Goal: Task Accomplishment & Management: Manage account settings

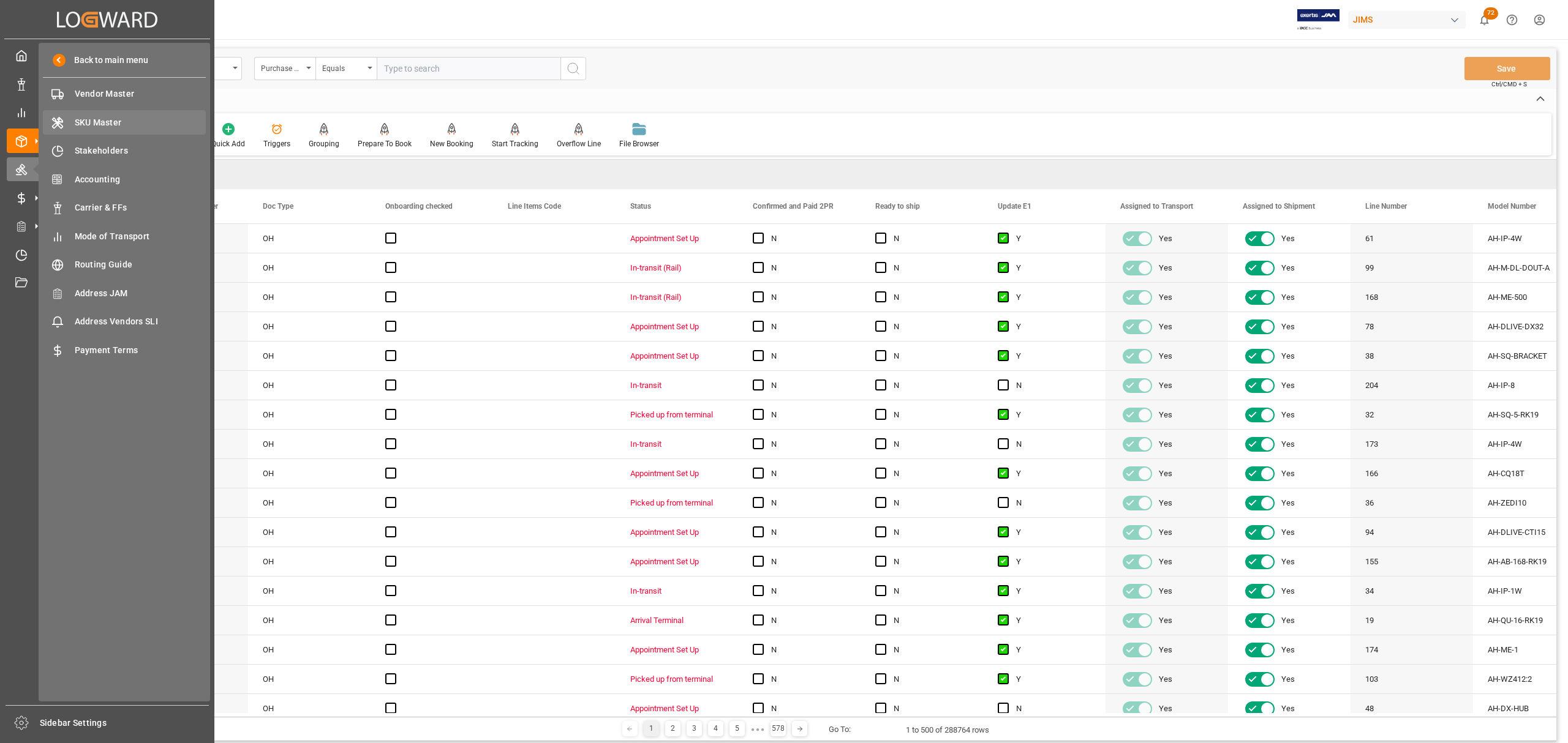
click at [92, 122] on span "SKU Master" at bounding box center [140, 122] width 132 height 13
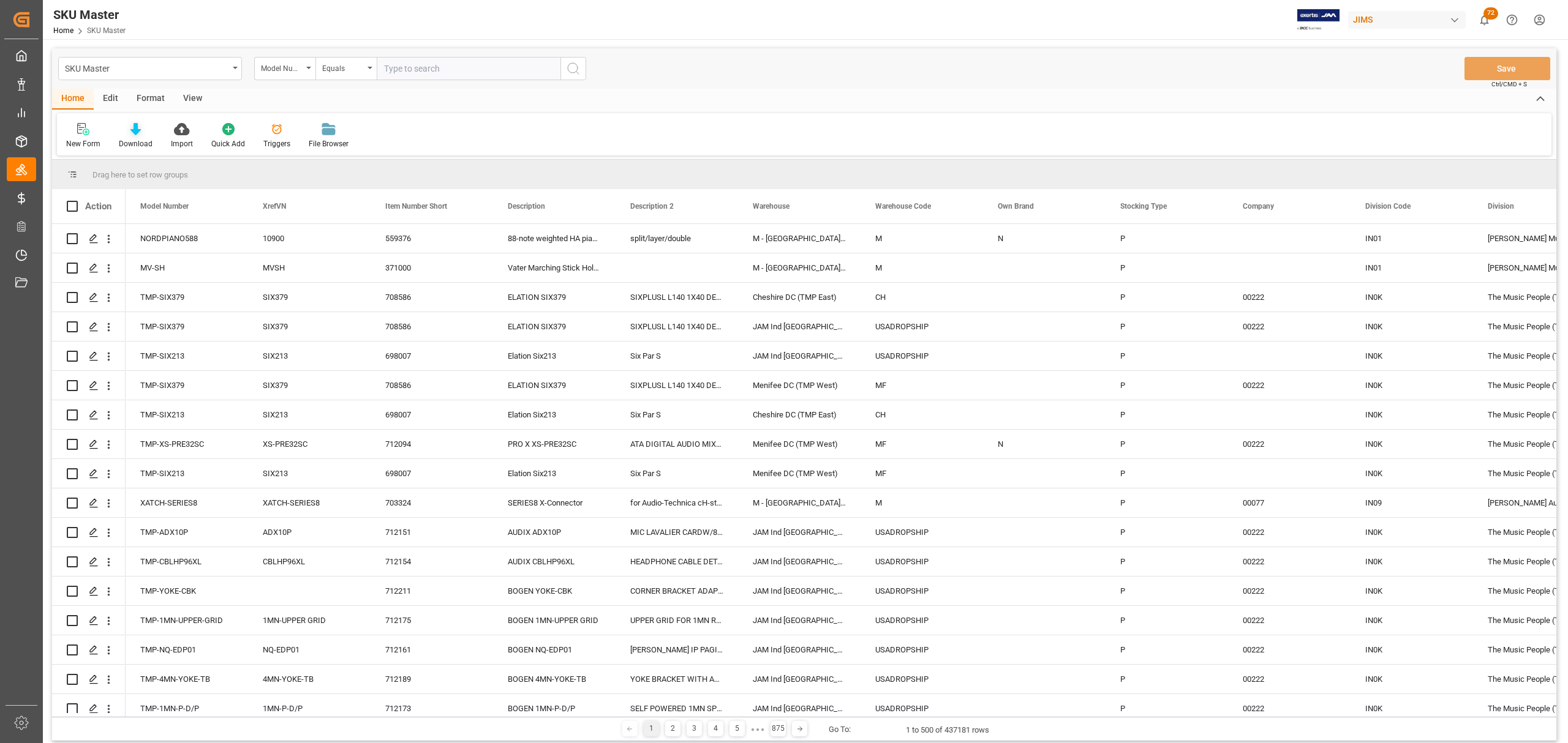
click at [133, 130] on icon at bounding box center [135, 129] width 10 height 12
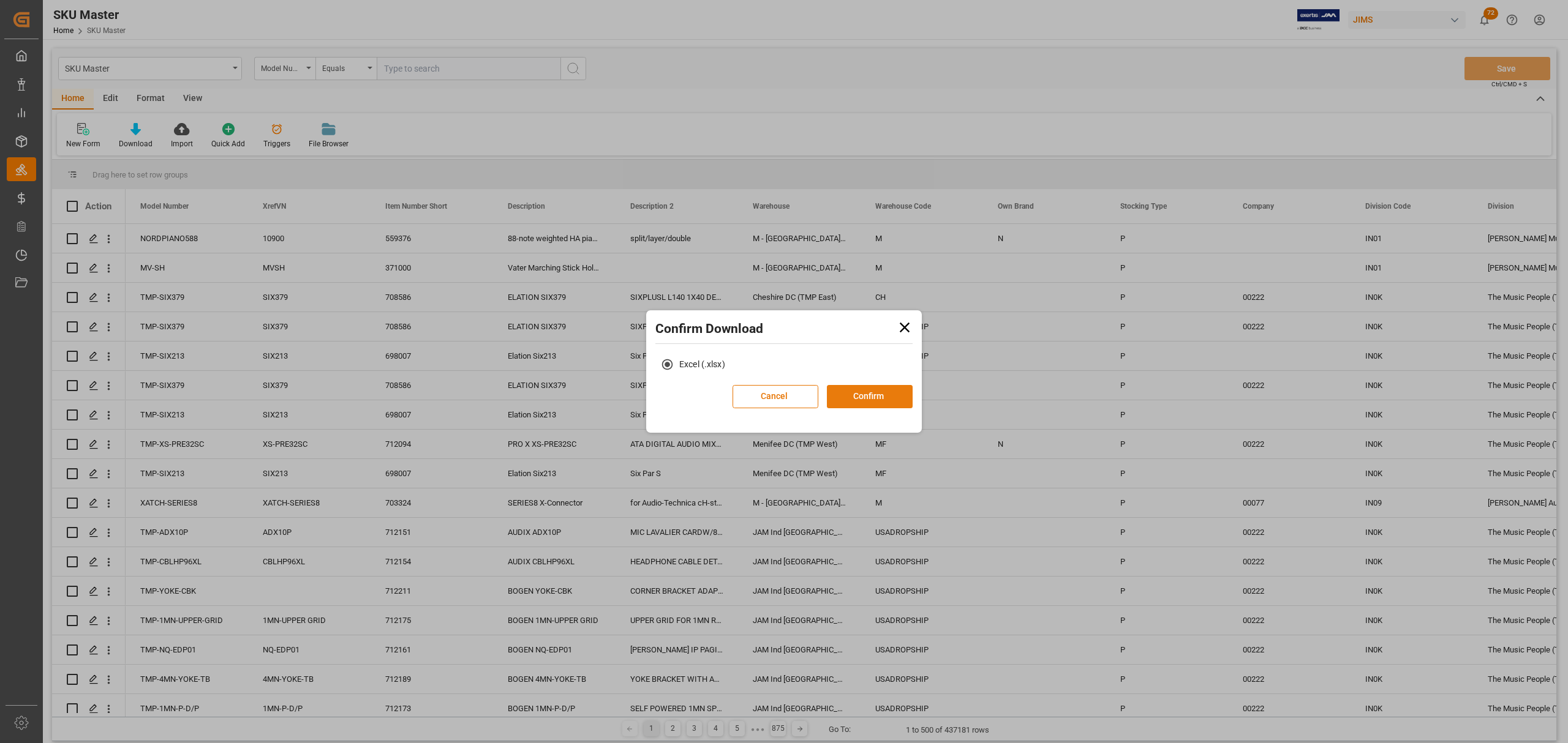
click at [885, 399] on button "Confirm" at bounding box center [870, 396] width 86 height 23
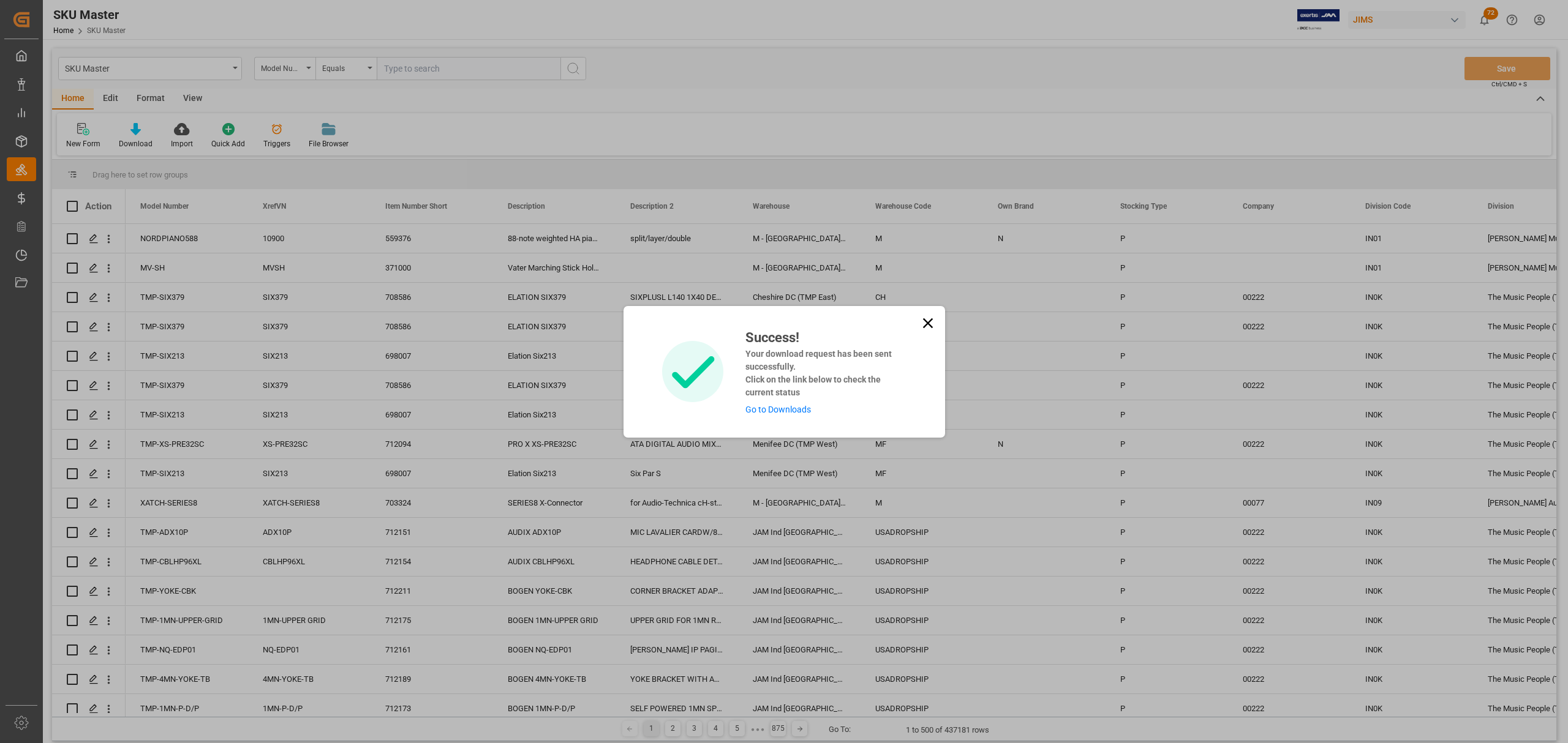
click at [783, 410] on link "Go to Downloads" at bounding box center [778, 409] width 66 height 9
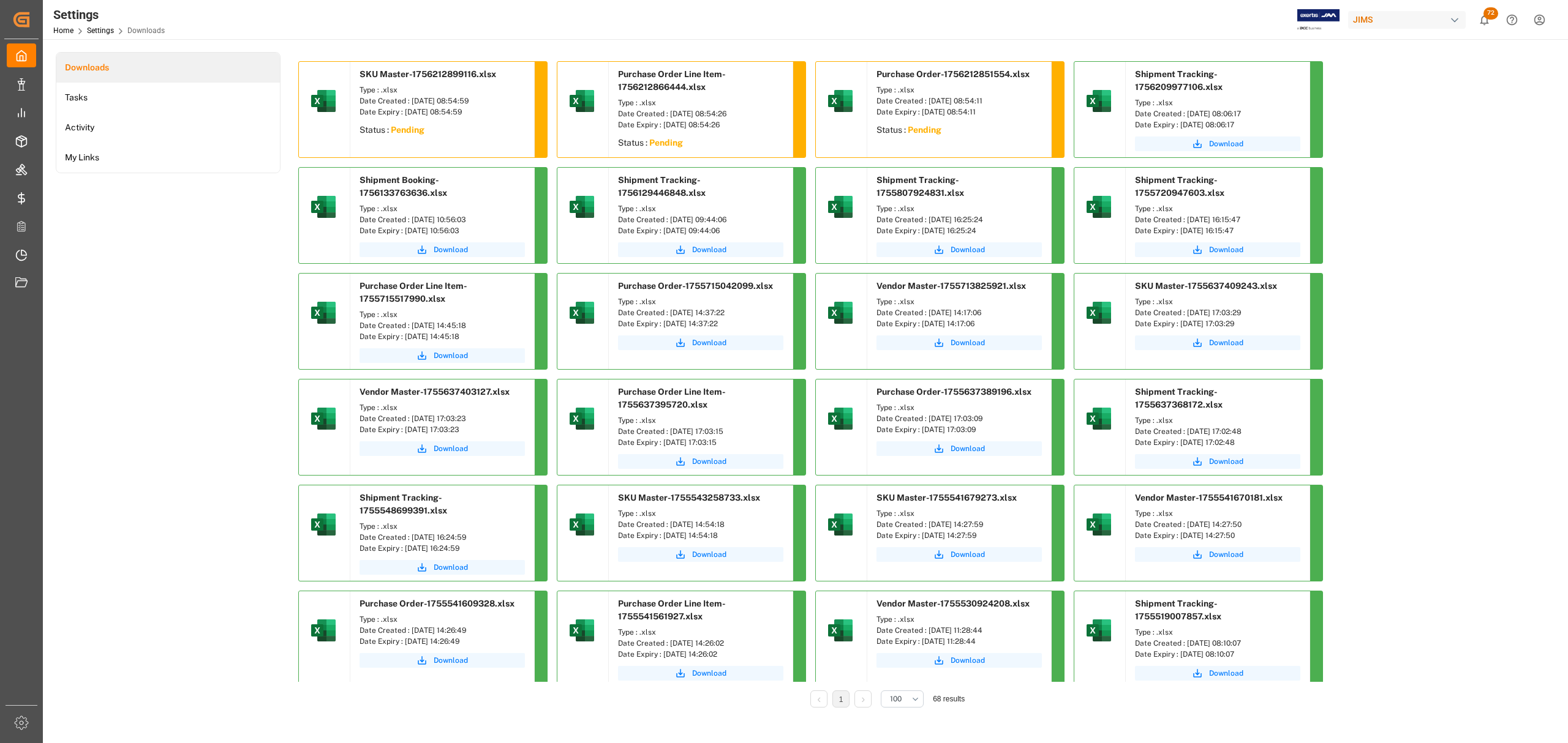
click at [154, 388] on div "Downloads Tasks Activity My Links" at bounding box center [168, 389] width 225 height 673
click at [146, 410] on div "Downloads Tasks Activity My Links" at bounding box center [168, 389] width 225 height 673
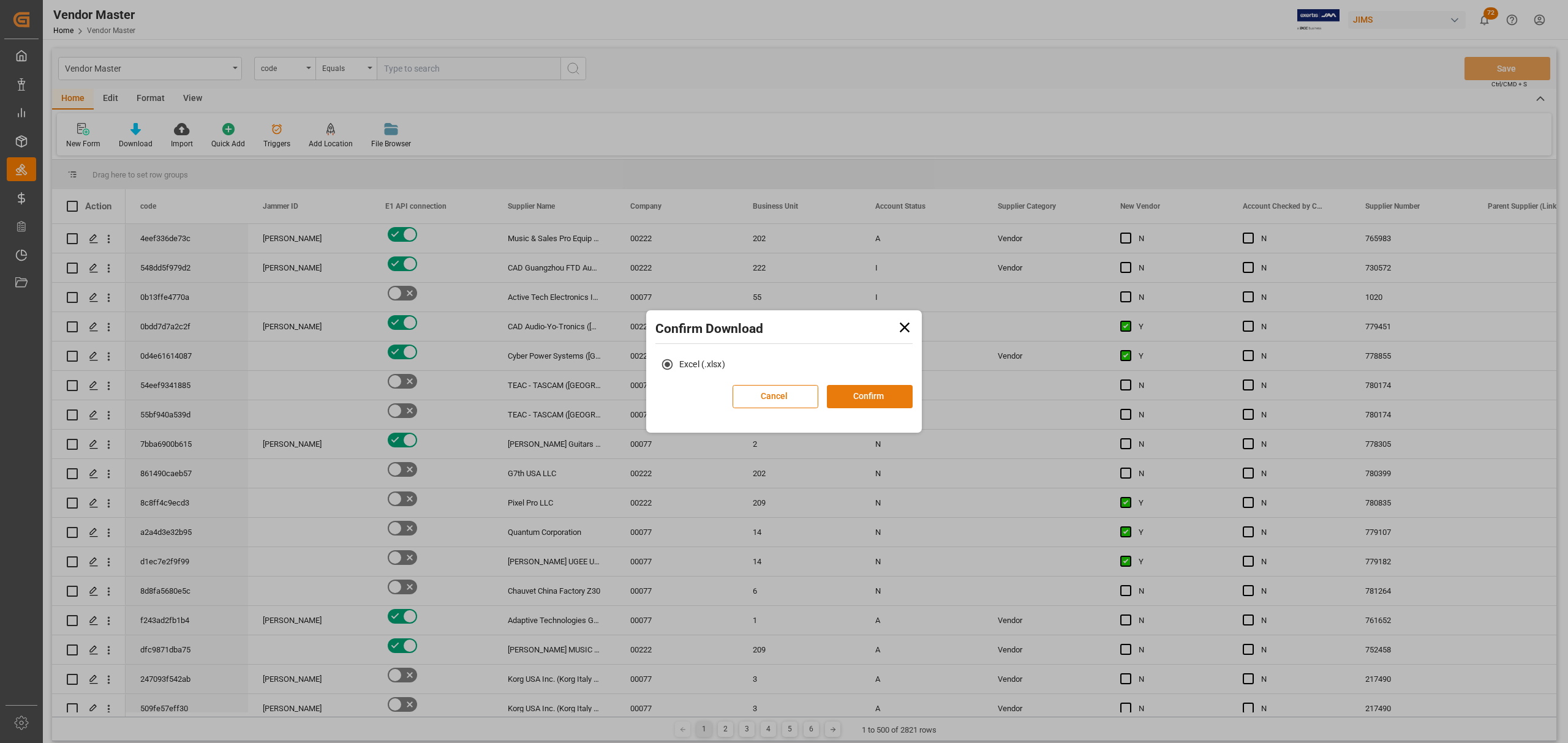
click at [870, 401] on button "Confirm" at bounding box center [870, 396] width 86 height 23
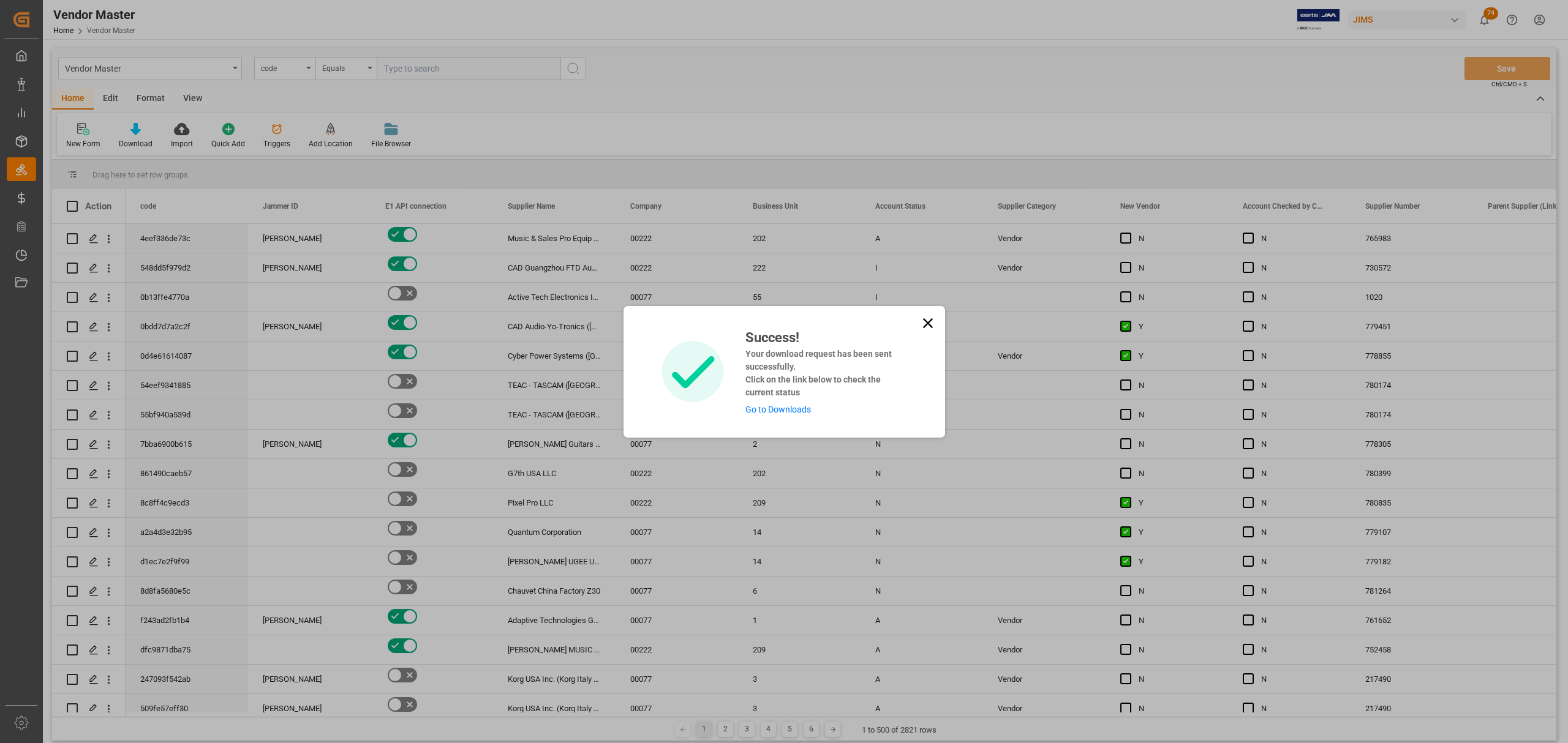
click at [933, 324] on icon at bounding box center [928, 324] width 17 height 17
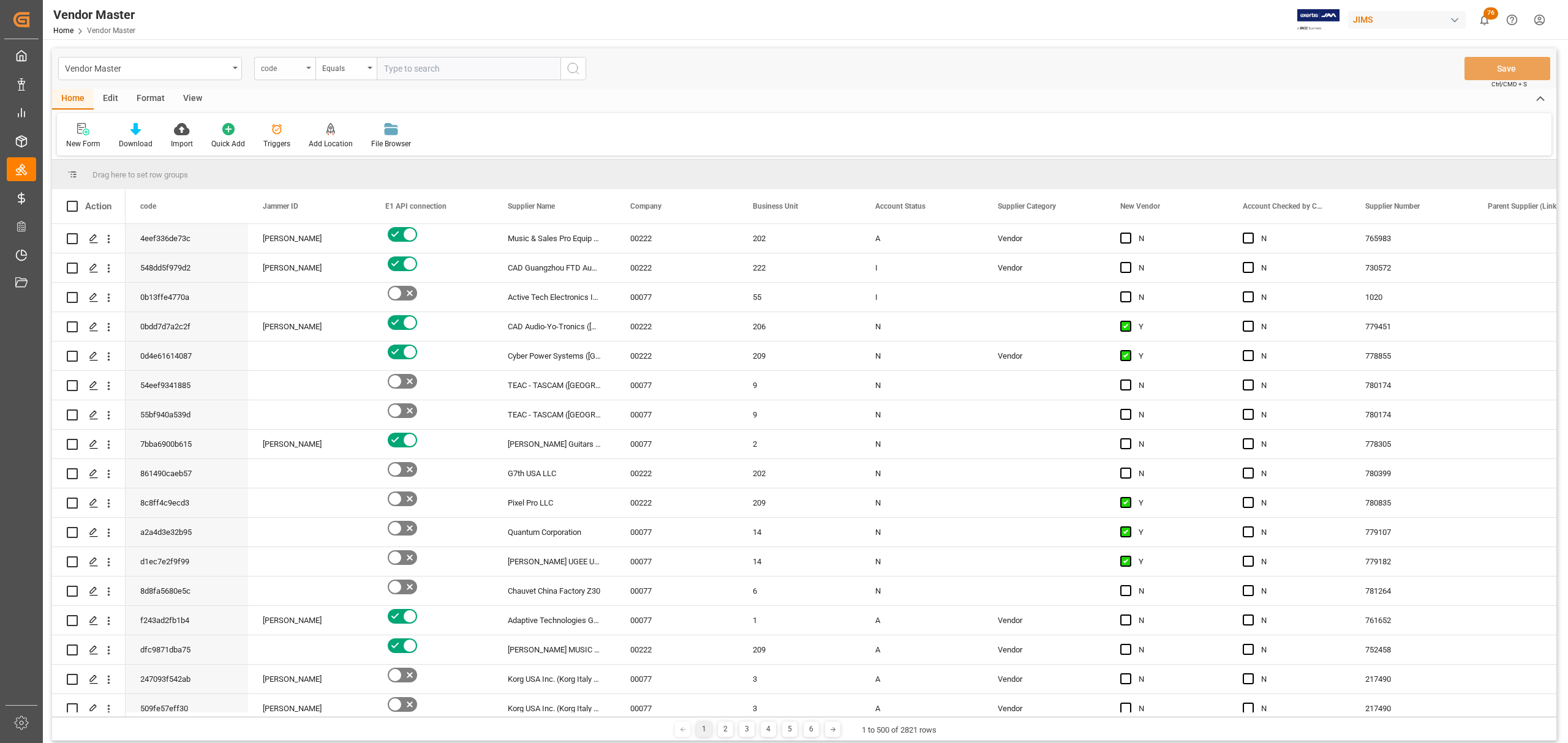
click at [307, 65] on div "code" at bounding box center [285, 68] width 62 height 23
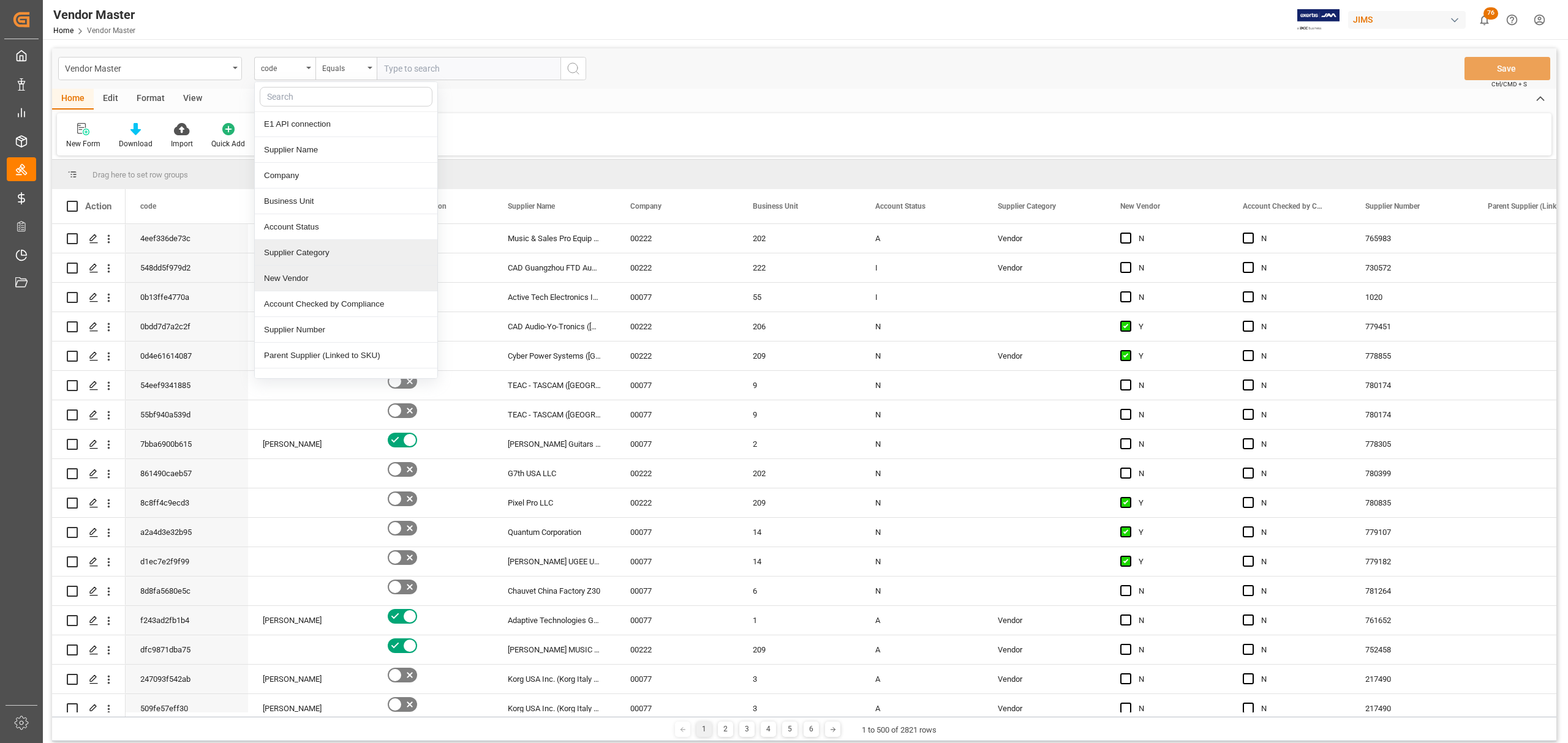
scroll to position [81, 0]
click at [337, 299] on div "Supplier Number" at bounding box center [346, 300] width 182 height 26
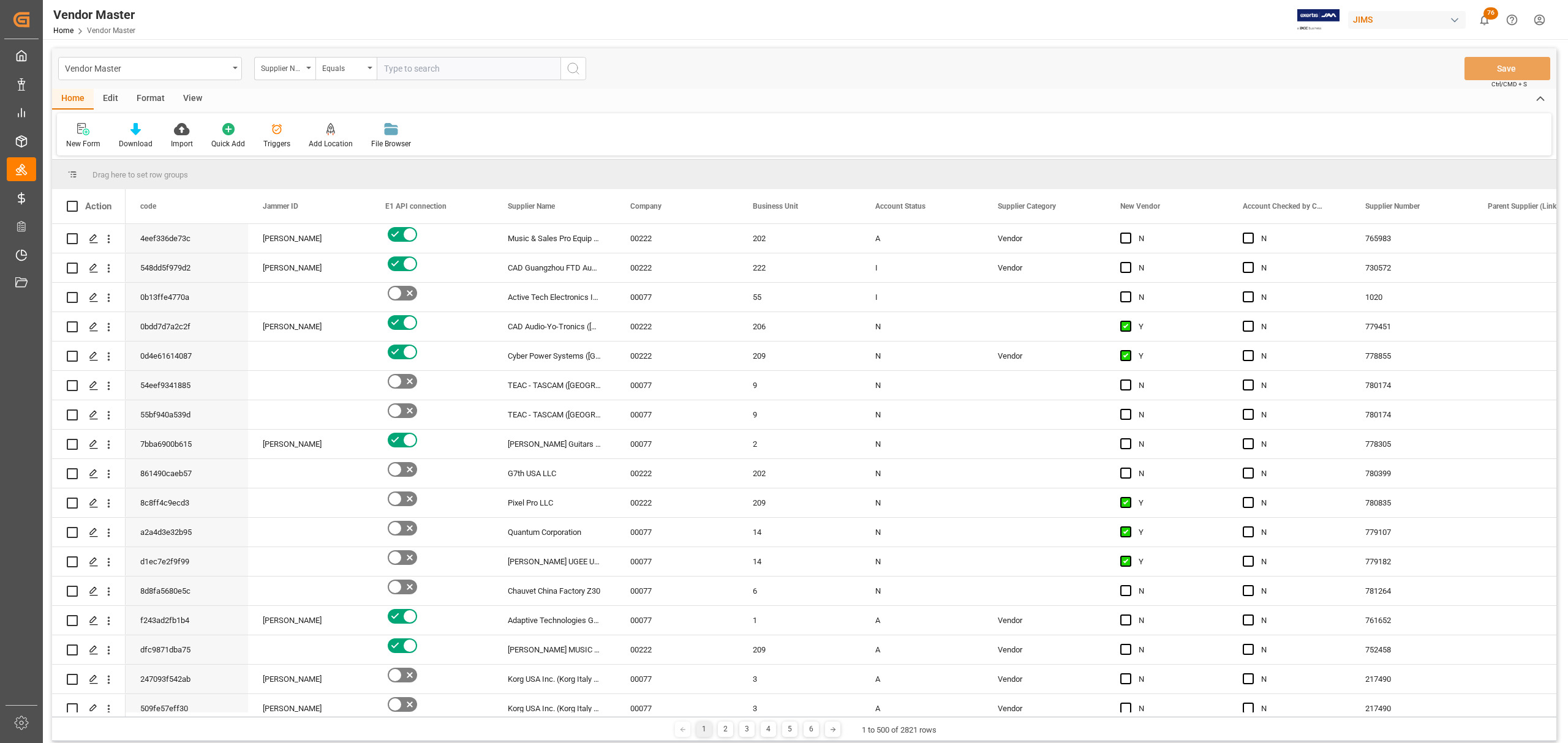
click at [427, 74] on input "text" at bounding box center [468, 68] width 184 height 23
paste input "778001"
type input "778001"
click at [575, 69] on icon "search button" at bounding box center [573, 68] width 15 height 15
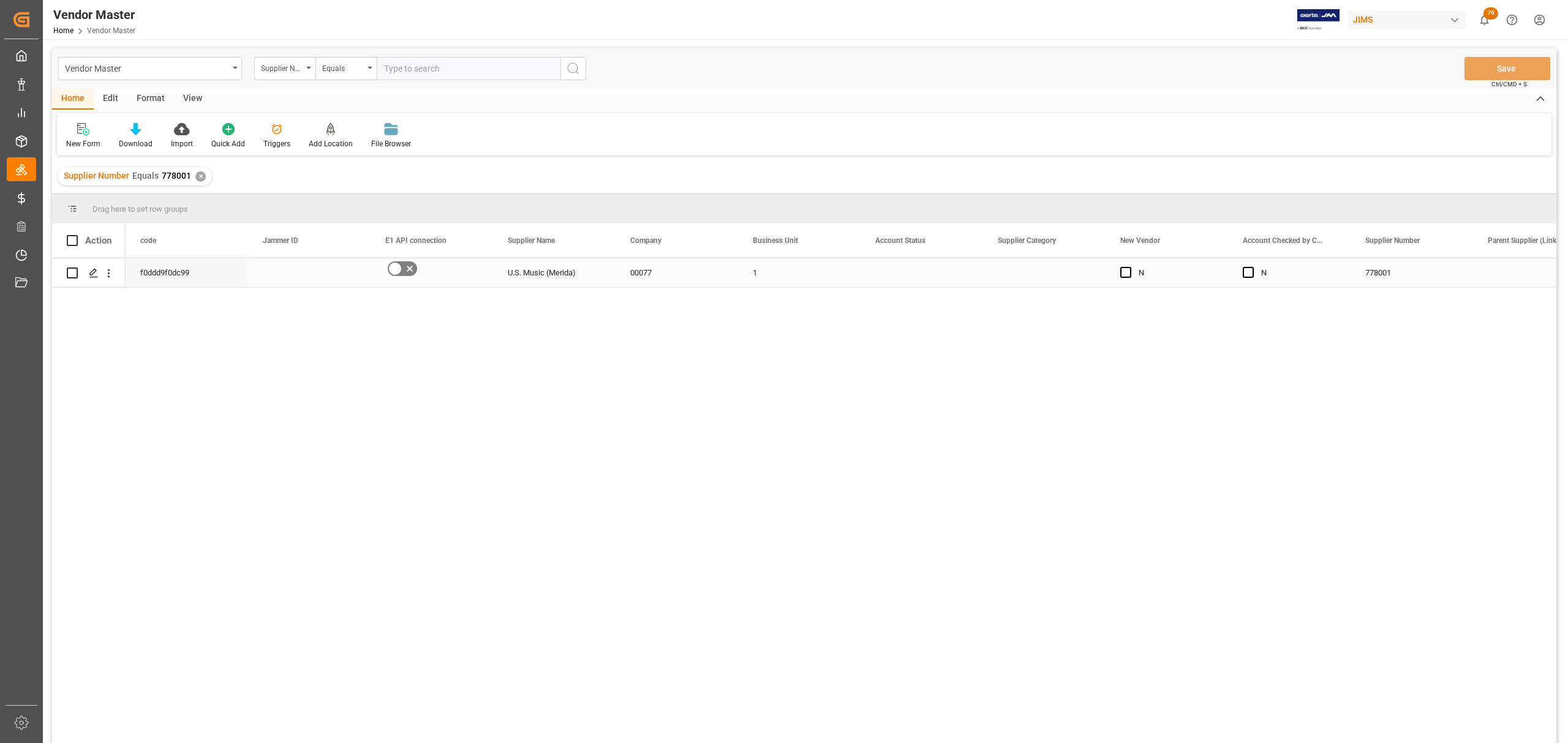
click at [409, 275] on icon "Press SPACE to select this row." at bounding box center [409, 268] width 15 height 15
click at [0, 0] on input "Press SPACE to select this row." at bounding box center [0, 0] width 0 height 0
click at [904, 276] on div "Press SPACE to select this row." at bounding box center [921, 273] width 122 height 29
click at [904, 270] on div "Press SPACE to select this row." at bounding box center [921, 273] width 122 height 29
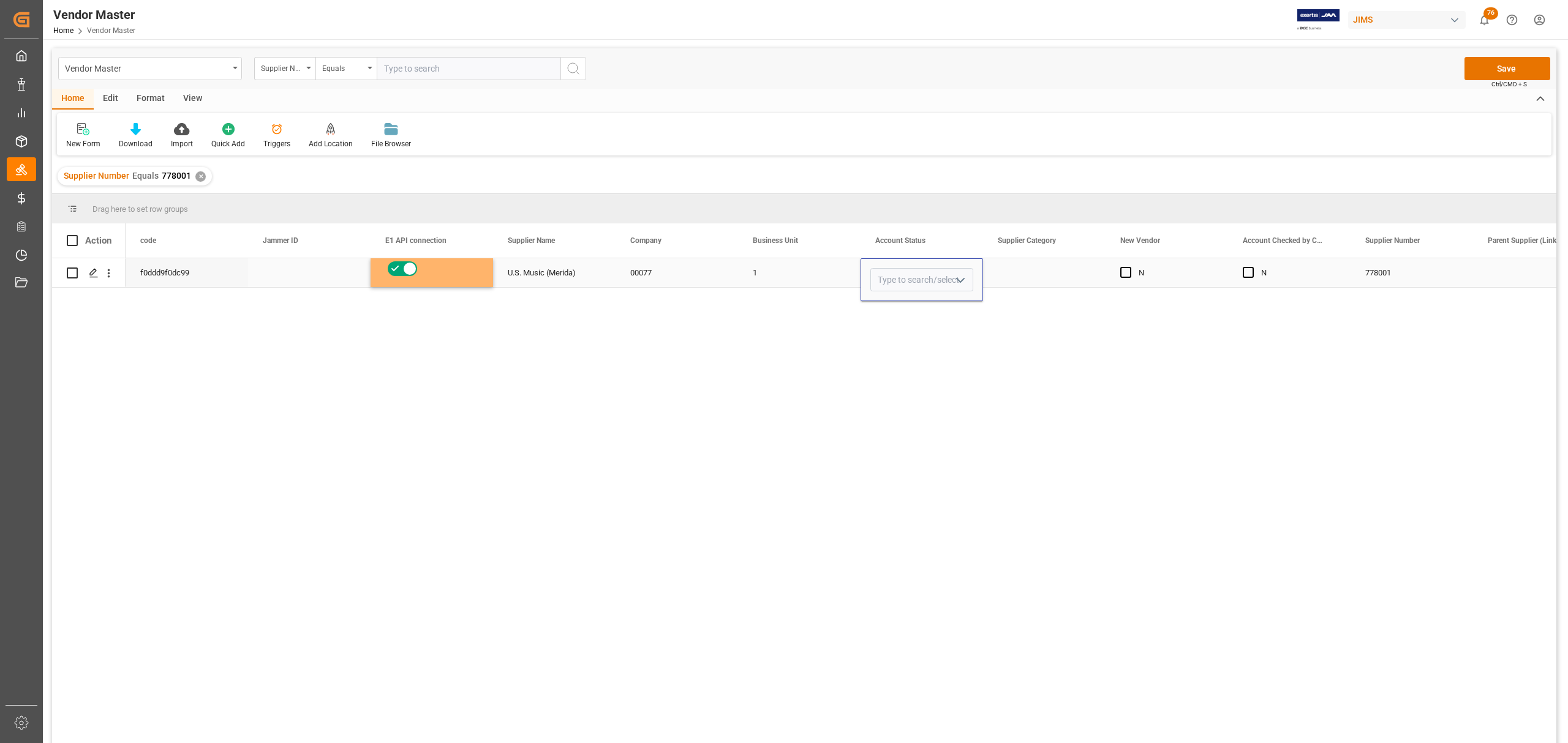
click at [963, 278] on icon "open menu" at bounding box center [960, 280] width 15 height 15
click at [924, 316] on div "A" at bounding box center [921, 315] width 102 height 43
type input "A"
click at [1051, 272] on div "Press SPACE to select this row." at bounding box center [1044, 273] width 122 height 29
click at [1041, 272] on div "Press SPACE to select this row." at bounding box center [1044, 273] width 122 height 29
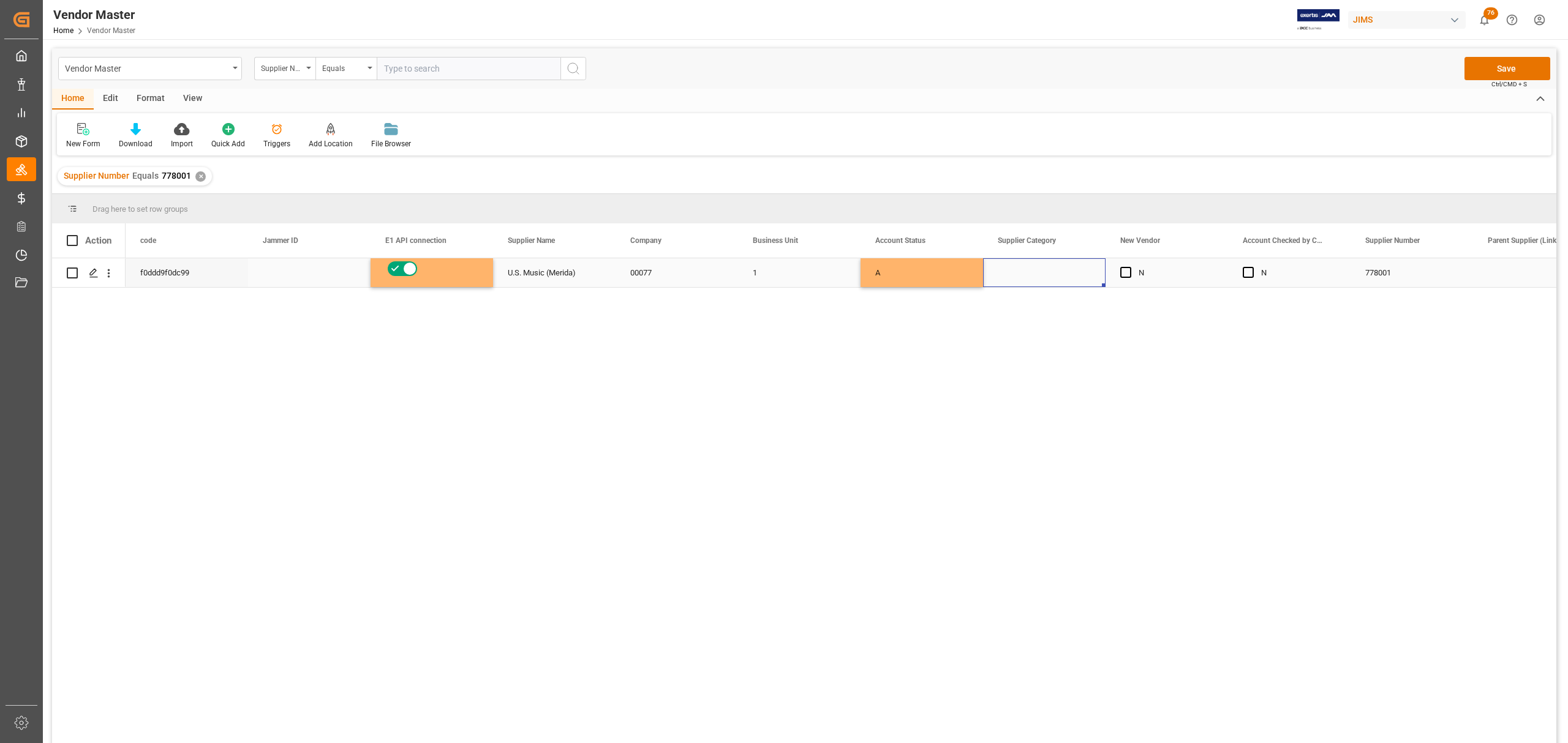
click at [1041, 272] on div "Press SPACE to select this row." at bounding box center [1044, 273] width 122 height 29
click at [1086, 277] on icon "open menu" at bounding box center [1082, 280] width 15 height 15
click at [1030, 312] on div "Vendor" at bounding box center [1110, 315] width 234 height 43
type input "Vendor"
click at [755, 267] on div "1" at bounding box center [799, 273] width 122 height 29
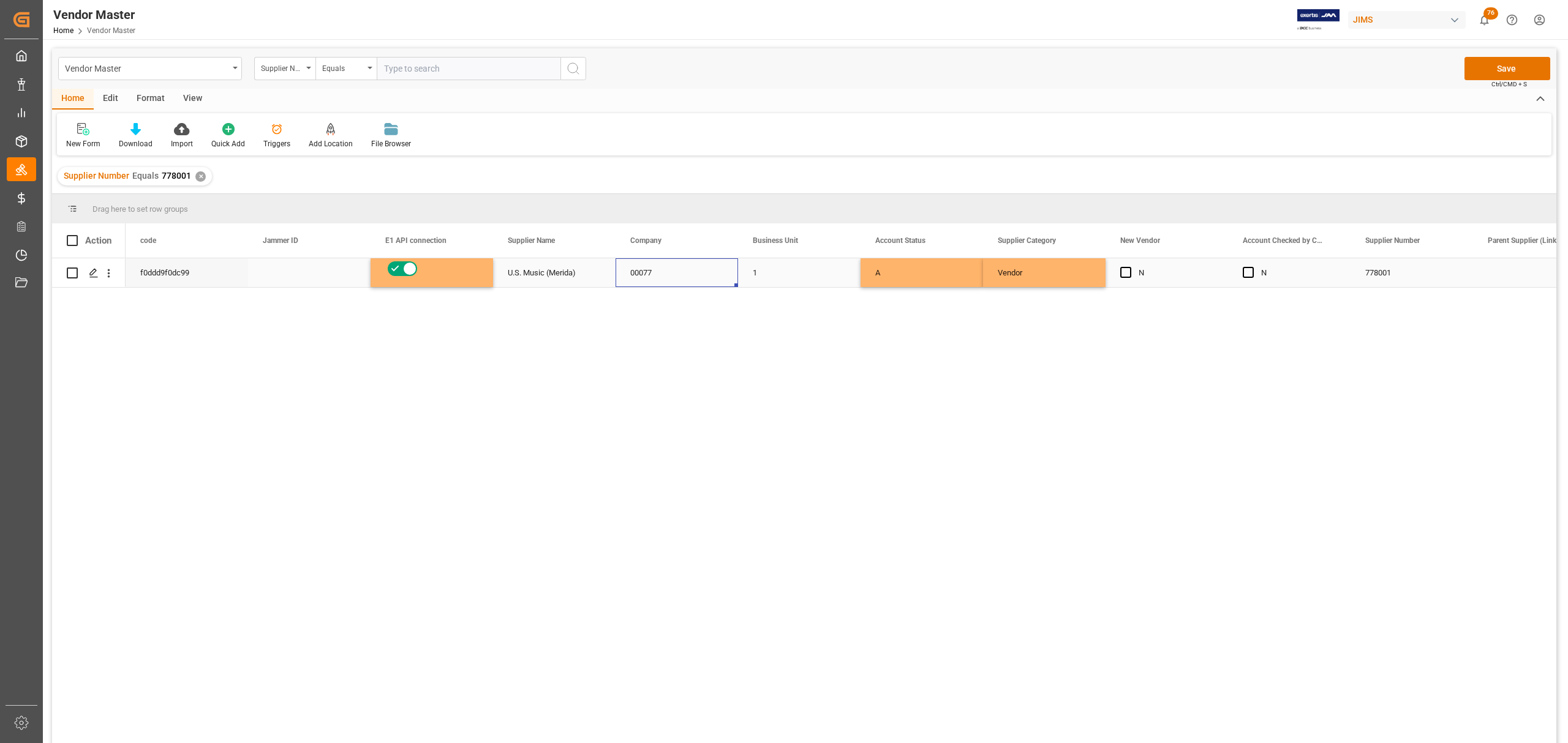
click at [644, 281] on div "00077" at bounding box center [677, 273] width 122 height 29
click at [533, 281] on div "U.S. Music (Merida)" at bounding box center [554, 273] width 122 height 29
click at [295, 282] on div "Press SPACE to select this row." at bounding box center [309, 273] width 122 height 29
click at [170, 282] on div "f0ddd9f0dc99" at bounding box center [187, 273] width 122 height 29
click at [681, 268] on div "00077" at bounding box center [677, 273] width 122 height 29
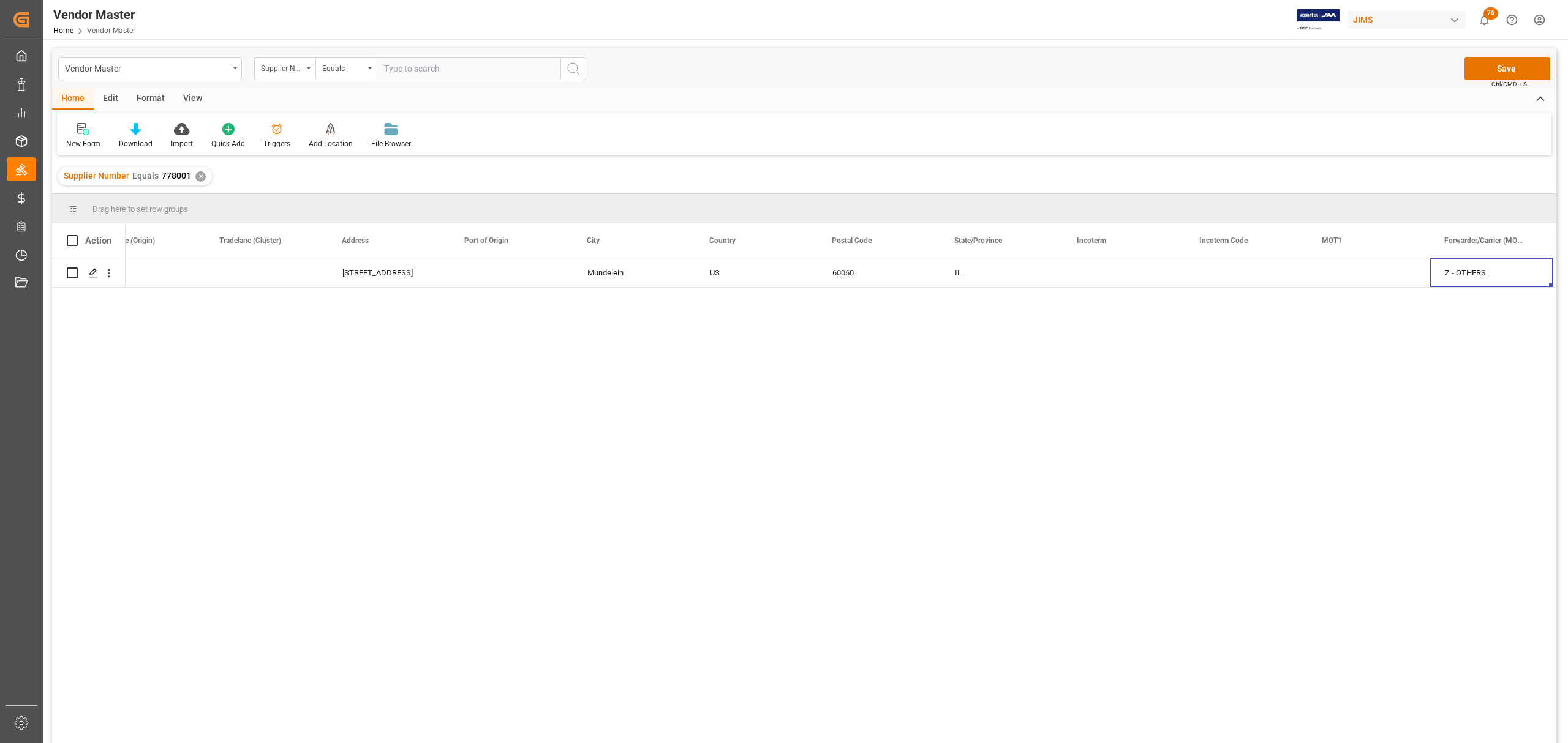
scroll to position [0, 2370]
click at [70, 272] on input "Press Space to toggle row selection (unchecked)" at bounding box center [72, 273] width 11 height 11
checkbox input "true"
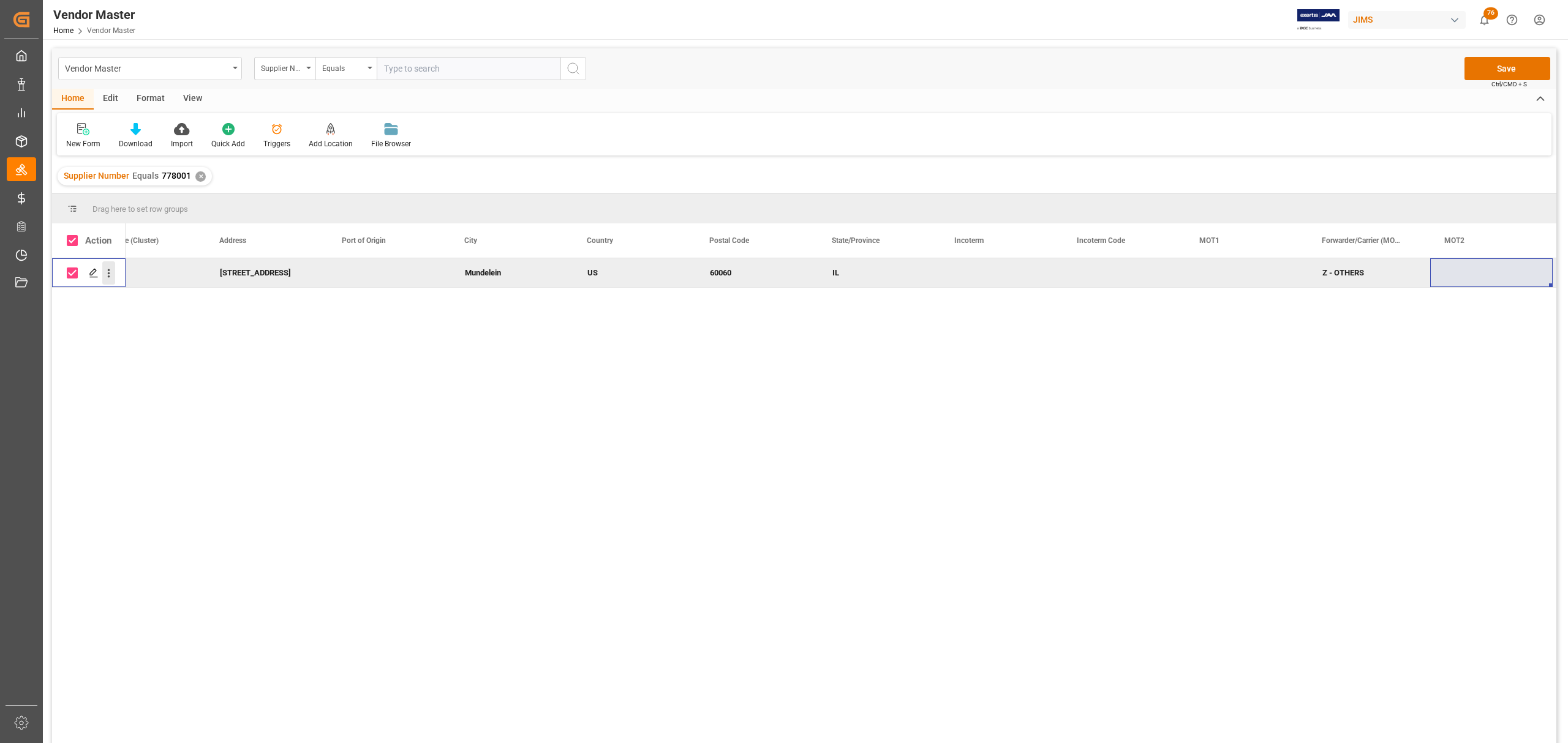
click at [109, 275] on icon "open menu" at bounding box center [108, 273] width 13 height 13
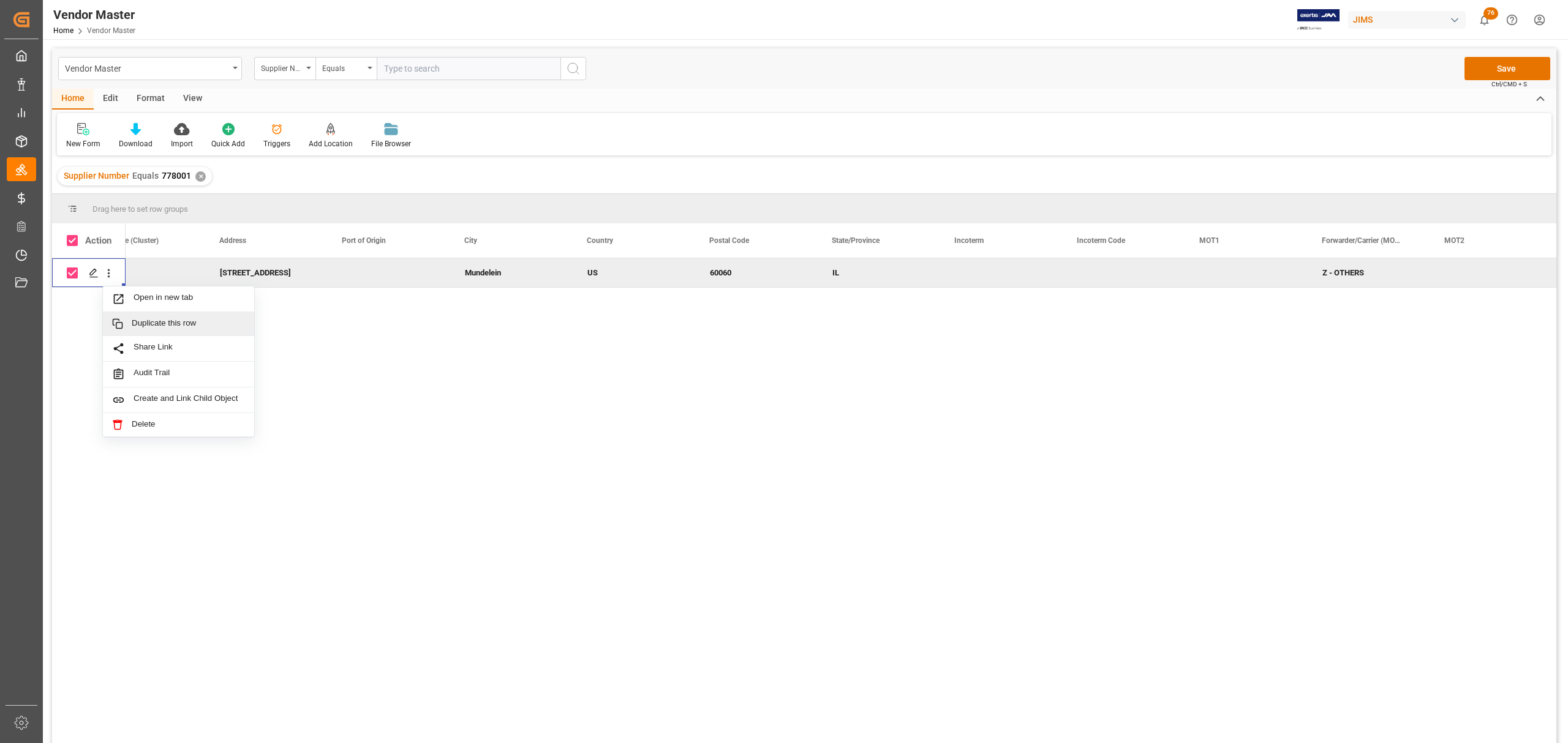
click at [201, 326] on span "Duplicate this row" at bounding box center [188, 324] width 113 height 11
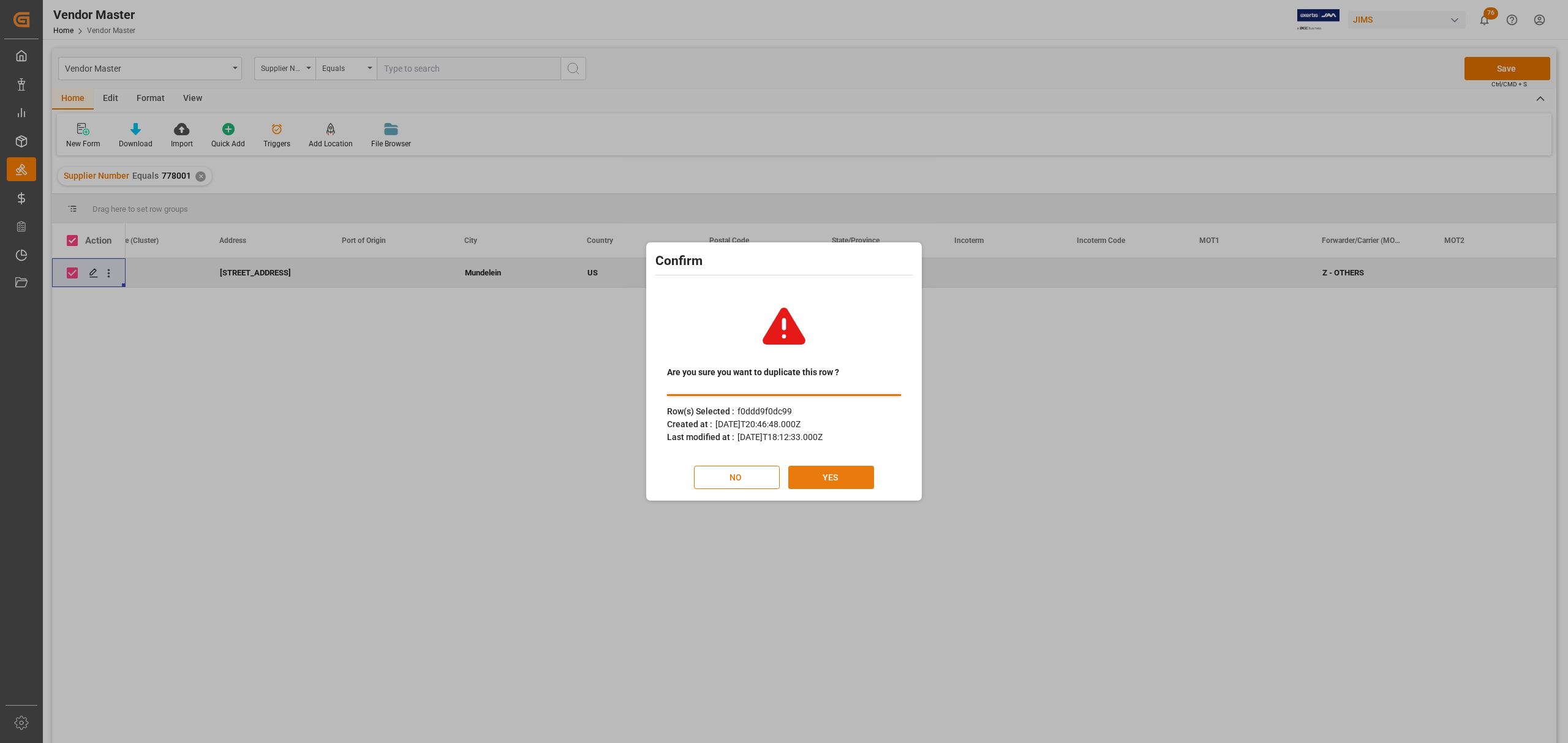
click at [861, 478] on button "YES" at bounding box center [832, 477] width 86 height 23
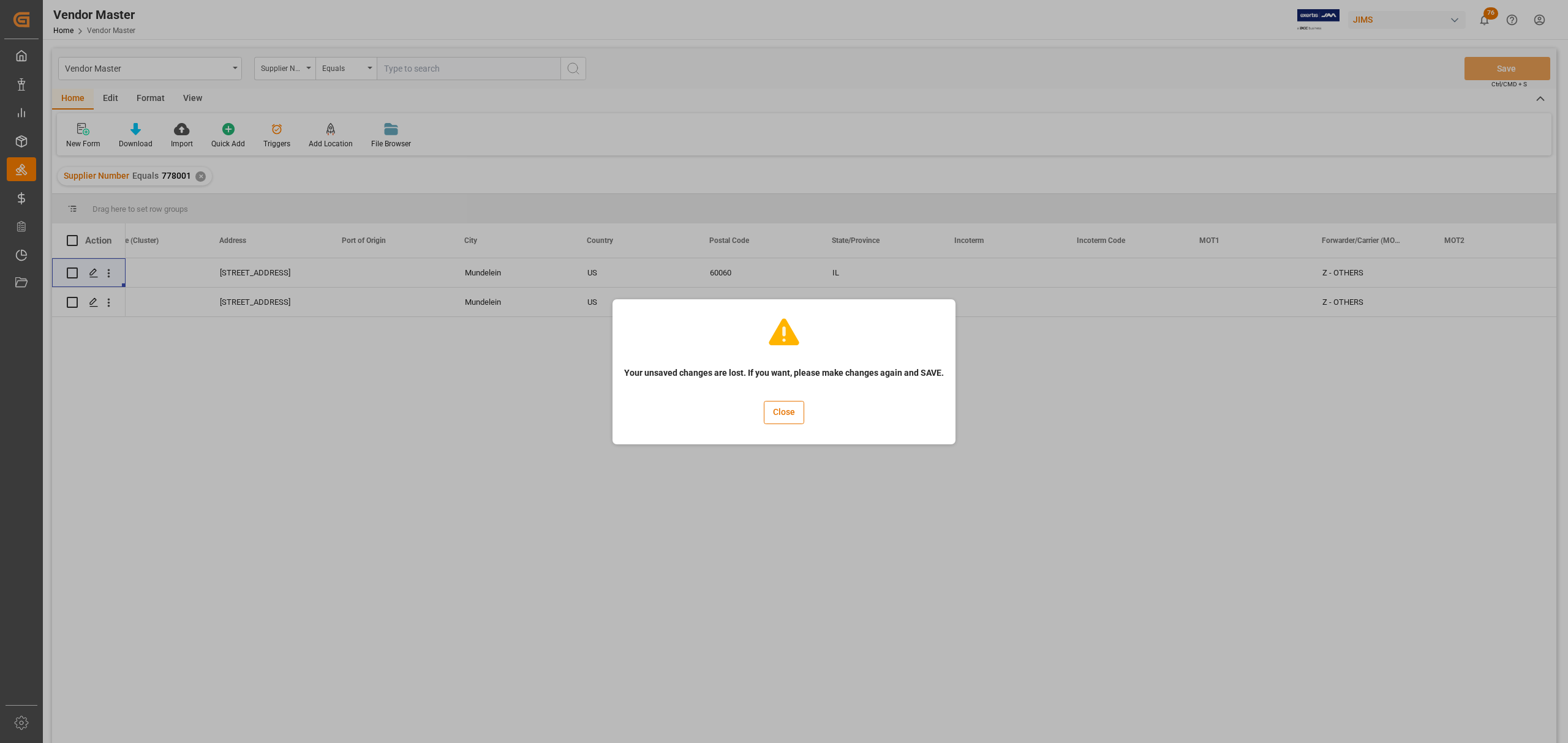
click at [383, 329] on div "Your unsaved changes are lost. If you want, please make changes again and SAVE.…" at bounding box center [784, 372] width 1568 height 743
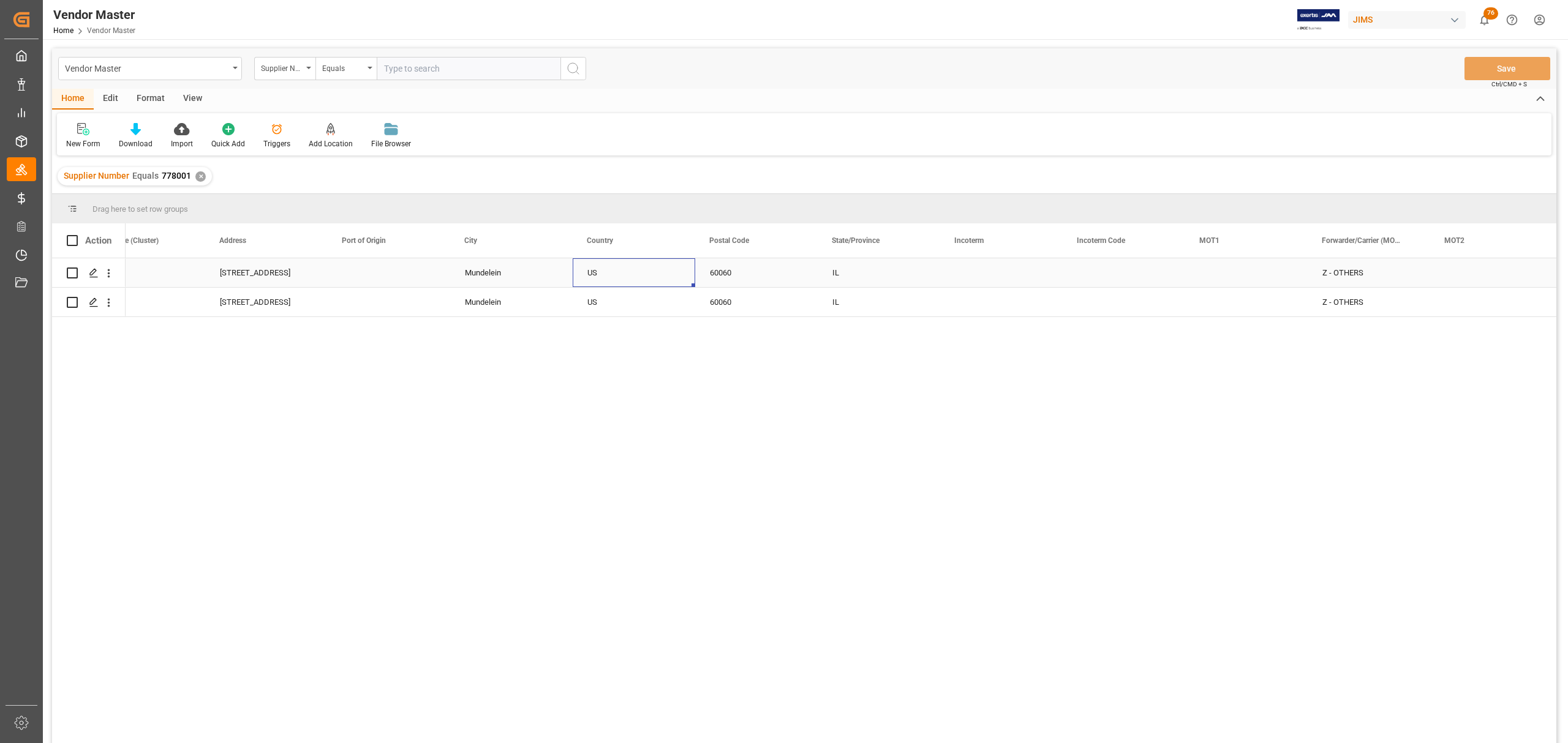
click at [617, 278] on div "US" at bounding box center [634, 273] width 93 height 28
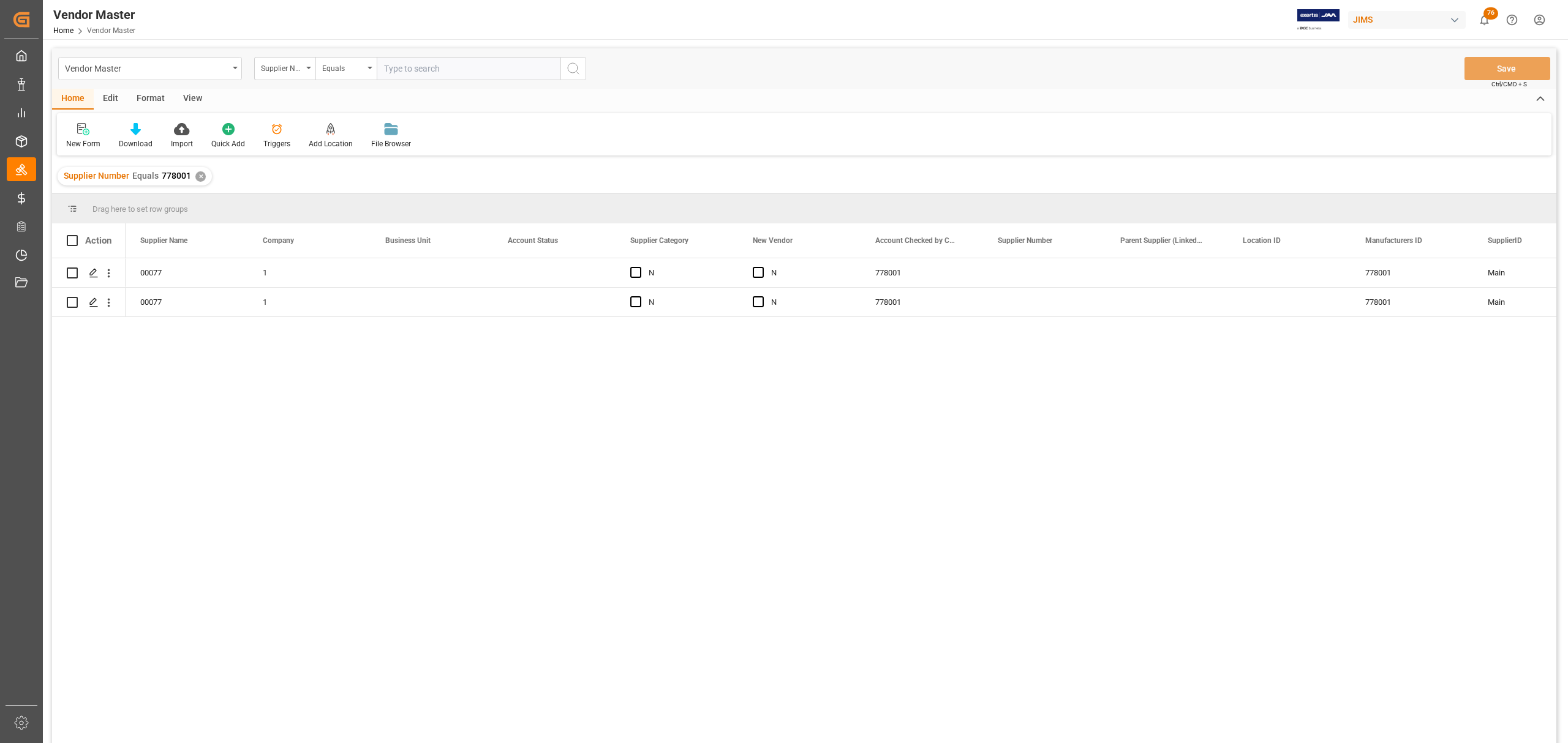
scroll to position [0, 0]
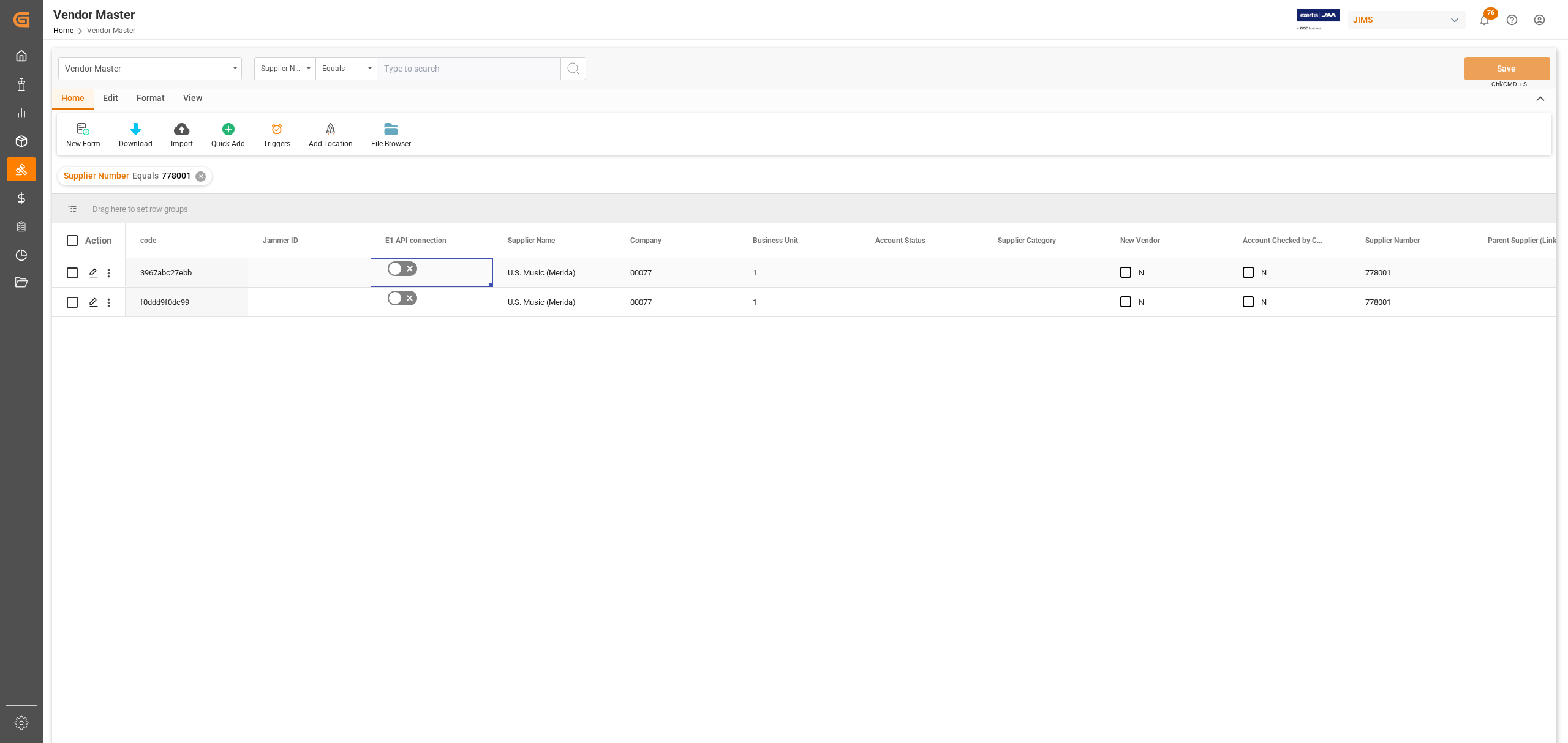
click at [415, 268] on icon "Press SPACE to select this row." at bounding box center [409, 268] width 15 height 15
click at [0, 0] on input "Press SPACE to select this row." at bounding box center [0, 0] width 0 height 0
click at [534, 300] on div "U.S. Music (Merida)" at bounding box center [554, 302] width 122 height 29
click at [914, 268] on div "Press SPACE to select this row." at bounding box center [921, 273] width 122 height 29
click at [928, 268] on div "Press SPACE to select this row." at bounding box center [921, 273] width 122 height 29
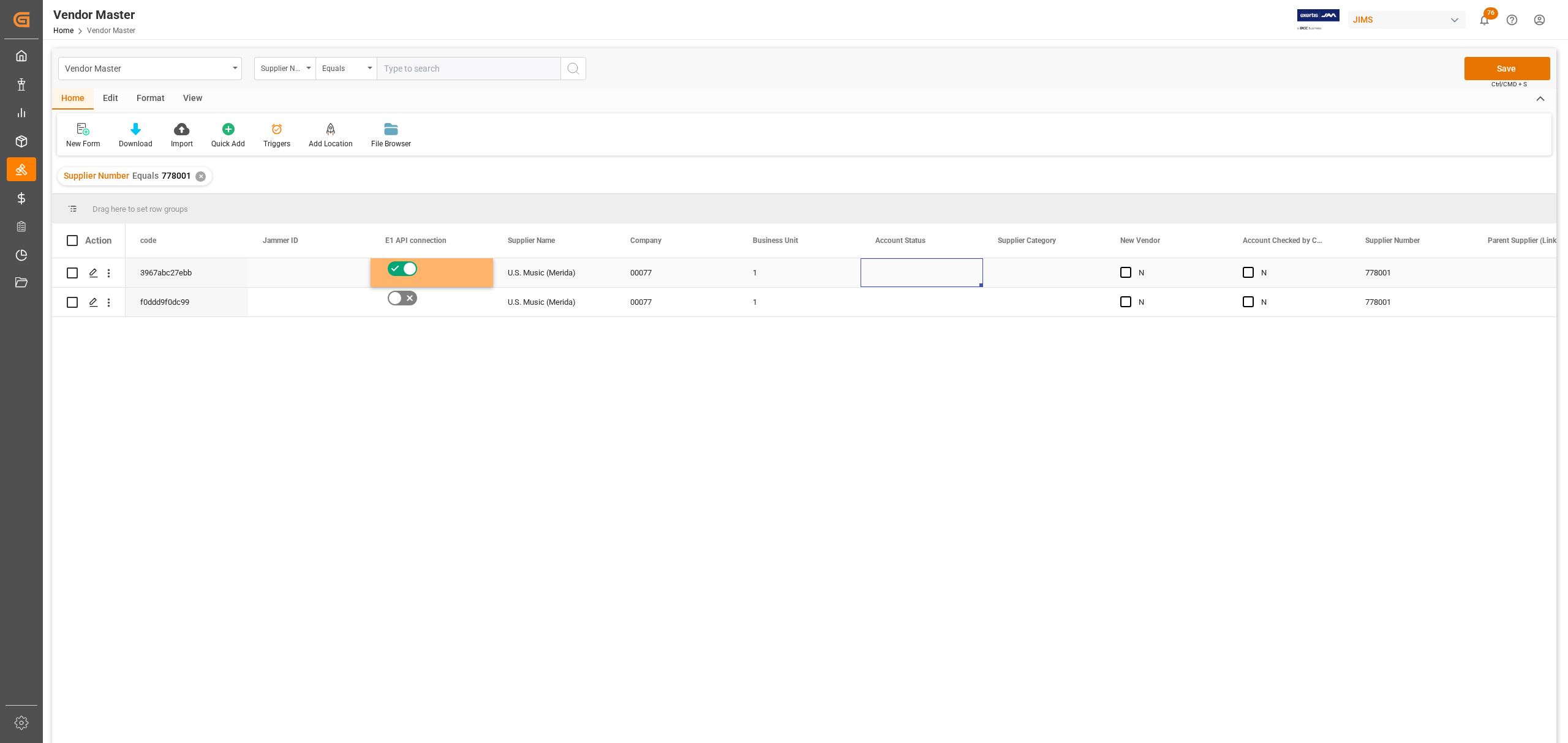
click at [928, 268] on div "Press SPACE to select this row." at bounding box center [921, 273] width 122 height 29
click at [963, 276] on icon "open menu" at bounding box center [960, 280] width 15 height 15
click at [921, 307] on div "A" at bounding box center [921, 315] width 102 height 43
type input "A"
click at [1022, 265] on div "Press SPACE to select this row." at bounding box center [1044, 273] width 122 height 29
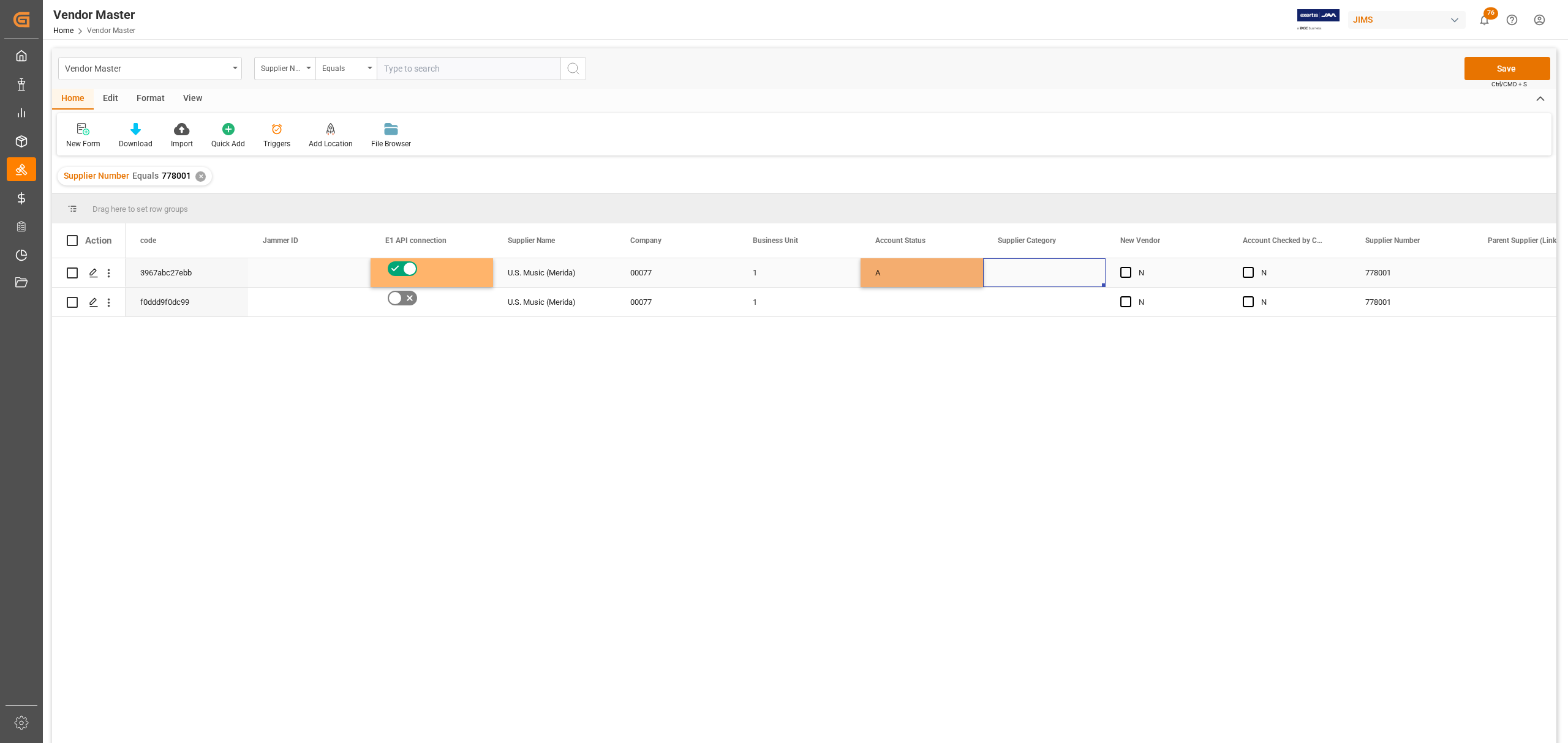
click at [1037, 268] on div "Press SPACE to select this row." at bounding box center [1044, 273] width 122 height 29
click at [1083, 282] on icon "open menu" at bounding box center [1082, 280] width 15 height 15
click at [1042, 309] on div "Vendor" at bounding box center [1110, 315] width 234 height 43
type input "Vendor"
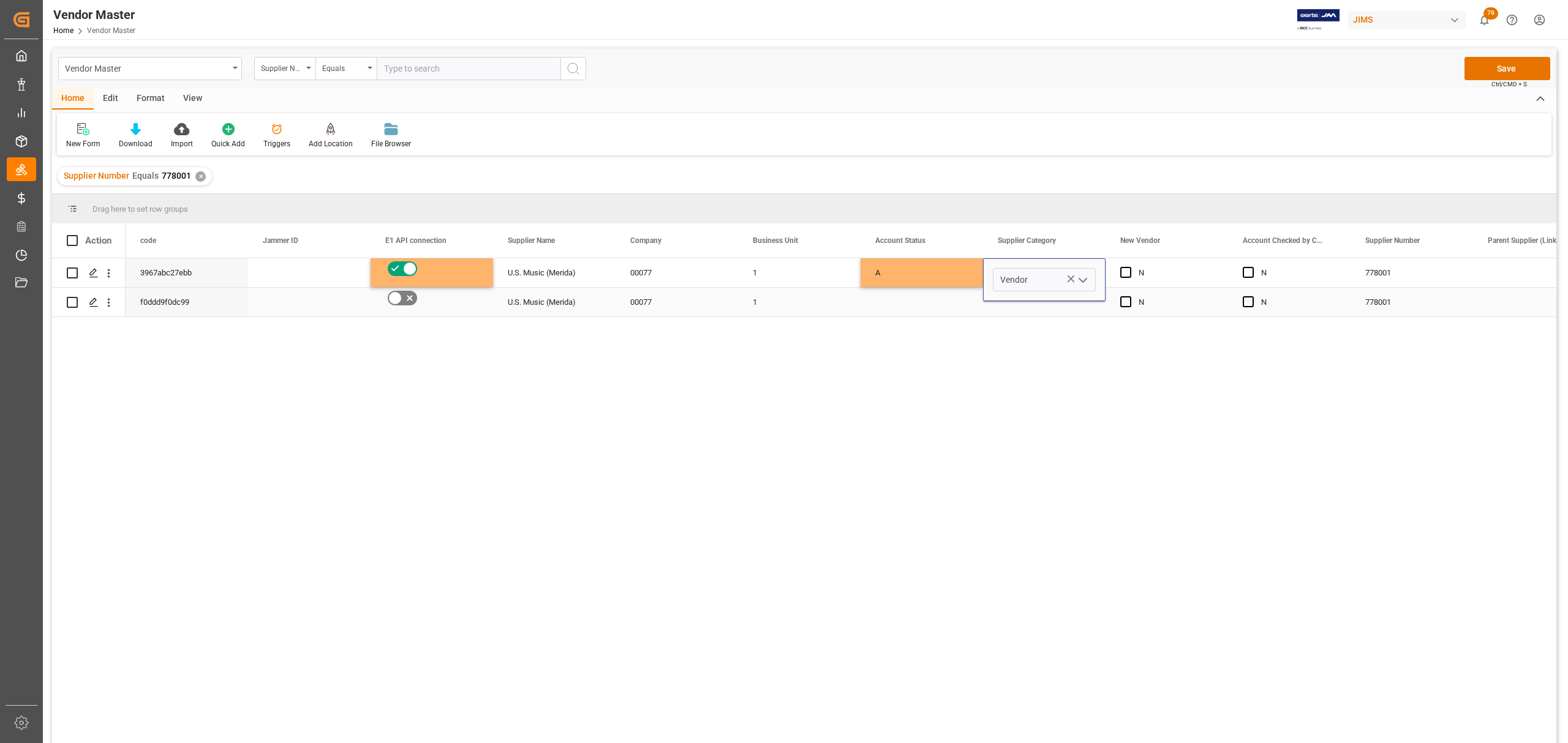
click at [929, 300] on div "Press SPACE to select this row." at bounding box center [921, 302] width 122 height 29
click at [937, 272] on div "A" at bounding box center [921, 273] width 93 height 28
drag, startPoint x: 1033, startPoint y: 270, endPoint x: 962, endPoint y: 274, distance: 71.1
drag, startPoint x: 1102, startPoint y: 284, endPoint x: 1101, endPoint y: 304, distance: 20.0
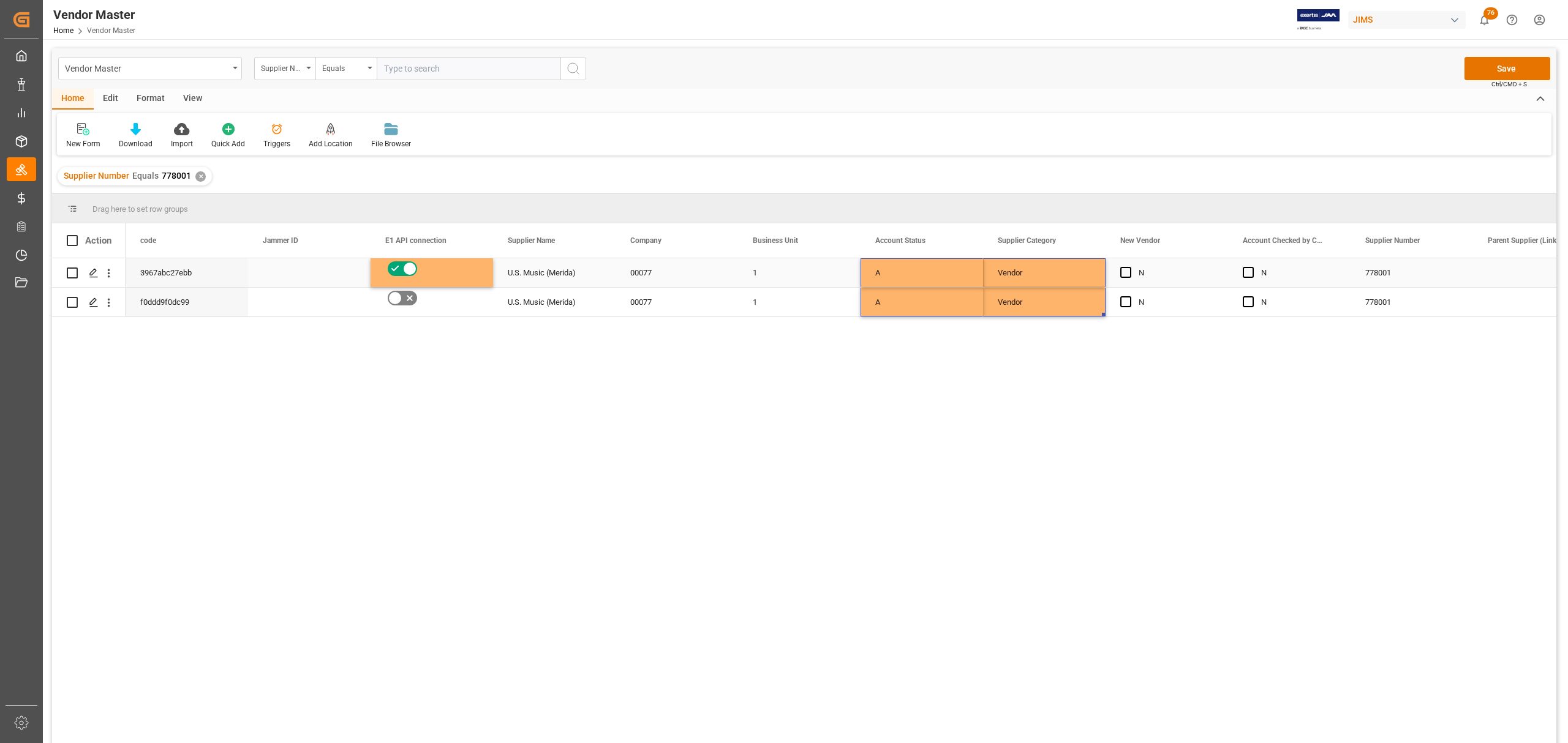
click at [795, 265] on div "1" at bounding box center [799, 273] width 122 height 29
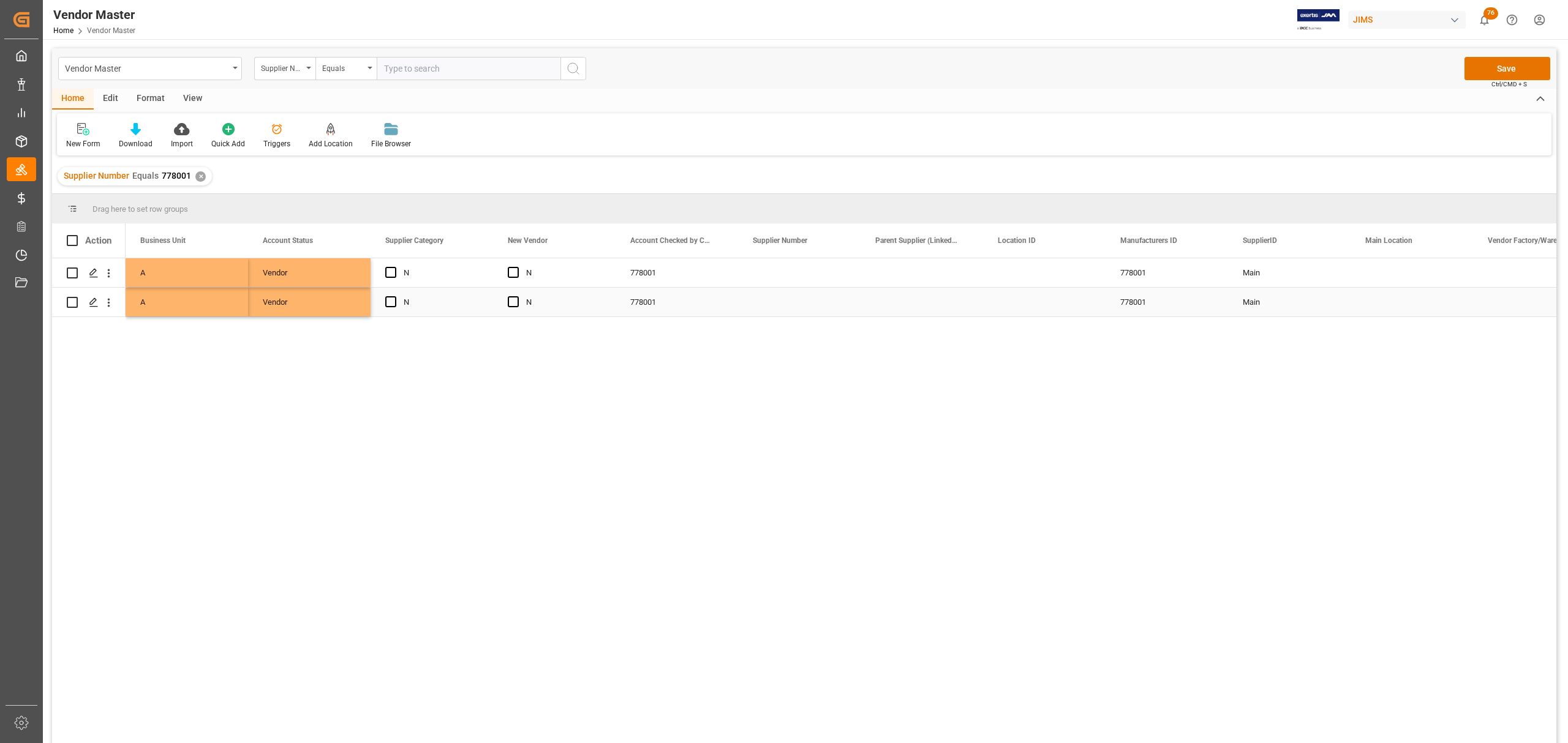
scroll to position [0, 612]
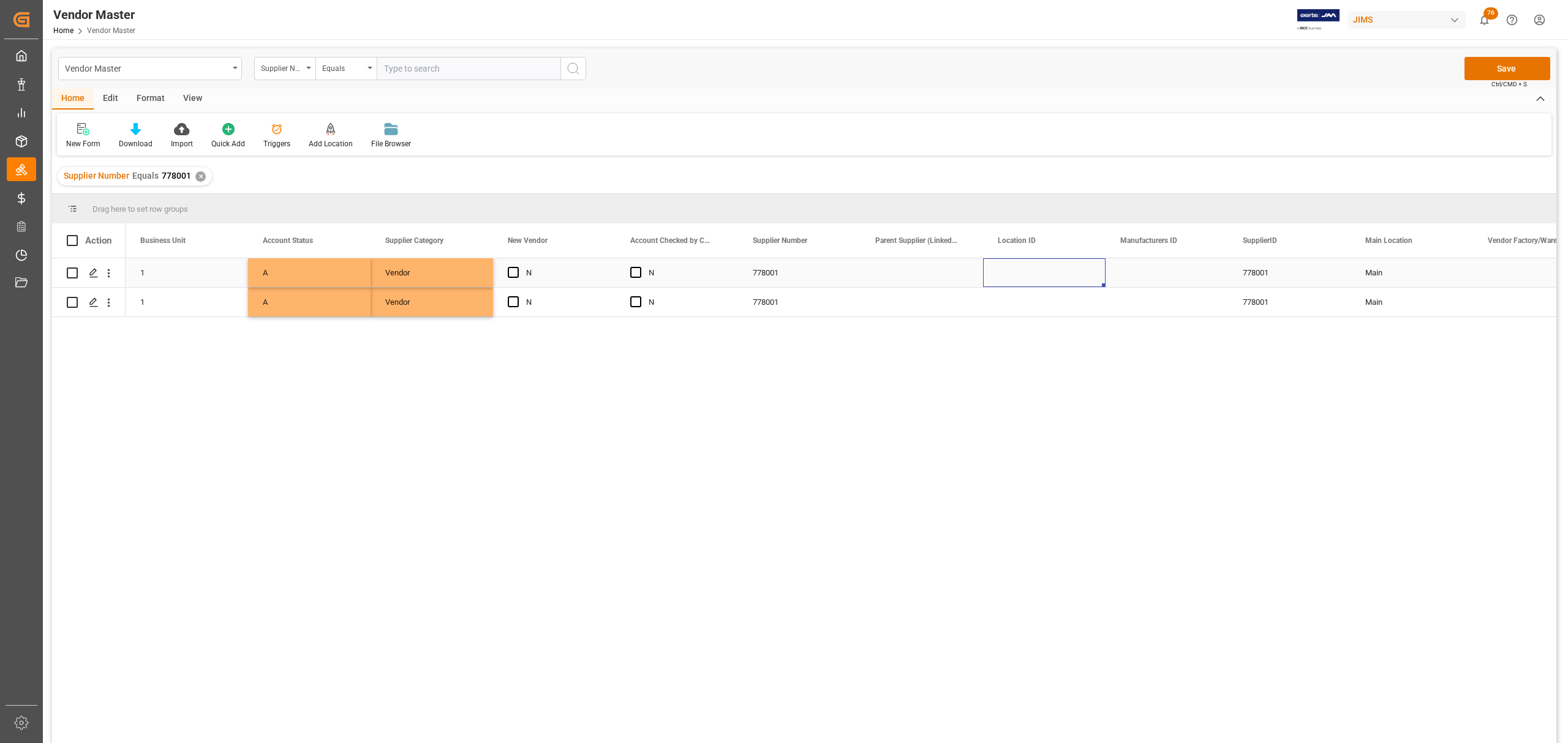
click at [1017, 270] on div "Press SPACE to select this row." at bounding box center [1044, 273] width 122 height 29
click at [1028, 279] on input "Press SPACE to select this row." at bounding box center [1044, 279] width 103 height 23
type input "US"
click at [954, 302] on div "Press SPACE to select this row." at bounding box center [921, 302] width 122 height 29
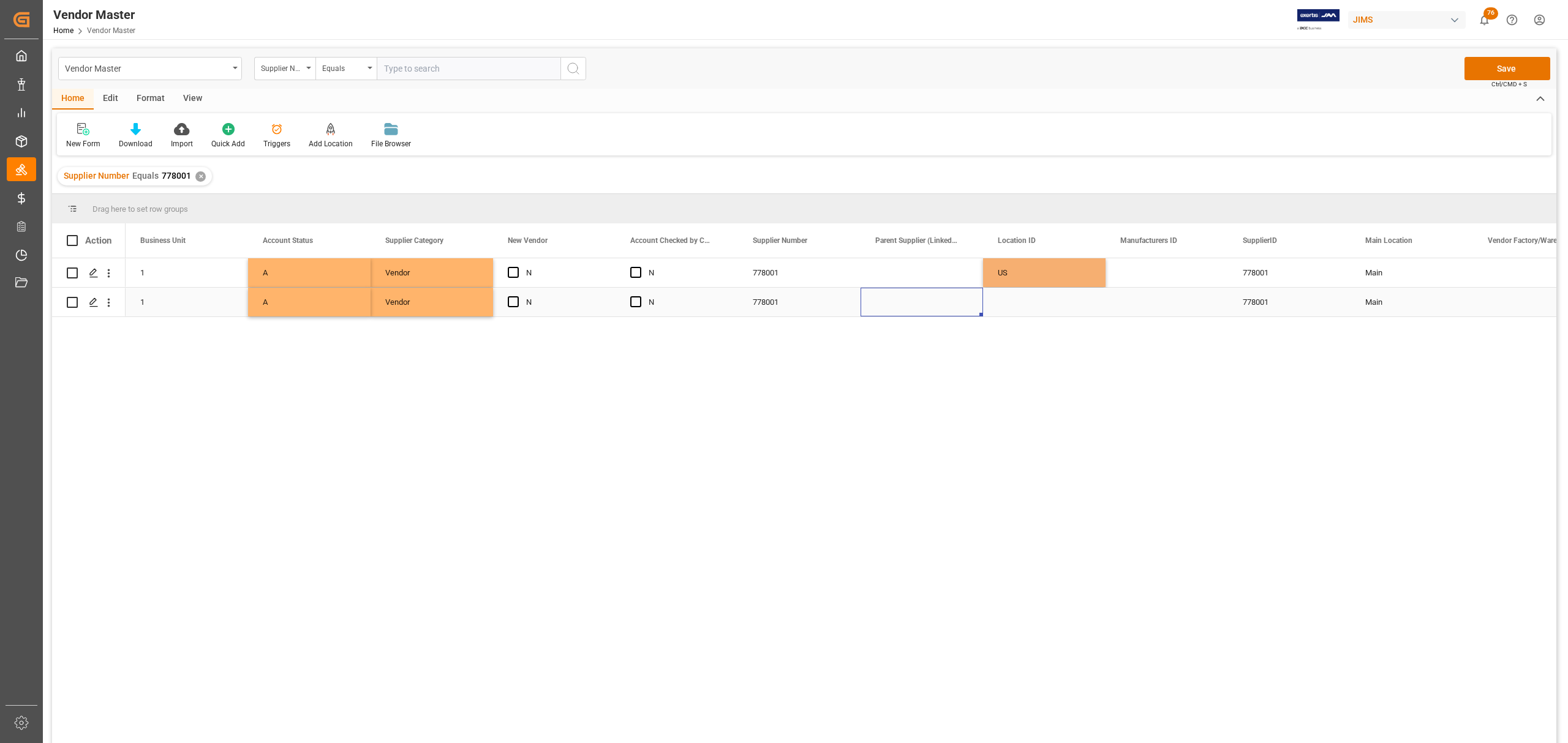
click at [1040, 297] on div "Press SPACE to select this row." at bounding box center [1044, 302] width 122 height 29
click at [1037, 294] on input "Press SPACE to select this row." at bounding box center [1044, 294] width 103 height 23
type input "AS"
click at [1160, 299] on div "Press SPACE to select this row." at bounding box center [1166, 302] width 122 height 29
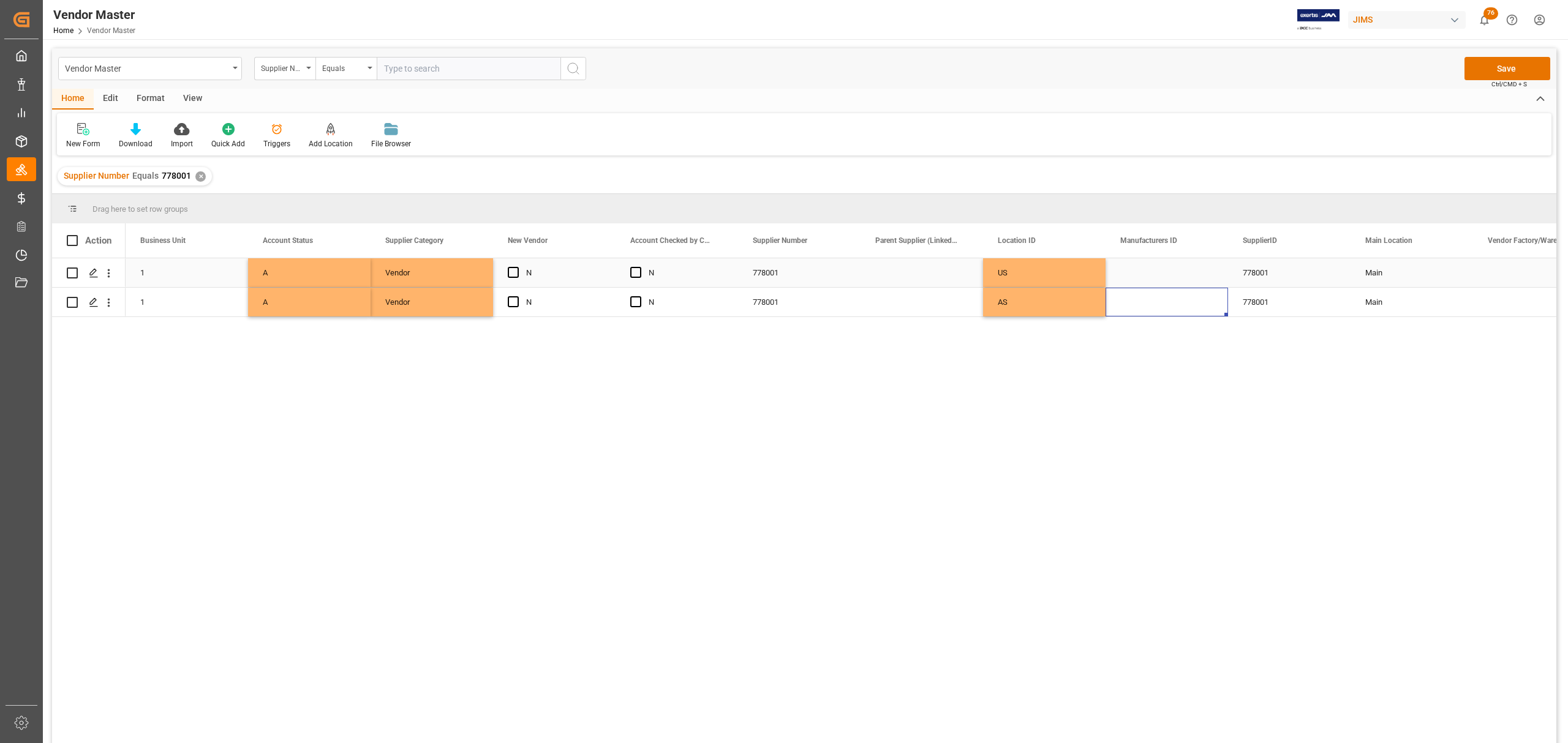
click at [1169, 259] on div "Press SPACE to select this row." at bounding box center [1166, 273] width 122 height 29
click at [1309, 313] on div "778001" at bounding box center [1289, 302] width 122 height 29
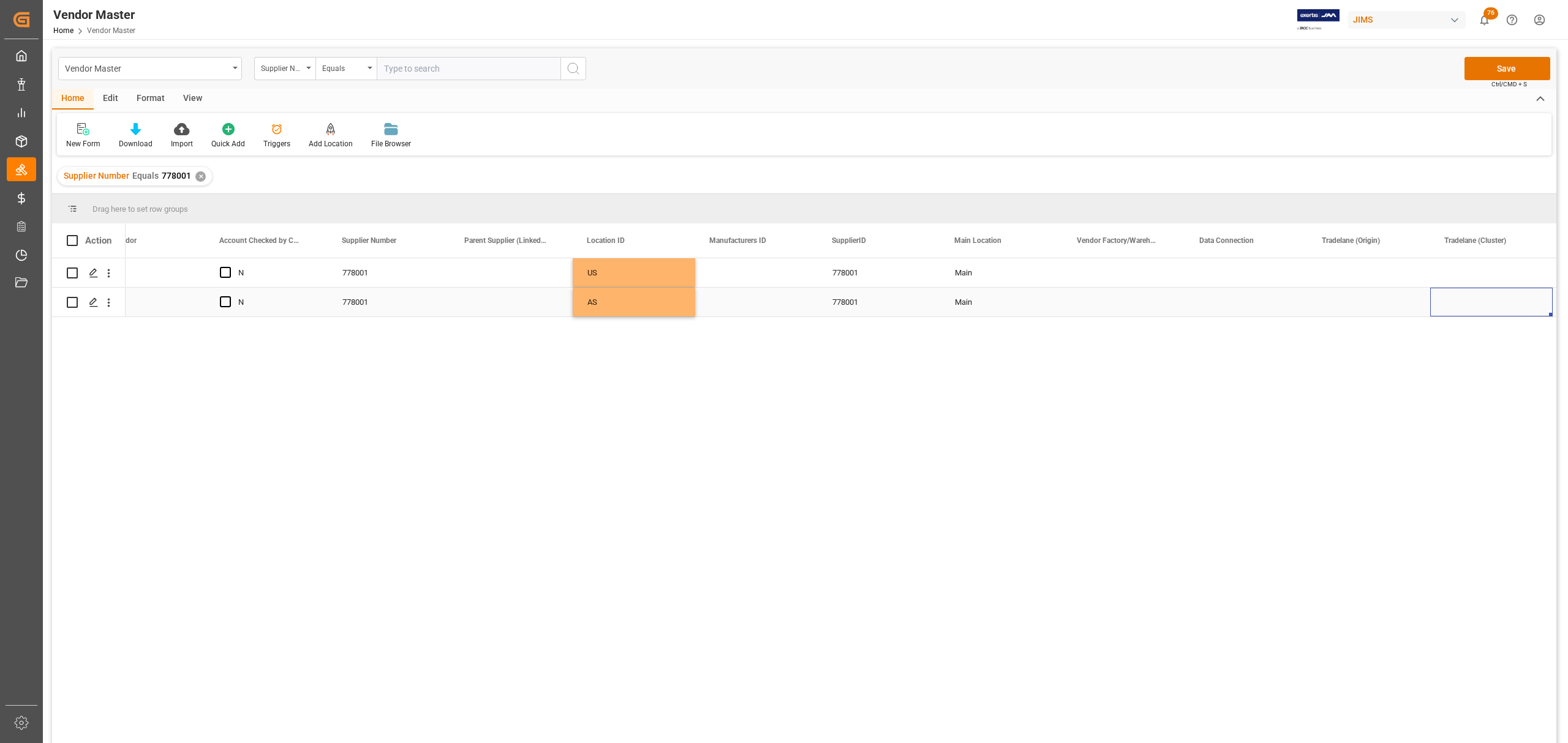
scroll to position [0, 1146]
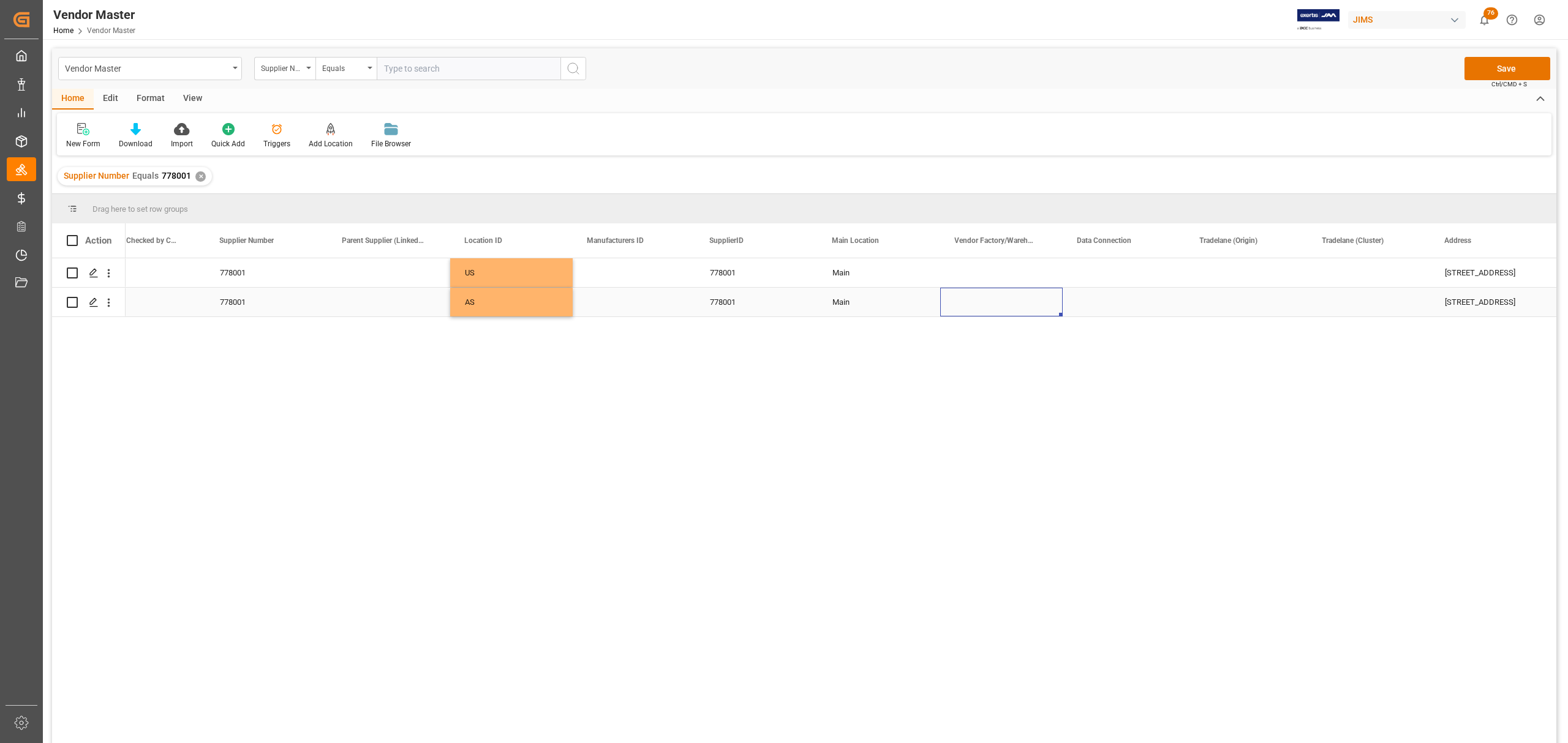
click at [1004, 304] on div "Press SPACE to select this row." at bounding box center [1001, 302] width 122 height 29
click at [1003, 304] on div "Press SPACE to select this row." at bounding box center [1001, 302] width 122 height 29
click at [1012, 294] on input "Press SPACE to select this row." at bounding box center [1001, 294] width 103 height 23
paste input "Jiangxi Merida Musical Instrument Co Ltd"
type input "Jiangxi Merida Musical Instrument Co Ltd"
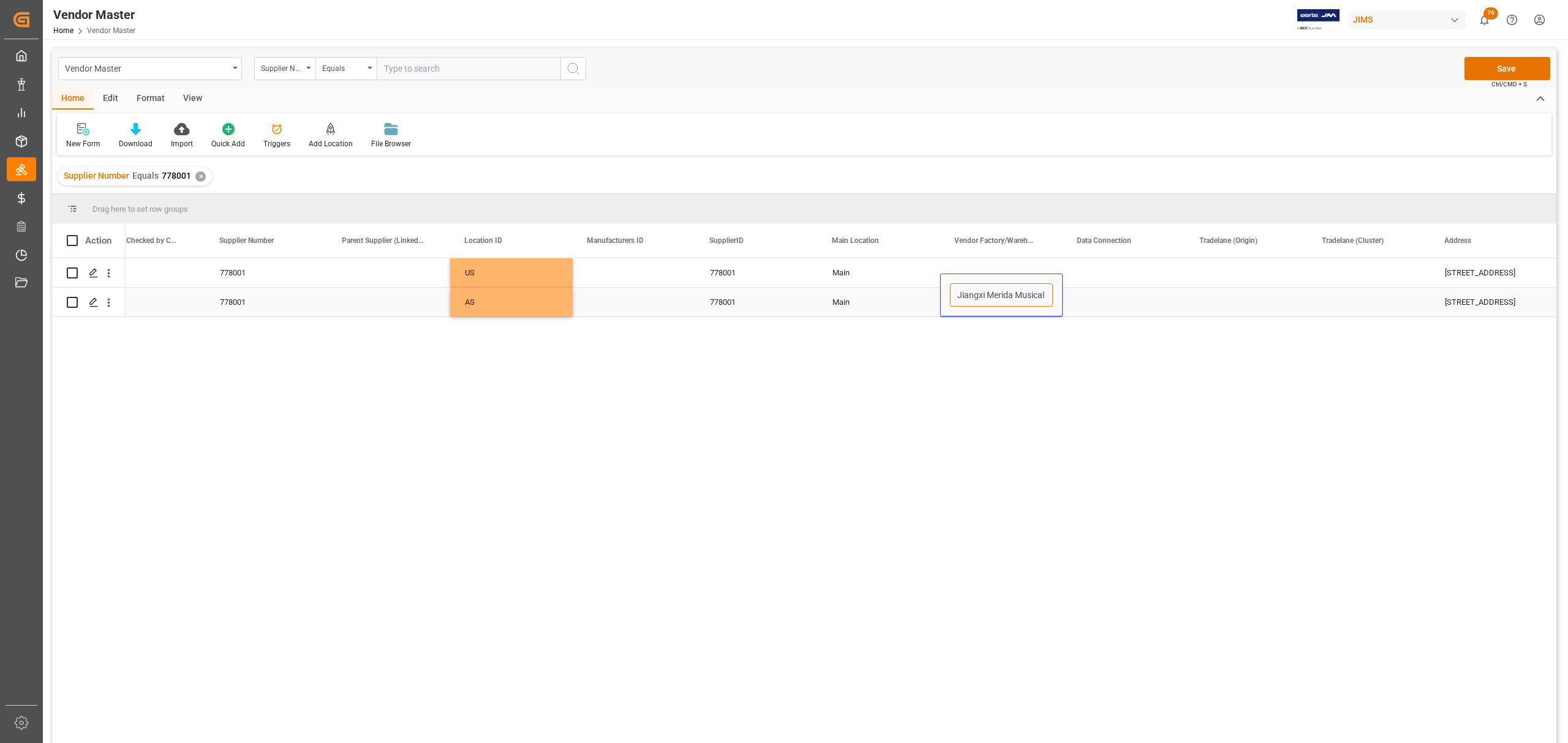
scroll to position [0, 70]
click at [1135, 293] on div "Press SPACE to select this row." at bounding box center [1124, 302] width 122 height 29
click at [1341, 306] on div "Press SPACE to select this row." at bounding box center [1368, 302] width 122 height 29
click at [1456, 304] on div "444 East Court St." at bounding box center [1491, 302] width 122 height 29
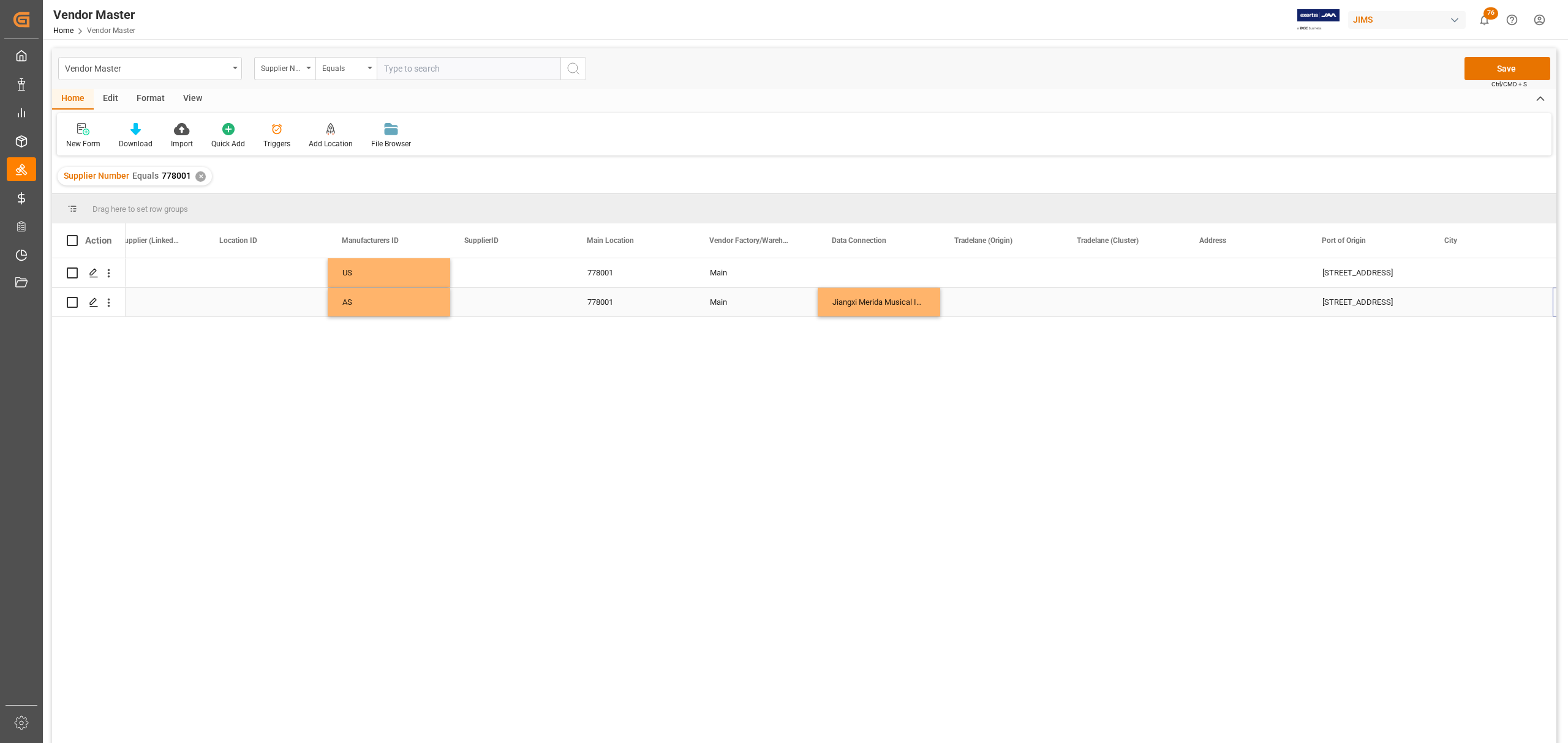
scroll to position [0, 1391]
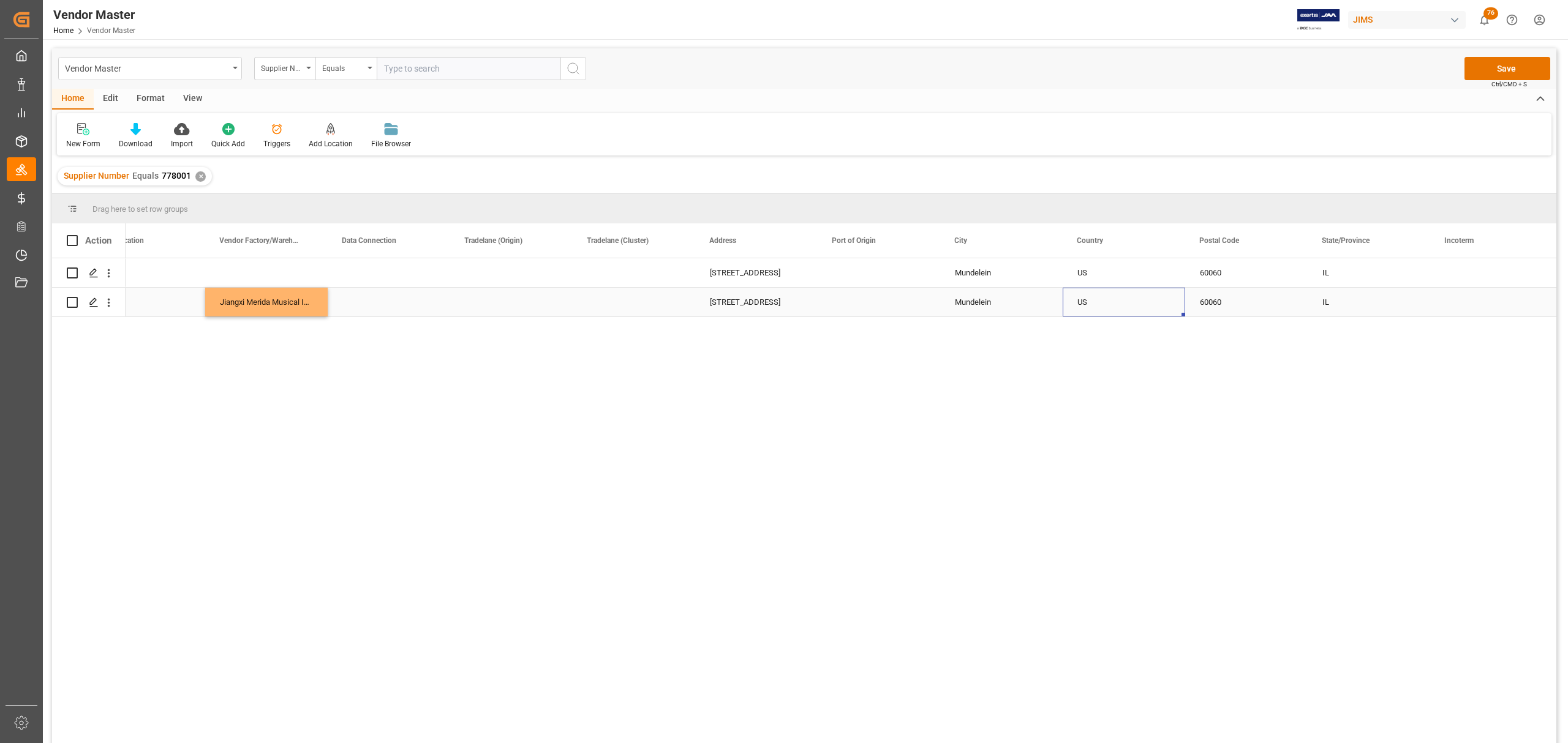
click at [751, 304] on div "444 East Court St." at bounding box center [756, 302] width 122 height 29
click at [751, 300] on input "444 East Court St." at bounding box center [756, 294] width 103 height 23
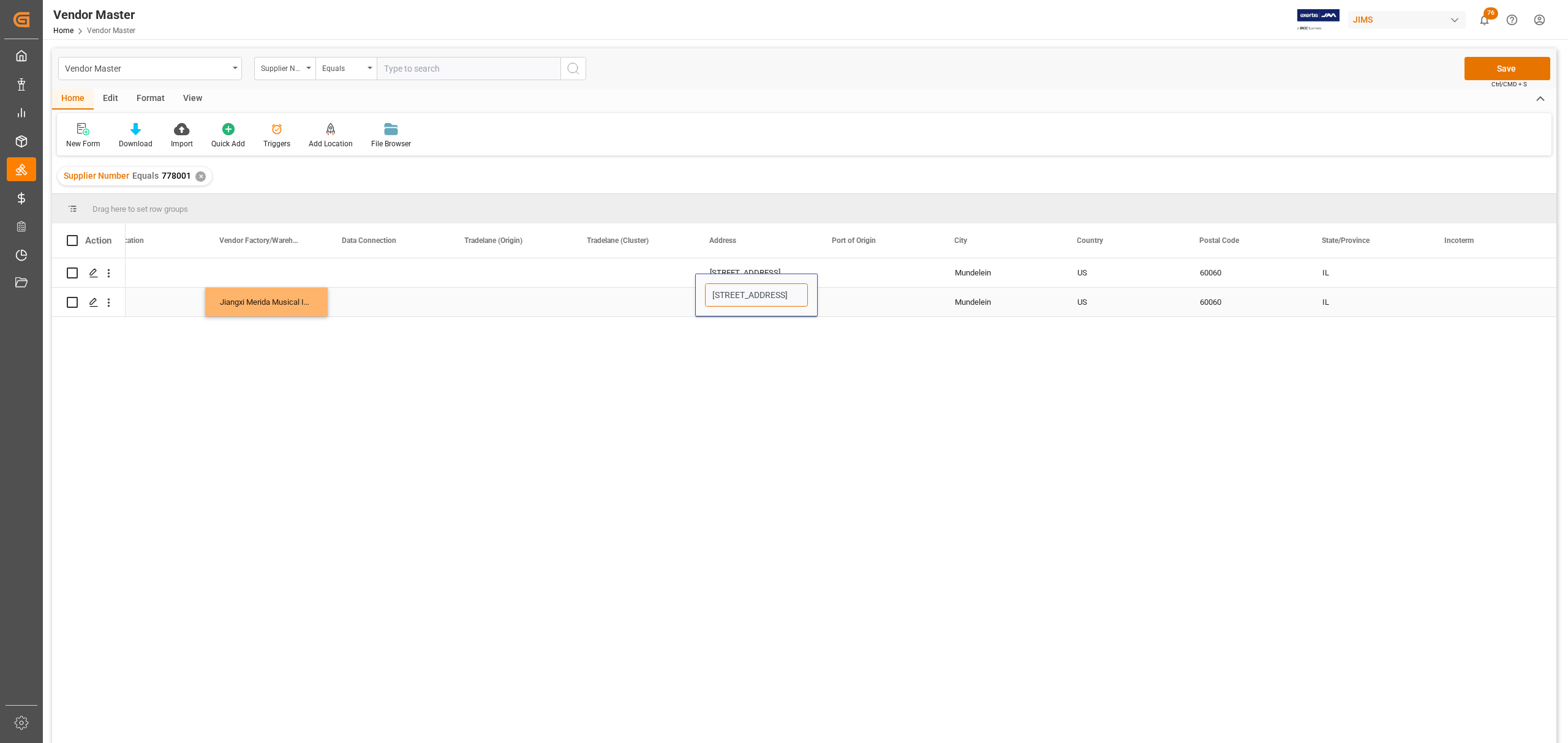
paste input "Wuning Industrial Park, WuNing, Jiujiang Jiangxi province, China 332300"
type input "Wuning Industrial Park, WuNing, Jiujiang Jiangxi province, China 332300"
click at [874, 300] on div "Press SPACE to select this row." at bounding box center [879, 302] width 122 height 29
click at [873, 300] on div "Press SPACE to select this row." at bounding box center [879, 302] width 122 height 29
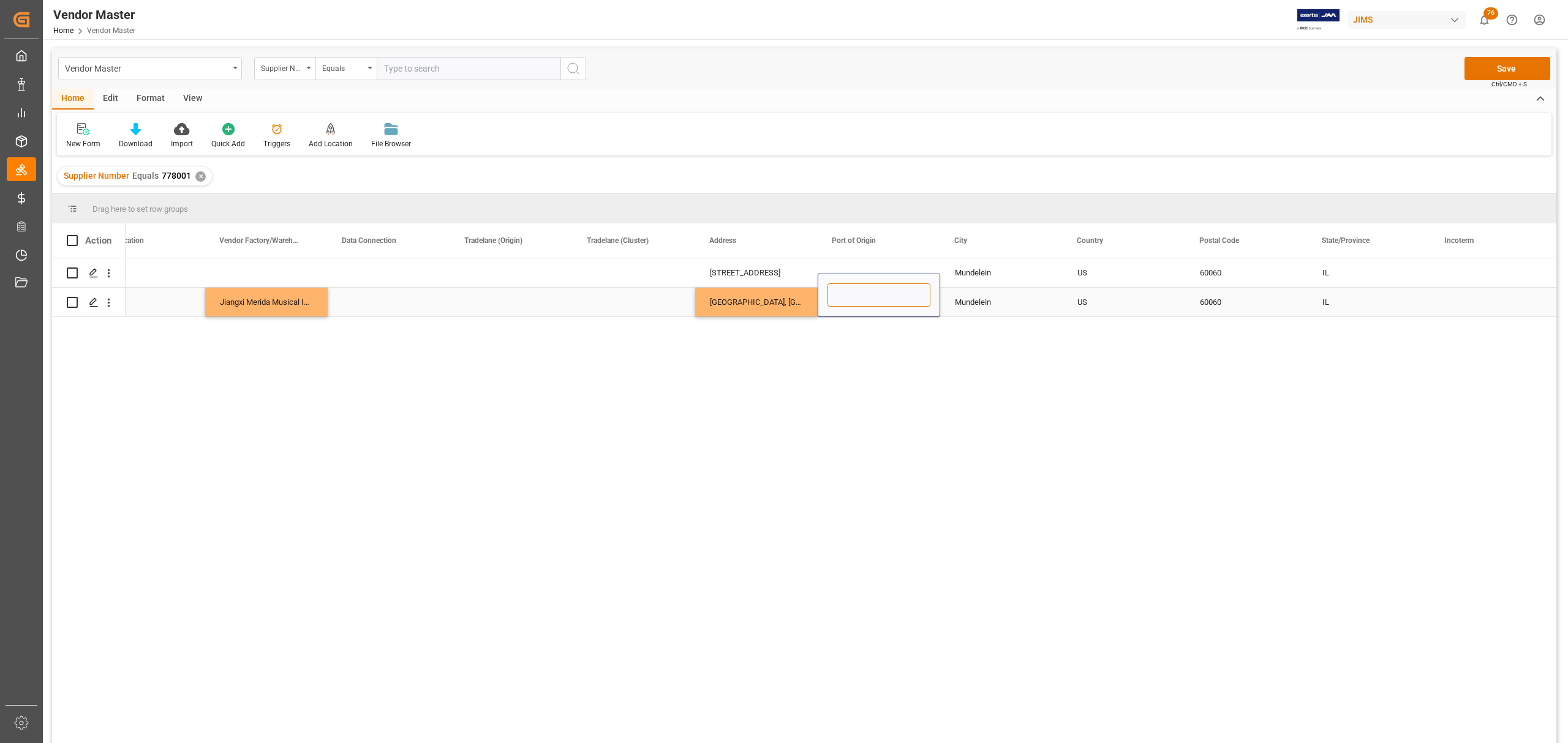
click at [880, 300] on input "Press SPACE to select this row." at bounding box center [879, 294] width 103 height 23
paste input "Jiujiang"
type input "Jiujiang"
click at [984, 302] on div "Mundelein" at bounding box center [1001, 302] width 122 height 29
click at [987, 300] on div "Mundelein" at bounding box center [1001, 302] width 122 height 29
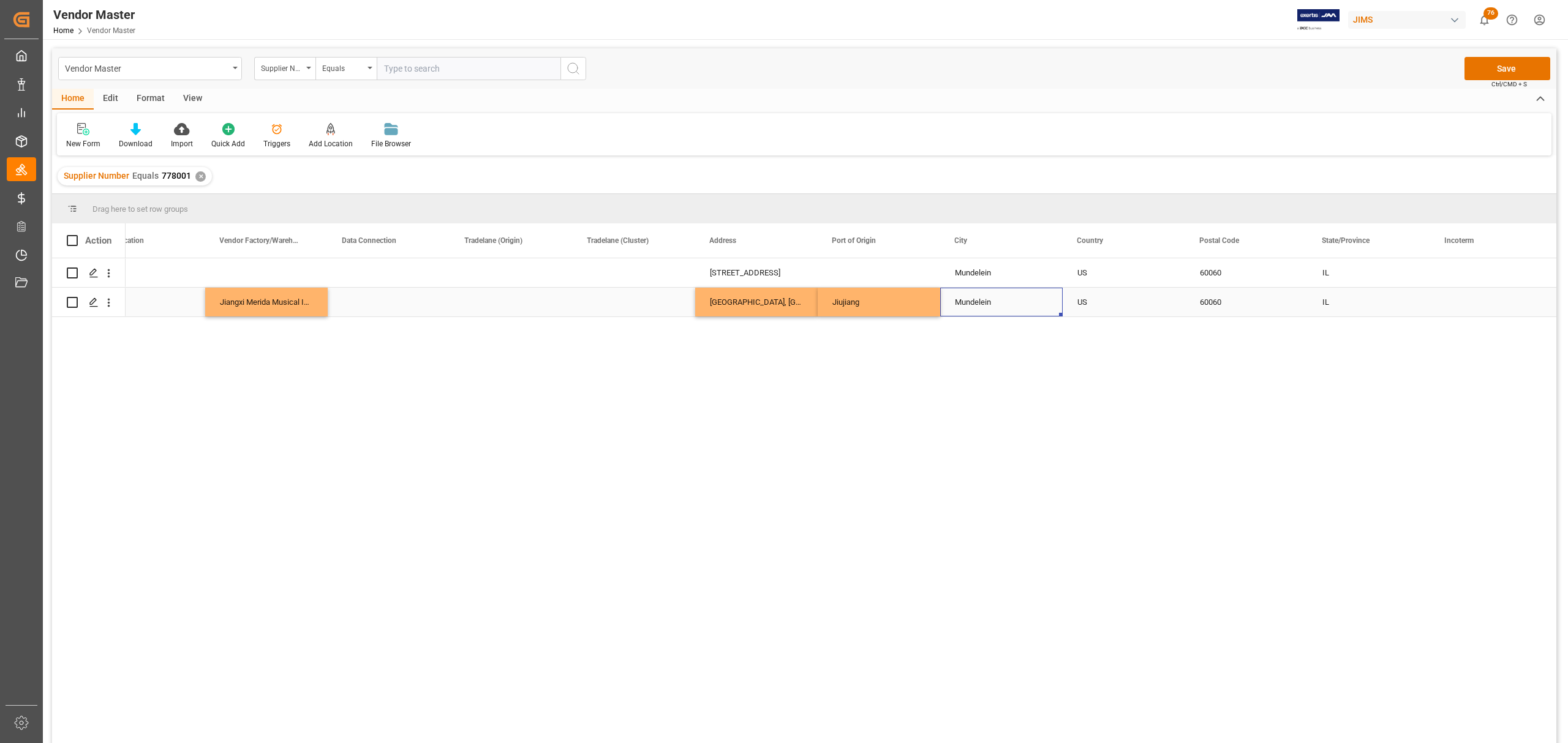
click at [987, 300] on div "Mundelein" at bounding box center [1001, 302] width 122 height 29
click at [1015, 294] on input "Mundelein" at bounding box center [1001, 294] width 103 height 23
paste input "Jiujiang"
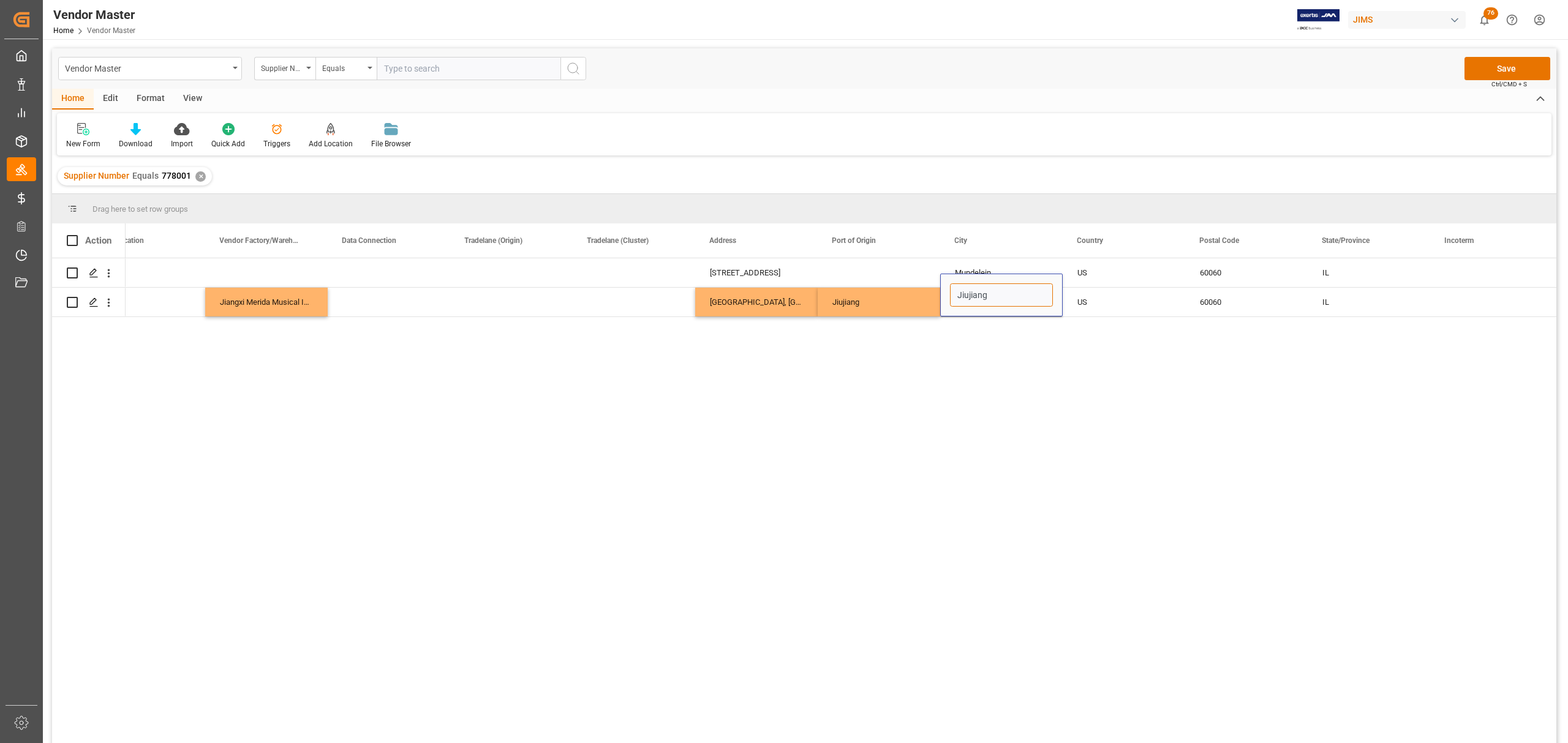
type input "Jiujiang"
click at [1237, 295] on div "60060" at bounding box center [1246, 302] width 122 height 29
click at [1333, 300] on div "IL" at bounding box center [1368, 302] width 122 height 29
click at [1337, 300] on input "IL" at bounding box center [1369, 294] width 103 height 23
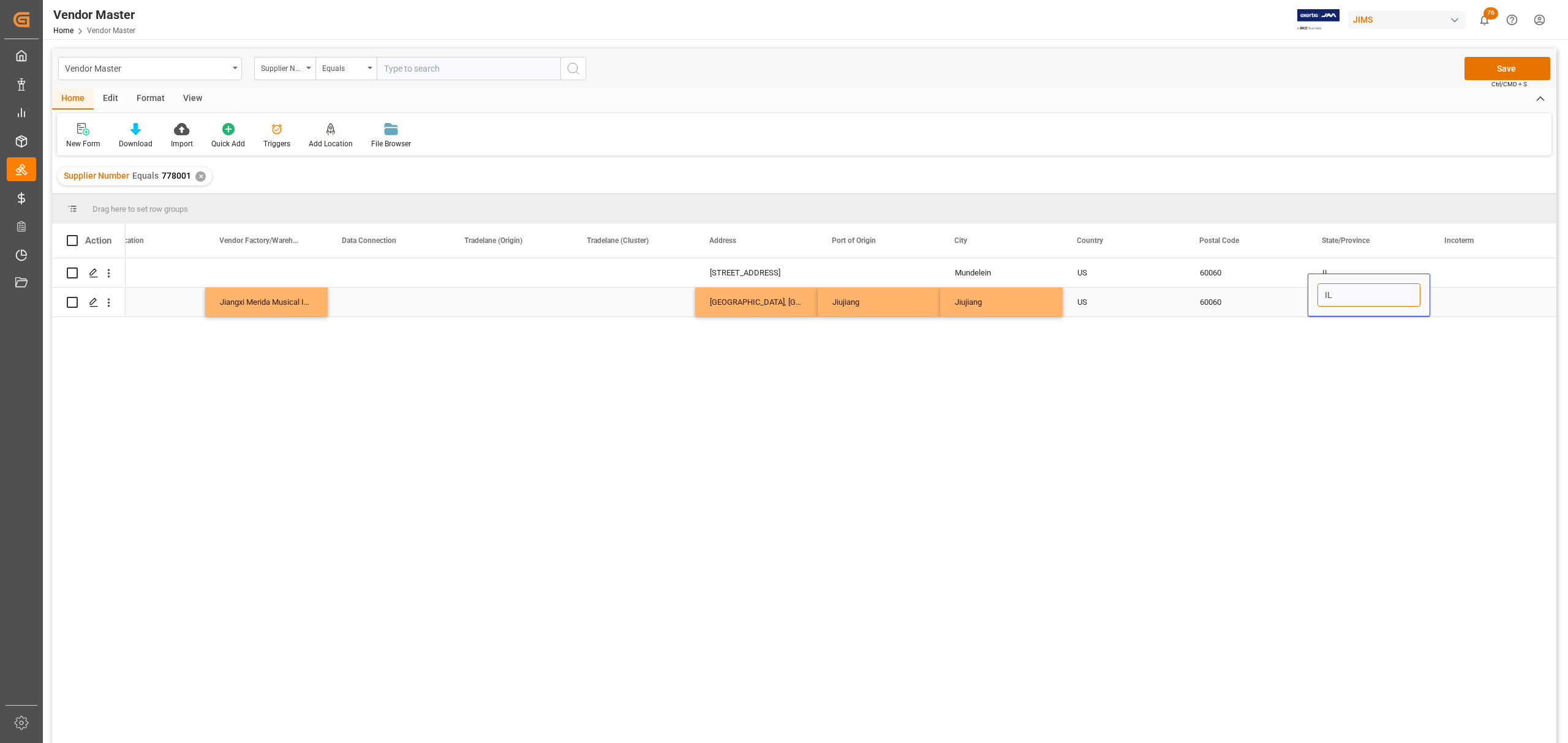
click at [1337, 300] on input "IL" at bounding box center [1369, 294] width 103 height 23
paste input "Jiangxi"
type input "Jiangxi"
click at [1240, 290] on div "60060" at bounding box center [1246, 302] width 122 height 29
click at [1089, 302] on div "US" at bounding box center [1124, 302] width 93 height 28
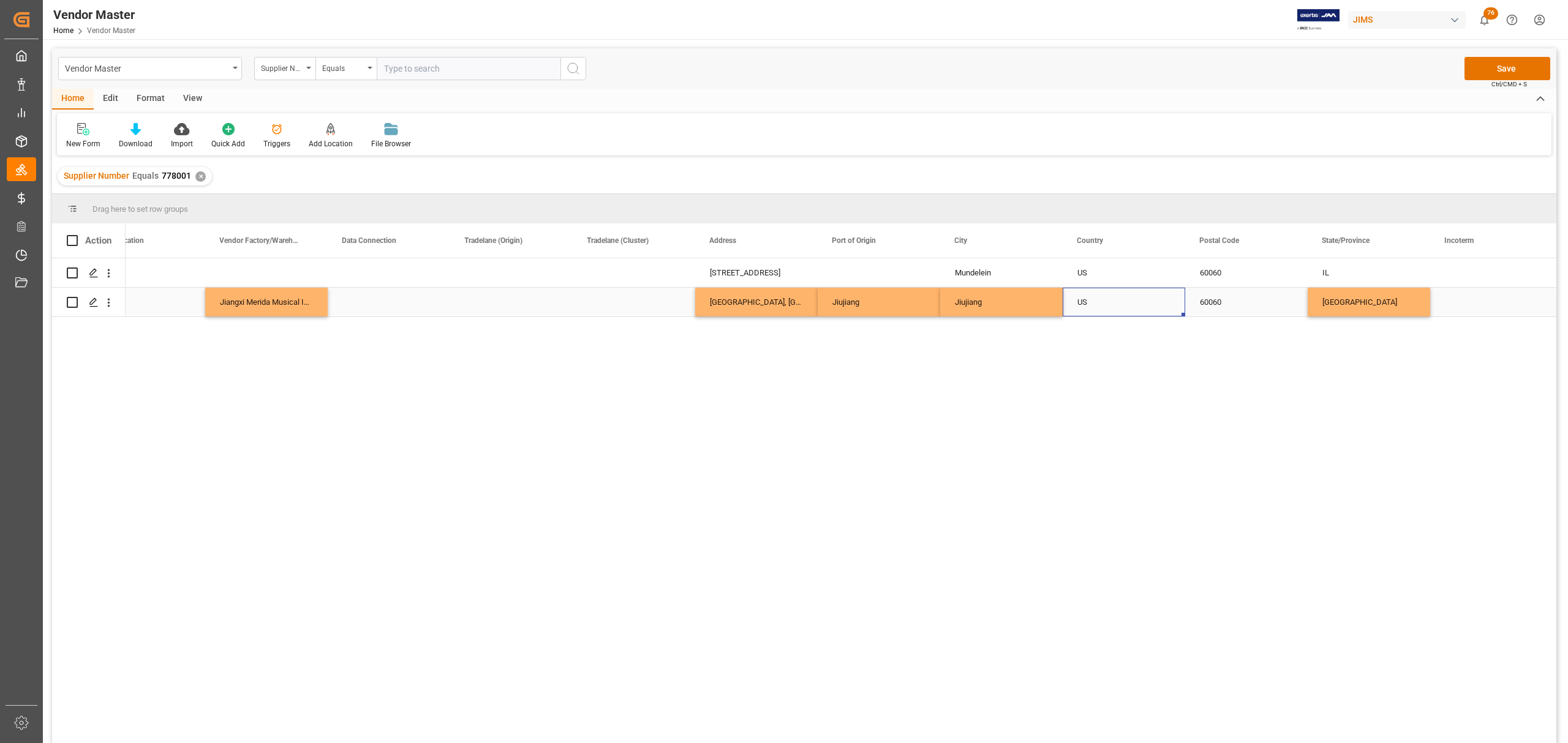
click at [1089, 302] on div "US" at bounding box center [1124, 302] width 93 height 28
click at [1098, 294] on input "US" at bounding box center [1124, 294] width 103 height 23
drag, startPoint x: 1098, startPoint y: 294, endPoint x: 1070, endPoint y: 297, distance: 28.2
click at [1070, 297] on div "US" at bounding box center [1124, 294] width 122 height 23
type input "CN"
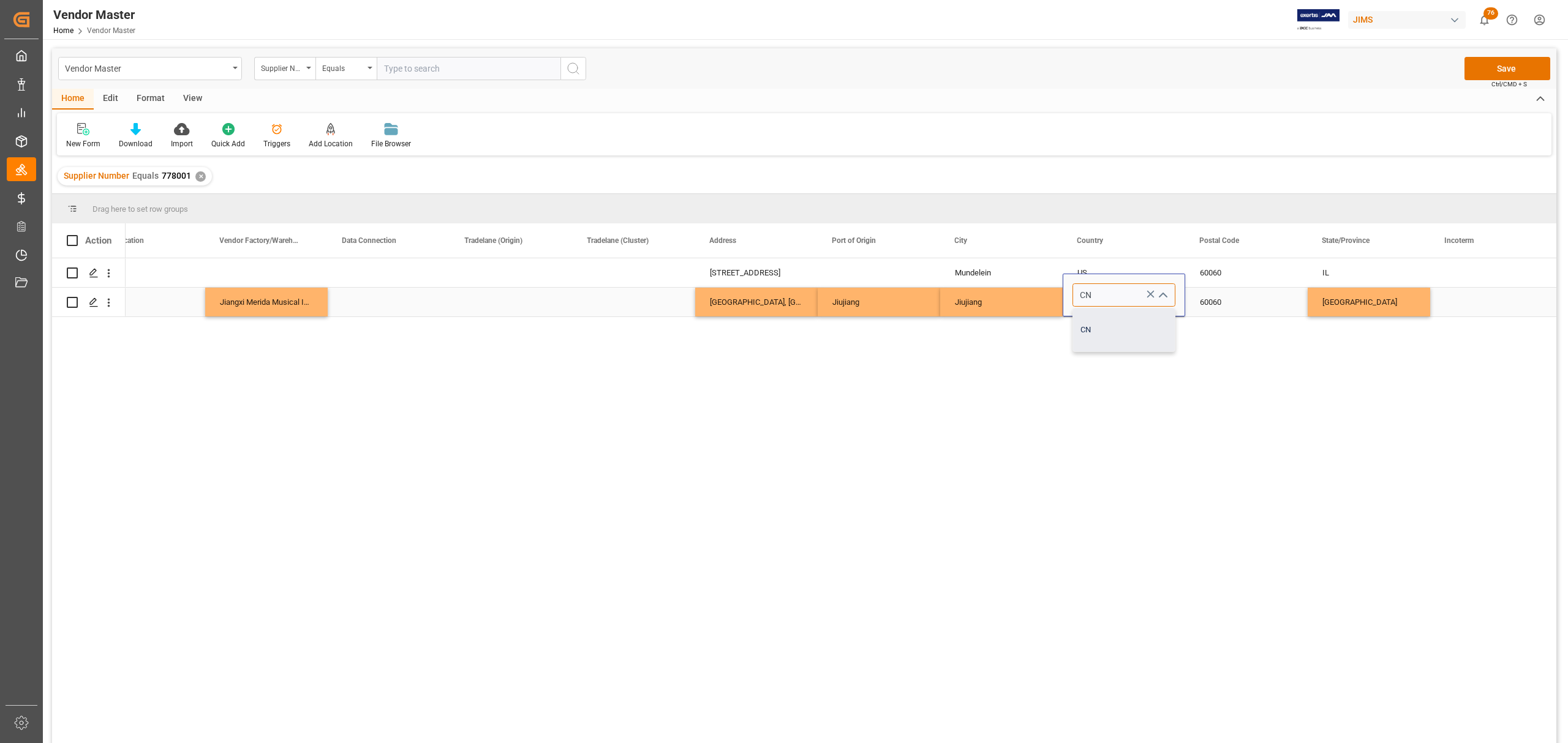
click at [1113, 324] on div "CN" at bounding box center [1124, 330] width 102 height 43
click at [1208, 299] on div "60060" at bounding box center [1246, 302] width 122 height 29
click at [1476, 299] on div "Press SPACE to select this row." at bounding box center [1491, 302] width 122 height 29
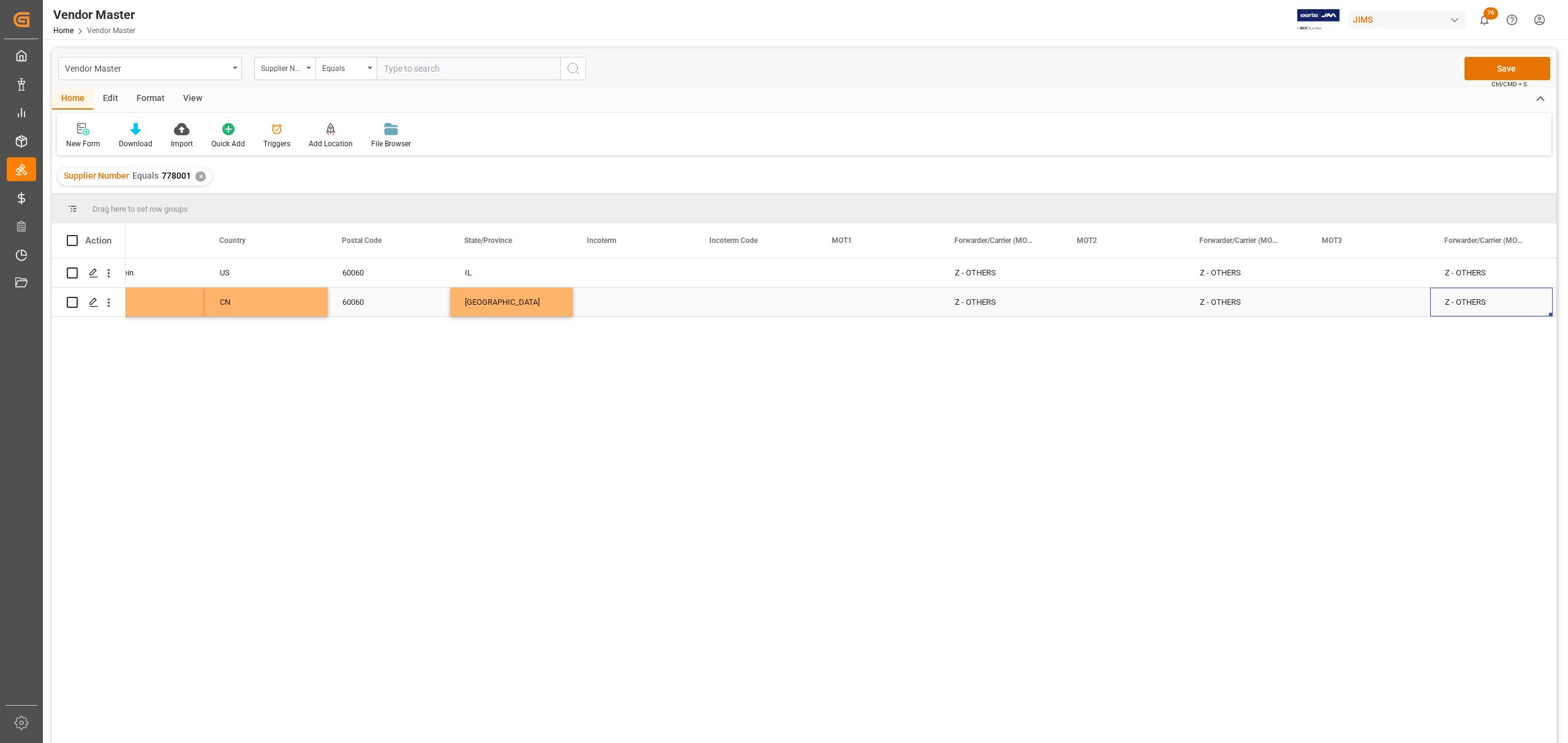
scroll to position [0, 2860]
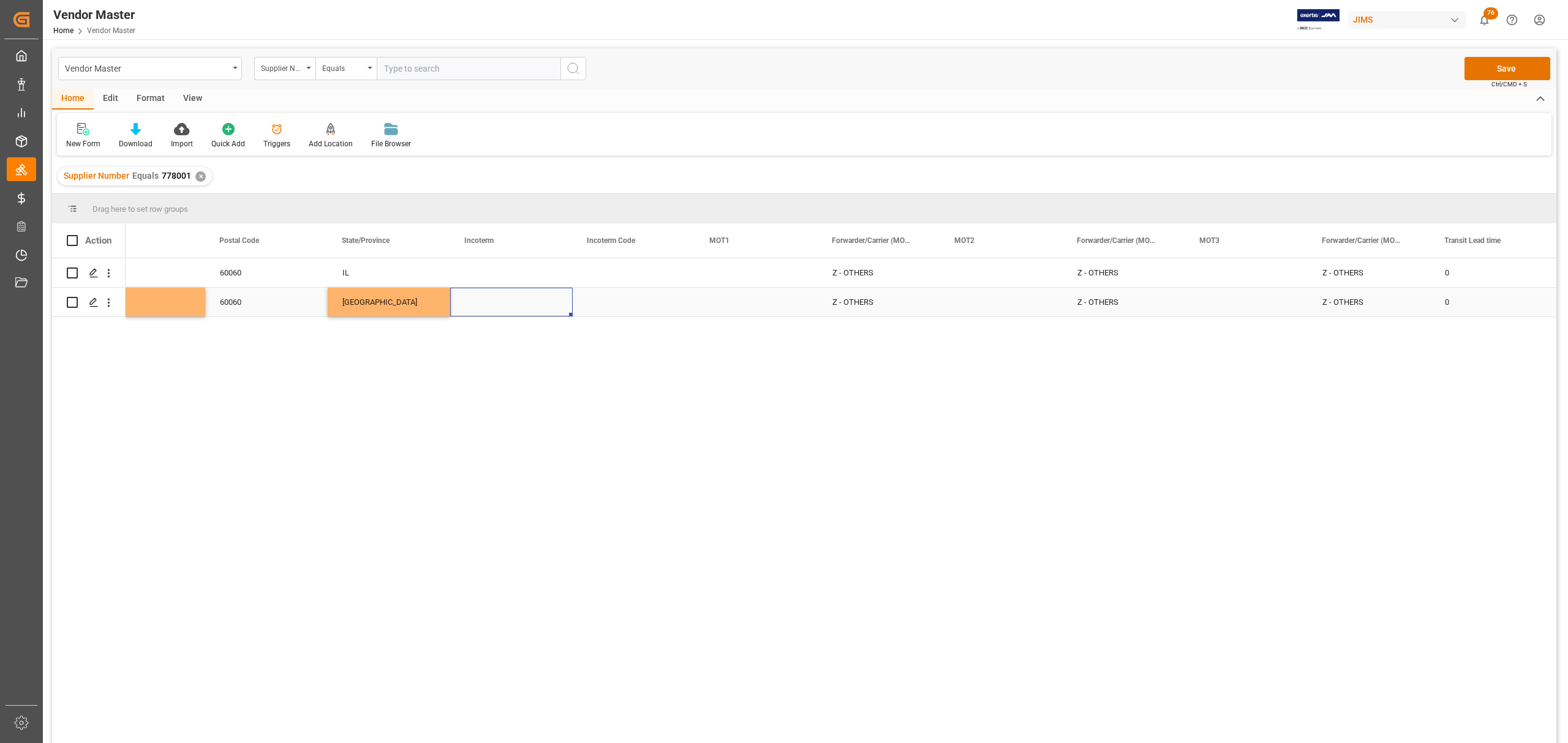
click at [613, 300] on div "Press SPACE to select this row." at bounding box center [634, 302] width 122 height 29
click at [617, 255] on div "Incoterm Code" at bounding box center [628, 241] width 82 height 34
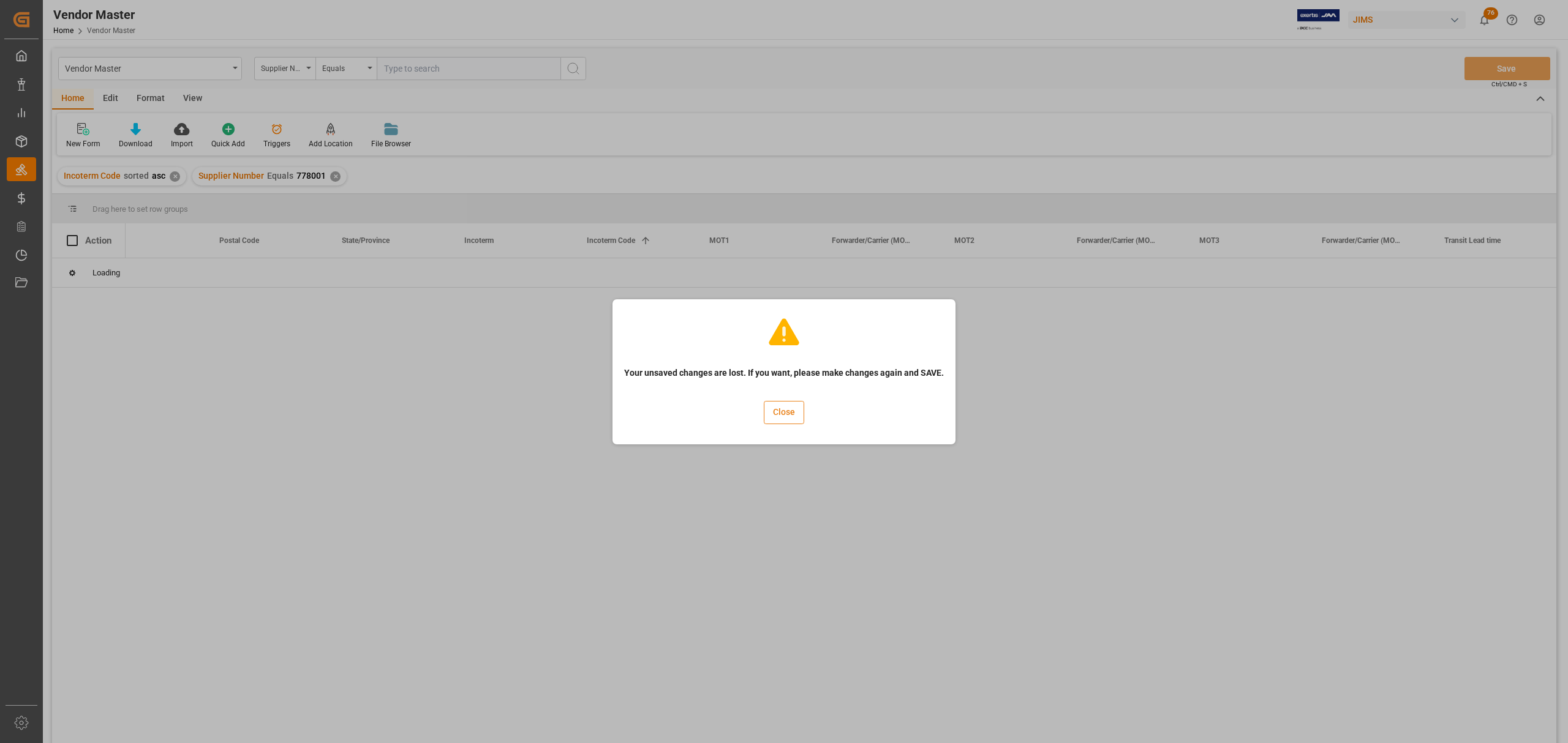
click at [786, 409] on button "Close" at bounding box center [784, 413] width 40 height 23
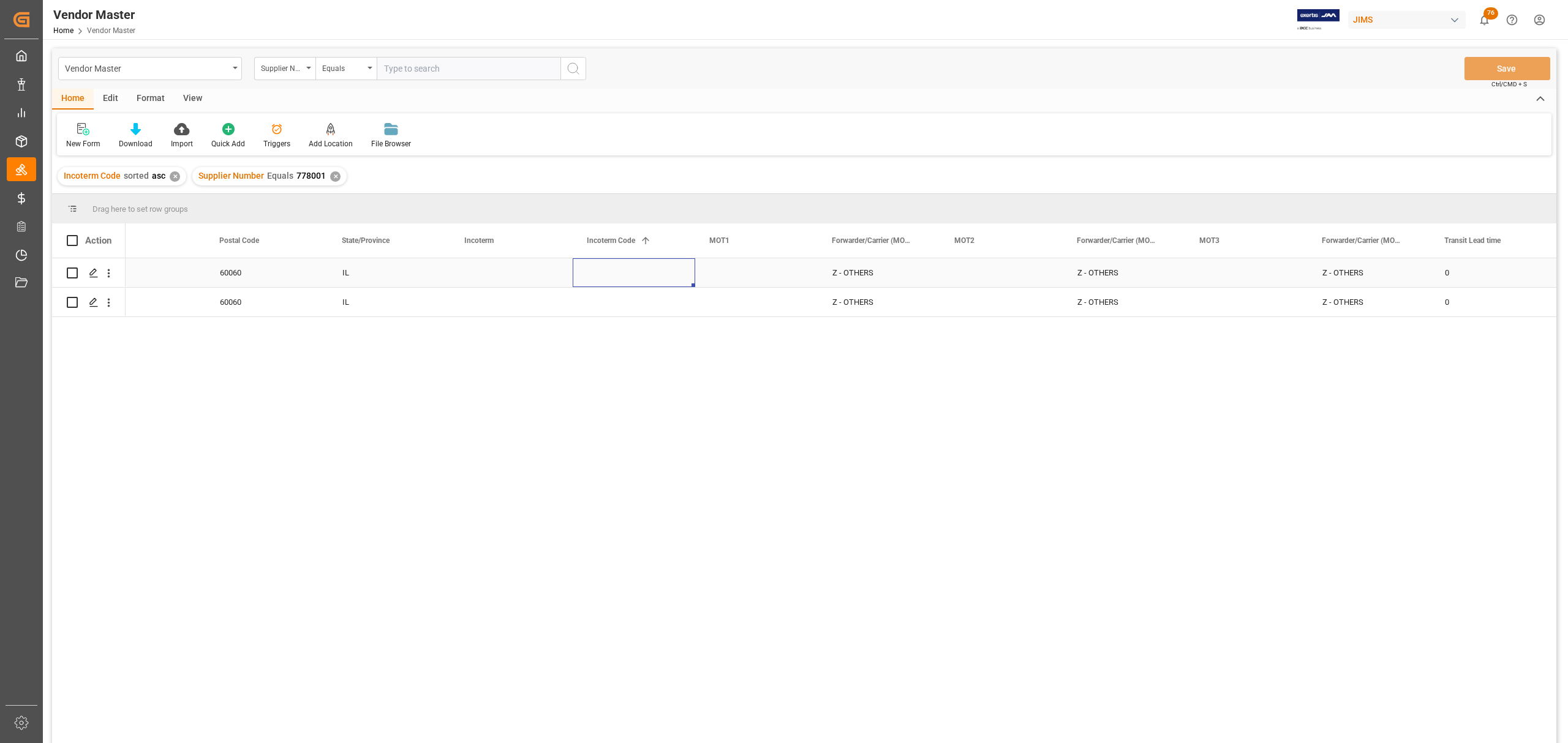
click at [647, 259] on div "Press SPACE to select this row." at bounding box center [634, 273] width 122 height 29
click at [649, 308] on div "Press SPACE to select this row." at bounding box center [634, 302] width 122 height 29
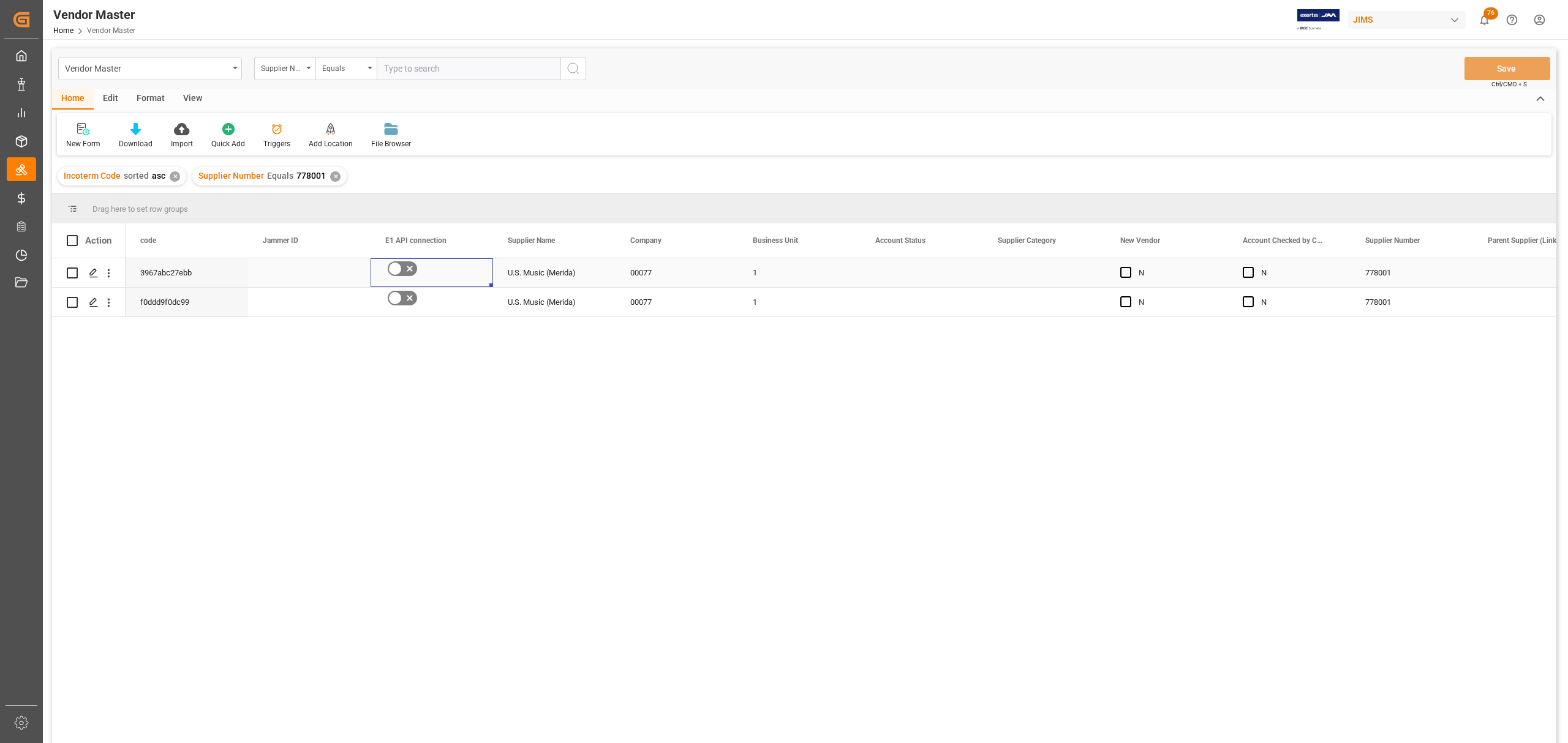
click at [402, 265] on icon "Press SPACE to select this row." at bounding box center [409, 268] width 15 height 15
click at [0, 0] on input "Press SPACE to select this row." at bounding box center [0, 0] width 0 height 0
click at [933, 272] on div "Press SPACE to select this row." at bounding box center [921, 273] width 122 height 29
click at [964, 282] on icon "open menu" at bounding box center [960, 280] width 15 height 15
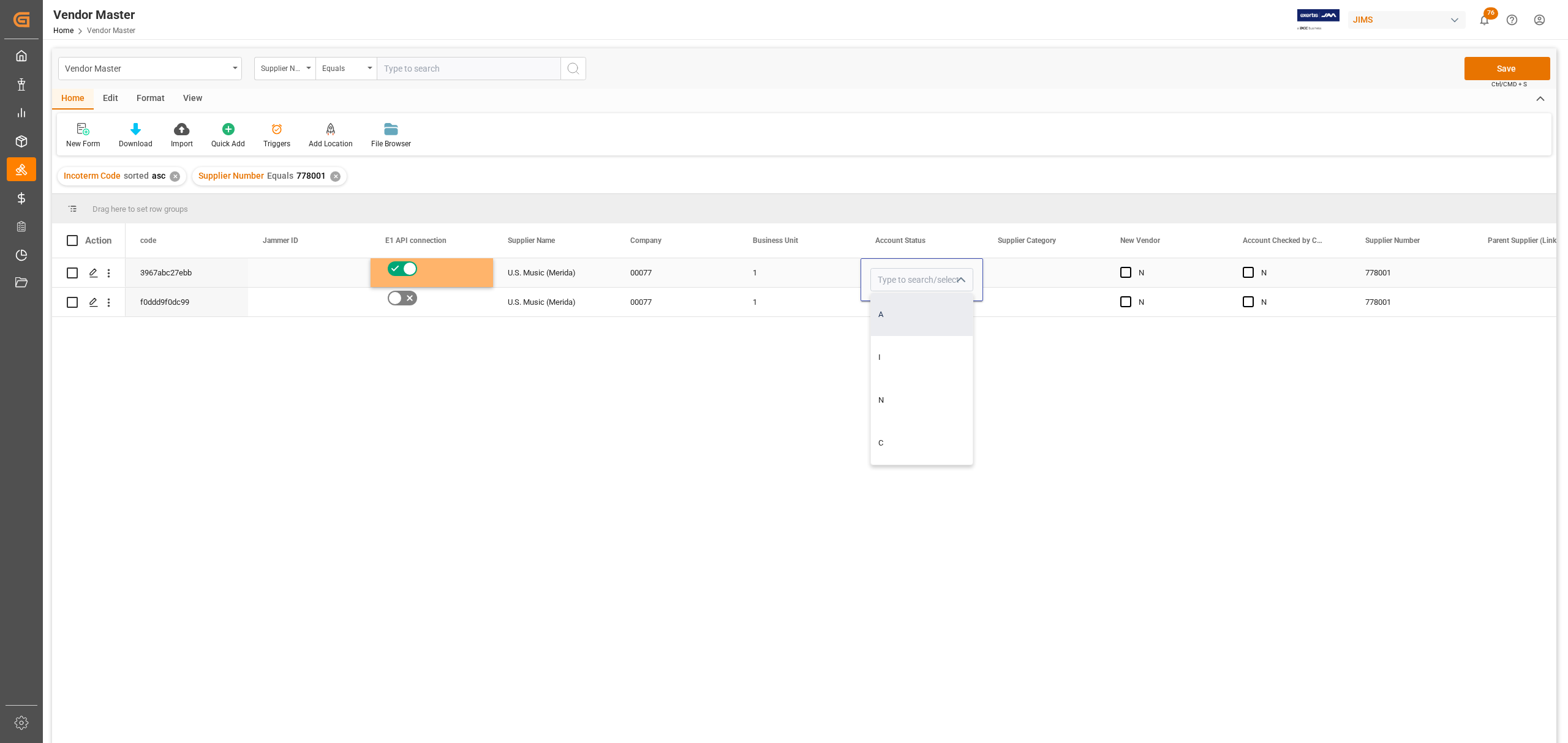
click at [915, 307] on div "A" at bounding box center [921, 315] width 102 height 43
type input "A"
click at [1042, 276] on div "Press SPACE to select this row." at bounding box center [1044, 273] width 122 height 29
click at [1042, 275] on div "Press SPACE to select this row." at bounding box center [1044, 273] width 122 height 29
click at [1084, 277] on icon "open menu" at bounding box center [1082, 280] width 15 height 15
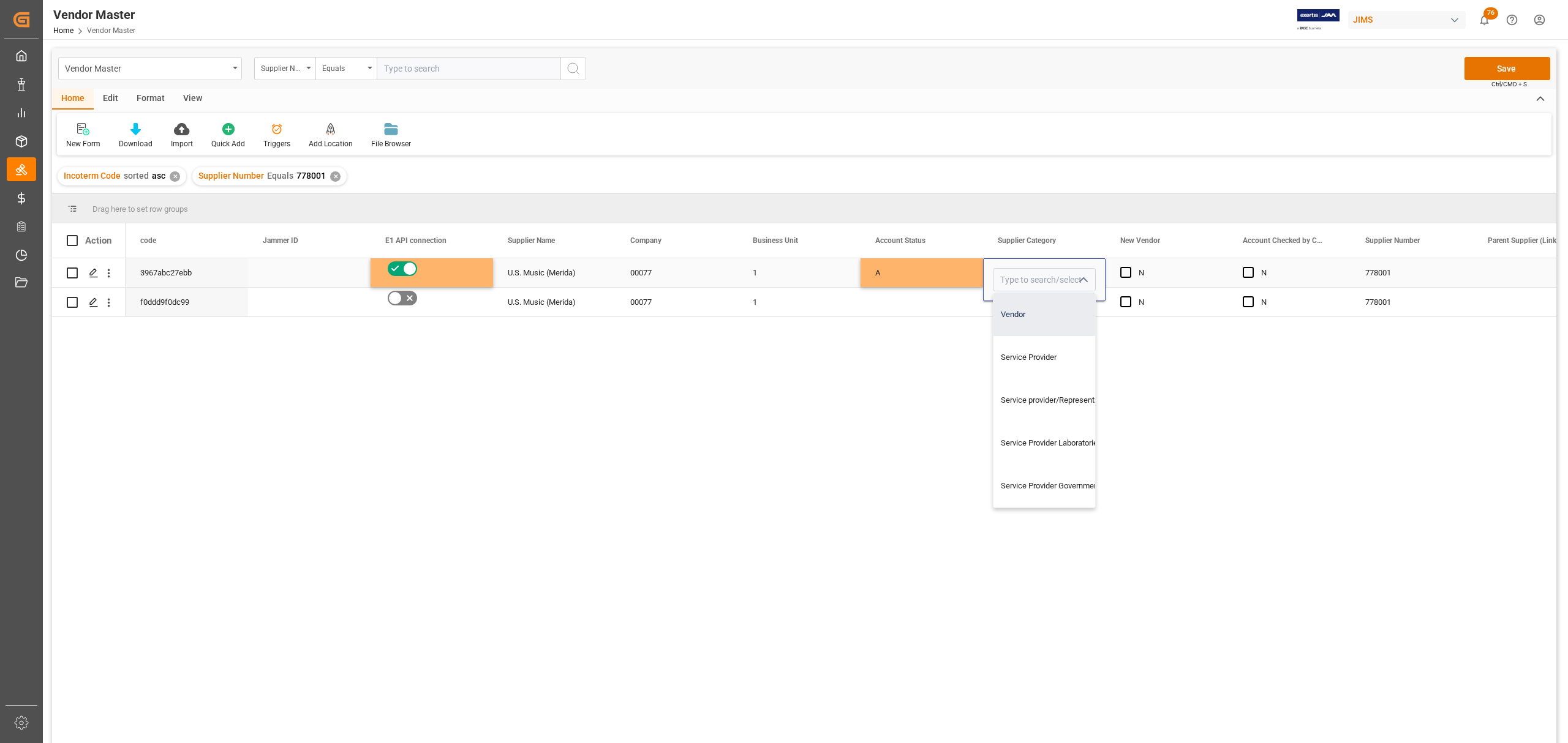
click at [1047, 314] on div "Vendor" at bounding box center [1110, 315] width 234 height 43
type input "Vendor"
click at [933, 308] on div "Press SPACE to select this row." at bounding box center [921, 302] width 122 height 29
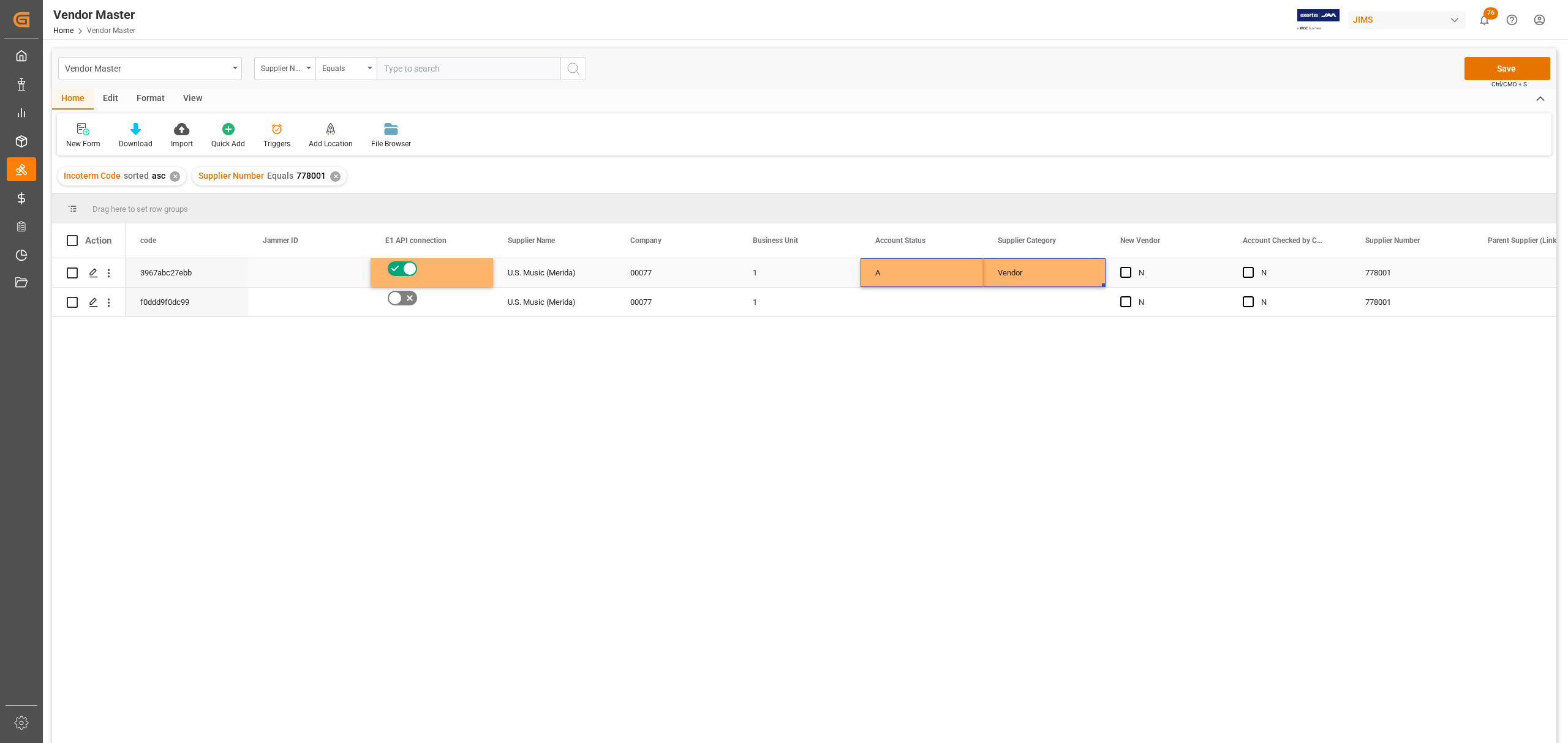
drag, startPoint x: 933, startPoint y: 275, endPoint x: 1030, endPoint y: 282, distance: 97.3
drag, startPoint x: 1102, startPoint y: 282, endPoint x: 1102, endPoint y: 308, distance: 26.0
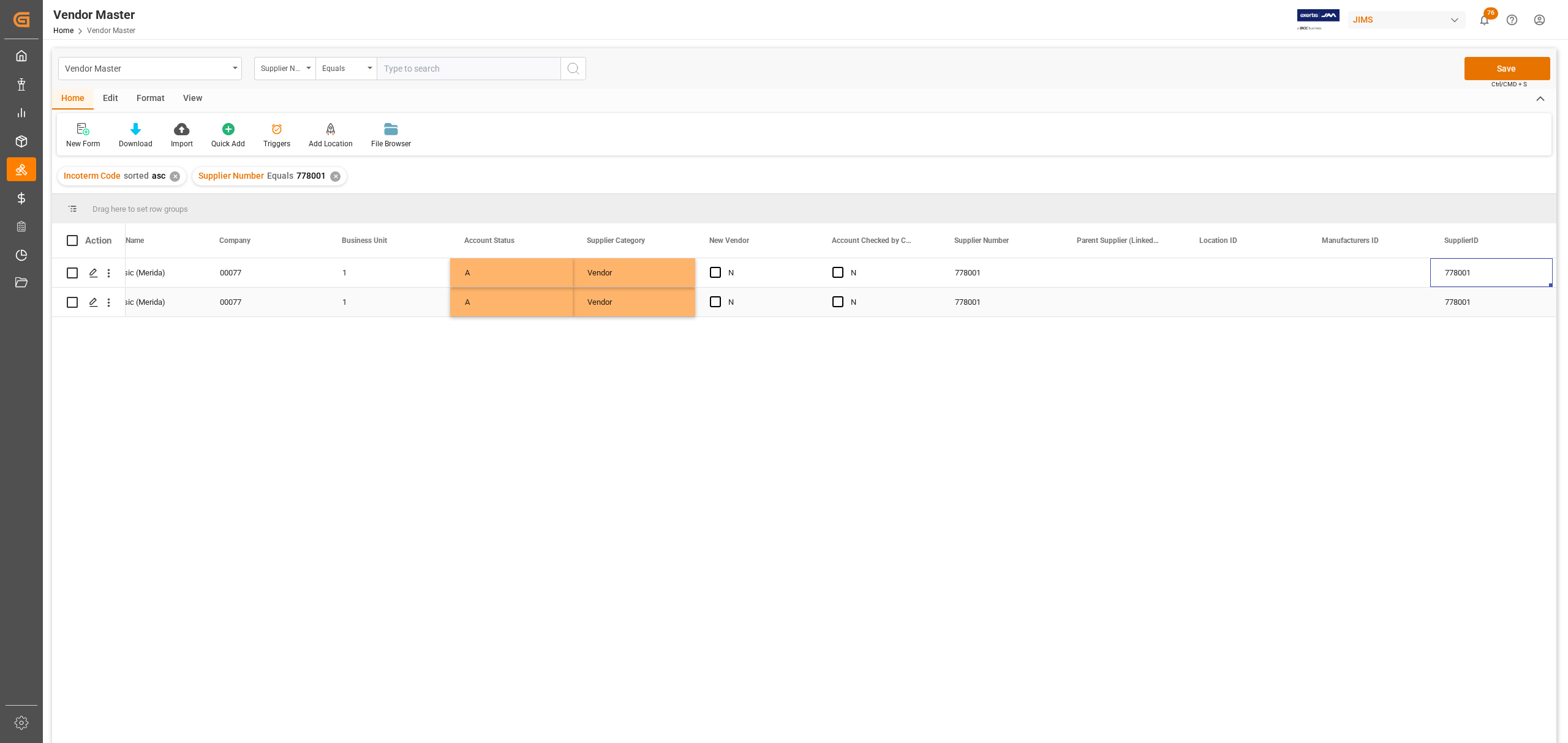
scroll to position [0, 533]
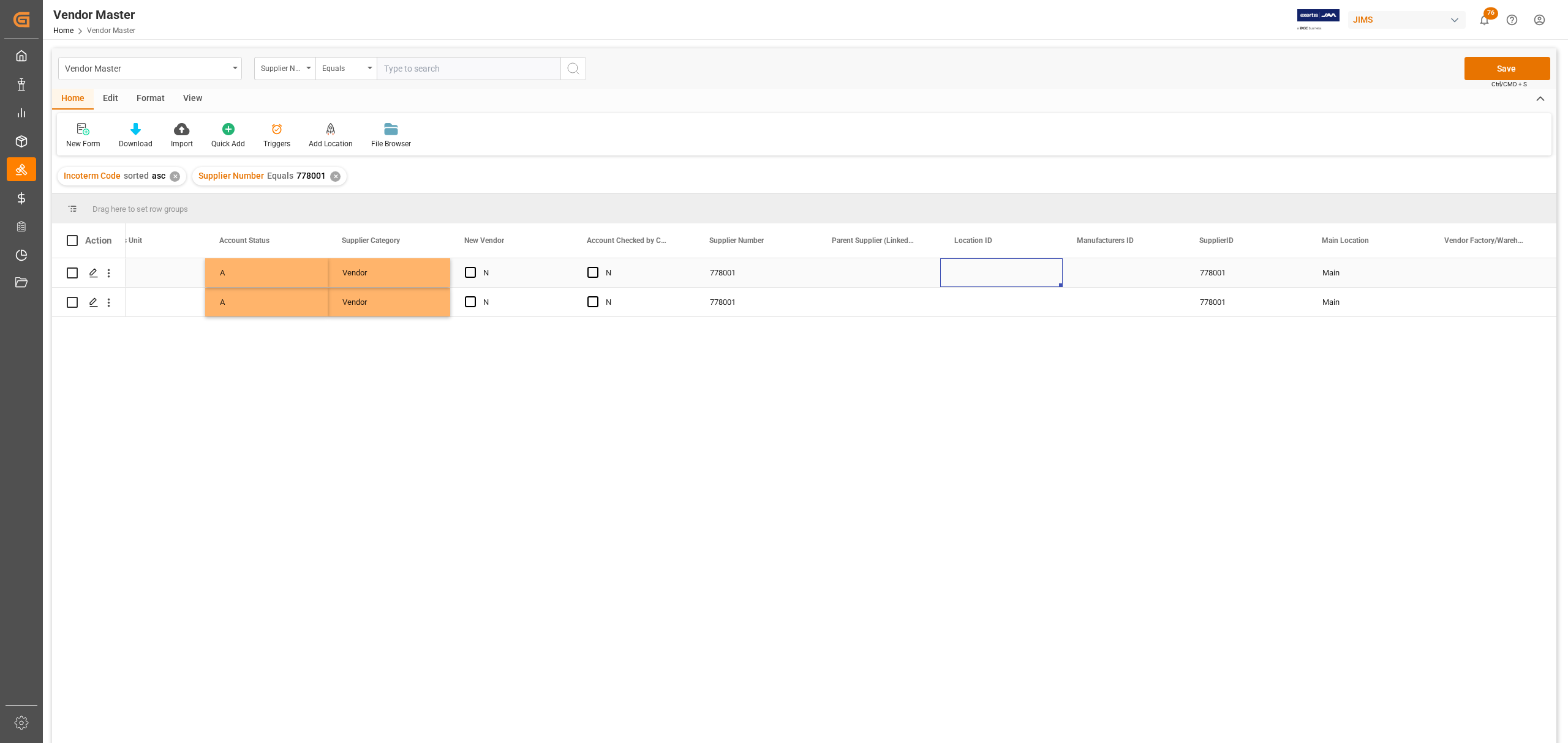
click at [959, 268] on div "Press SPACE to select this row." at bounding box center [1001, 273] width 122 height 29
click at [995, 276] on input "Press SPACE to select this row." at bounding box center [1001, 279] width 103 height 23
type input "US"
click at [998, 311] on div "Press SPACE to select this row." at bounding box center [1001, 302] width 122 height 29
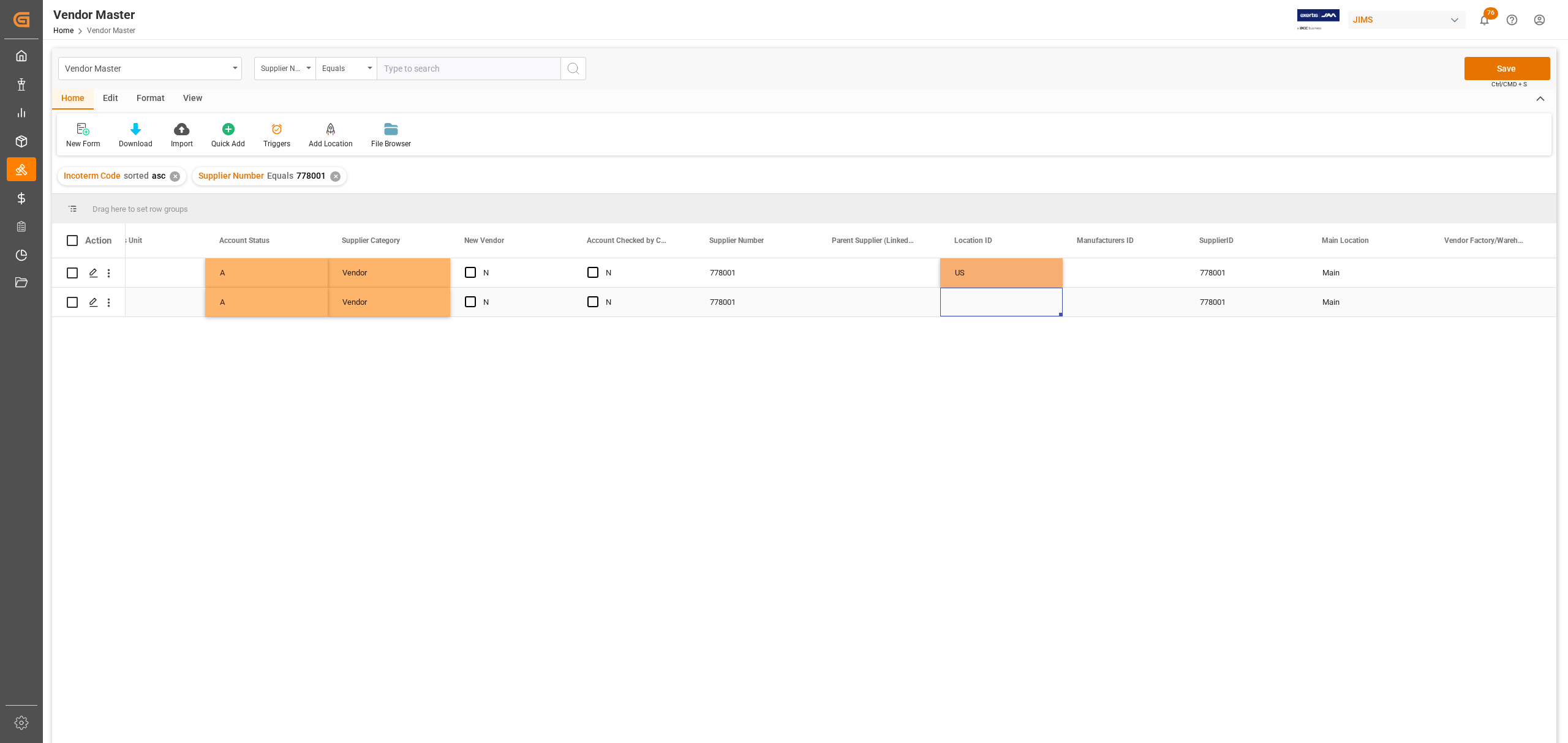
click at [993, 304] on div "Press SPACE to select this row." at bounding box center [1001, 302] width 122 height 29
click at [993, 302] on input "Press SPACE to select this row." at bounding box center [1001, 294] width 103 height 23
type input "AS"
click at [1108, 308] on div "Press SPACE to select this row." at bounding box center [1124, 302] width 122 height 29
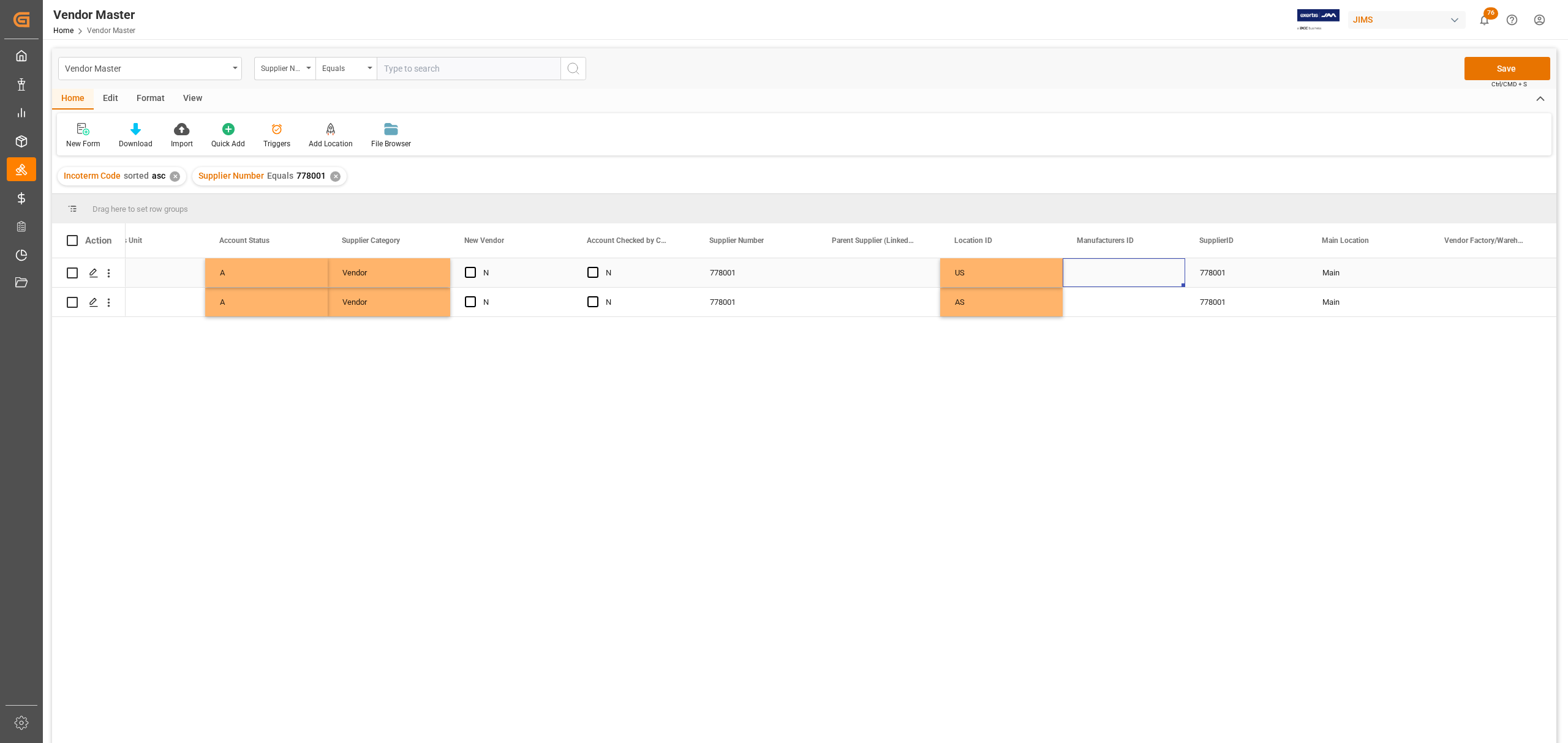
click at [1116, 268] on div "Press SPACE to select this row." at bounding box center [1124, 273] width 122 height 29
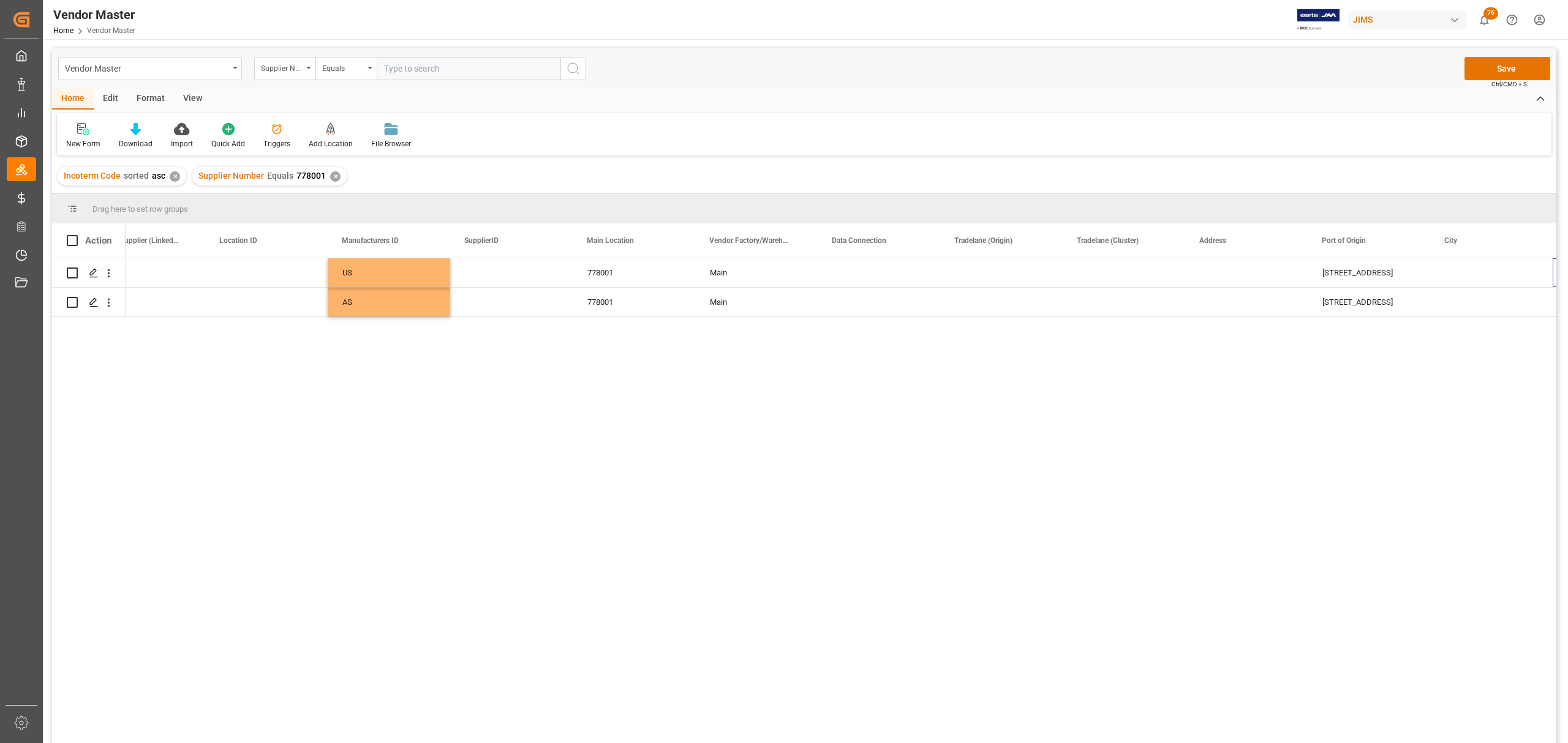
scroll to position [0, 1391]
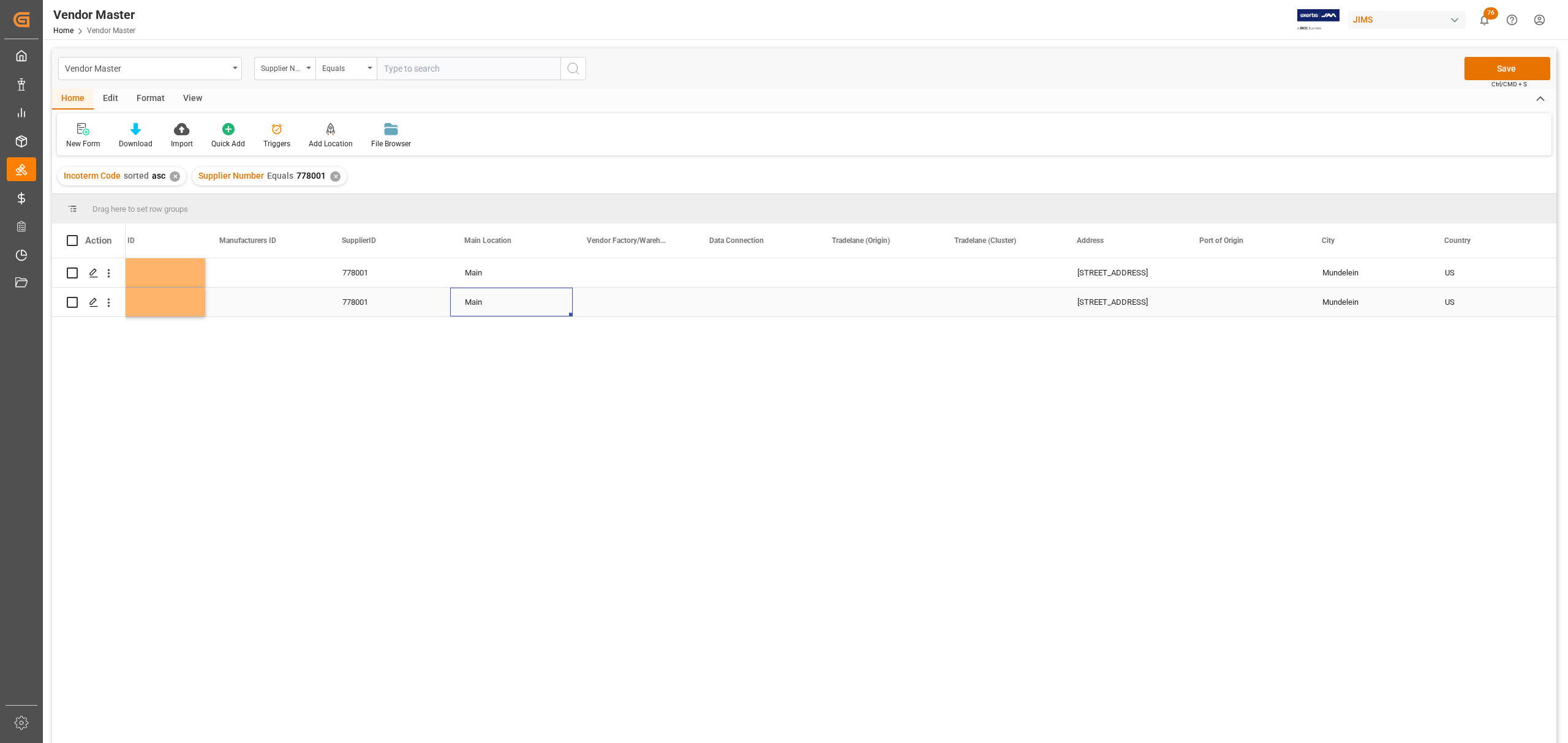
click at [489, 294] on div "Main" at bounding box center [511, 302] width 93 height 28
click at [485, 270] on div "Main" at bounding box center [511, 273] width 93 height 28
click at [496, 295] on div "Main" at bounding box center [511, 302] width 93 height 28
click at [496, 260] on div "Main" at bounding box center [511, 273] width 93 height 28
click at [547, 270] on div "Main" at bounding box center [511, 273] width 93 height 28
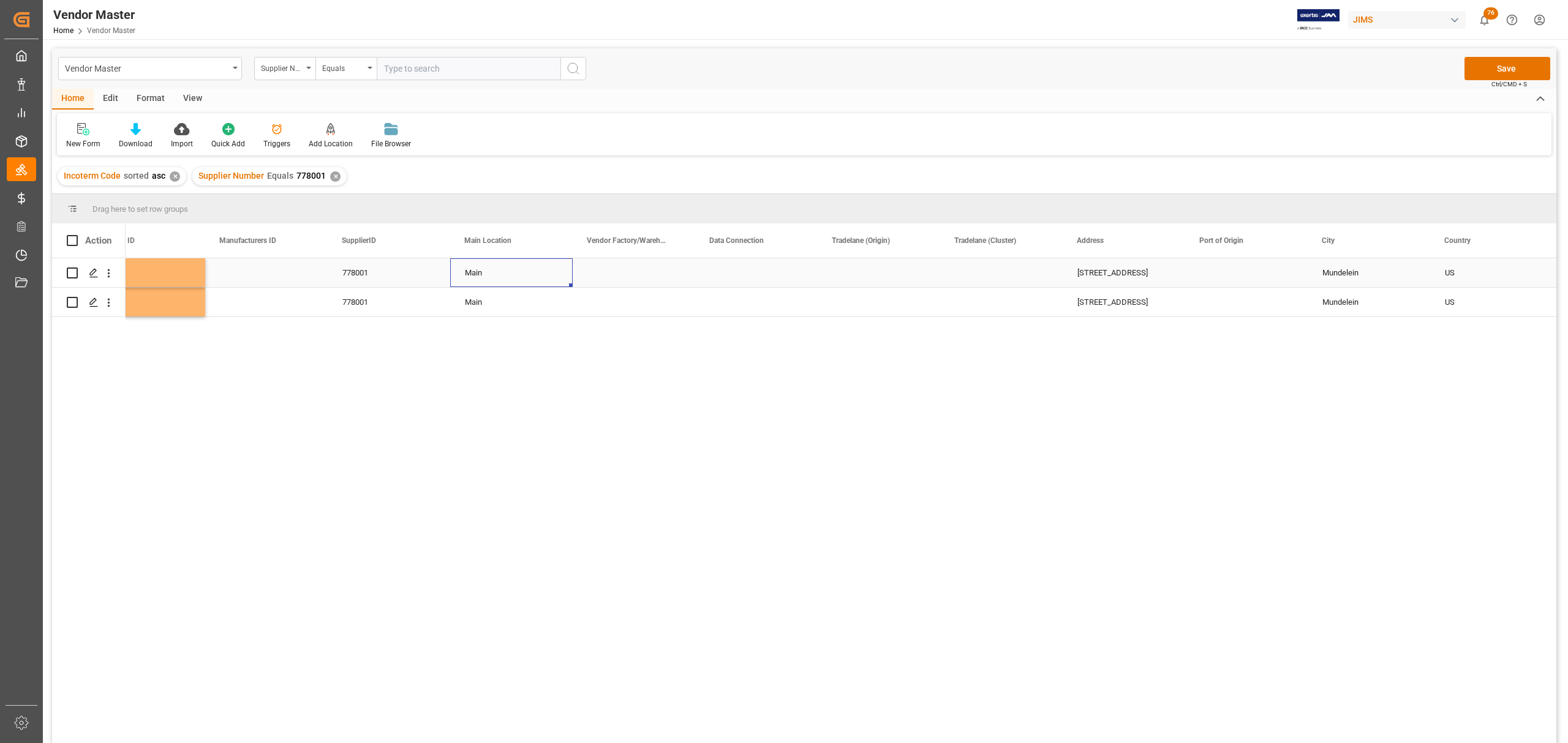
click at [547, 270] on div "Main" at bounding box center [511, 273] width 93 height 28
click at [551, 282] on icon "open menu" at bounding box center [550, 280] width 15 height 15
click at [498, 356] on div "Secondary" at bounding box center [511, 358] width 102 height 43
type input "Secondary"
click at [654, 265] on div "Press SPACE to select this row." at bounding box center [634, 273] width 122 height 29
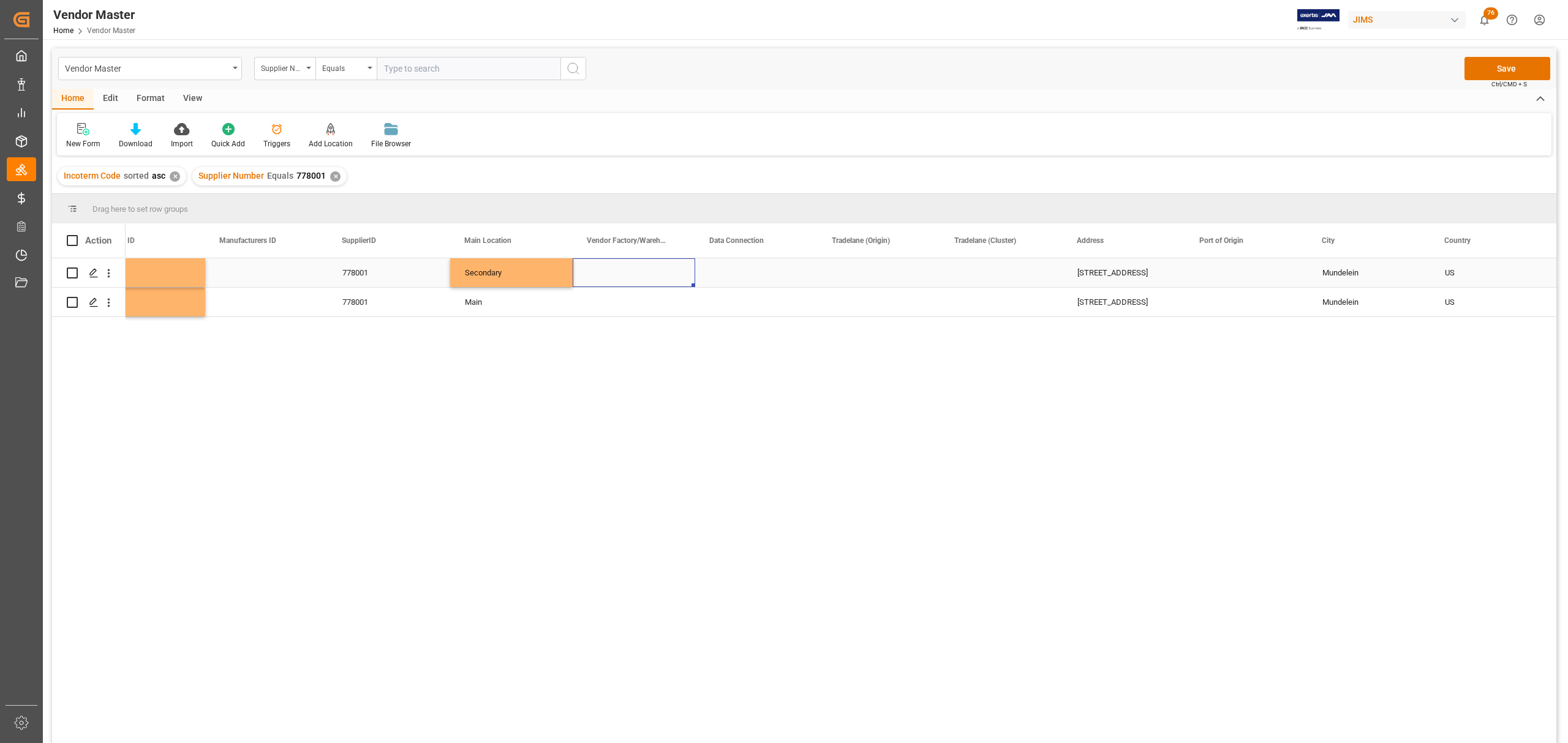
click at [627, 270] on div "Press SPACE to select this row." at bounding box center [634, 273] width 122 height 29
click at [591, 310] on div "Press SPACE to select this row." at bounding box center [634, 302] width 122 height 29
click at [630, 268] on div "Press SPACE to select this row." at bounding box center [634, 273] width 122 height 29
click at [628, 268] on div "Press SPACE to select this row." at bounding box center [634, 273] width 122 height 29
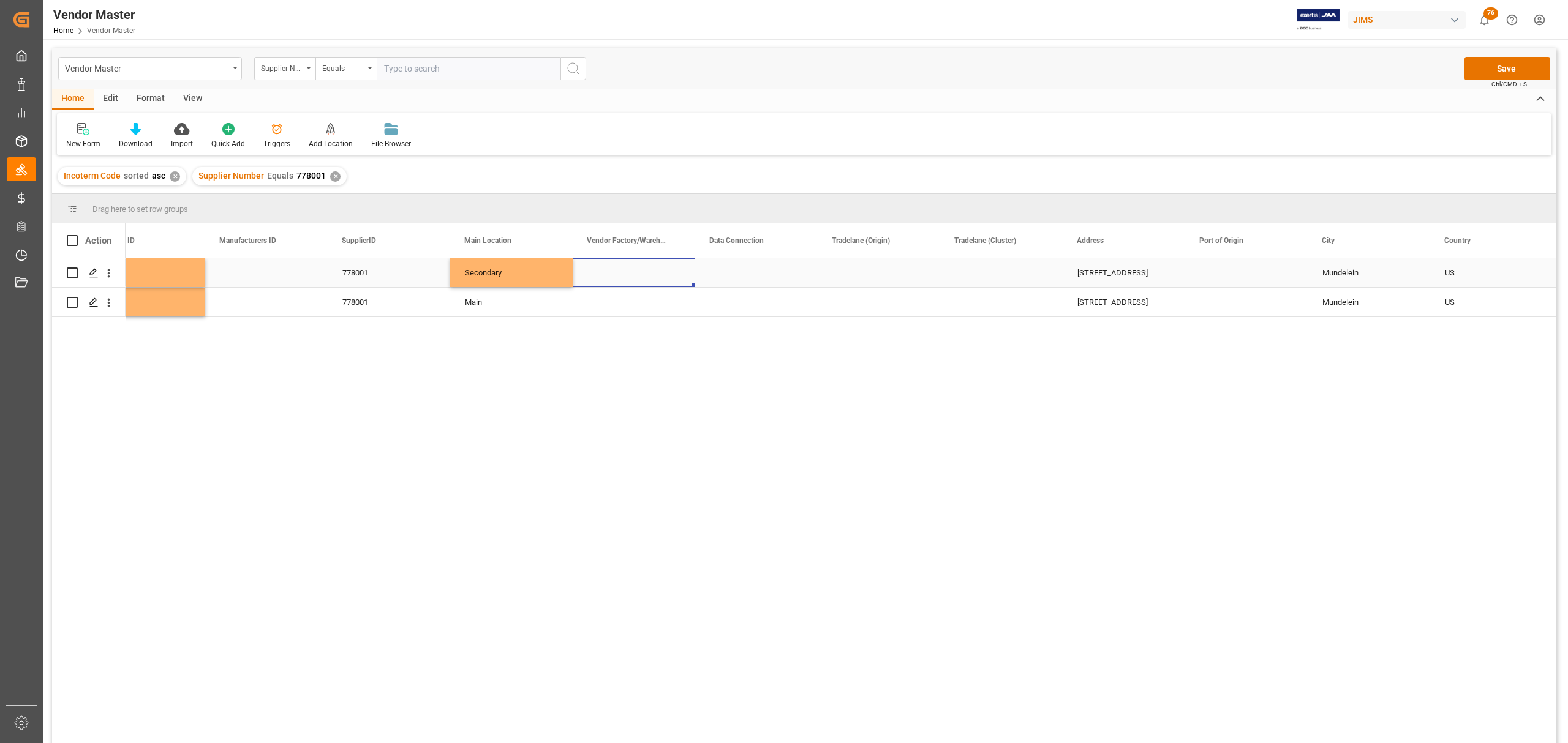
click at [628, 268] on div "Press SPACE to select this row." at bounding box center [634, 273] width 122 height 29
click at [663, 282] on input "Press SPACE to select this row." at bounding box center [634, 279] width 103 height 23
paste input "Jiangxi Merida Musical Instrument Co Ltd"
type input "Jiangxi Merida Musical Instrument Co Ltd"
click at [752, 275] on div "Press SPACE to select this row." at bounding box center [756, 273] width 122 height 29
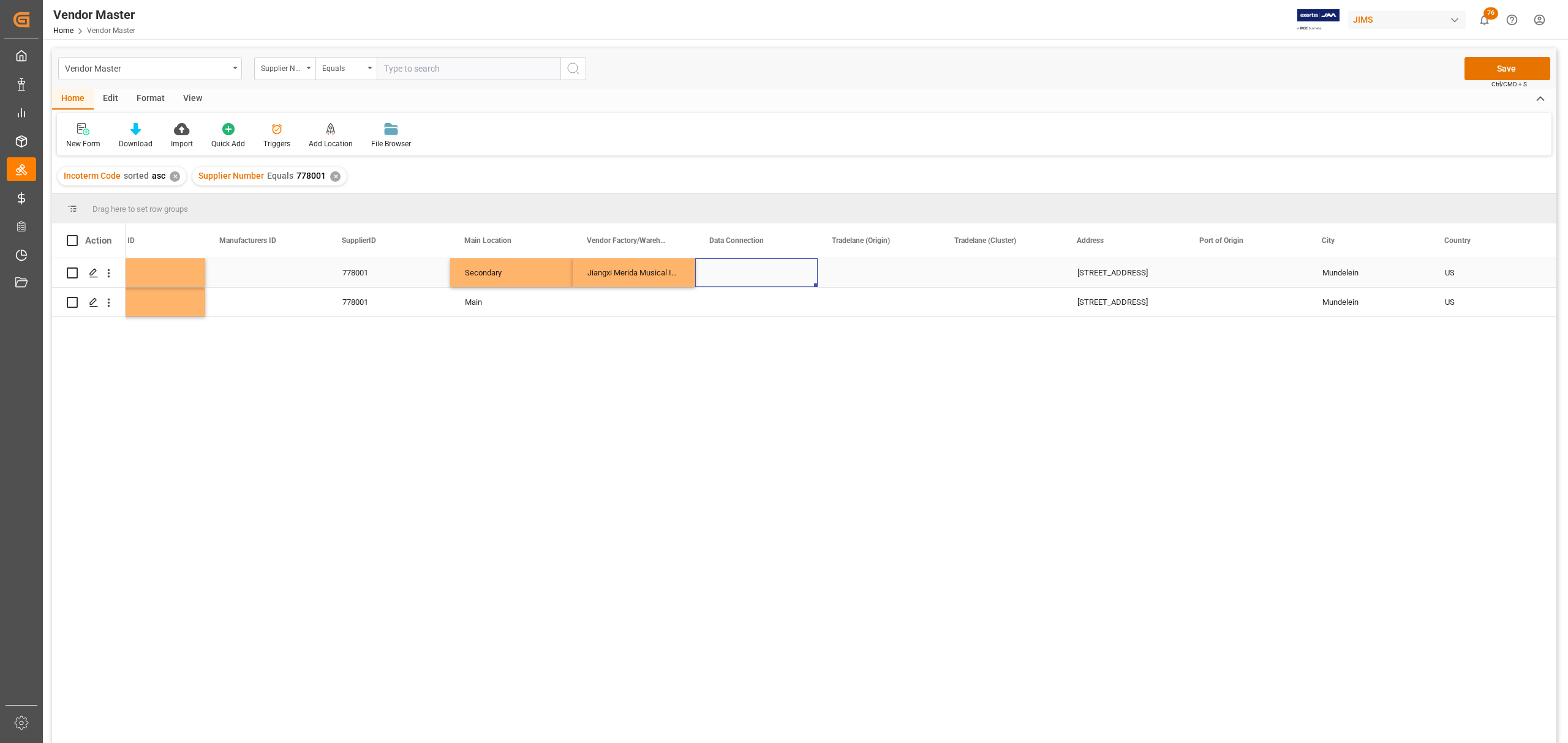
click at [833, 265] on div "Press SPACE to select this row." at bounding box center [879, 273] width 122 height 29
click at [862, 265] on div "Press SPACE to select this row." at bounding box center [879, 273] width 122 height 29
click at [914, 284] on icon "open menu" at bounding box center [917, 280] width 15 height 15
click at [870, 312] on div "AS" at bounding box center [879, 315] width 102 height 43
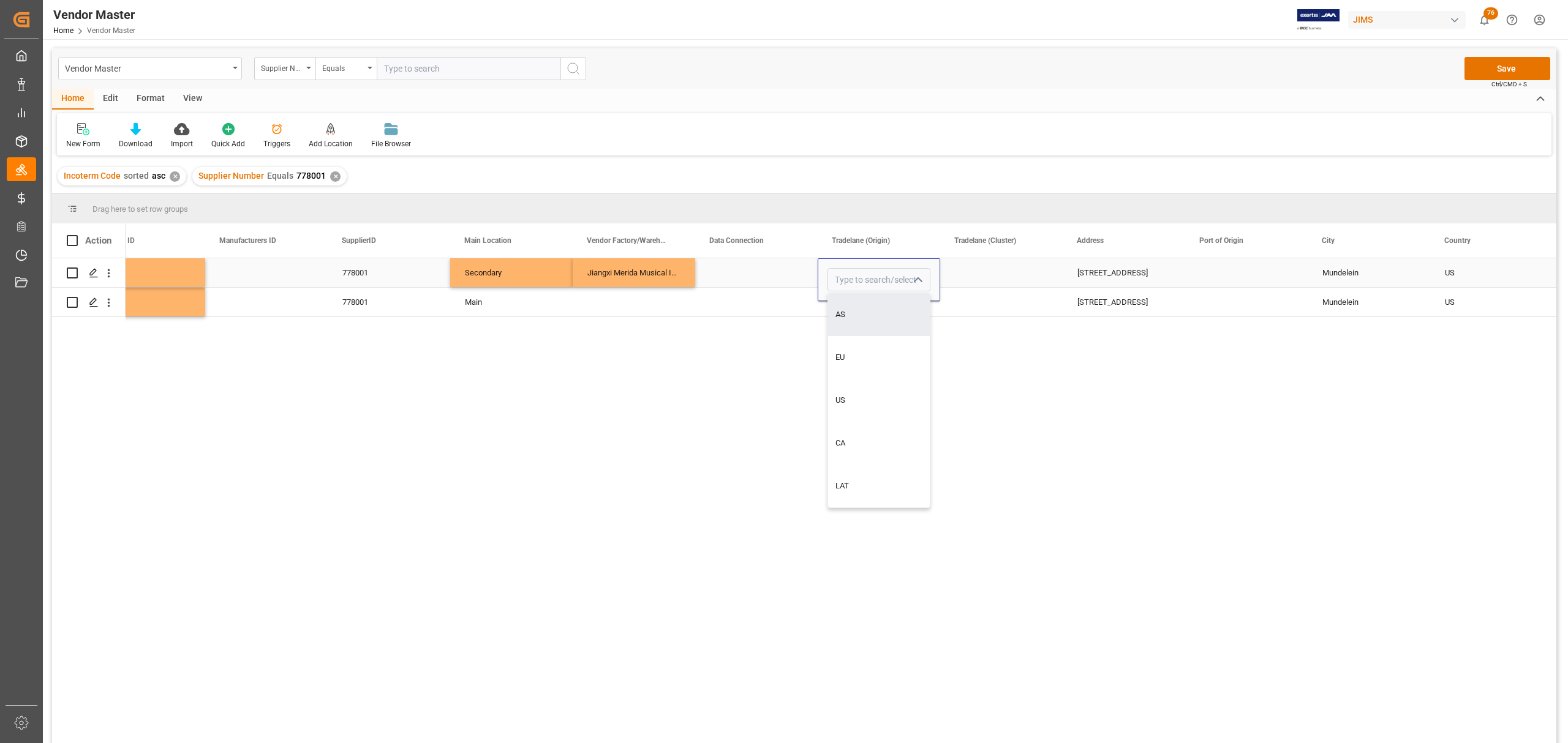
type input "AS"
click at [859, 313] on div "Press SPACE to select this row." at bounding box center [879, 302] width 122 height 29
click at [866, 295] on div "Press SPACE to select this row." at bounding box center [879, 302] width 122 height 29
click at [922, 293] on icon "open menu" at bounding box center [917, 295] width 15 height 15
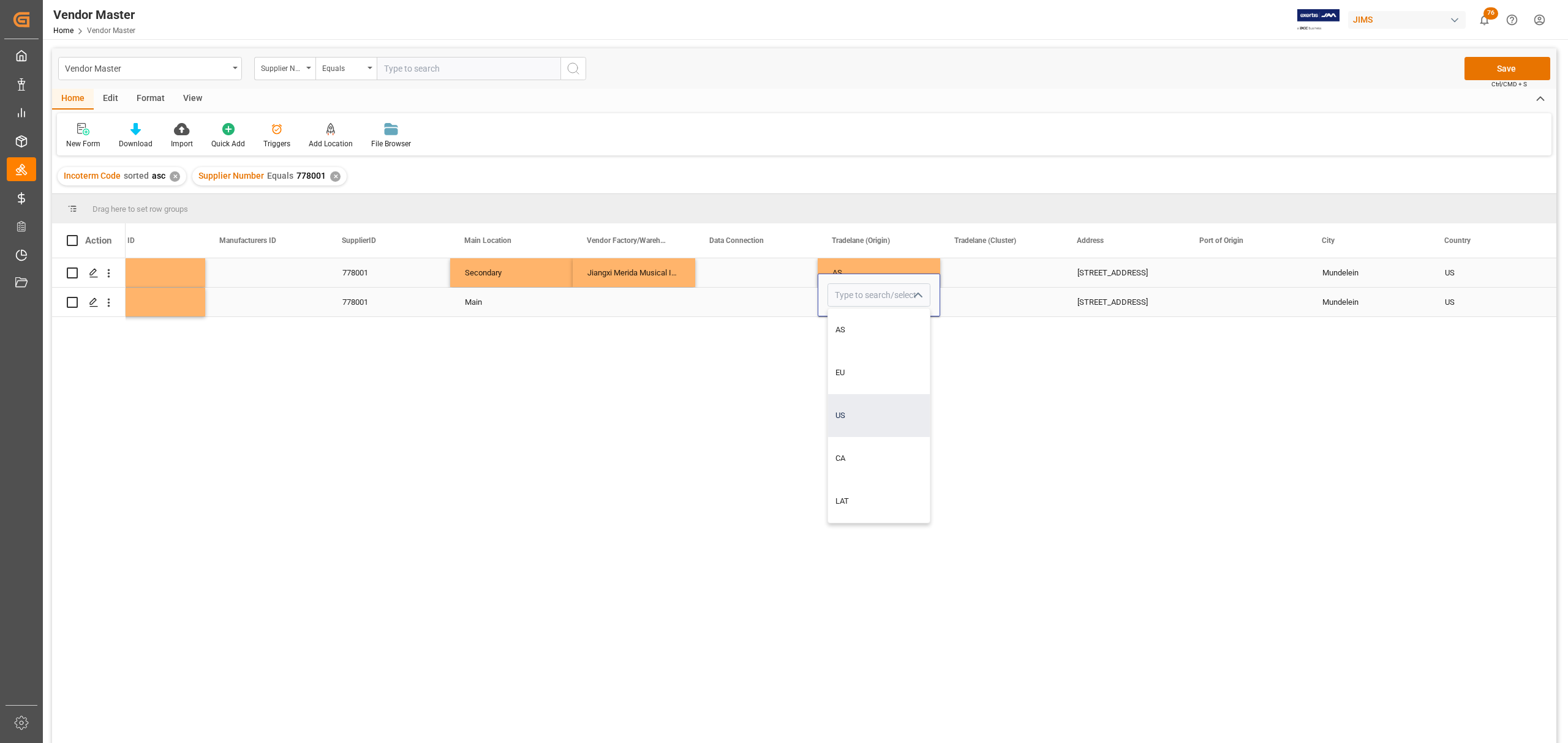
click at [862, 410] on div "US" at bounding box center [879, 416] width 102 height 43
type input "US"
click at [988, 275] on div "Press SPACE to select this row." at bounding box center [1001, 273] width 122 height 29
click at [993, 268] on div "Press SPACE to select this row." at bounding box center [1001, 273] width 122 height 29
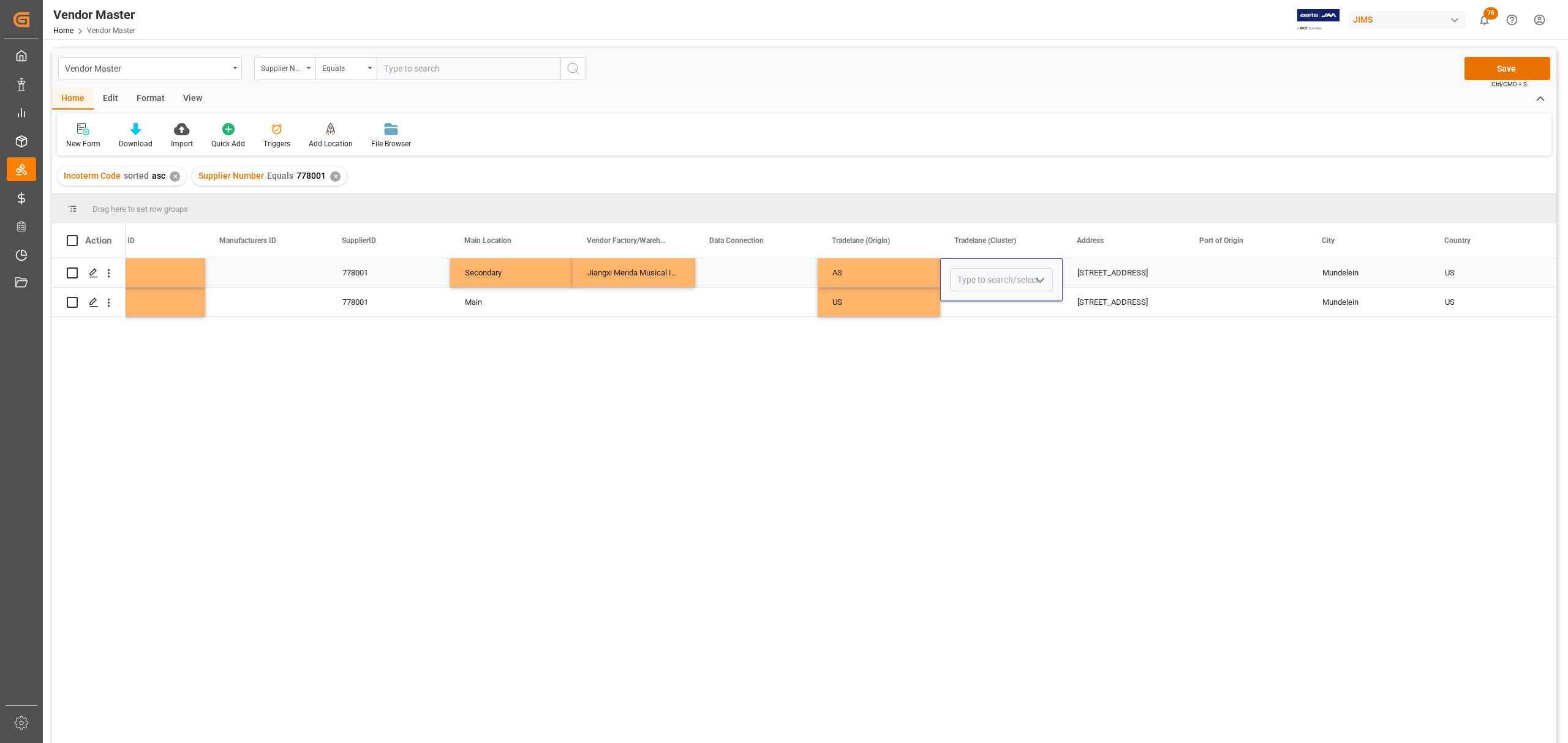
click at [1038, 282] on polyline "open menu" at bounding box center [1040, 280] width 8 height 3
click at [983, 318] on div "North Asia" at bounding box center [1001, 315] width 102 height 43
type input "North Asia"
click at [986, 307] on div "Press SPACE to select this row." at bounding box center [1001, 302] width 122 height 29
click at [1016, 305] on div "Press SPACE to select this row." at bounding box center [1001, 302] width 122 height 29
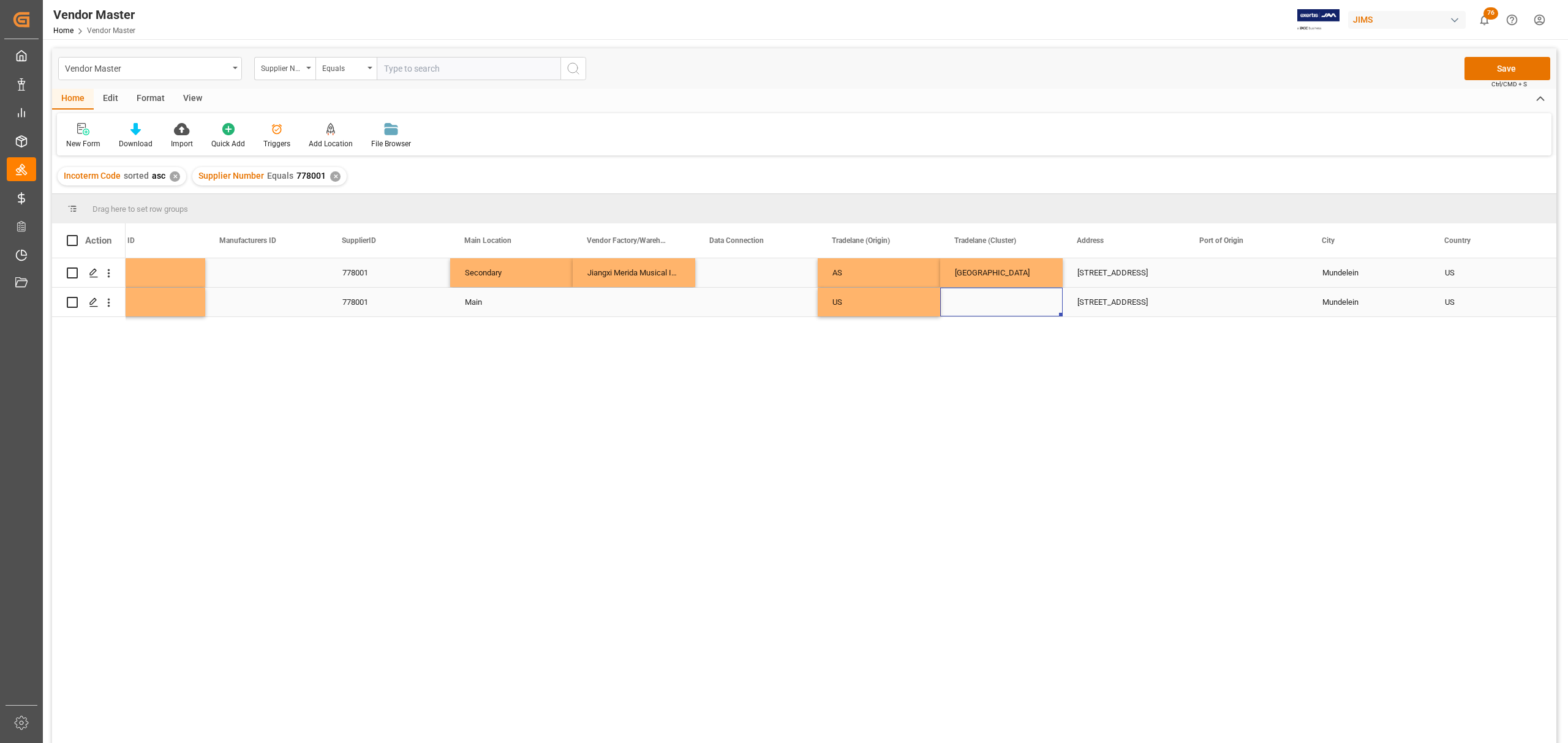
click at [1005, 300] on div "Press SPACE to select this row." at bounding box center [1001, 302] width 122 height 29
click at [1040, 293] on icon "open menu" at bounding box center [1040, 295] width 15 height 15
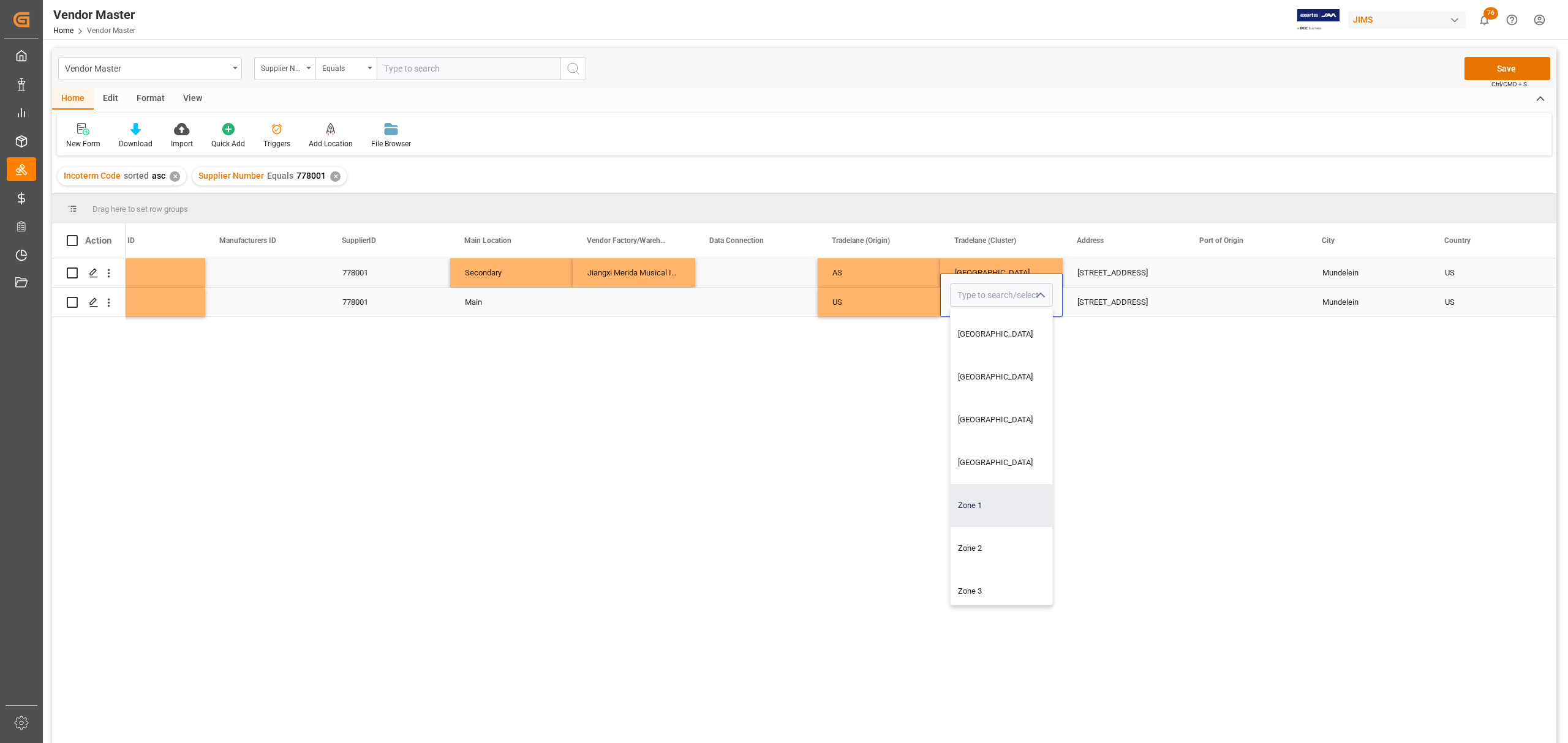
click at [981, 513] on div "Zone 1" at bounding box center [1001, 506] width 102 height 43
type input "Zone 1"
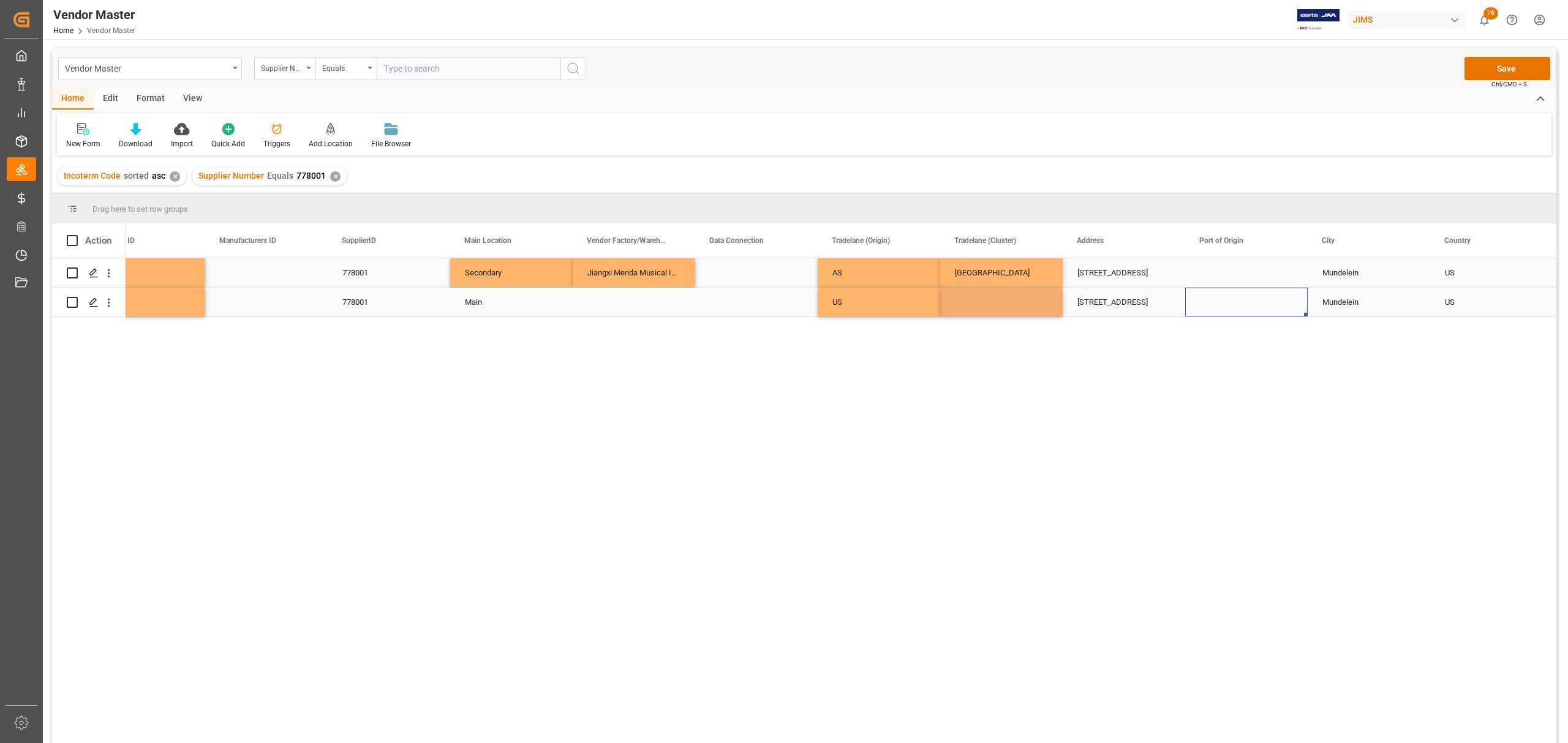
click at [1217, 306] on div "Press SPACE to select this row." at bounding box center [1246, 302] width 122 height 29
click at [1123, 272] on div "444 East Court St." at bounding box center [1124, 273] width 122 height 29
click at [1110, 270] on div "444 East Court St." at bounding box center [1124, 273] width 122 height 29
click at [1110, 270] on input "444 East Court St." at bounding box center [1124, 279] width 103 height 23
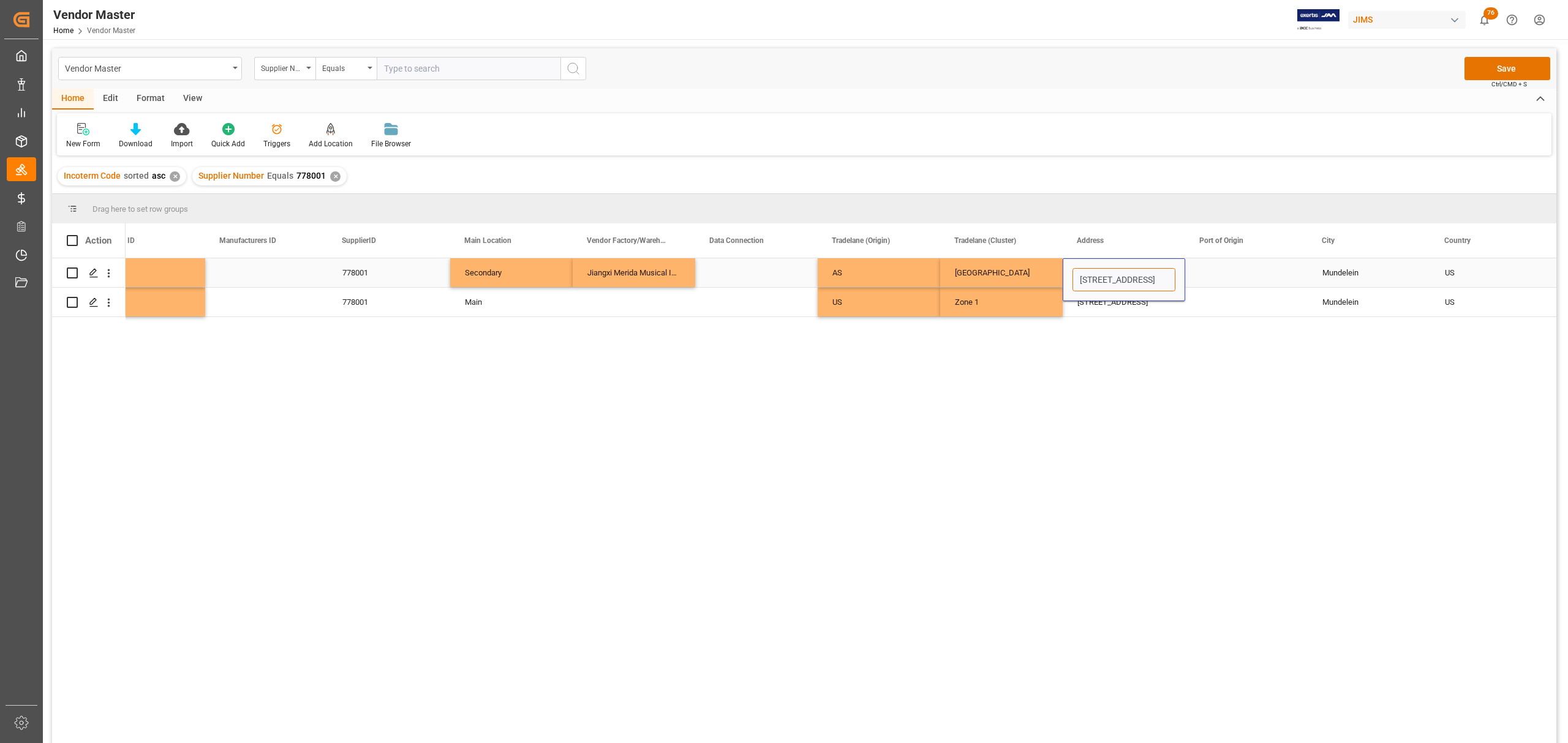
click at [1110, 270] on input "444 East Court St." at bounding box center [1124, 279] width 103 height 23
paste input "Wuning Industrial Park, WuNing, Jiujiang Jiangxi province, China 332300"
type input "Wuning Industrial Park, WuNing, Jiujiang Jiangxi province, China 332300"
click at [1227, 270] on div "Press SPACE to select this row." at bounding box center [1246, 273] width 122 height 29
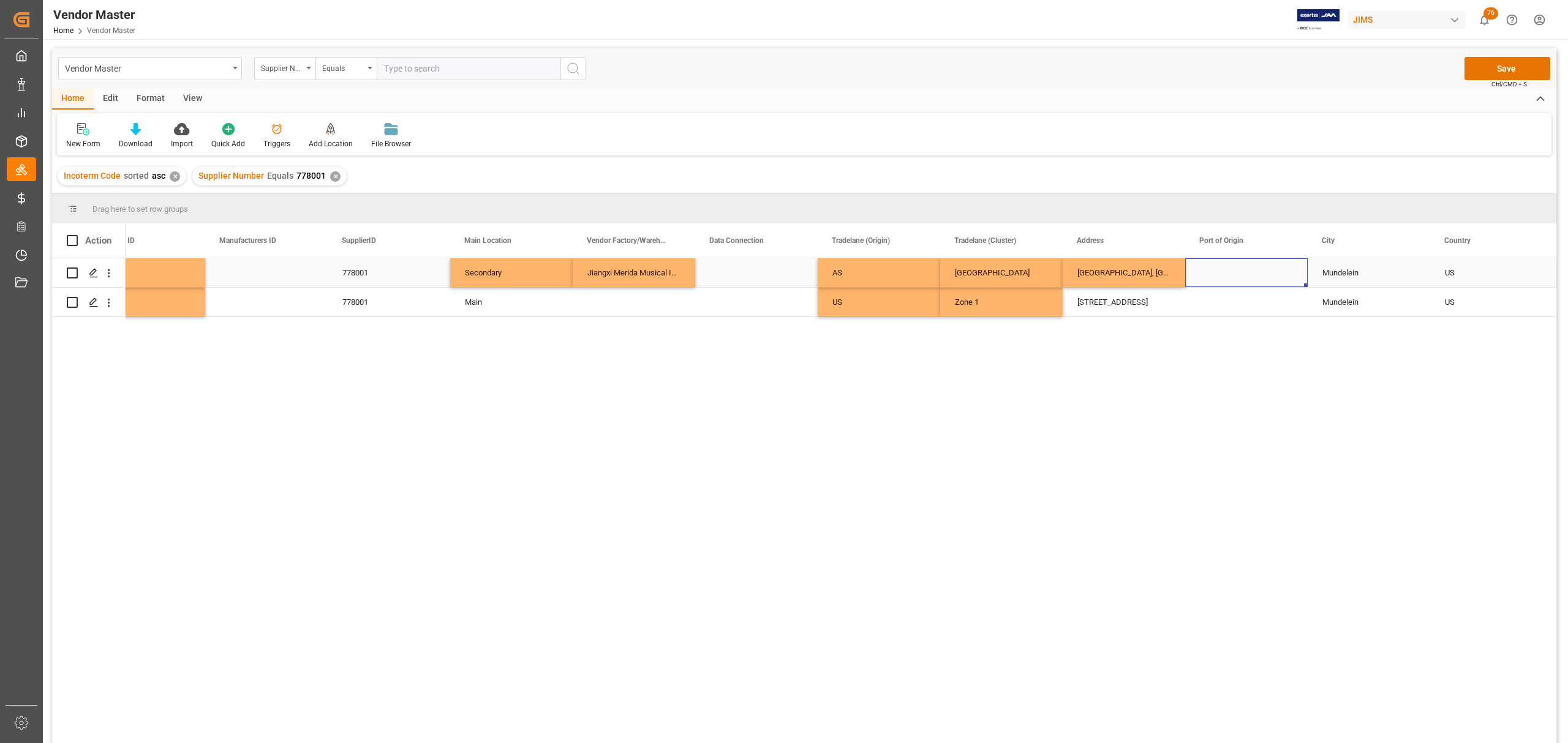
click at [1237, 273] on div "Press SPACE to select this row." at bounding box center [1246, 273] width 122 height 29
type input "Jiujiang"
click at [1353, 273] on div "Mundelein" at bounding box center [1368, 273] width 122 height 29
click at [1349, 272] on div "Mundelein" at bounding box center [1368, 273] width 122 height 29
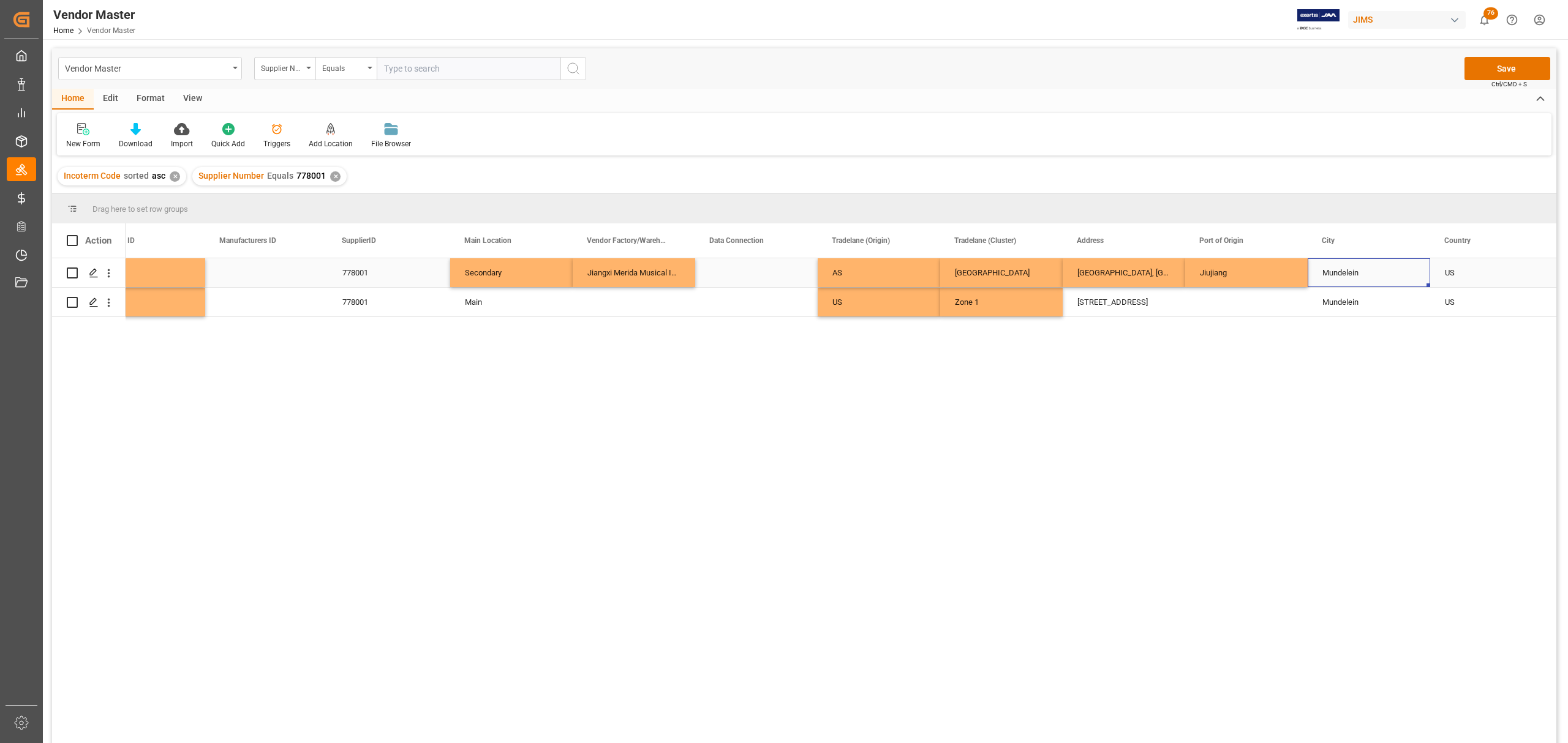
click at [1349, 272] on div "Mundelein" at bounding box center [1368, 273] width 122 height 29
type input "Jiujiang"
click at [1246, 304] on div "Press SPACE to select this row." at bounding box center [1246, 302] width 122 height 29
click at [1357, 304] on div "Mundelein" at bounding box center [1368, 302] width 122 height 29
click at [1460, 273] on div "US" at bounding box center [1491, 273] width 93 height 28
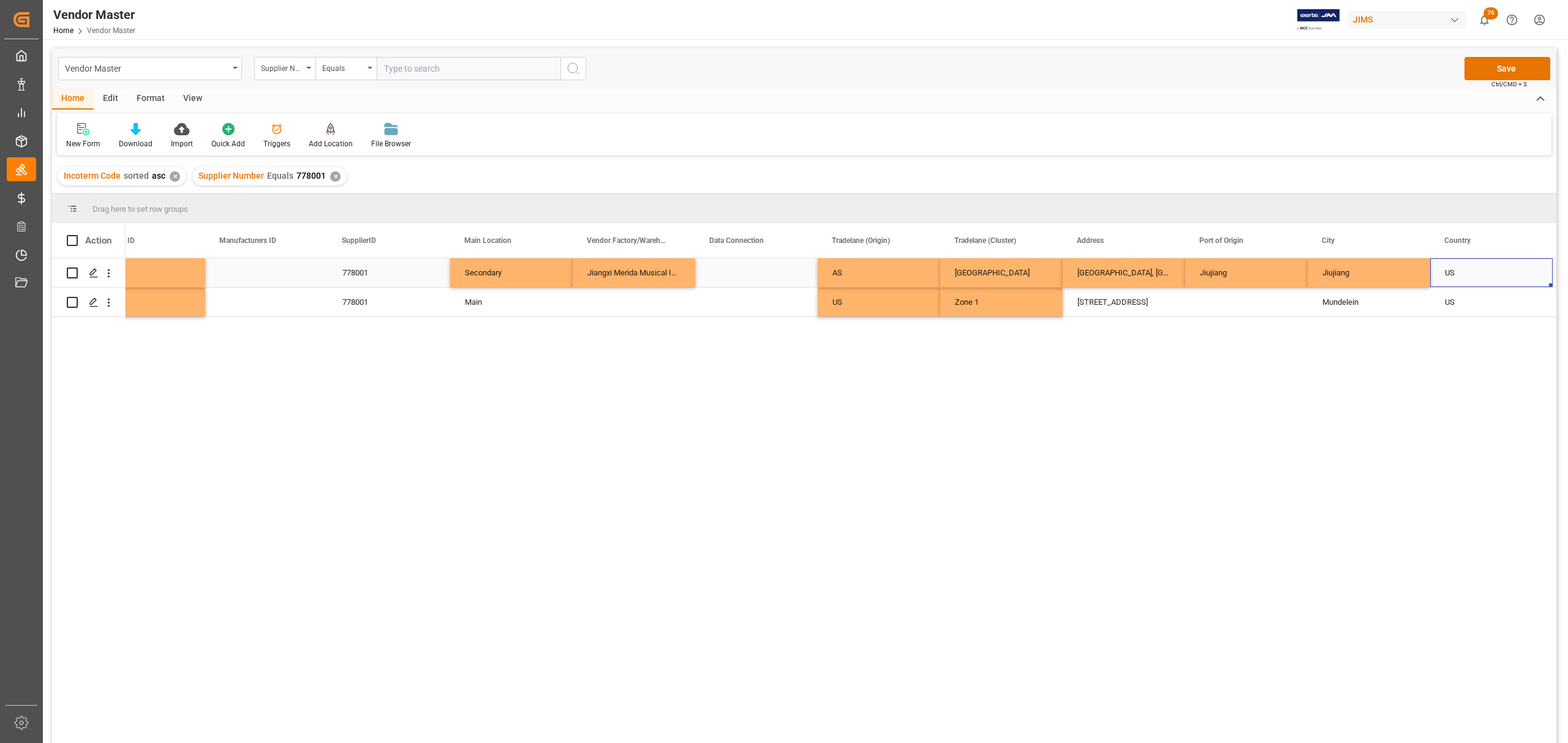
click at [1460, 273] on div "US" at bounding box center [1491, 273] width 93 height 28
drag, startPoint x: 1460, startPoint y: 280, endPoint x: 1441, endPoint y: 281, distance: 19.0
click at [1441, 281] on input "US" at bounding box center [1492, 279] width 103 height 23
type input "CN"
click at [1380, 300] on div "Mundelein" at bounding box center [1368, 302] width 122 height 29
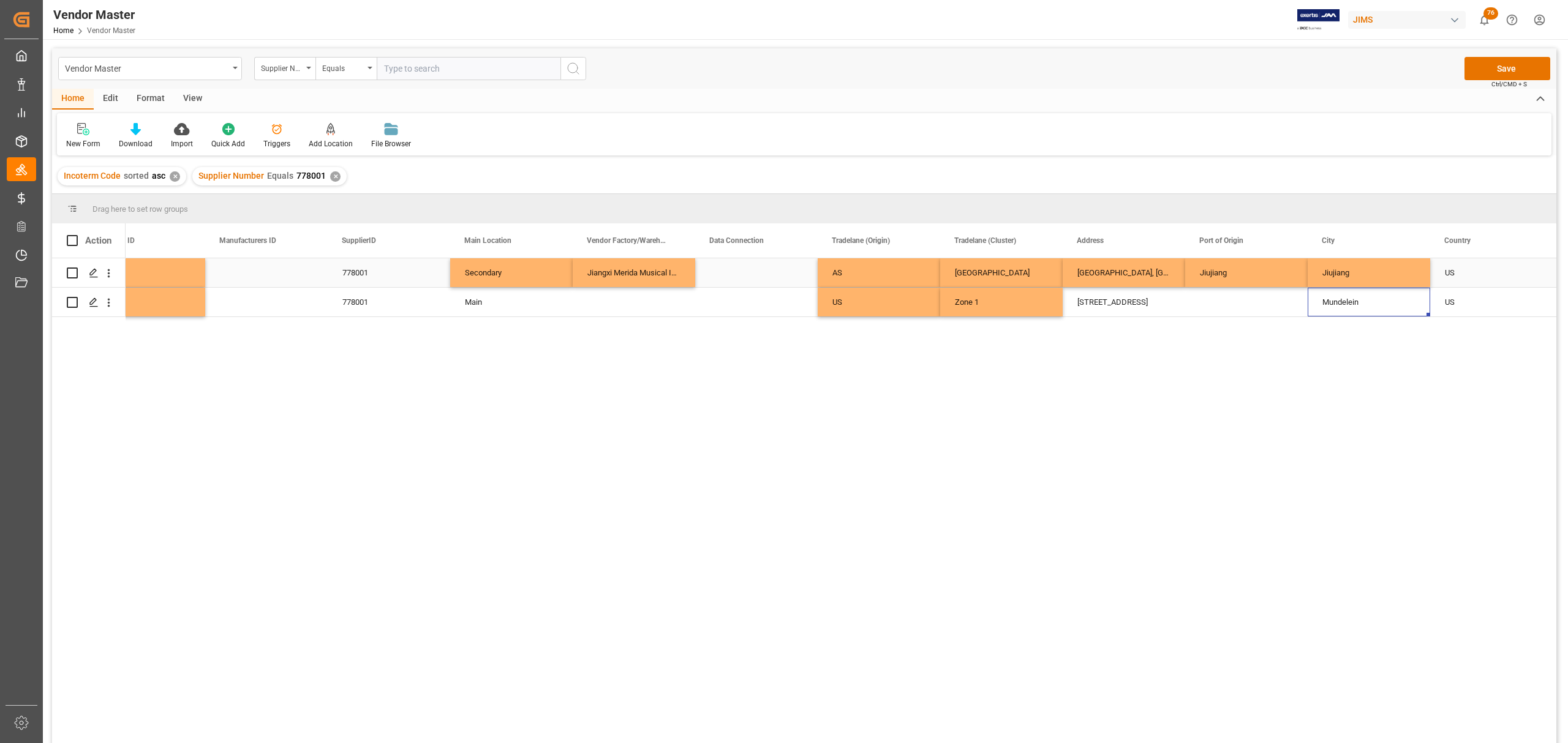
click at [1378, 265] on div "Jiujiang" at bounding box center [1368, 273] width 122 height 29
click at [1451, 265] on div "US" at bounding box center [1491, 273] width 93 height 28
click at [1451, 272] on div "US" at bounding box center [1491, 273] width 93 height 28
click at [1527, 282] on icon "open menu" at bounding box center [1529, 280] width 15 height 15
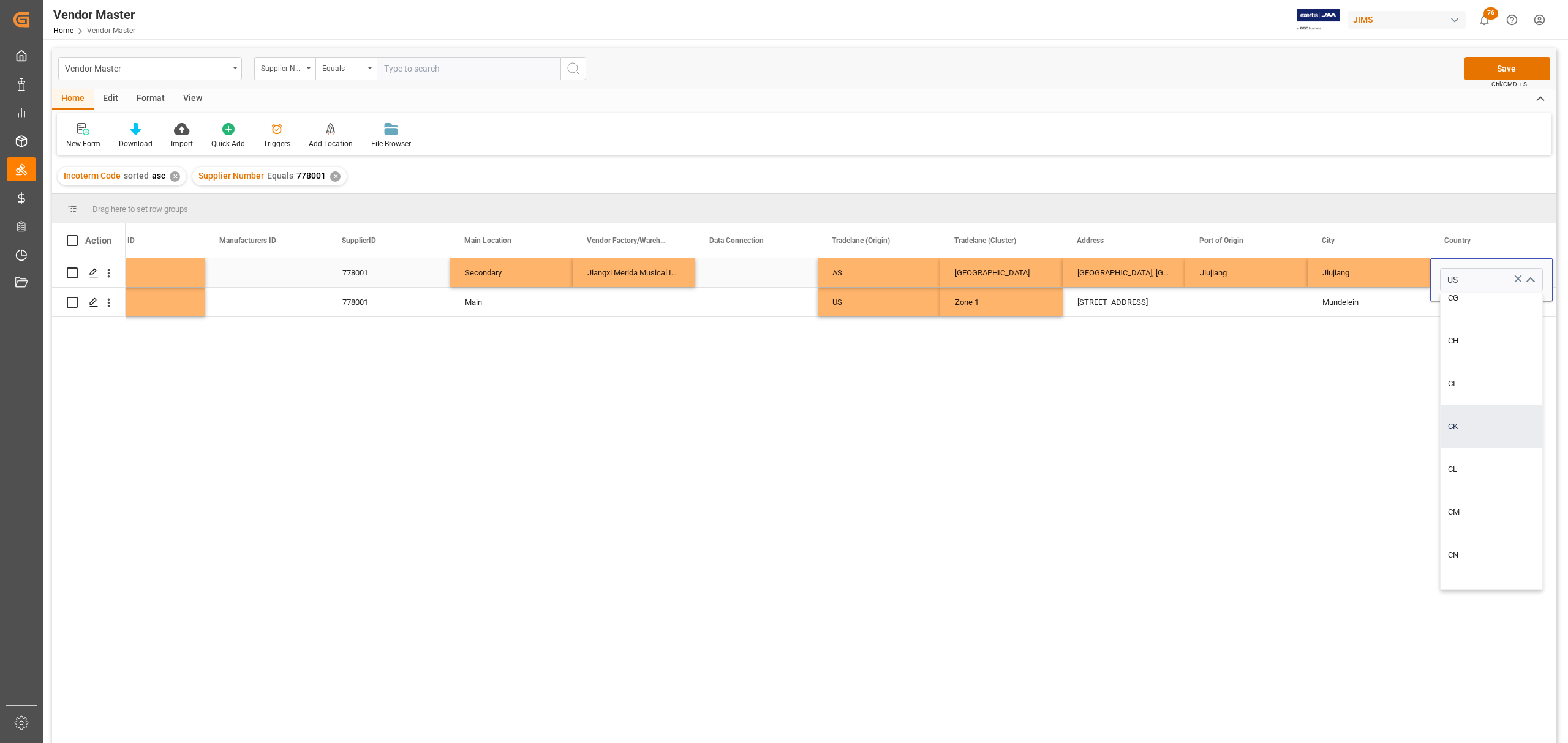
scroll to position [1959, 0]
click at [1464, 537] on div "CN" at bounding box center [1491, 541] width 102 height 43
type input "CN"
click at [1354, 301] on div "Mundelein" at bounding box center [1368, 302] width 122 height 29
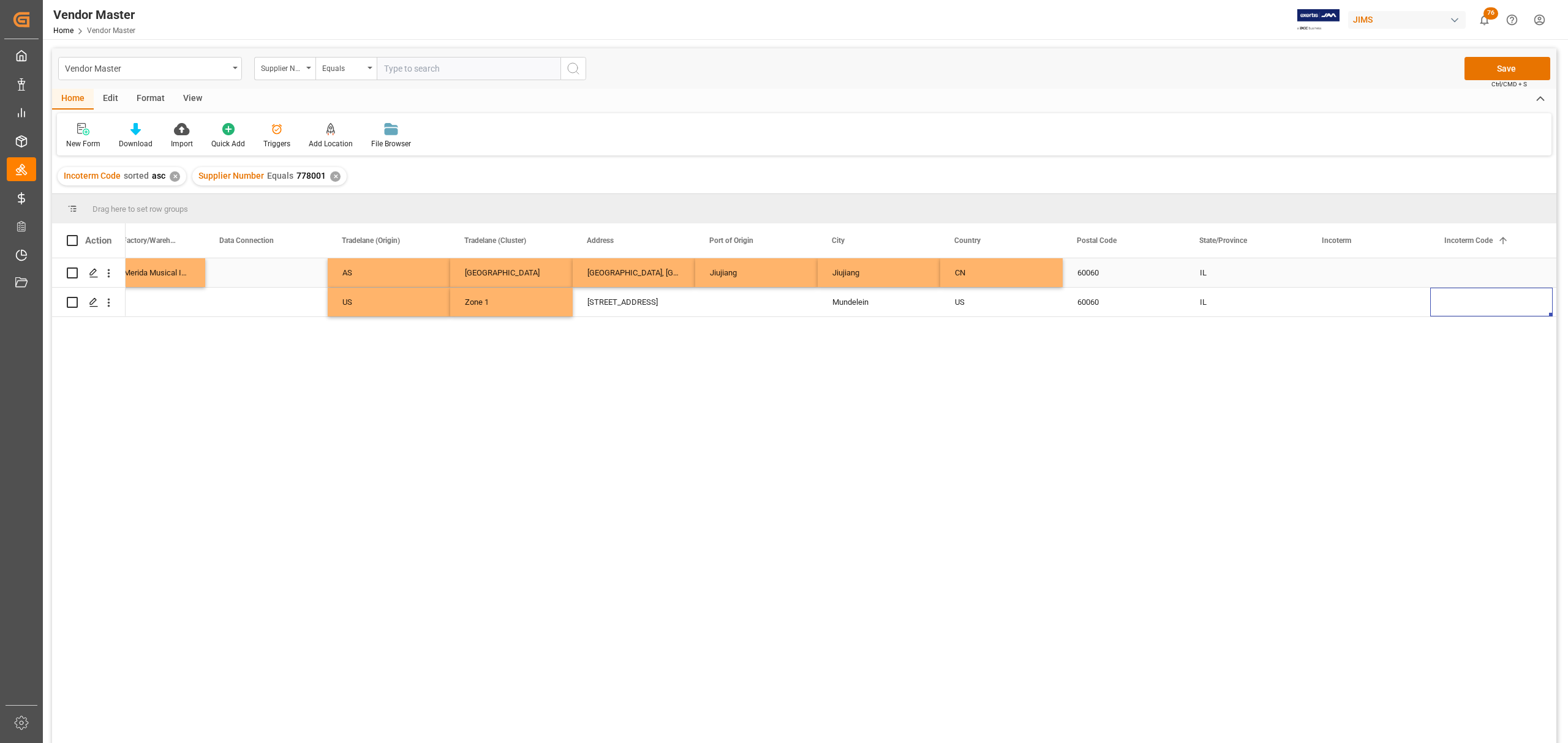
scroll to position [0, 2125]
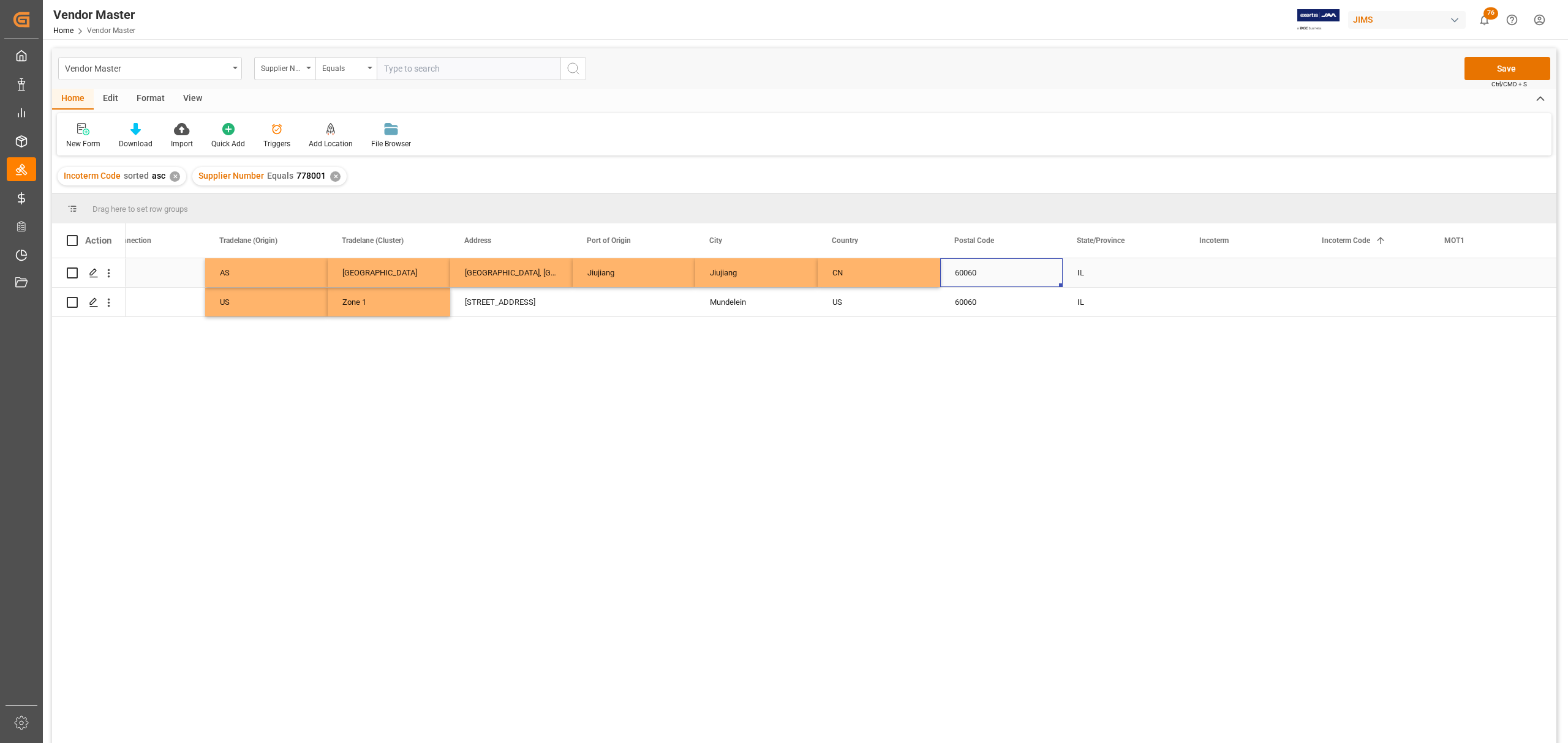
click at [970, 272] on div "60060" at bounding box center [1001, 273] width 122 height 29
drag, startPoint x: 999, startPoint y: 278, endPoint x: 925, endPoint y: 278, distance: 74.0
click at [1113, 297] on div "IL" at bounding box center [1124, 302] width 122 height 29
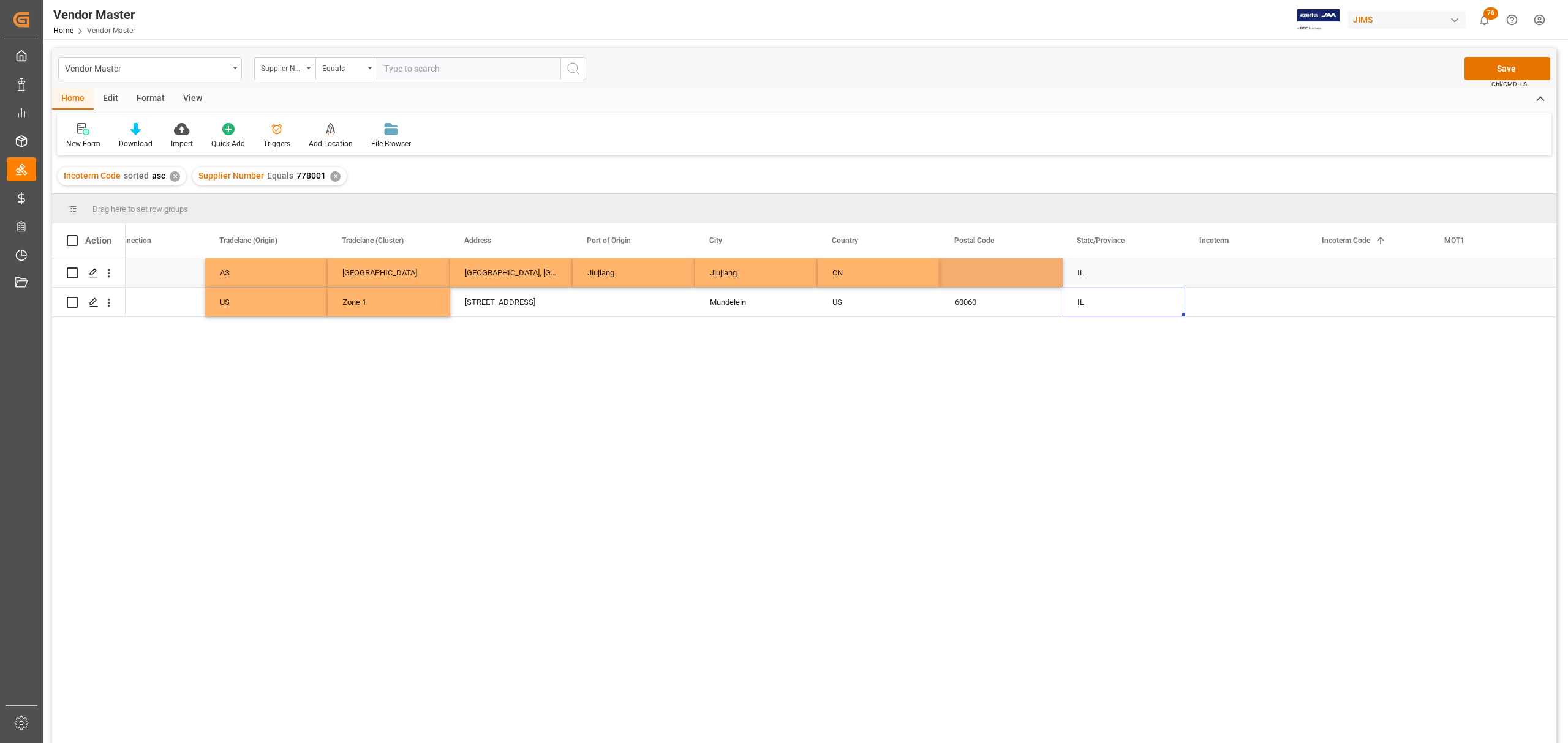
click at [1096, 272] on div "IL" at bounding box center [1124, 273] width 122 height 29
click at [1094, 272] on div "IL" at bounding box center [1124, 273] width 122 height 29
click at [741, 267] on div "Jiujiang" at bounding box center [756, 273] width 122 height 29
click at [1105, 272] on div "IL" at bounding box center [1124, 273] width 122 height 29
click at [1098, 270] on div "IL" at bounding box center [1124, 273] width 122 height 29
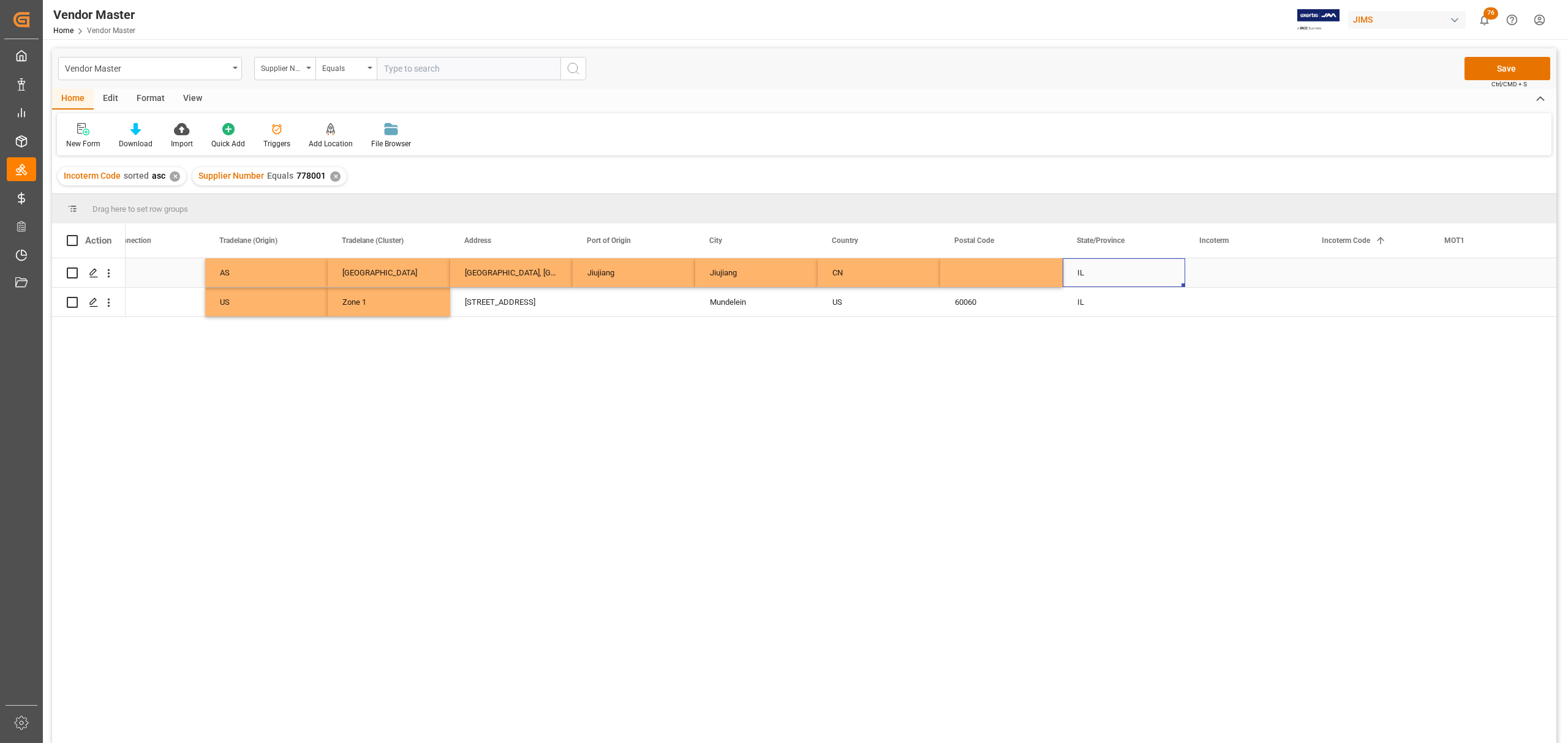
click at [1098, 270] on div "IL" at bounding box center [1124, 273] width 122 height 29
click at [1098, 270] on input "IL" at bounding box center [1124, 279] width 103 height 23
type input "Jiangxi"
click at [1234, 264] on div "Press SPACE to select this row." at bounding box center [1246, 273] width 122 height 29
click at [1226, 268] on div "Press SPACE to select this row." at bounding box center [1246, 273] width 122 height 29
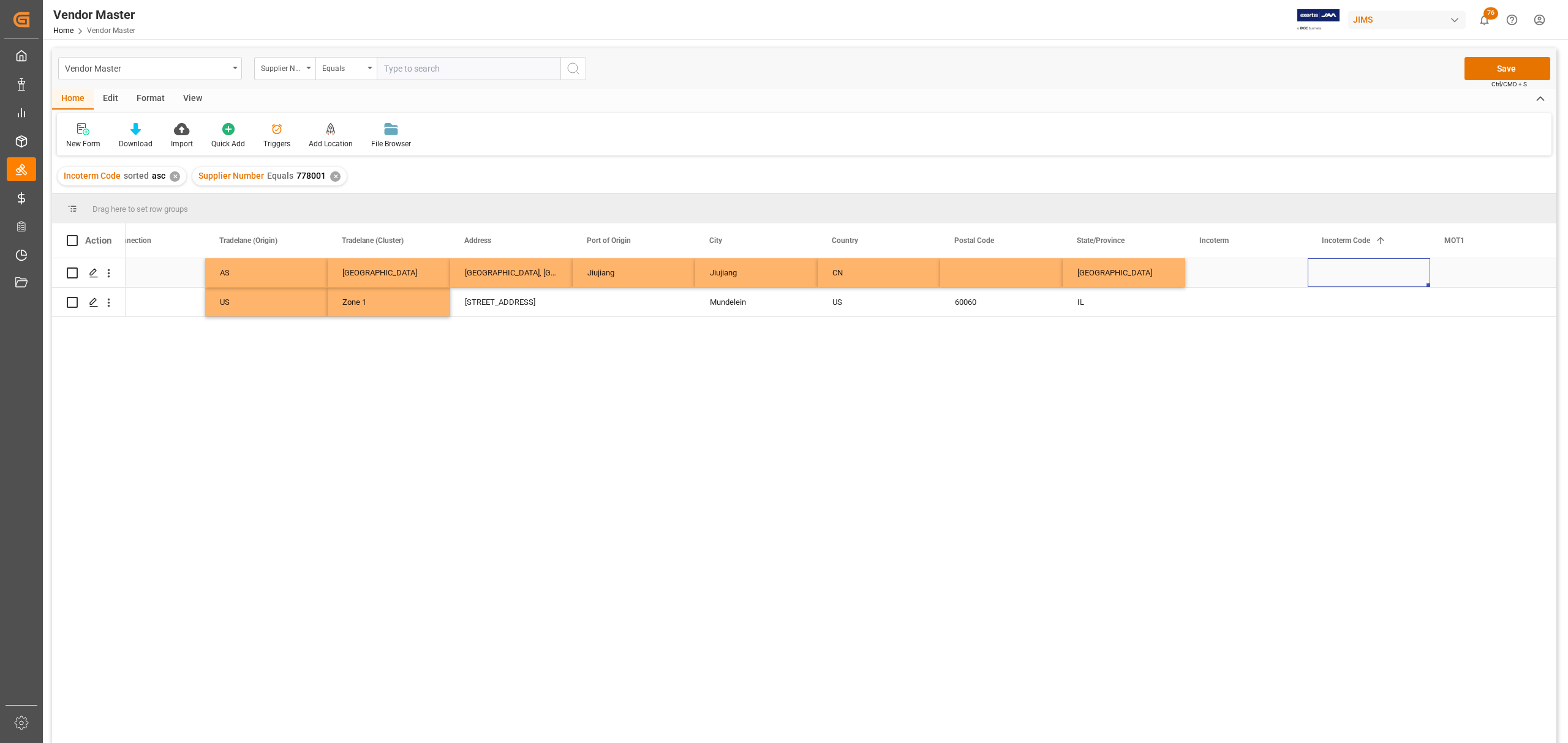
click at [1341, 267] on div "Press SPACE to select this row." at bounding box center [1368, 273] width 122 height 29
click at [1340, 274] on div "Press SPACE to select this row." at bounding box center [1368, 273] width 122 height 29
click at [1340, 274] on input "Press SPACE to select this row." at bounding box center [1369, 279] width 103 height 23
type input "EXW"
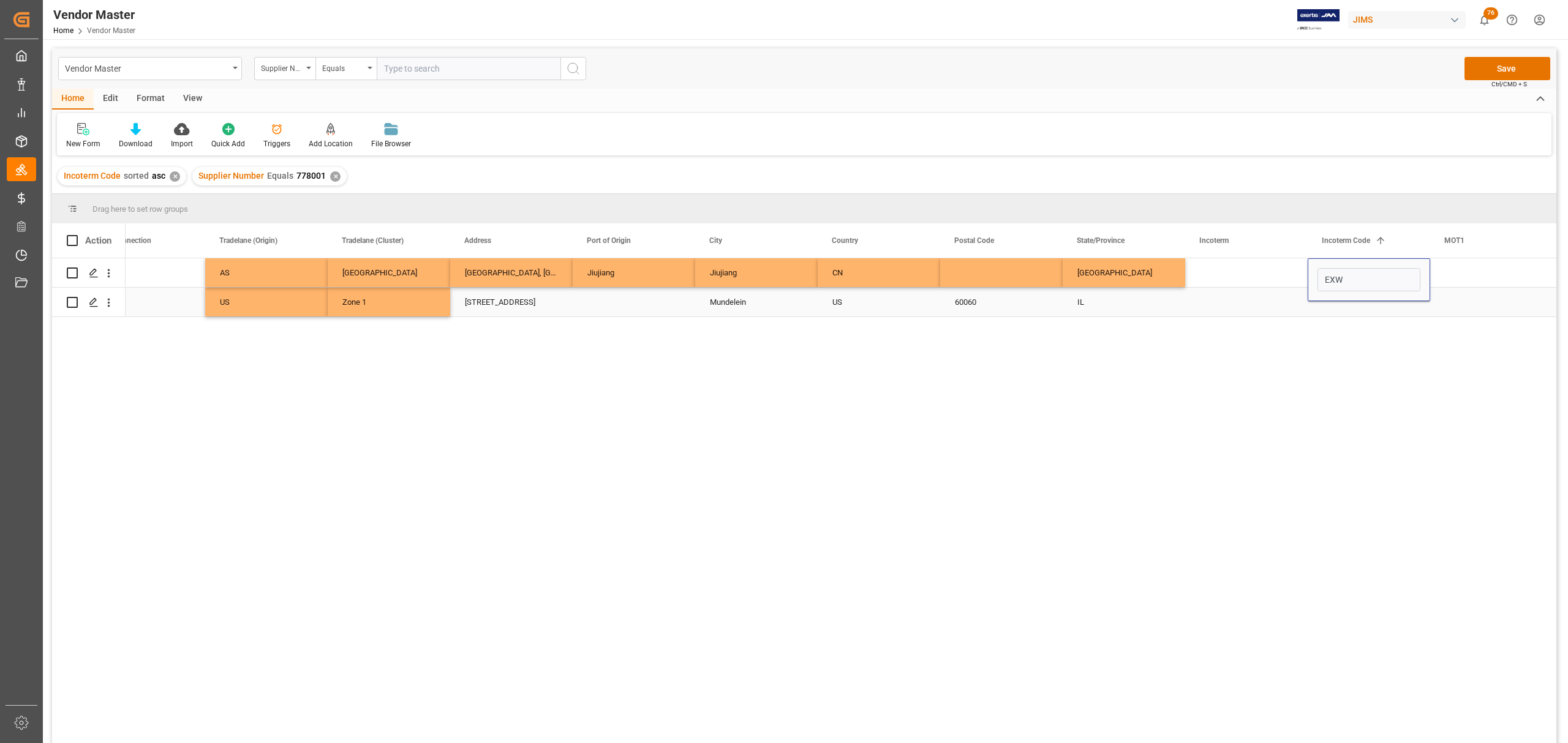
click at [1286, 300] on div "Press SPACE to select this row." at bounding box center [1246, 302] width 122 height 29
click at [1338, 301] on div "Press SPACE to select this row." at bounding box center [1368, 302] width 122 height 29
click at [1340, 301] on input "Press SPACE to select this row." at bounding box center [1369, 294] width 103 height 23
type input "EXW"
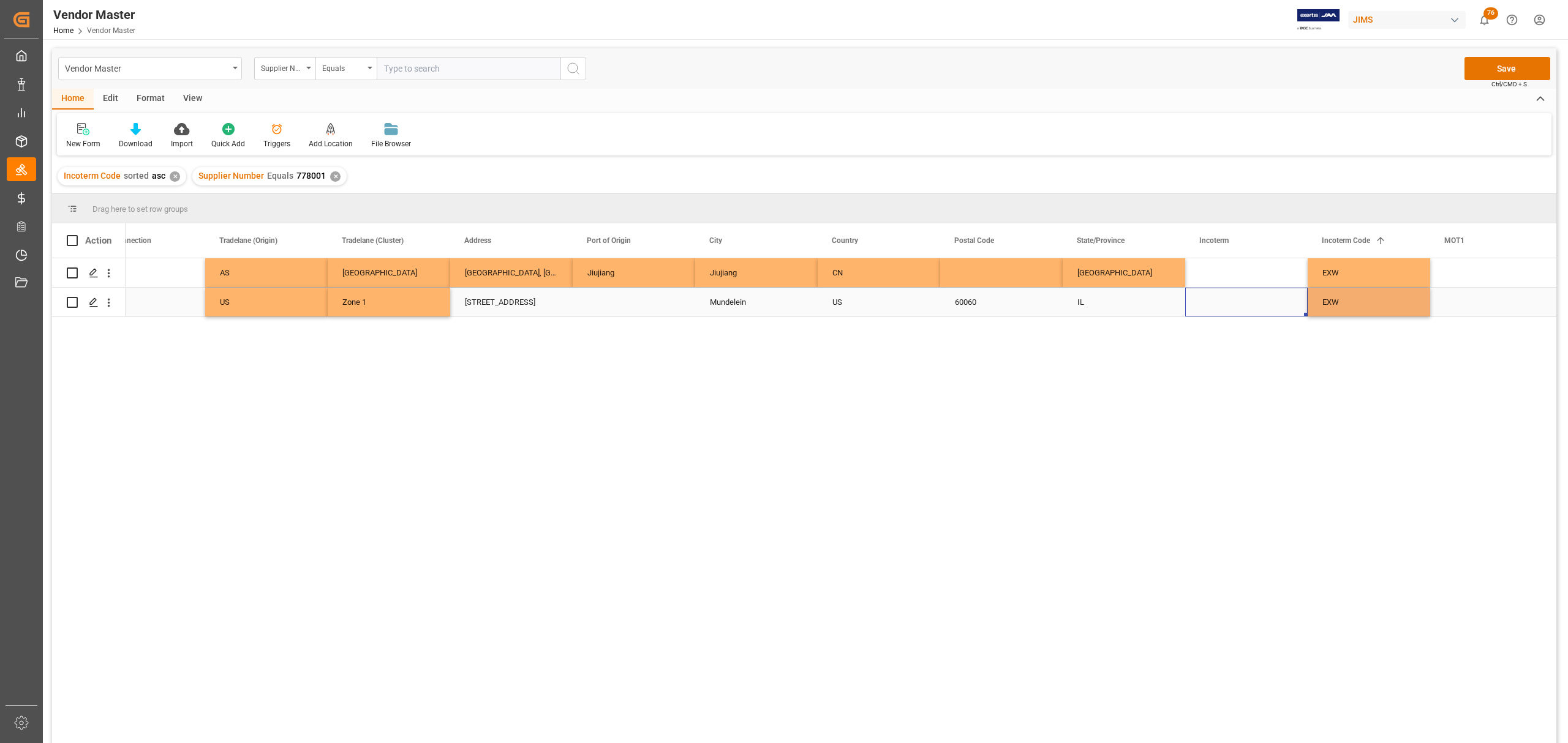
click at [1267, 304] on div "Press SPACE to select this row." at bounding box center [1246, 302] width 122 height 29
click at [1225, 270] on div "Press SPACE to select this row." at bounding box center [1246, 273] width 122 height 29
click at [1217, 272] on input "Press SPACE to select this row." at bounding box center [1247, 279] width 103 height 23
paste input "Jiujiang, Jiangxi, China"
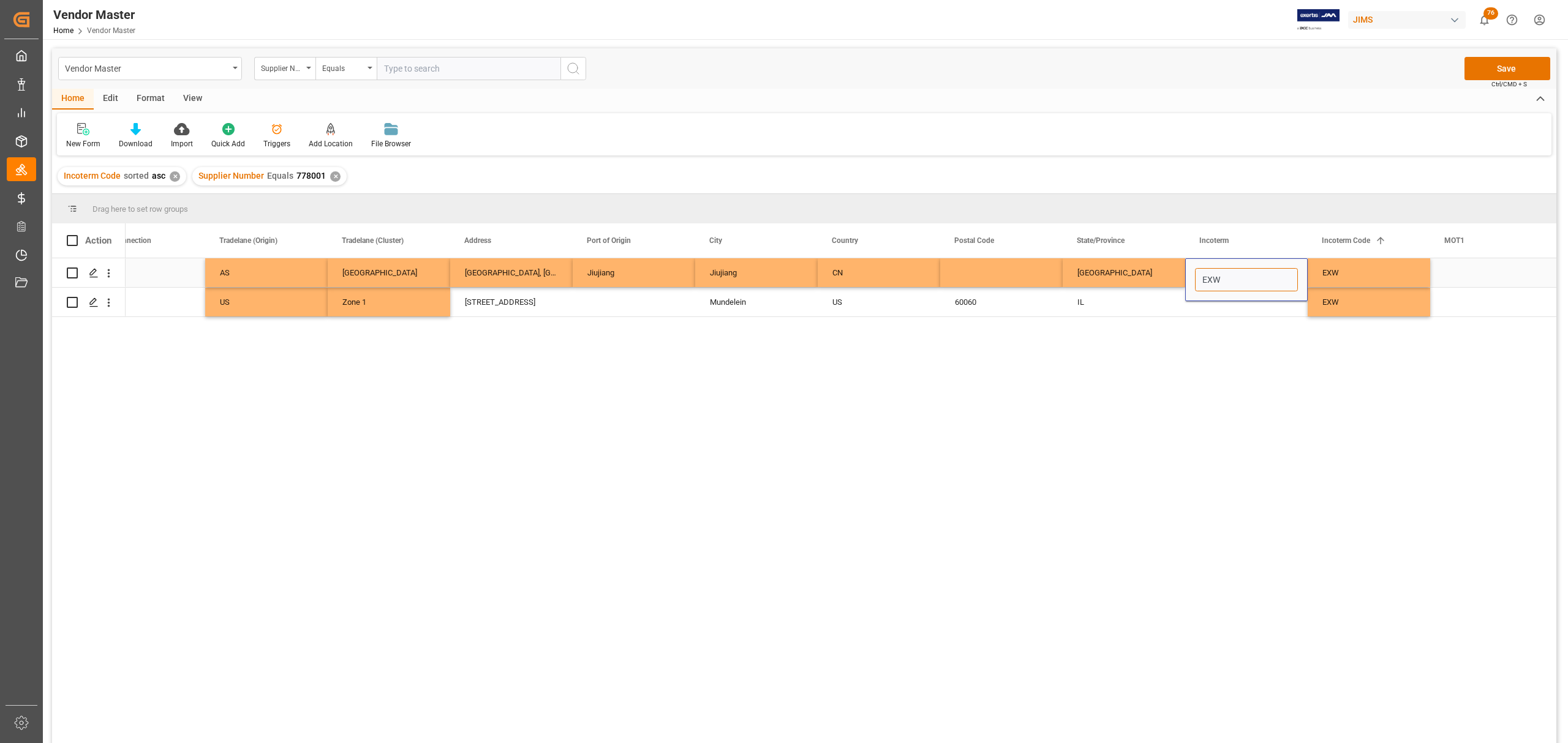
type input "EXW Jiujiang, Jiangxi, China"
click at [1255, 307] on div "Press SPACE to select this row." at bounding box center [1246, 302] width 122 height 29
click at [1249, 270] on div "EXW Jiujiang, Jiangxi, China" at bounding box center [1246, 273] width 122 height 29
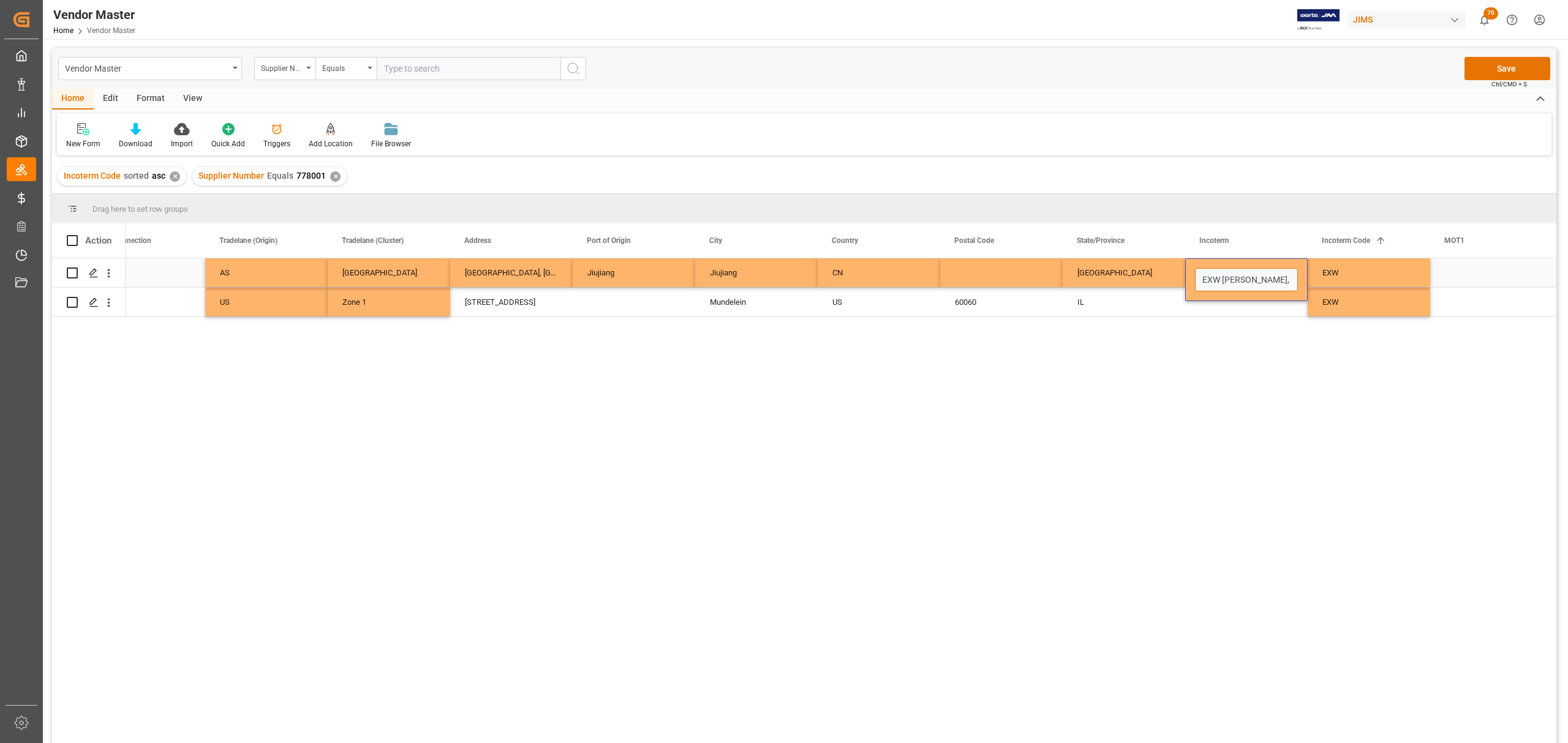
click at [1250, 272] on input "EXW Jiujiang, Jiangxi, China" at bounding box center [1247, 279] width 103 height 23
click at [1275, 281] on input "EXW Jiujiang, Jiangxi, China" at bounding box center [1247, 279] width 103 height 23
drag, startPoint x: 1285, startPoint y: 281, endPoint x: 1238, endPoint y: 277, distance: 47.2
click at [1238, 277] on input "EXW Jiujiang, Jiangxi, China" at bounding box center [1247, 279] width 103 height 23
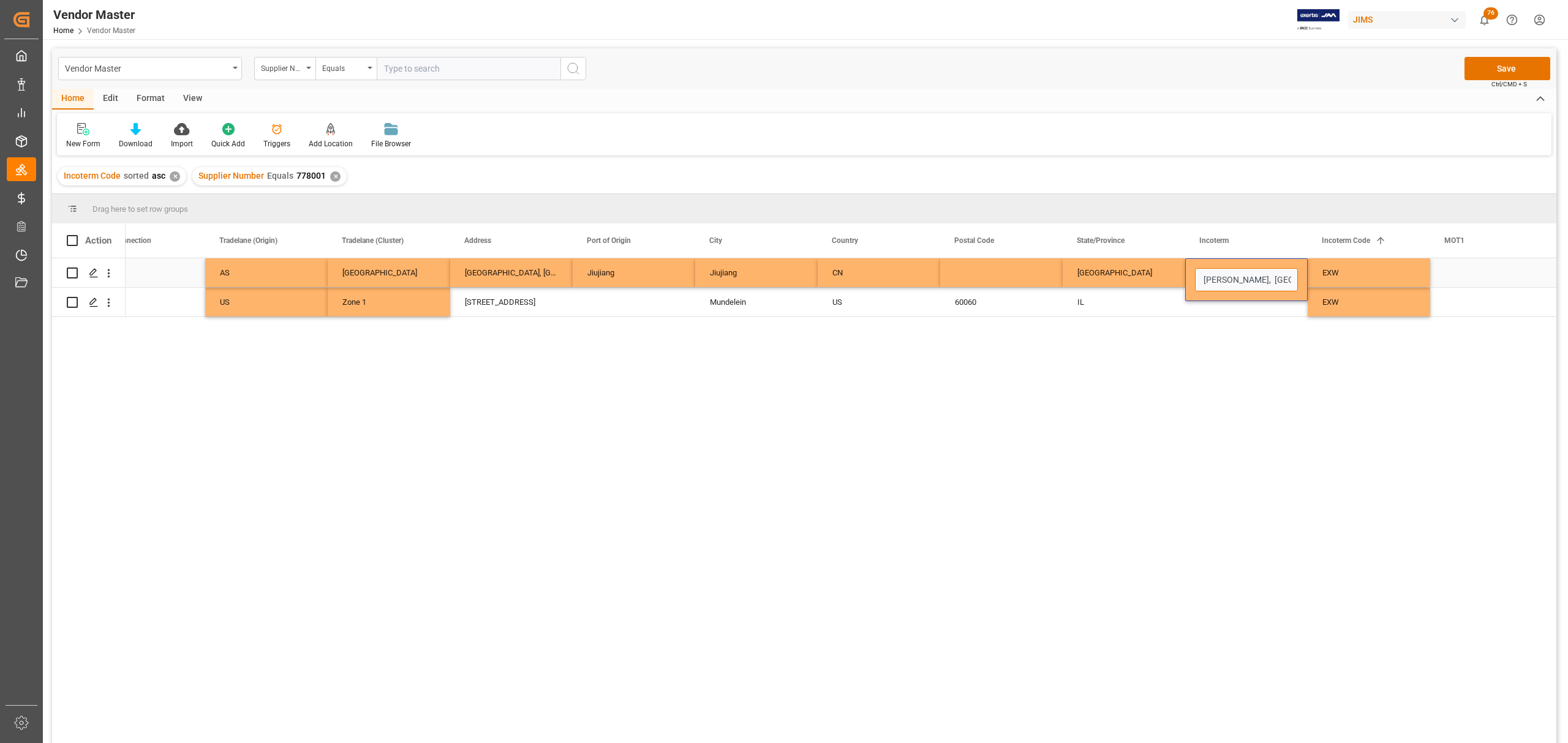
scroll to position [0, 0]
drag, startPoint x: 1280, startPoint y: 278, endPoint x: 1257, endPoint y: 278, distance: 23.0
click at [1257, 278] on input "EXW Jiujiang, China" at bounding box center [1247, 279] width 103 height 23
type input "EXW Jiujiang, CN"
click at [1231, 300] on div "EXW Jiujiang, CN" at bounding box center [1246, 280] width 122 height 43
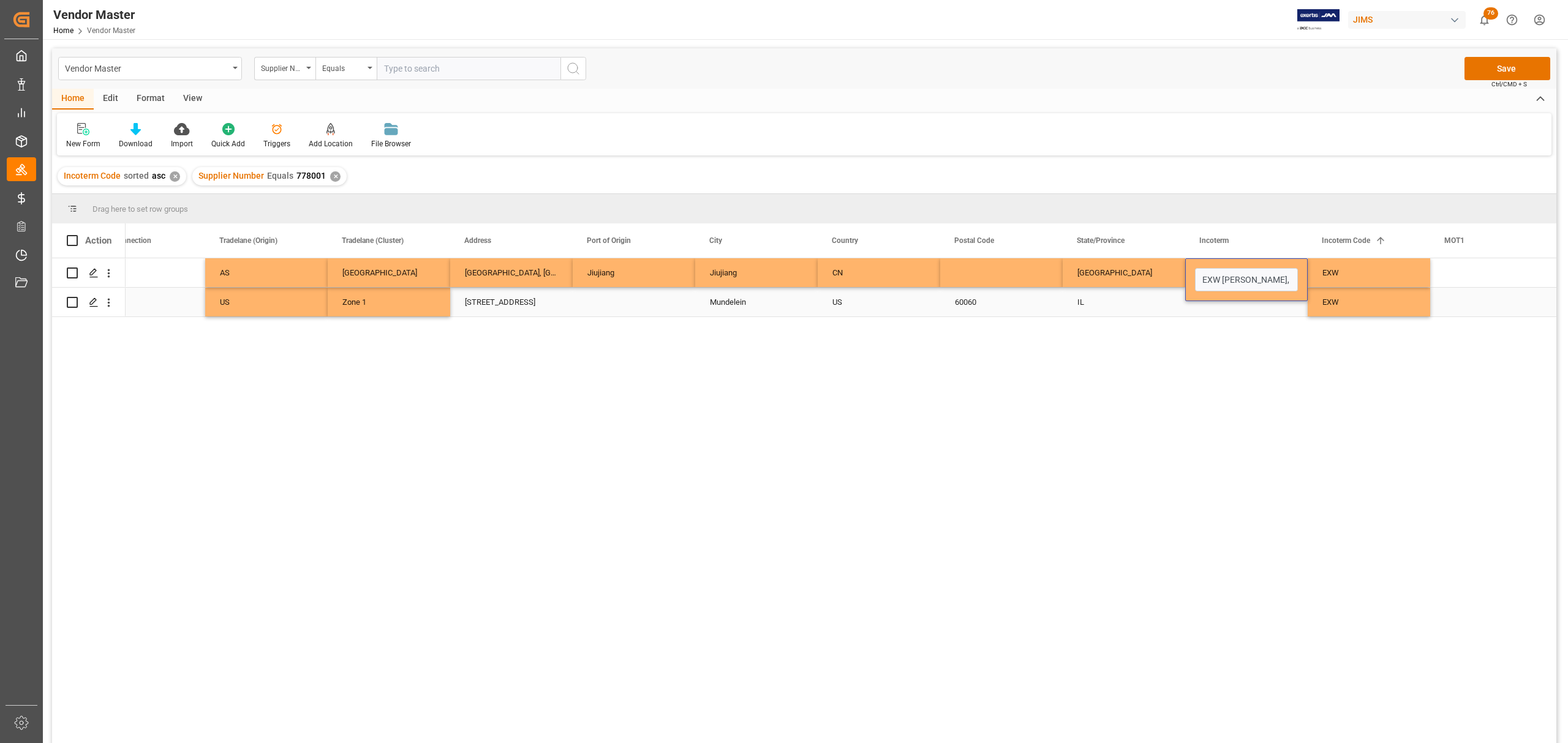
click at [1228, 307] on div "Press SPACE to select this row." at bounding box center [1246, 302] width 122 height 29
click at [1486, 267] on div "Press SPACE to select this row." at bounding box center [1491, 273] width 122 height 29
click at [1476, 276] on div "Press SPACE to select this row." at bounding box center [1491, 273] width 122 height 29
click at [1473, 274] on div "Press SPACE to select this row." at bounding box center [1491, 273] width 122 height 29
click at [1466, 276] on input "Press SPACE to select this row." at bounding box center [1492, 279] width 103 height 23
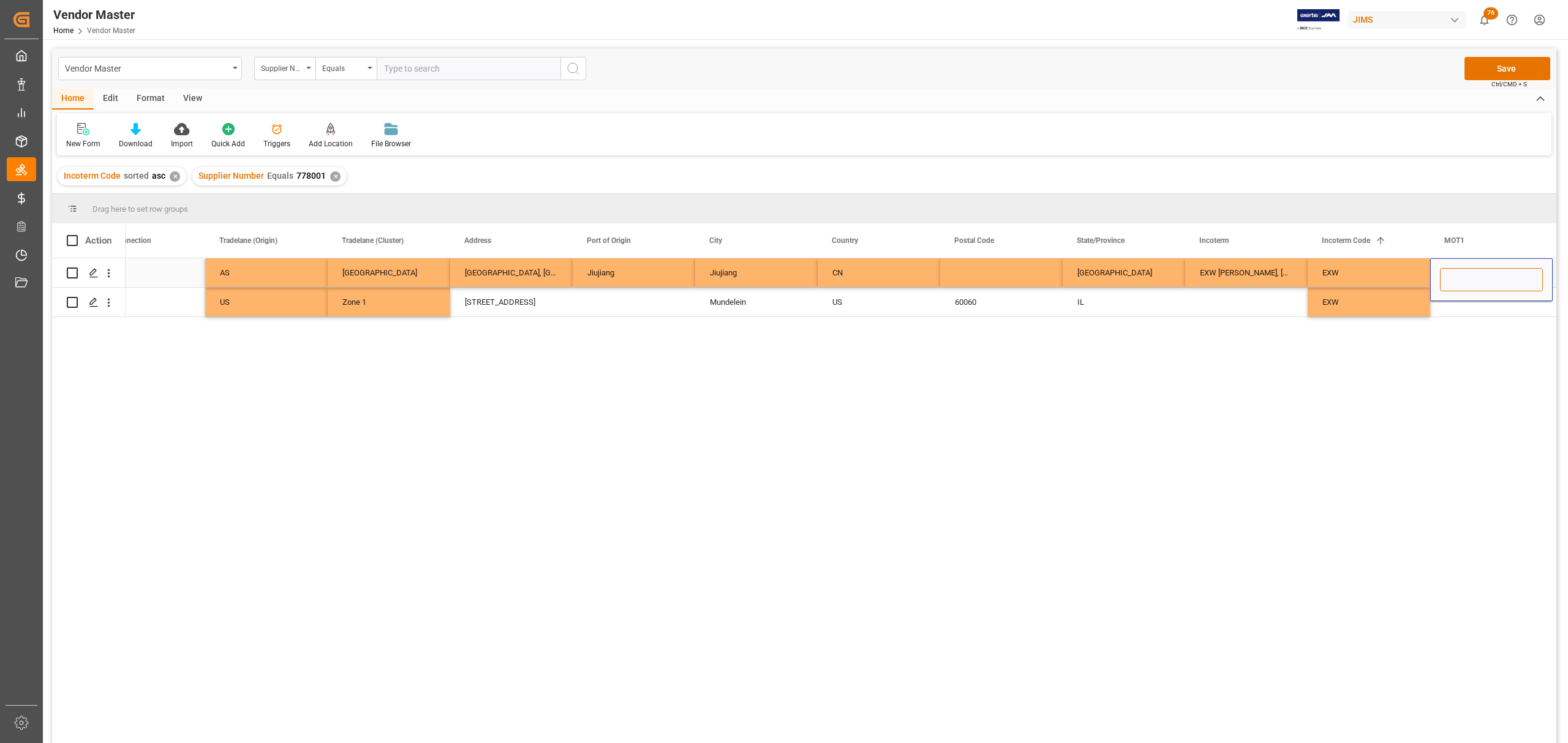
type input "1"
click at [1479, 307] on div "Press SPACE to select this row." at bounding box center [1491, 302] width 122 height 29
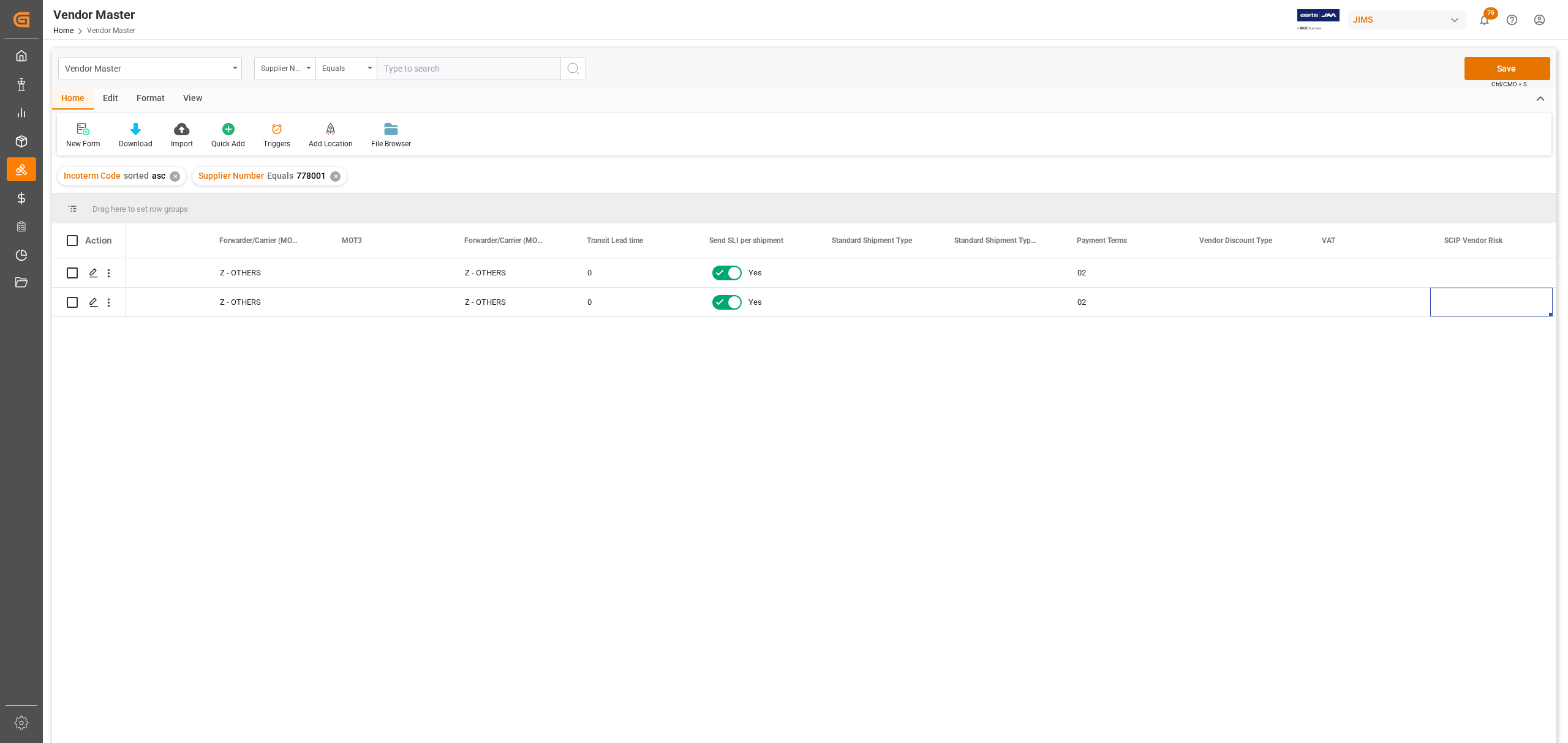
scroll to position [0, 3841]
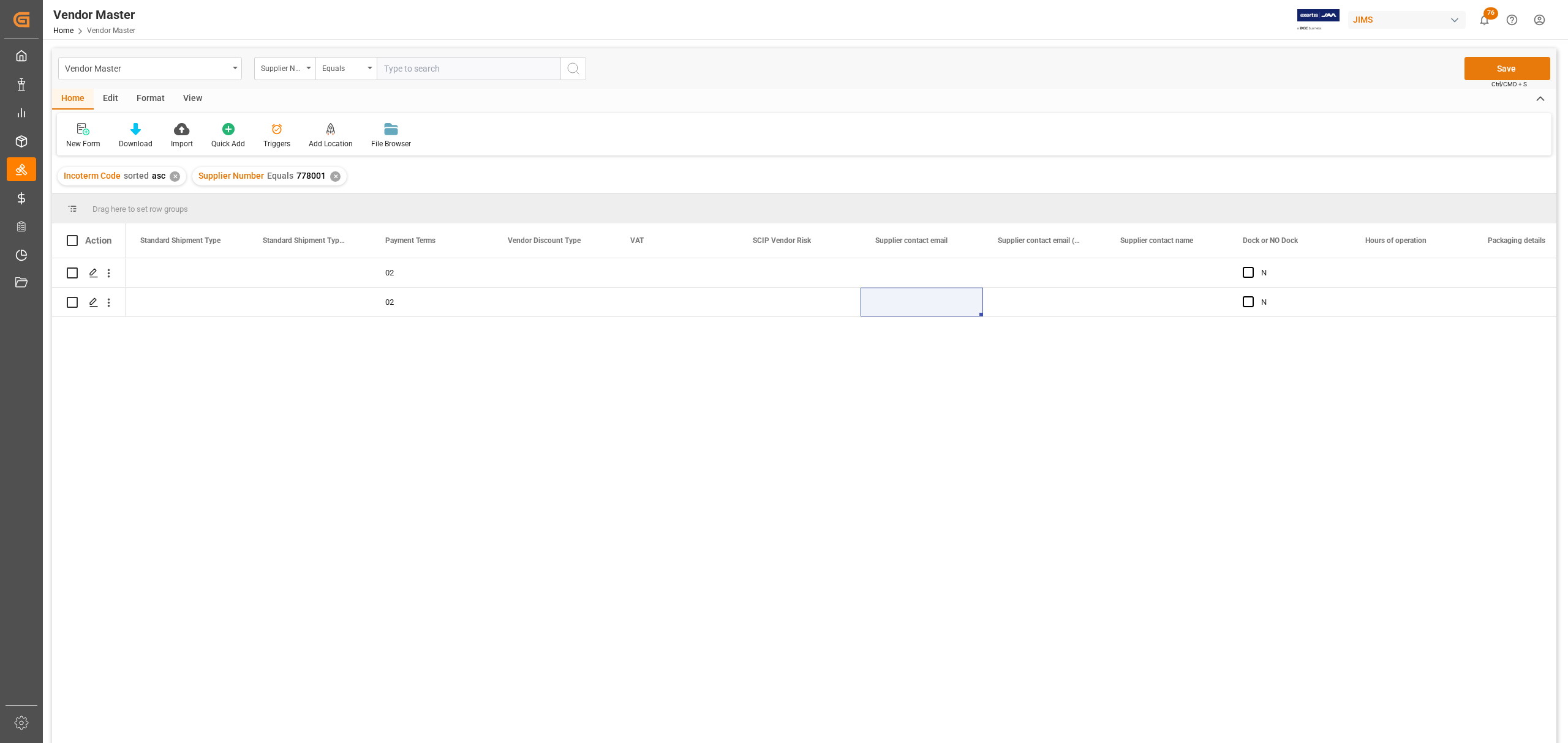
click at [1493, 62] on button "Save" at bounding box center [1507, 68] width 86 height 23
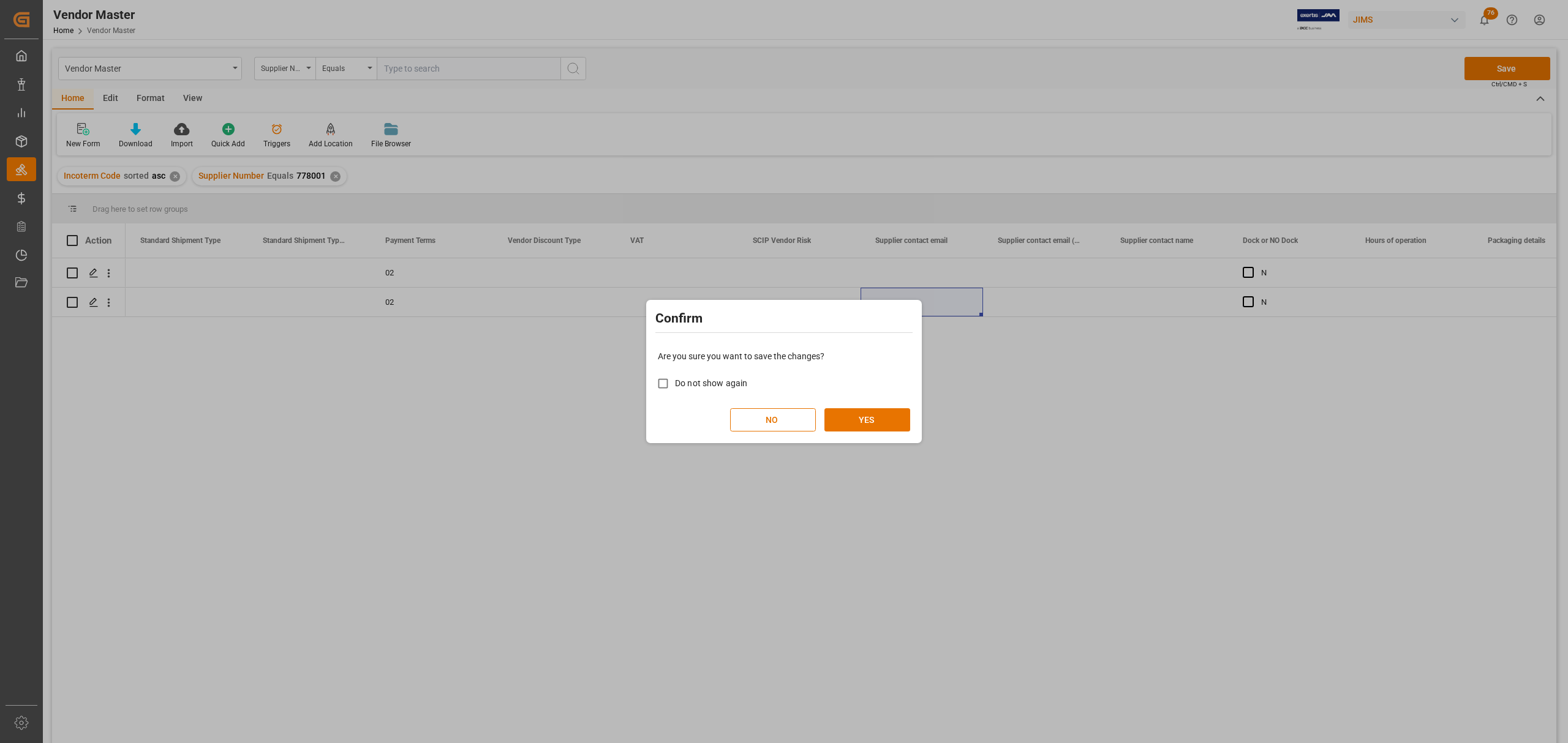
click at [705, 383] on span "Do not show again" at bounding box center [711, 383] width 72 height 9
click at [675, 383] on input "Do not show again" at bounding box center [663, 383] width 24 height 24
checkbox input "true"
click at [862, 418] on button "YES" at bounding box center [867, 419] width 86 height 23
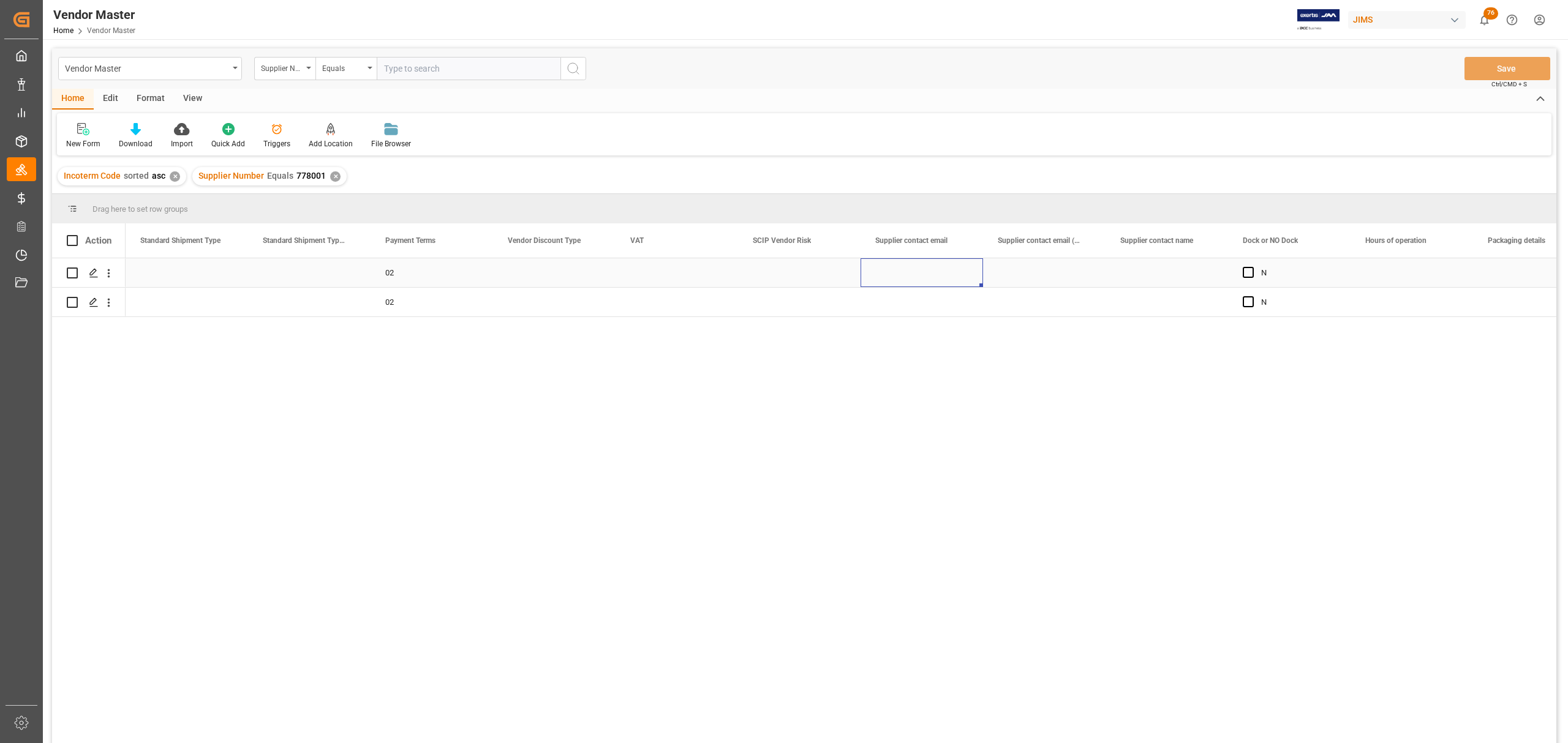
click at [928, 274] on div "Press SPACE to select this row." at bounding box center [921, 273] width 122 height 29
click at [916, 296] on div "Press SPACE to select this row." at bounding box center [921, 302] width 122 height 29
click at [909, 265] on div "Press SPACE to select this row." at bounding box center [921, 273] width 122 height 29
click at [914, 272] on div "Press SPACE to select this row." at bounding box center [921, 273] width 122 height 29
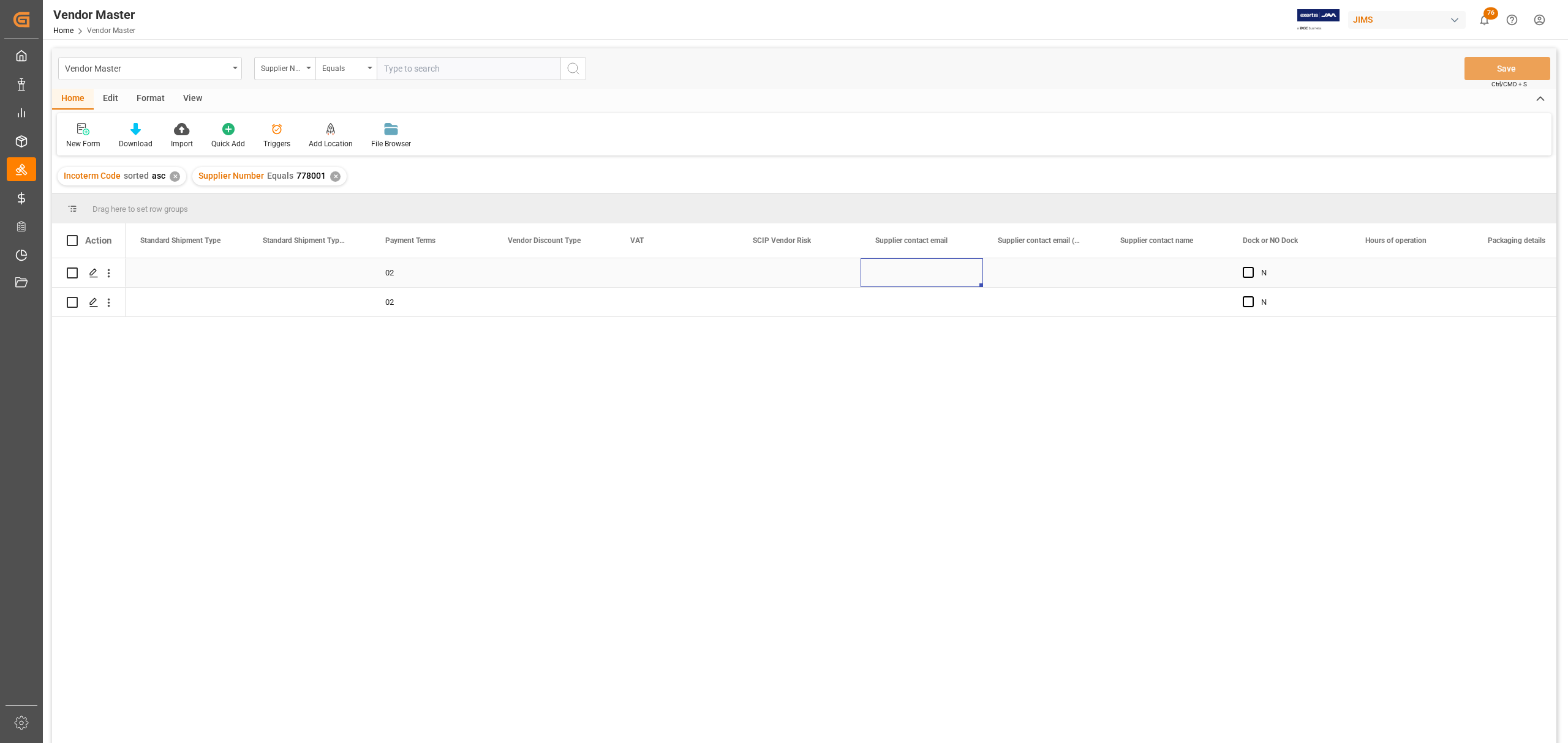
click at [914, 272] on div "Press SPACE to select this row." at bounding box center [921, 273] width 122 height 29
click at [916, 278] on input "Press SPACE to select this row." at bounding box center [921, 279] width 103 height 23
paste input "dbsd360423@163.com"
type input "dbsd360423@163.com"
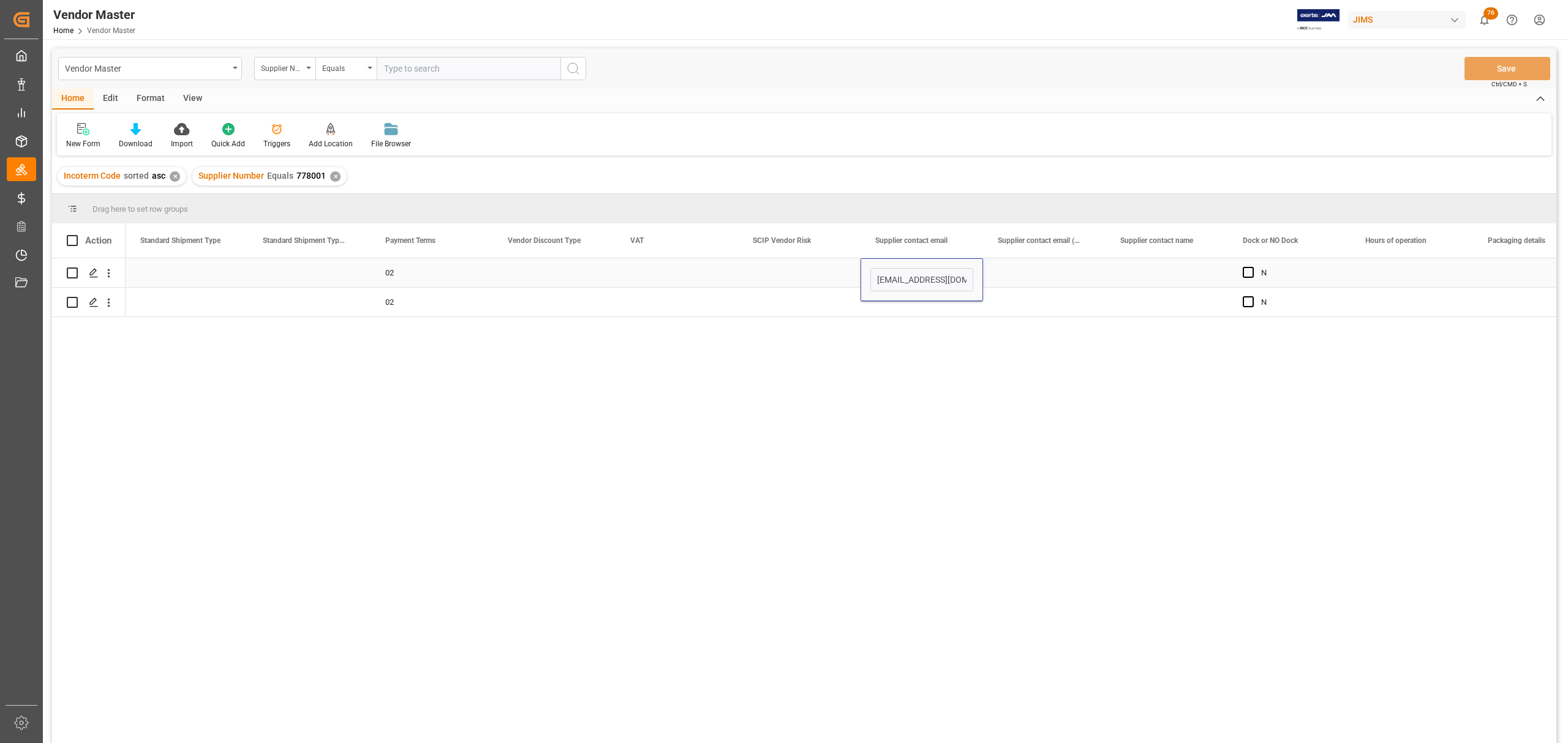
click at [1041, 276] on div "Press SPACE to select this row." at bounding box center [1044, 273] width 122 height 29
click at [1161, 265] on div "Press SPACE to select this row." at bounding box center [1166, 273] width 122 height 29
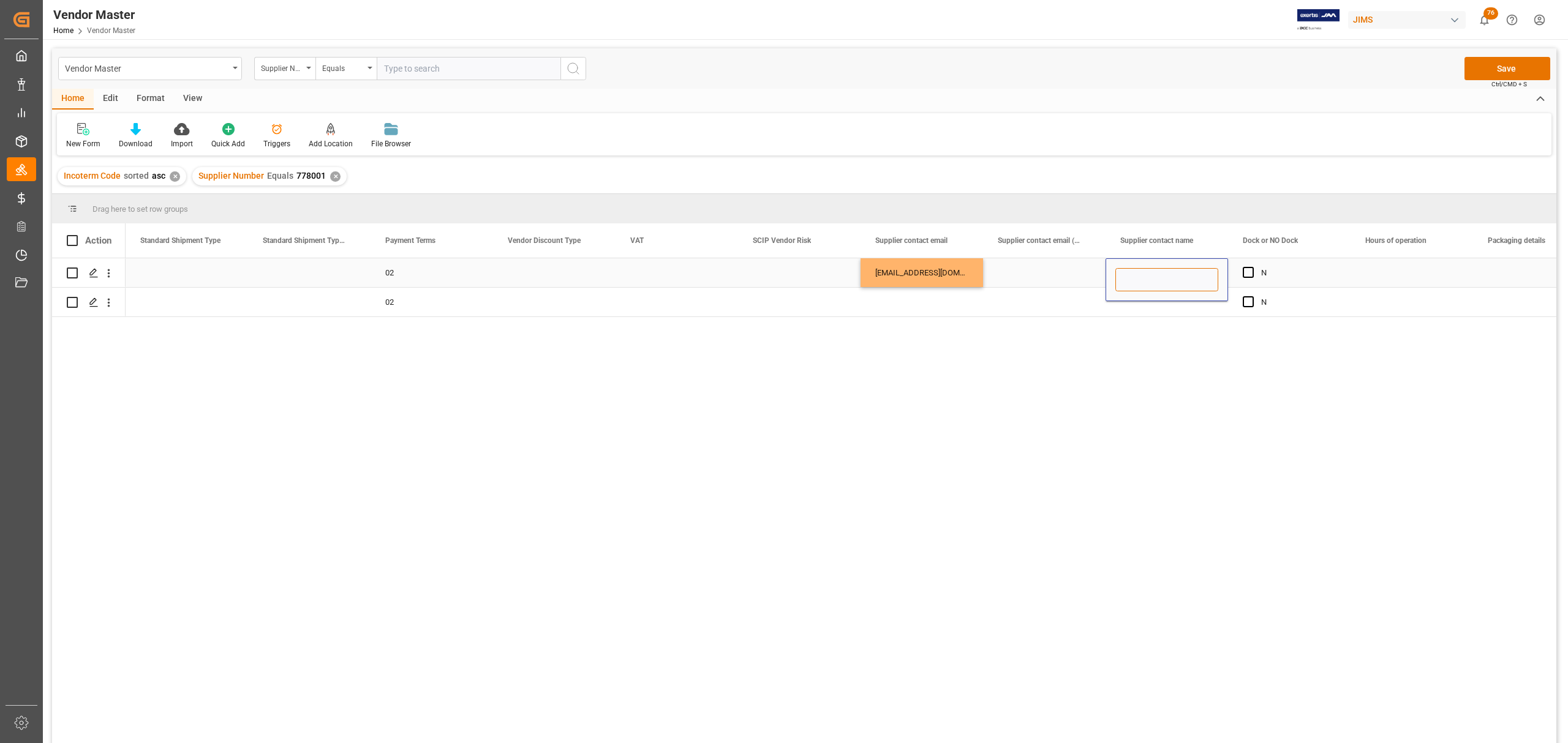
click at [1157, 270] on input "Press SPACE to select this row." at bounding box center [1167, 279] width 103 height 23
type input "Duncan"
click at [1068, 294] on div "Press SPACE to select this row." at bounding box center [1044, 302] width 122 height 29
click at [1199, 299] on div "Press SPACE to select this row." at bounding box center [1166, 302] width 122 height 29
click at [1377, 262] on div "Press SPACE to select this row." at bounding box center [1411, 273] width 122 height 29
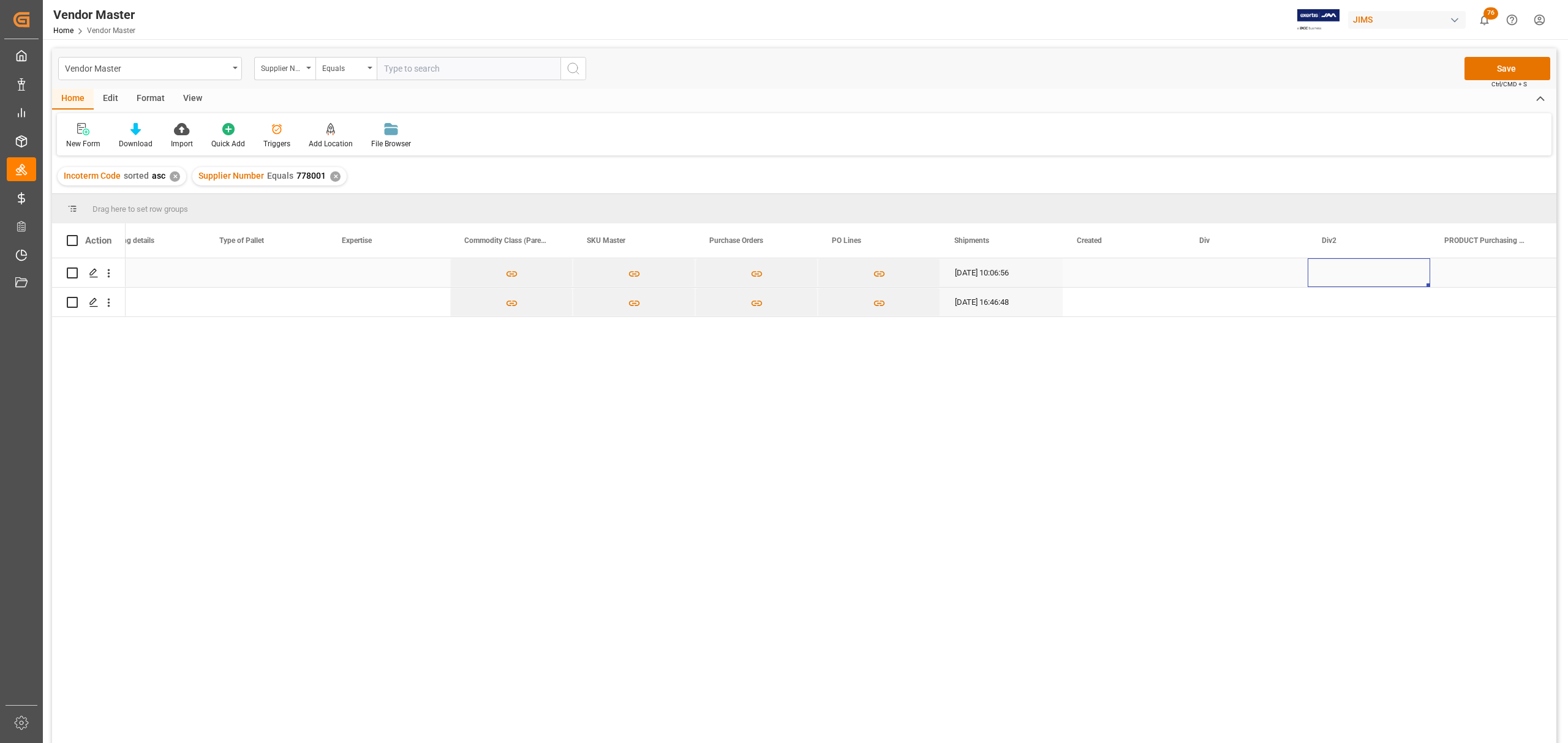
scroll to position [0, 6165]
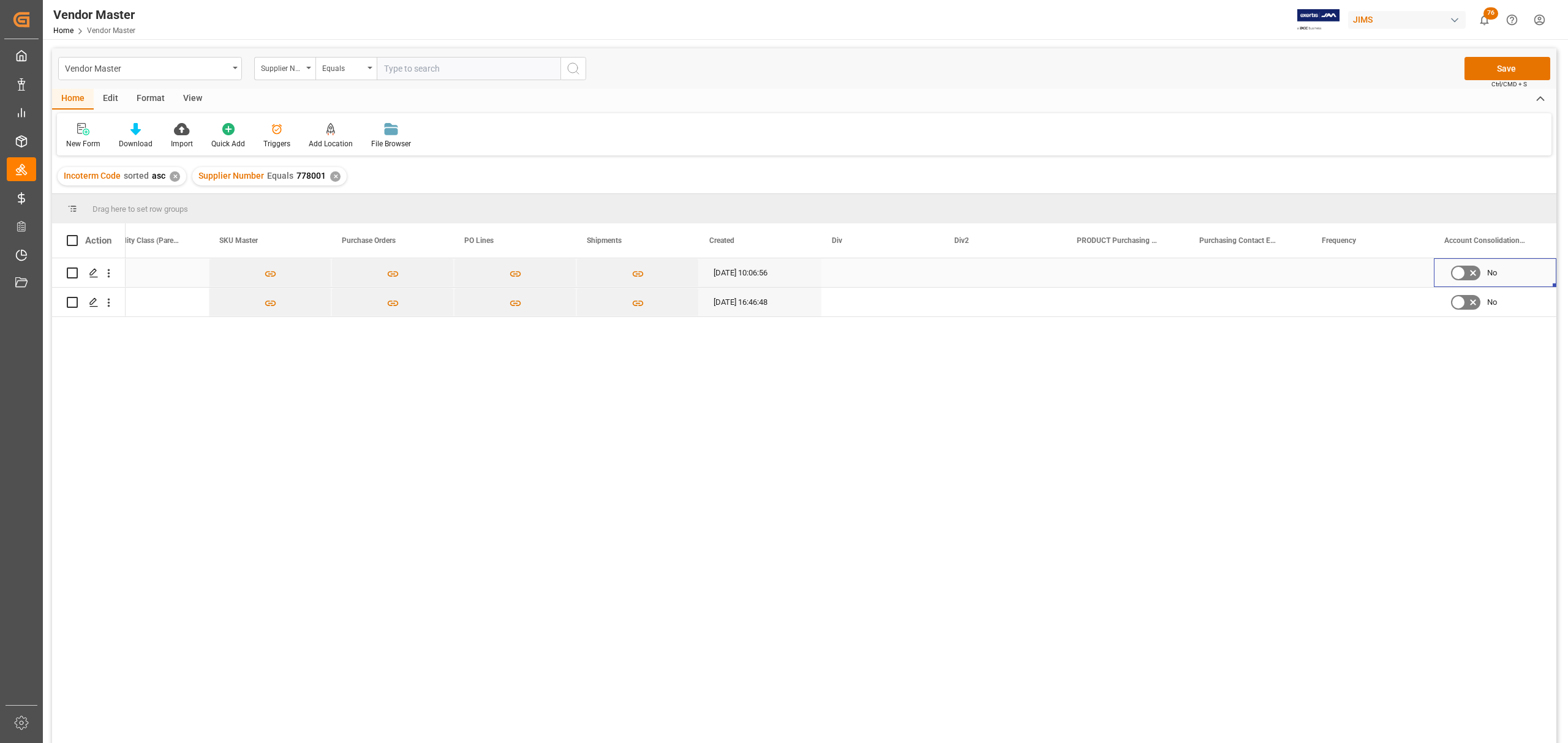
click at [856, 268] on div "Press SPACE to select this row." at bounding box center [882, 273] width 122 height 29
click at [857, 268] on div "Press SPACE to select this row." at bounding box center [882, 273] width 122 height 29
click at [857, 270] on input "Press SPACE to select this row." at bounding box center [883, 279] width 103 height 23
type input "OI"
click at [975, 270] on div "Press SPACE to select this row." at bounding box center [1005, 273] width 122 height 29
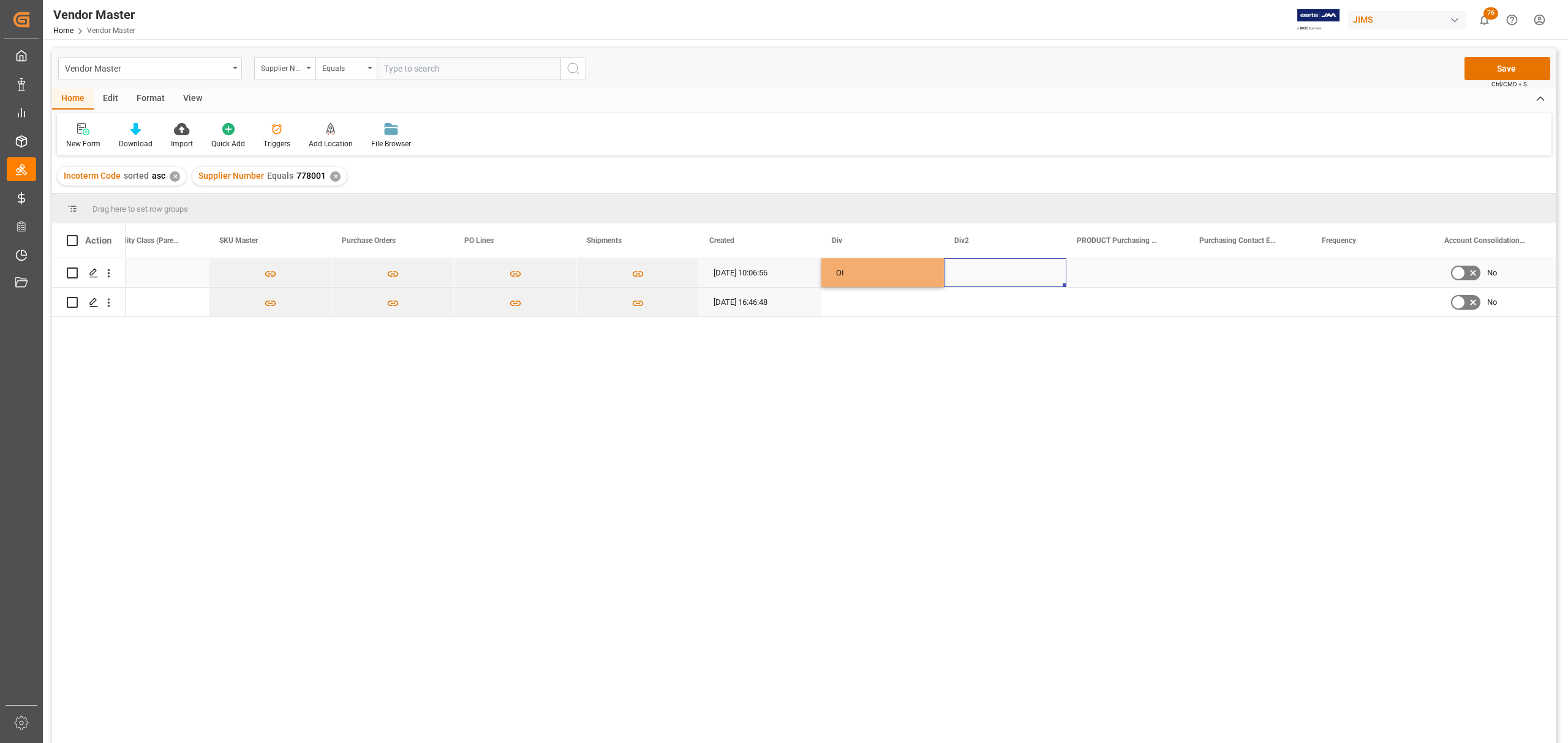
click at [975, 273] on div "Press SPACE to select this row." at bounding box center [1005, 273] width 122 height 29
type input "OI"
click at [1125, 261] on div "Press SPACE to select this row." at bounding box center [1127, 273] width 122 height 29
click at [1260, 265] on div "Press SPACE to select this row." at bounding box center [1249, 273] width 122 height 29
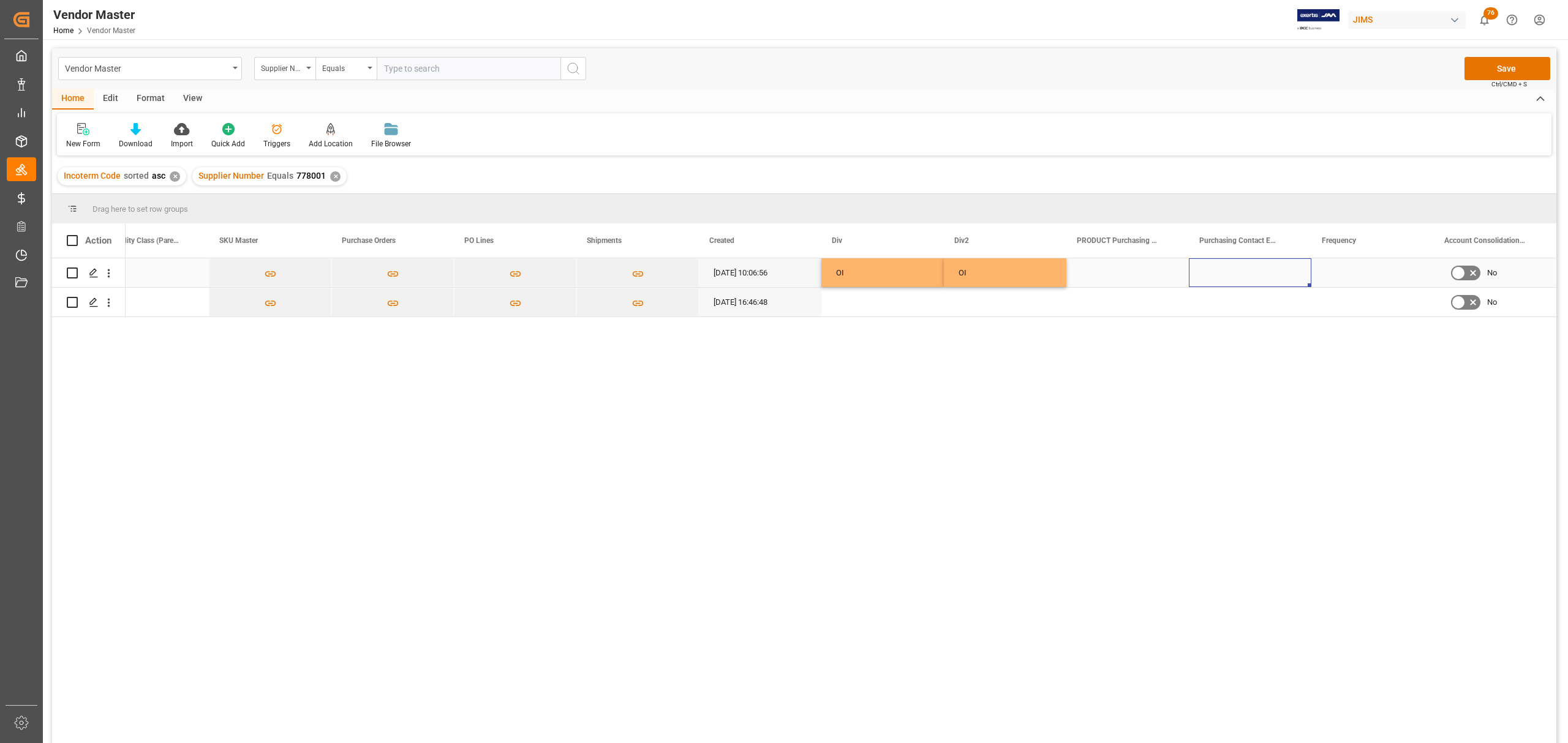
click at [1260, 265] on div "Press SPACE to select this row." at bounding box center [1249, 273] width 122 height 29
click at [1226, 282] on input "Press SPACE to select this row." at bounding box center [1250, 279] width 103 height 23
paste input "nick.ellingsworth@usmusiccorp.com"
drag, startPoint x: 1275, startPoint y: 279, endPoint x: 1365, endPoint y: 279, distance: 90.0
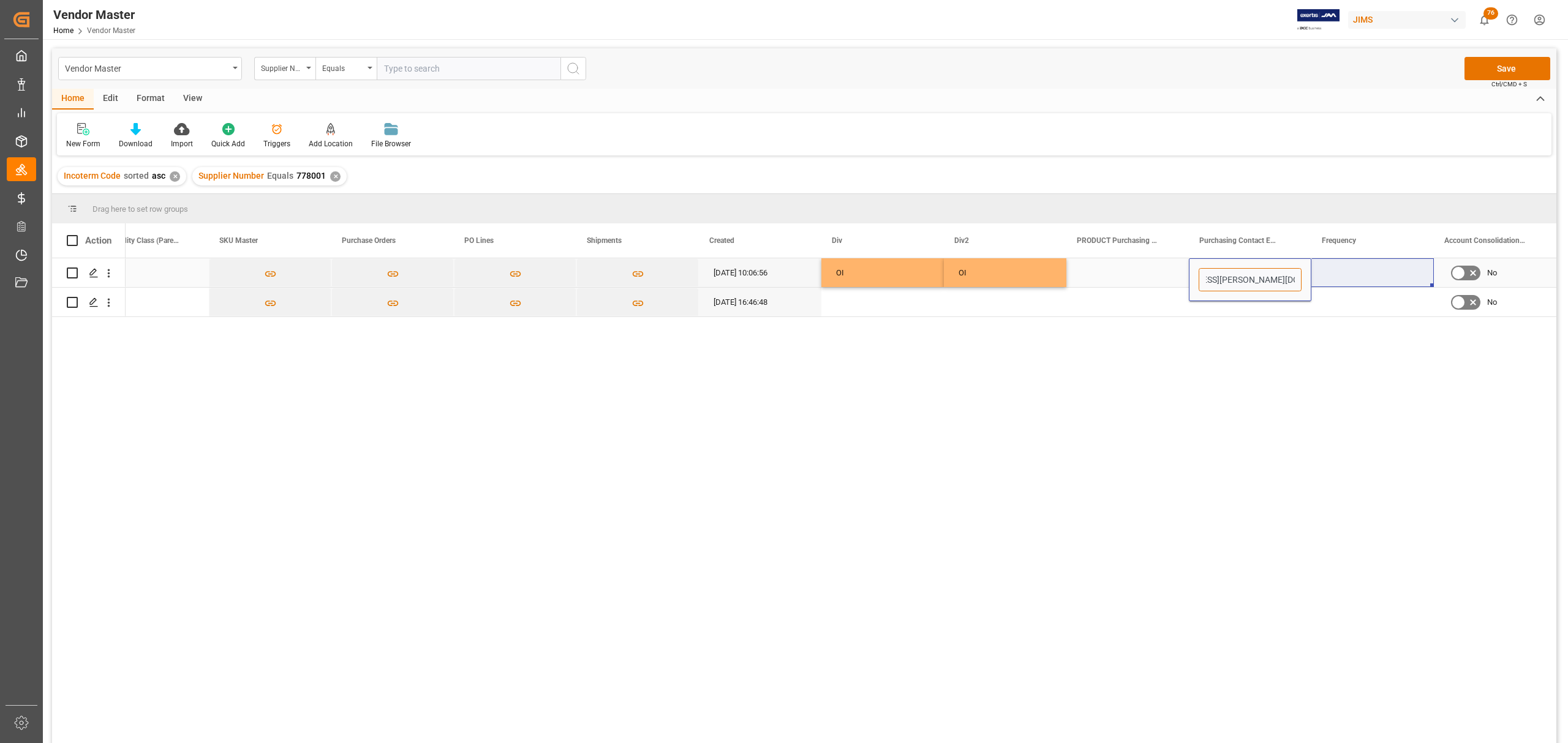
click at [1289, 280] on input "nick.ellingsworth@usmusiccorp.com;" at bounding box center [1250, 279] width 103 height 23
paste input "ian.greenspon@jamindustriesusa.com"
type input "nick.ellingsworth@usmusiccorp.com; ian.greenspon@jamindustriesusa.com"
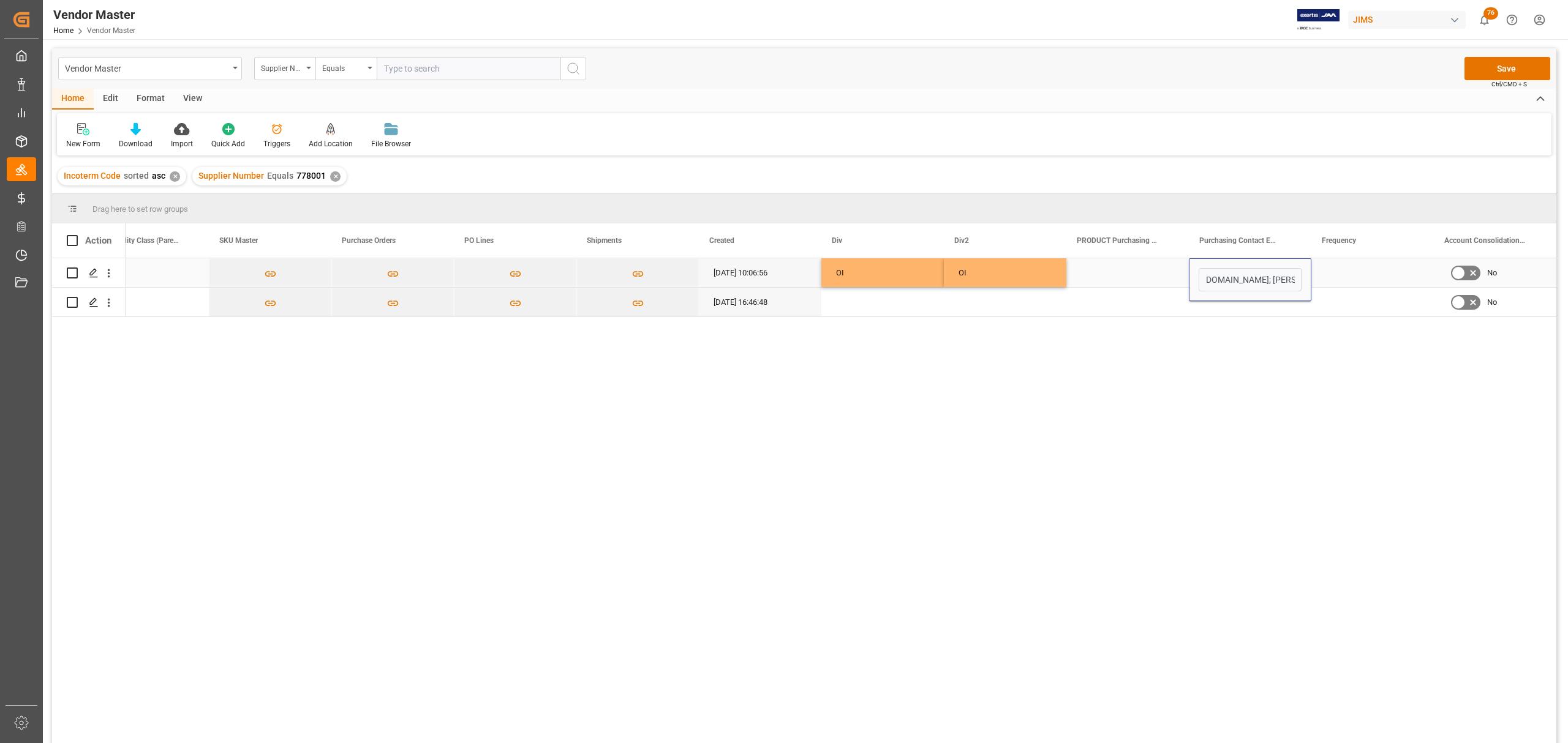
click at [1349, 270] on div "Press SPACE to select this row." at bounding box center [1372, 273] width 122 height 29
click at [1249, 281] on div "nick.ellingsworth@usmusiccorp.com; ian.greenspon@jamindustriesusa.com" at bounding box center [1249, 273] width 122 height 29
drag, startPoint x: 1304, startPoint y: 284, endPoint x: 1305, endPoint y: 302, distance: 18.0
click at [1365, 268] on div "Press SPACE to select this row." at bounding box center [1372, 273] width 122 height 29
click at [1368, 312] on div "Press SPACE to select this row." at bounding box center [1372, 302] width 122 height 29
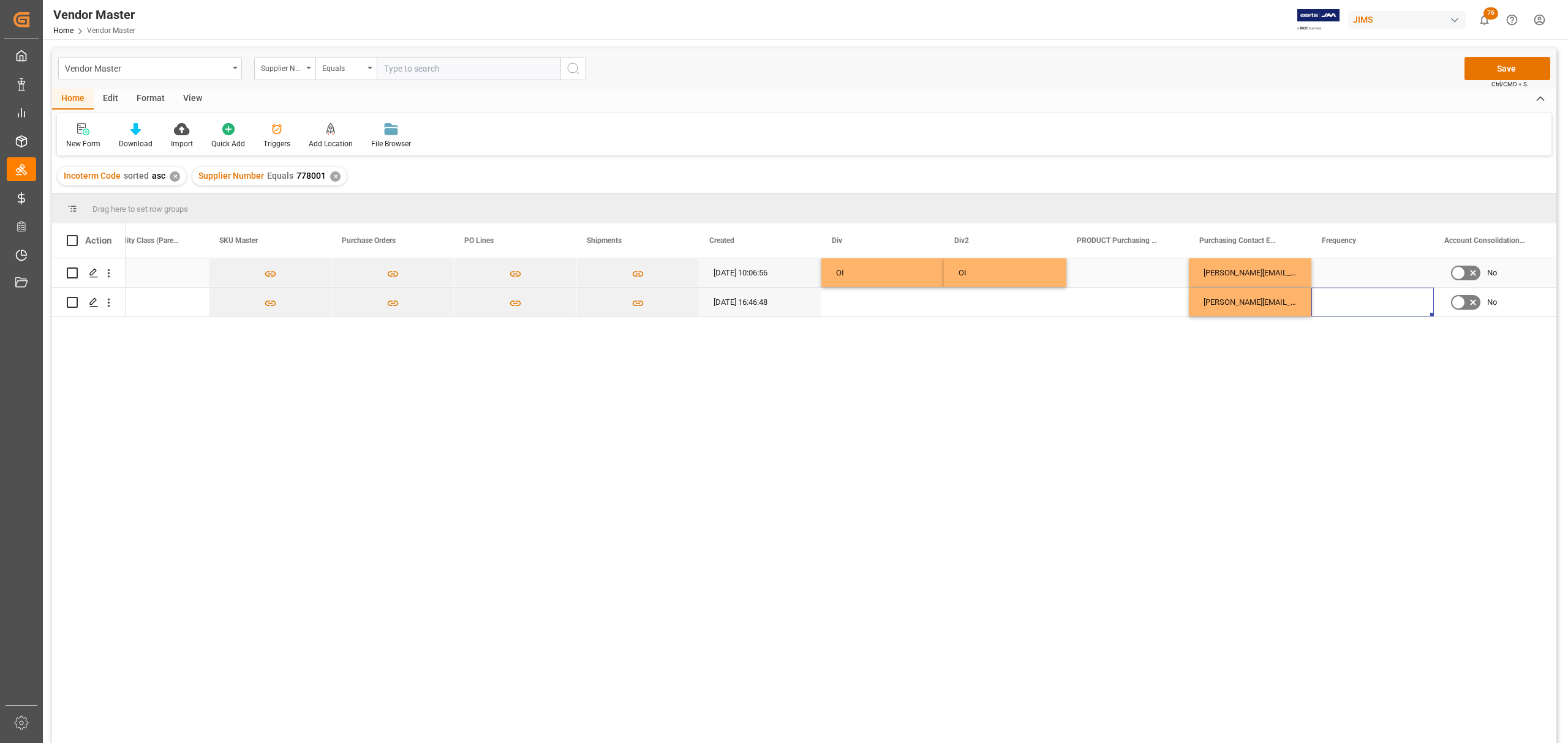
click at [1378, 268] on div "Press SPACE to select this row." at bounding box center [1372, 273] width 122 height 29
click at [1378, 297] on div "Press SPACE to select this row." at bounding box center [1372, 302] width 122 height 29
click at [1375, 268] on div "Press SPACE to select this row." at bounding box center [1372, 273] width 122 height 29
click at [1115, 260] on div "Press SPACE to select this row." at bounding box center [1127, 273] width 122 height 29
click at [1099, 304] on div "Press SPACE to select this row." at bounding box center [1127, 302] width 122 height 29
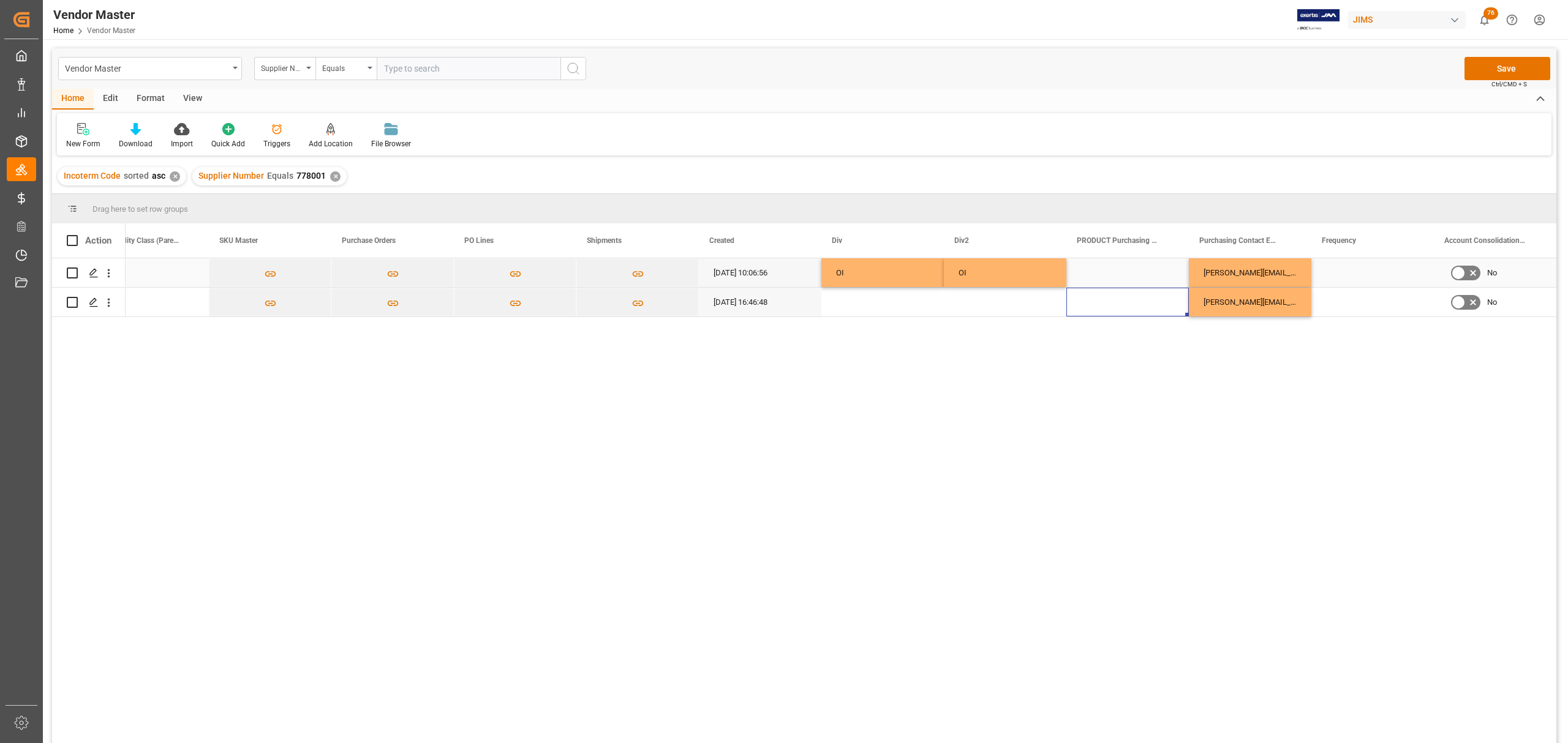
click at [1106, 270] on div "Press SPACE to select this row." at bounding box center [1127, 273] width 122 height 29
click at [1101, 285] on input "Press SPACE to select this row." at bounding box center [1128, 279] width 103 height 23
type input "Ian"
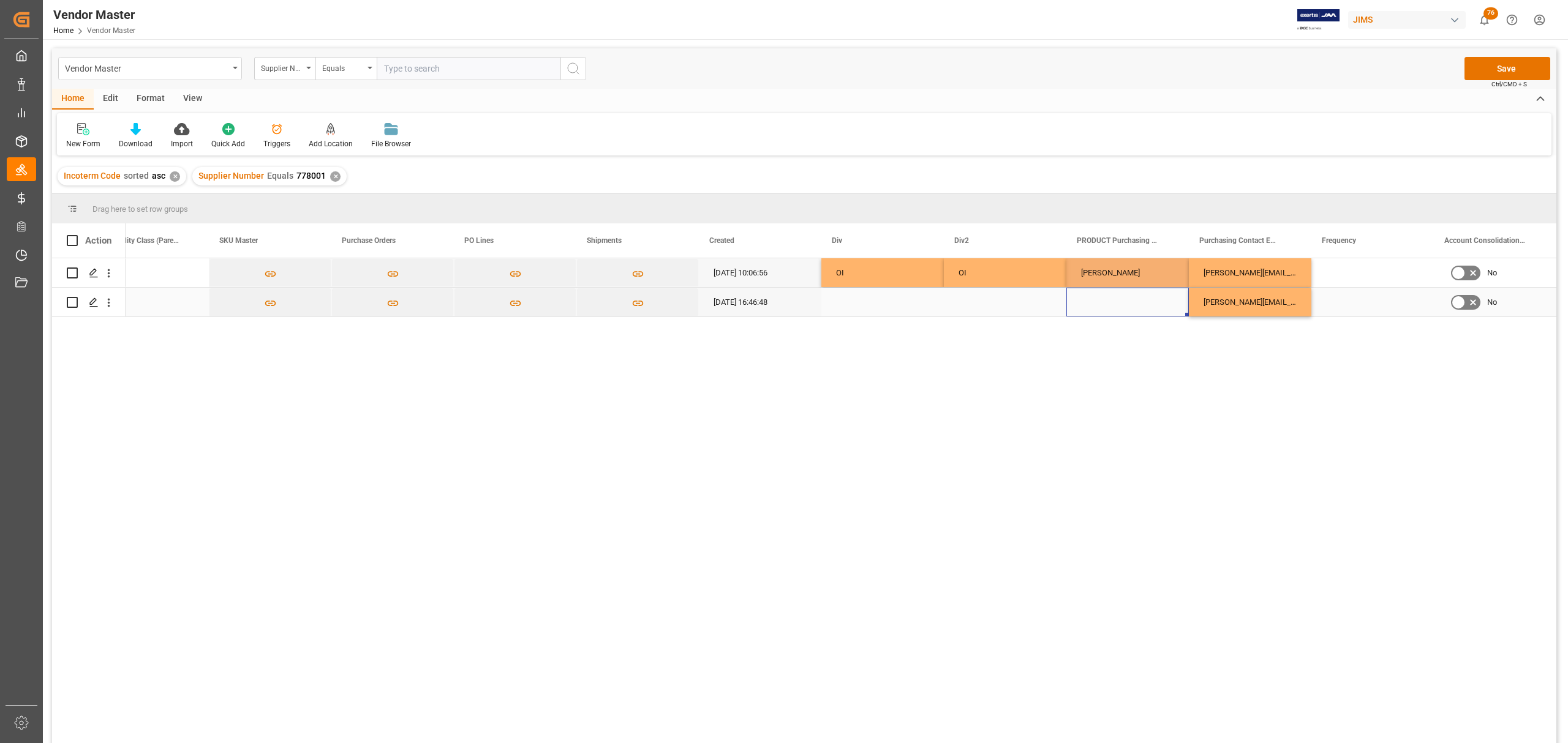
click at [1130, 307] on div "Press SPACE to select this row." at bounding box center [1127, 302] width 122 height 29
click at [1118, 299] on div "Press SPACE to select this row." at bounding box center [1127, 302] width 122 height 29
click at [1132, 292] on input "Press SPACE to select this row." at bounding box center [1128, 294] width 103 height 23
type input "Ian"
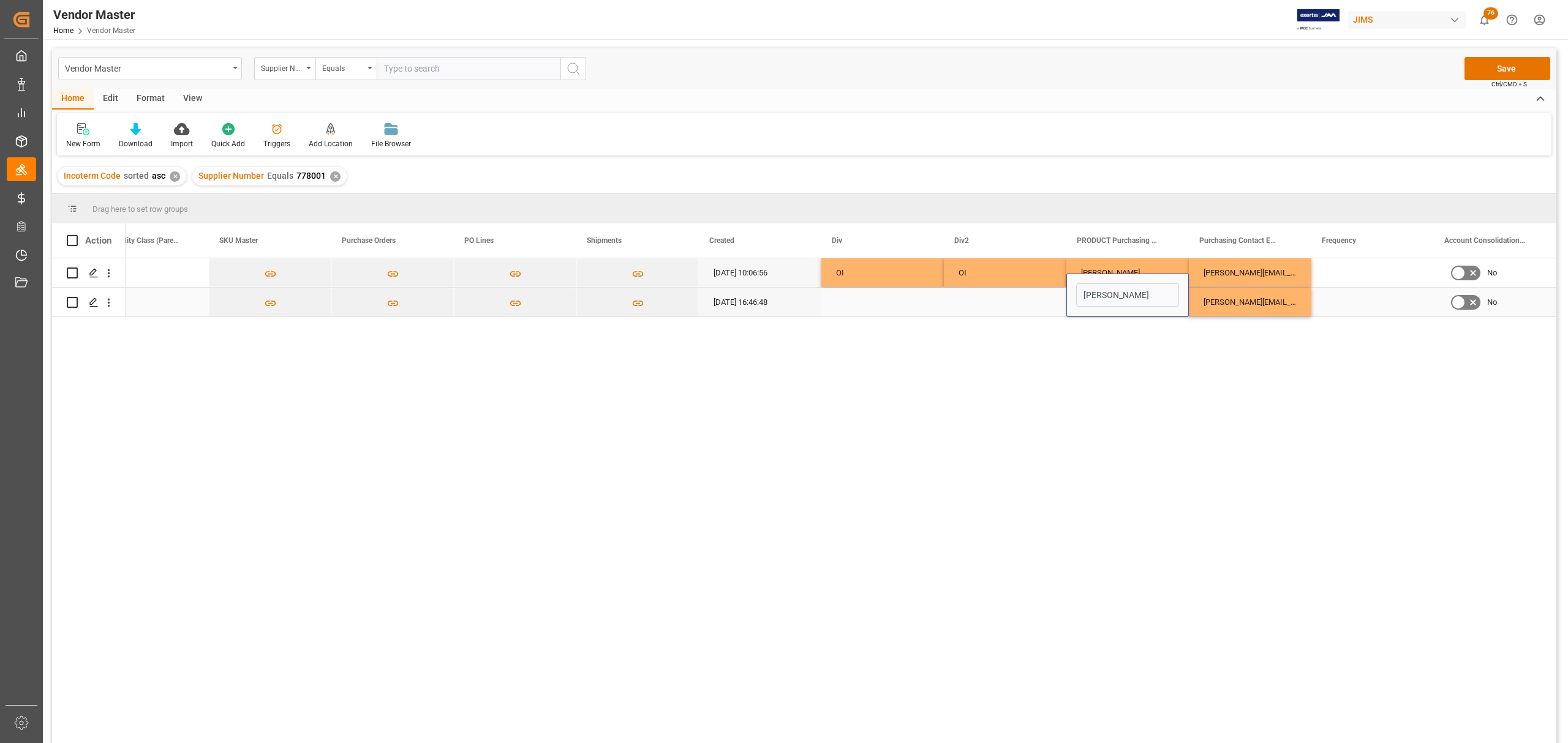
click at [993, 300] on div "Press SPACE to select this row." at bounding box center [1005, 302] width 122 height 29
click at [1498, 74] on button "Save" at bounding box center [1507, 68] width 86 height 23
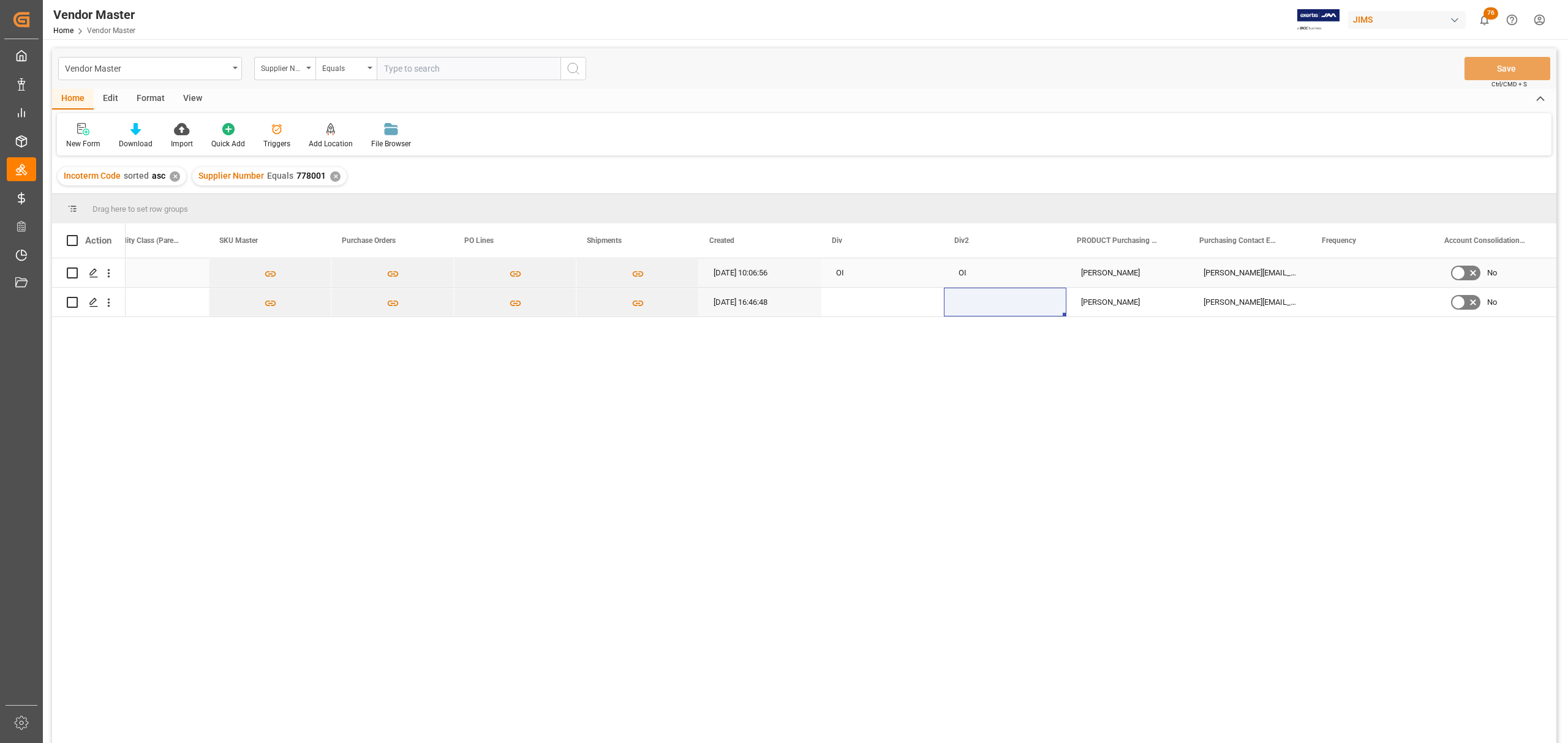
click at [1106, 278] on div "Ian" at bounding box center [1127, 273] width 122 height 29
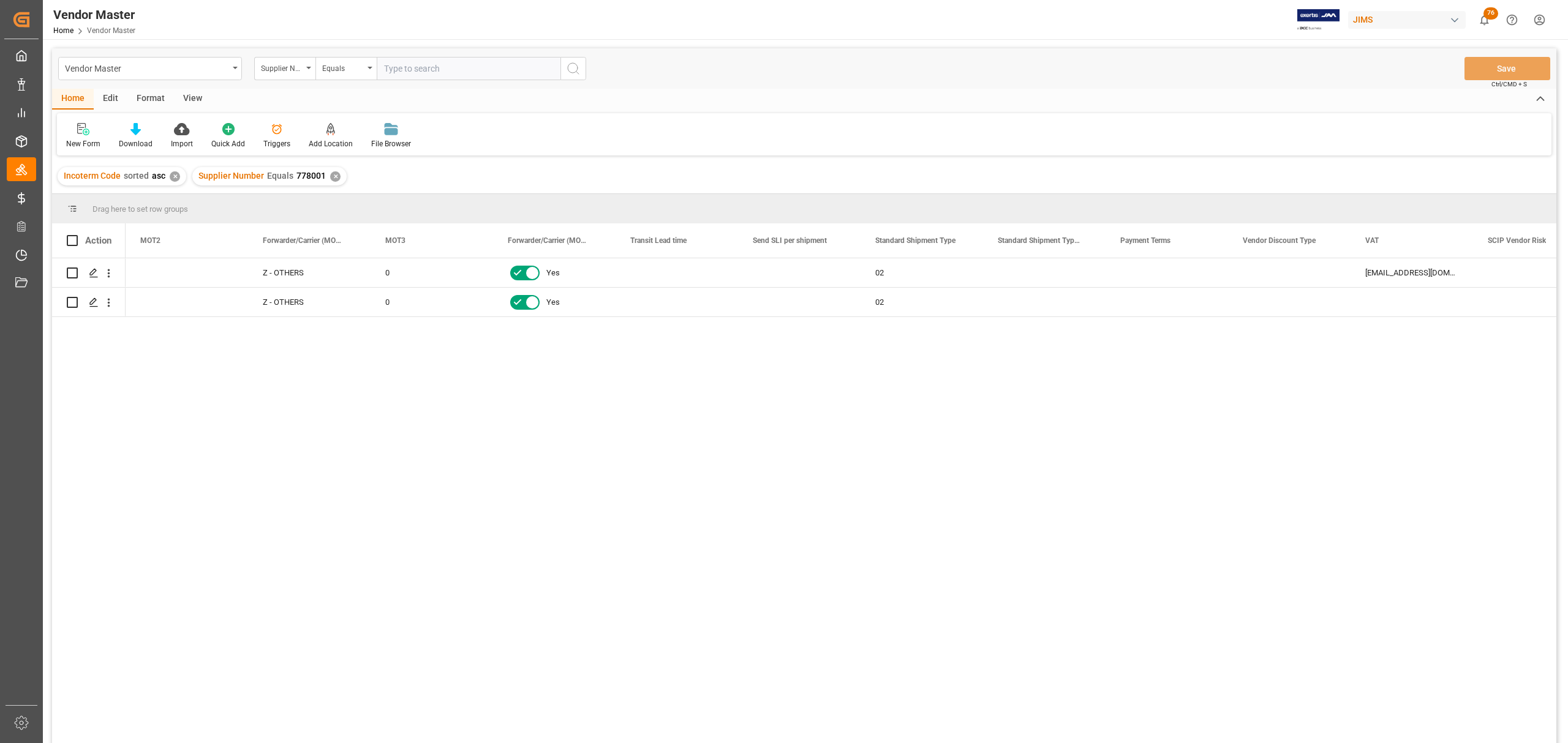
scroll to position [0, 3431]
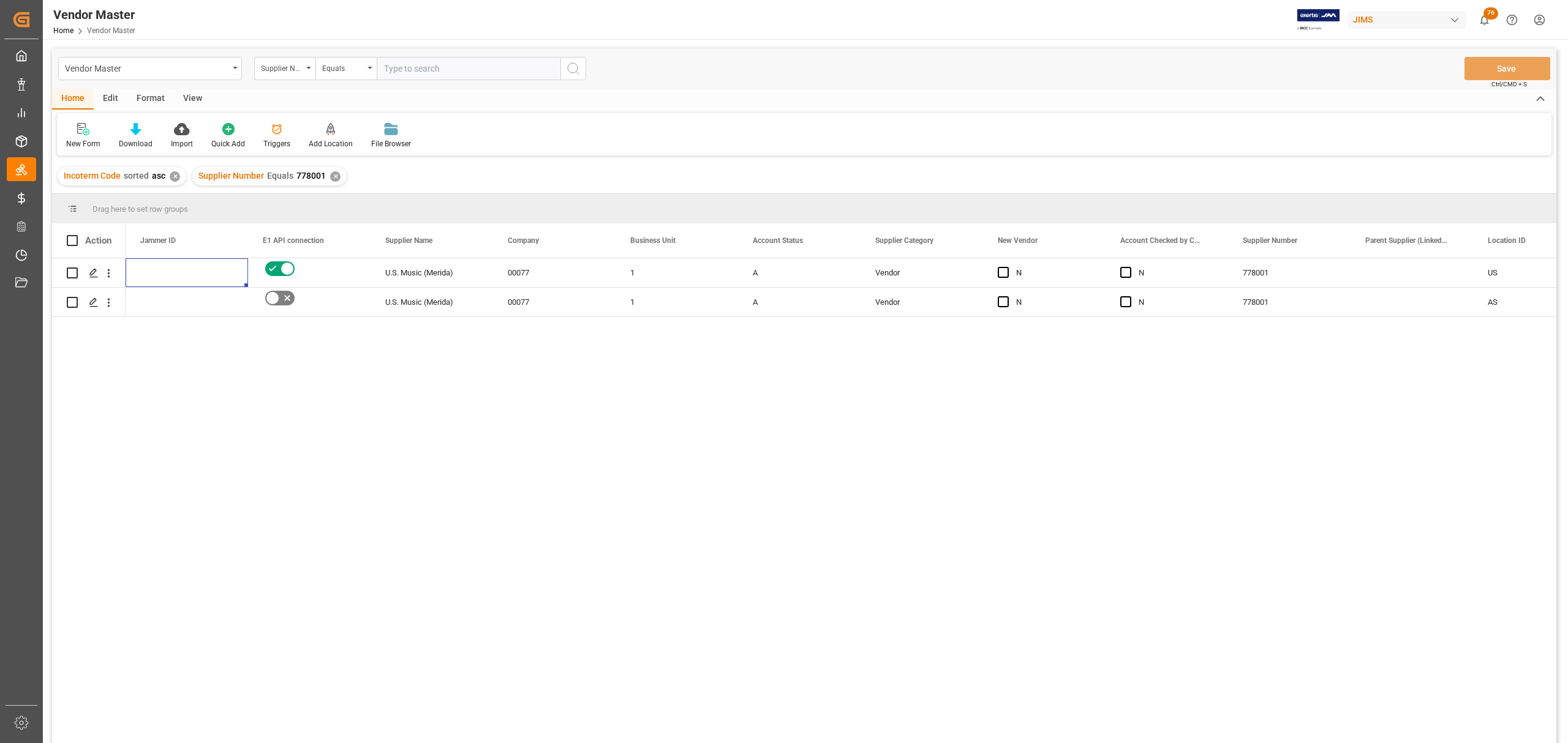
click at [449, 453] on div "US 778001 N N Vendor A 1 00077 U.S. Music (Merida) 3967abc27ebb AS 778001 N N V…" at bounding box center [841, 505] width 1431 height 493
click at [1414, 262] on div "Press SPACE to select this row." at bounding box center [1411, 273] width 122 height 29
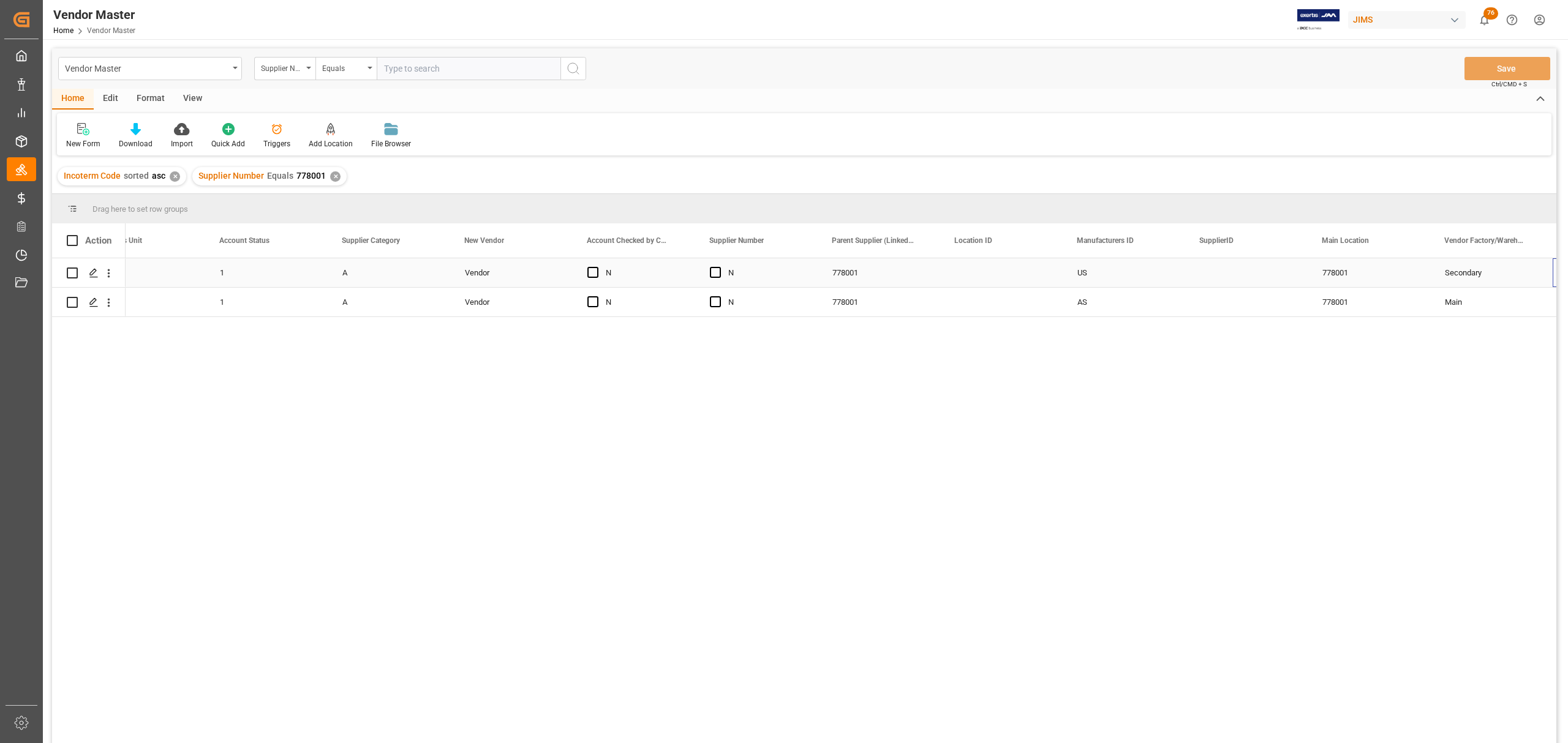
scroll to position [0, 655]
click at [880, 298] on div "AS" at bounding box center [879, 302] width 122 height 29
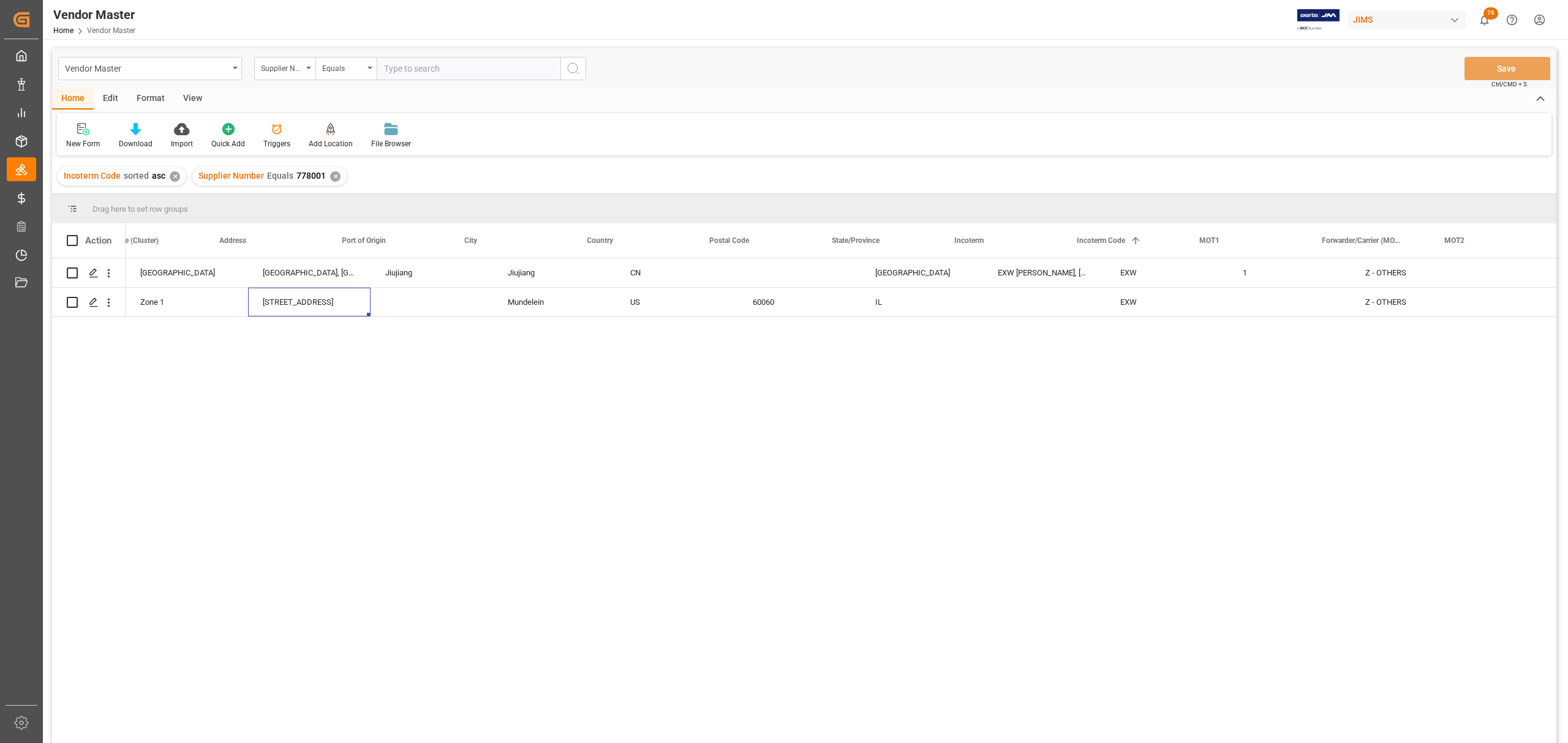
scroll to position [0, 2328]
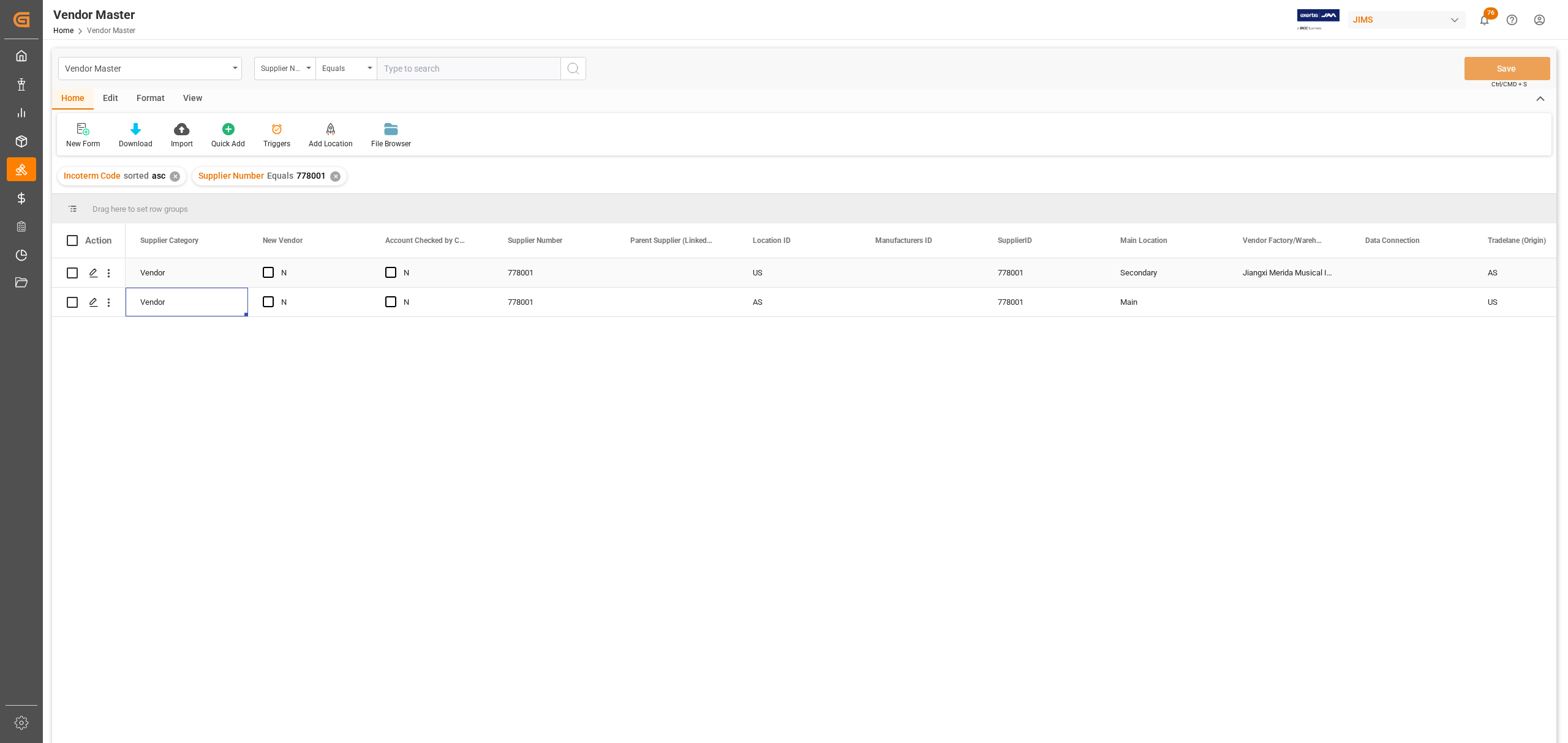
click at [778, 270] on div "US" at bounding box center [799, 273] width 122 height 29
drag, startPoint x: 784, startPoint y: 278, endPoint x: 709, endPoint y: 285, distance: 75.3
type input "AS"
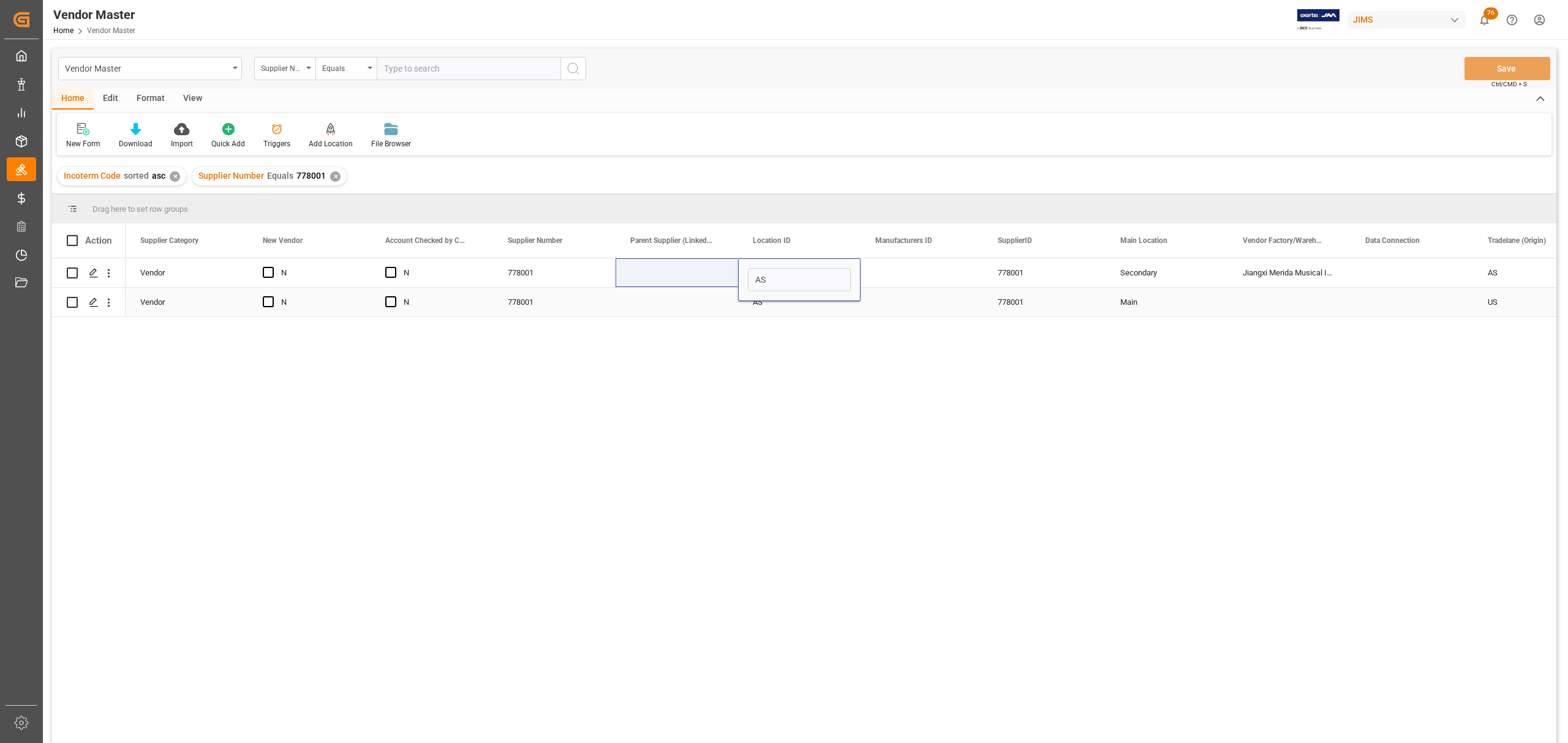
click at [765, 304] on div "AS" at bounding box center [799, 302] width 122 height 29
click at [777, 300] on div "AS" at bounding box center [799, 302] width 122 height 29
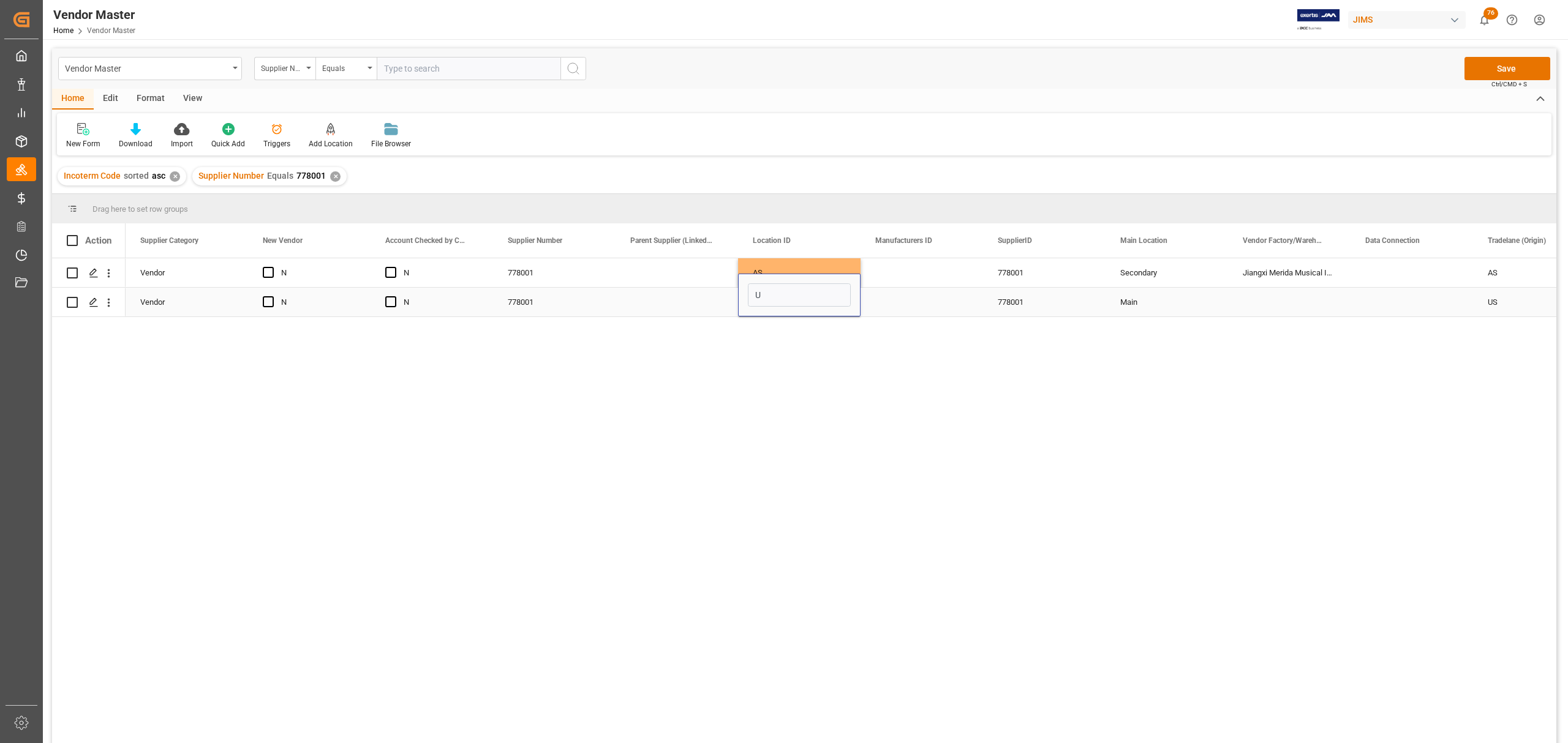
type input "US"
click at [915, 264] on div "Press SPACE to select this row." at bounding box center [921, 273] width 122 height 29
click at [696, 265] on div "Press SPACE to select this row." at bounding box center [677, 273] width 122 height 29
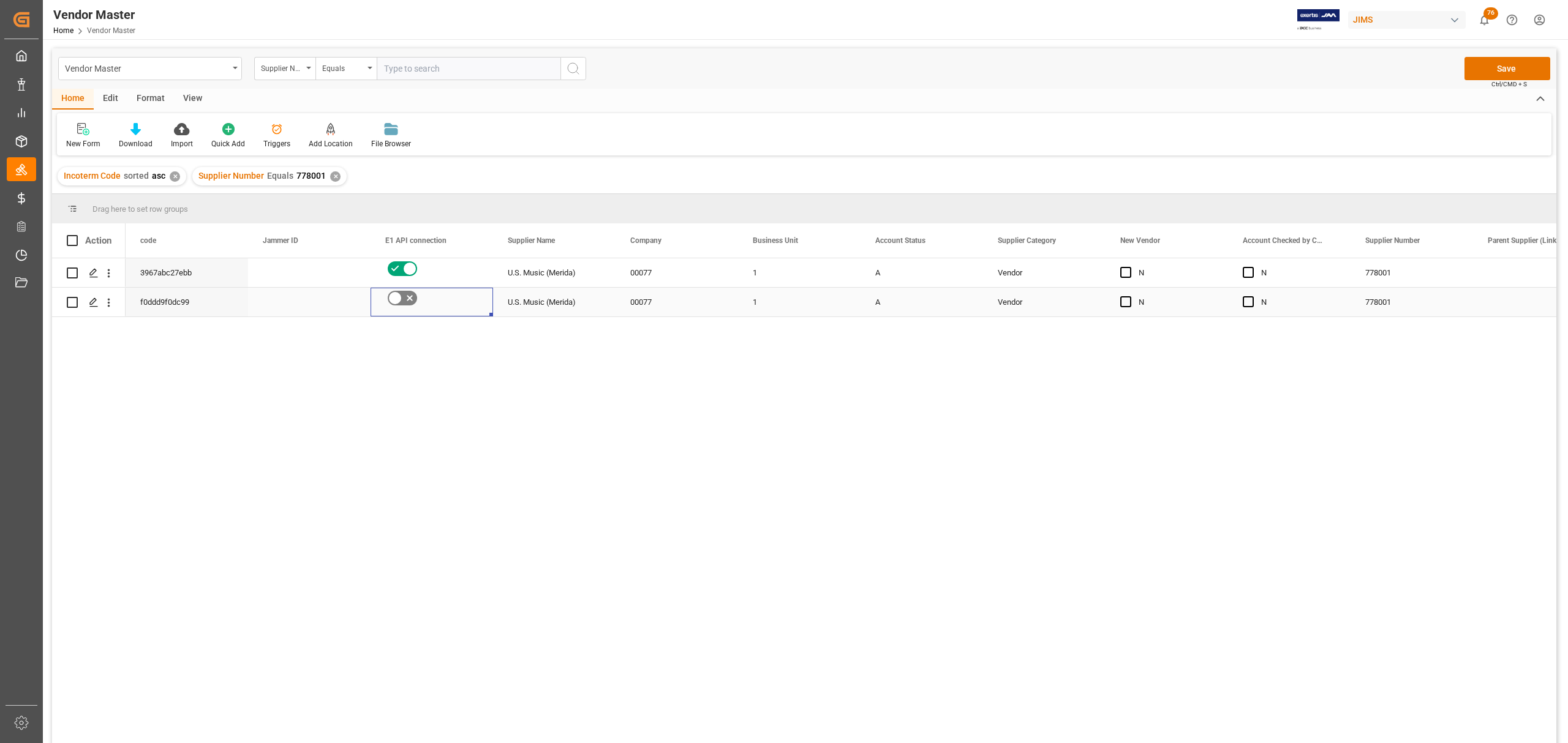
click at [408, 301] on icon "Press SPACE to select this row." at bounding box center [409, 298] width 15 height 15
click at [0, 0] on input "Press SPACE to select this row." at bounding box center [0, 0] width 0 height 0
click at [402, 270] on icon "Press SPACE to select this row." at bounding box center [409, 268] width 15 height 15
click at [0, 0] on input "Press SPACE to select this row." at bounding box center [0, 0] width 0 height 0
click at [302, 270] on div "Press SPACE to select this row." at bounding box center [309, 273] width 122 height 29
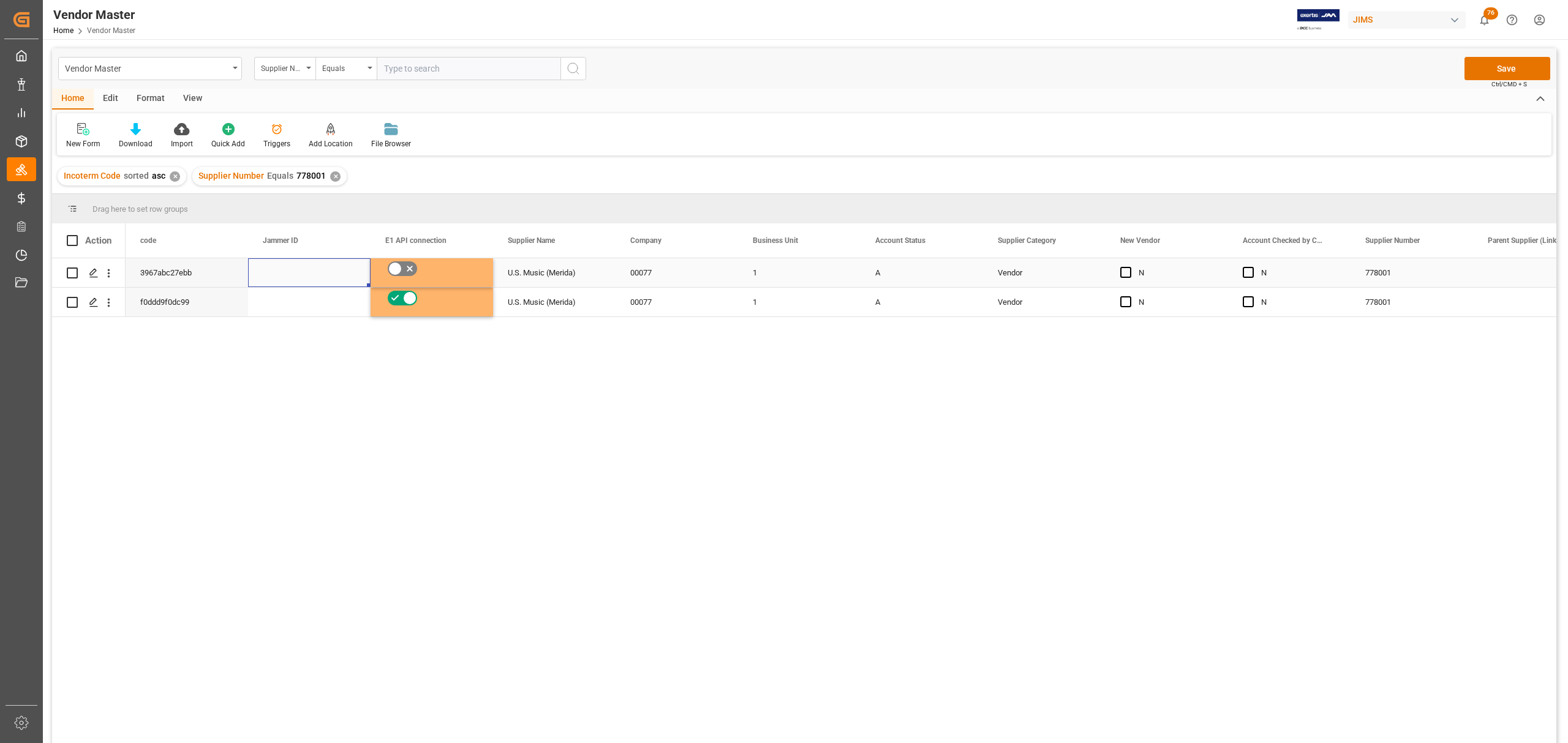
click at [302, 270] on div "Press SPACE to select this row." at bounding box center [309, 273] width 122 height 29
click at [305, 276] on input "Press SPACE to select this row." at bounding box center [309, 279] width 103 height 23
click at [346, 279] on icon "open menu" at bounding box center [348, 280] width 15 height 15
click at [315, 489] on div "George Vigo" at bounding box center [326, 495] width 136 height 43
type input "George Vigo"
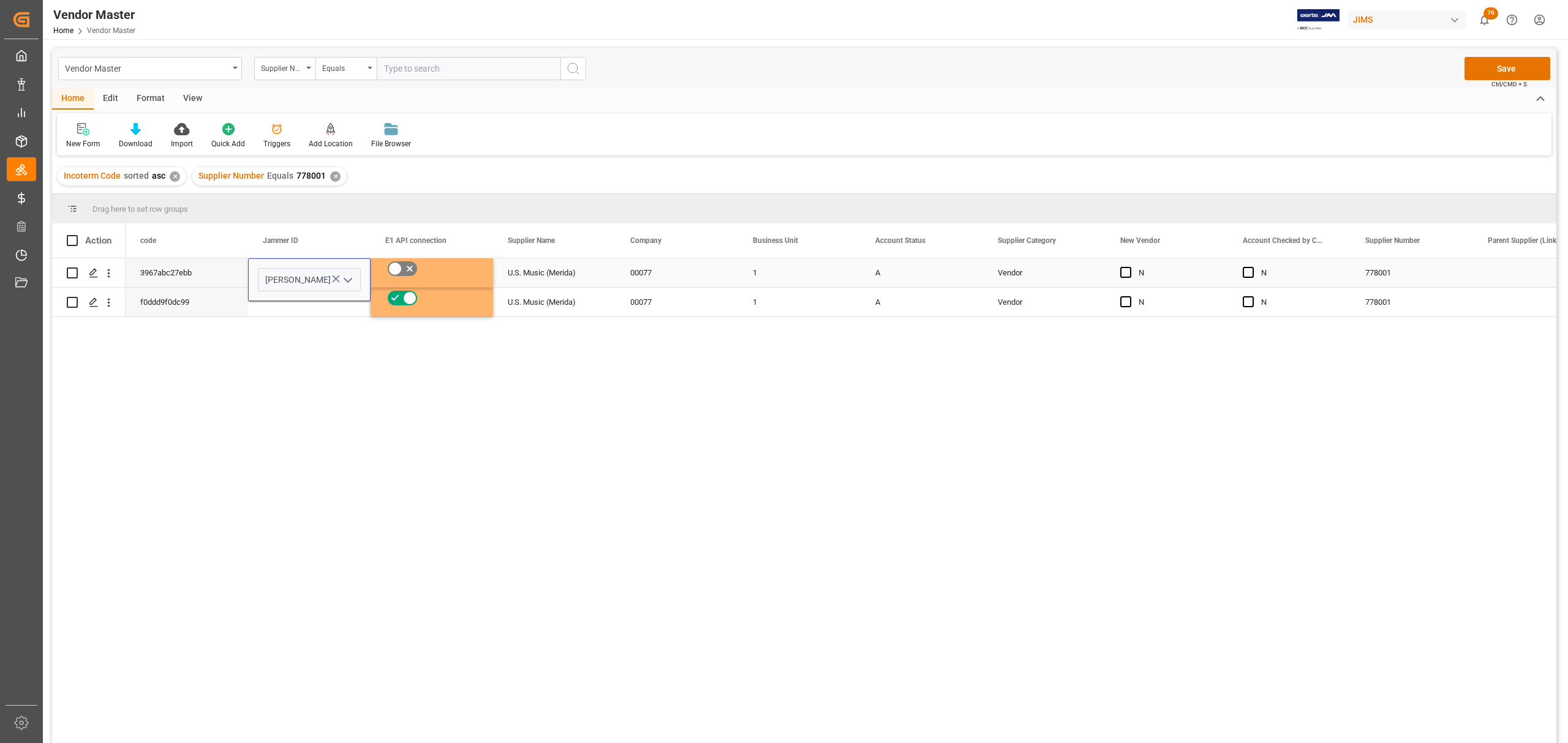
click at [316, 316] on div "Press SPACE to select this row." at bounding box center [309, 302] width 122 height 29
click at [318, 276] on div "George Vigo" at bounding box center [309, 273] width 93 height 28
drag, startPoint x: 368, startPoint y: 284, endPoint x: 368, endPoint y: 300, distance: 16.0
click at [314, 302] on div "George Vigo" at bounding box center [309, 302] width 93 height 28
click at [547, 276] on div "U.S. Music (Merida)" at bounding box center [554, 273] width 122 height 29
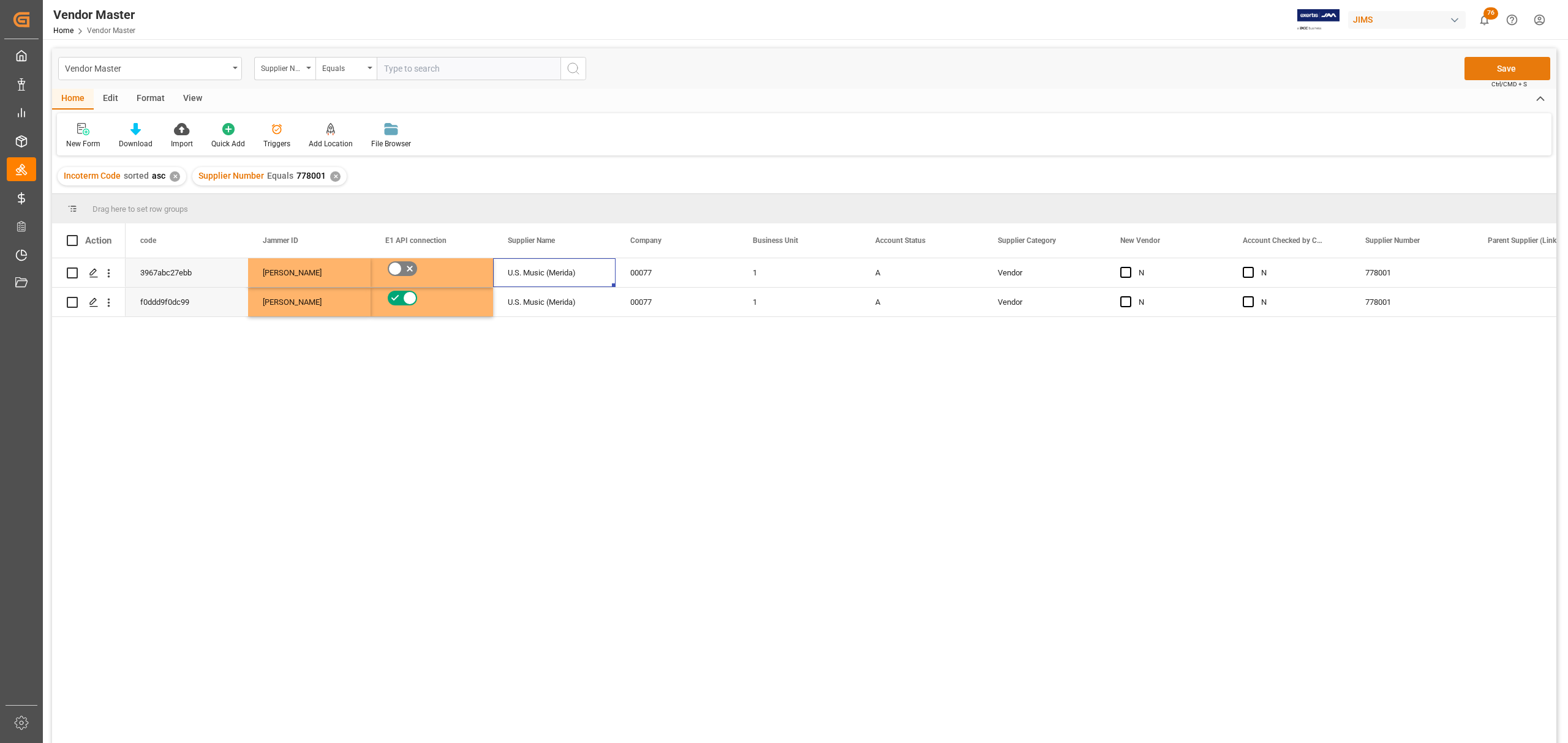
click at [1511, 74] on button "Save" at bounding box center [1507, 68] width 86 height 23
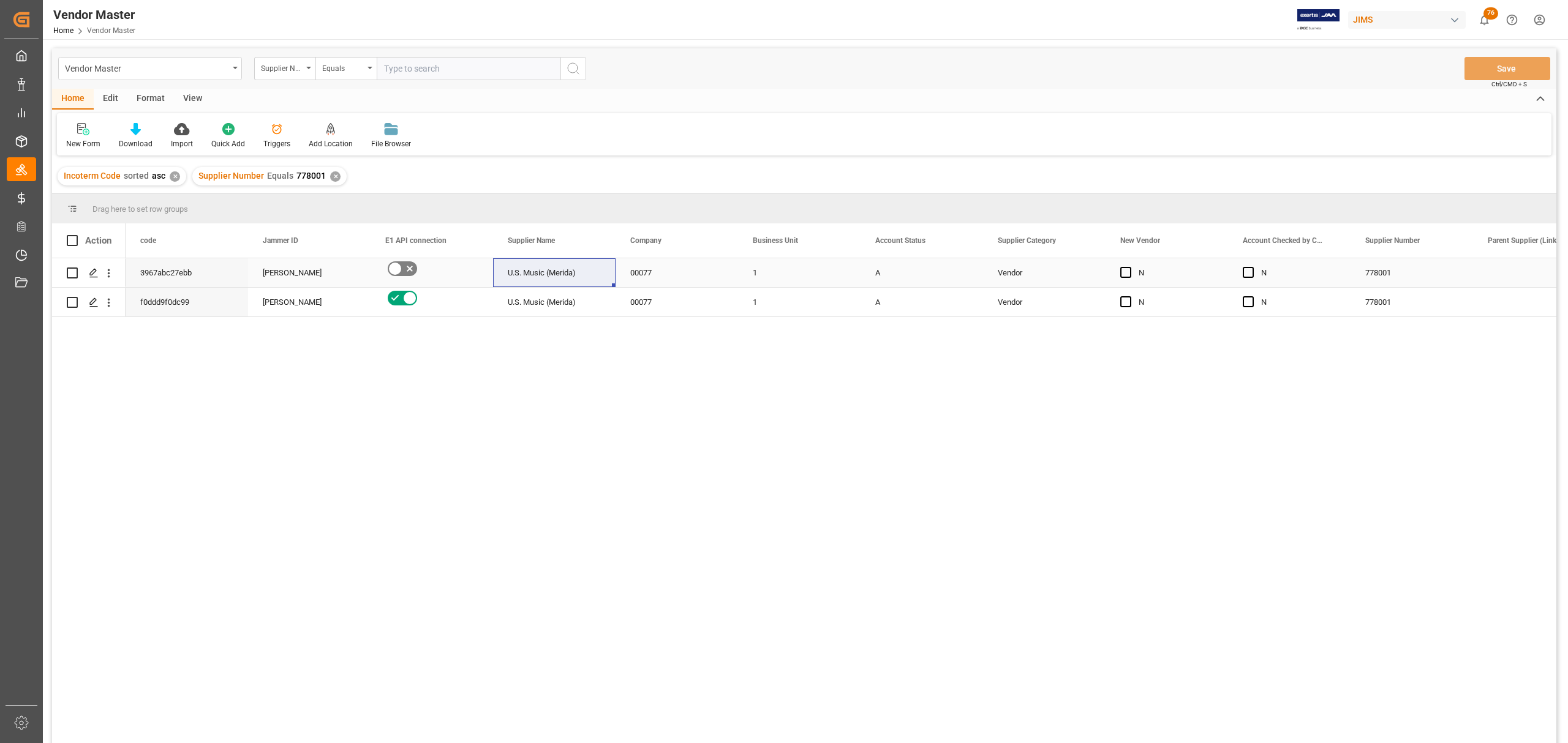
click at [1502, 270] on div "Press SPACE to select this row." at bounding box center [1534, 273] width 122 height 29
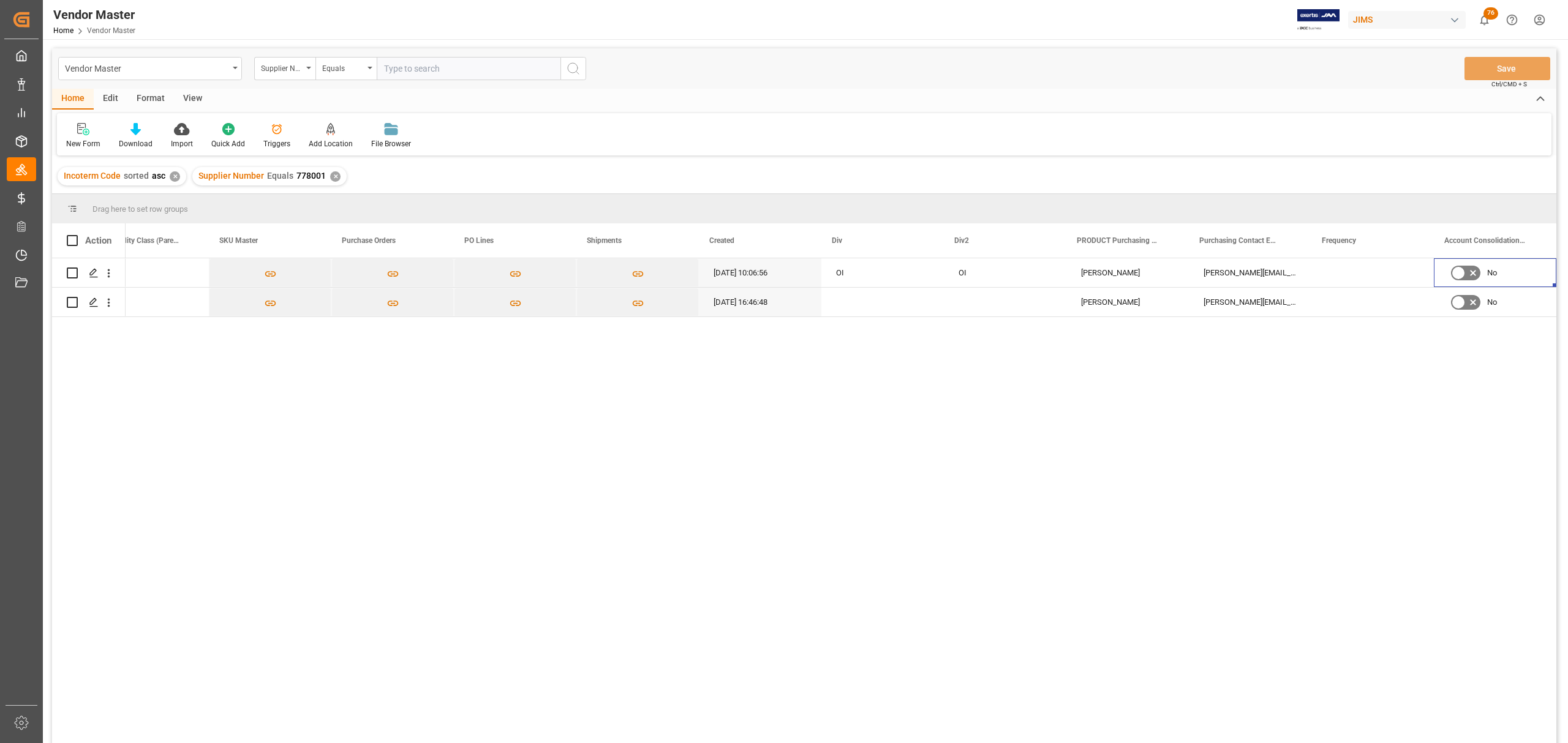
click at [174, 177] on div "✕" at bounding box center [175, 176] width 10 height 10
click at [200, 175] on div "✕" at bounding box center [200, 176] width 10 height 10
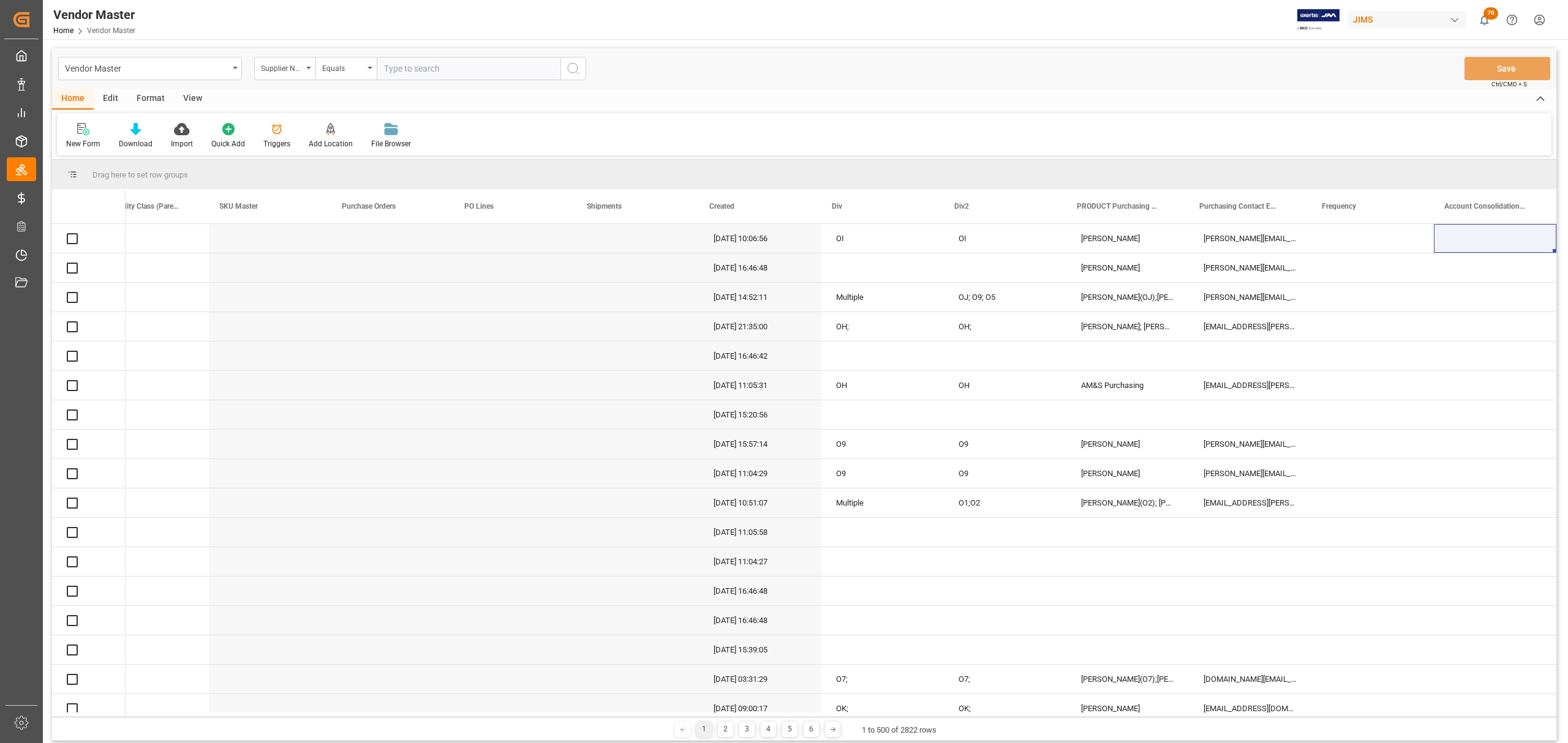
click at [449, 65] on input "text" at bounding box center [468, 68] width 184 height 23
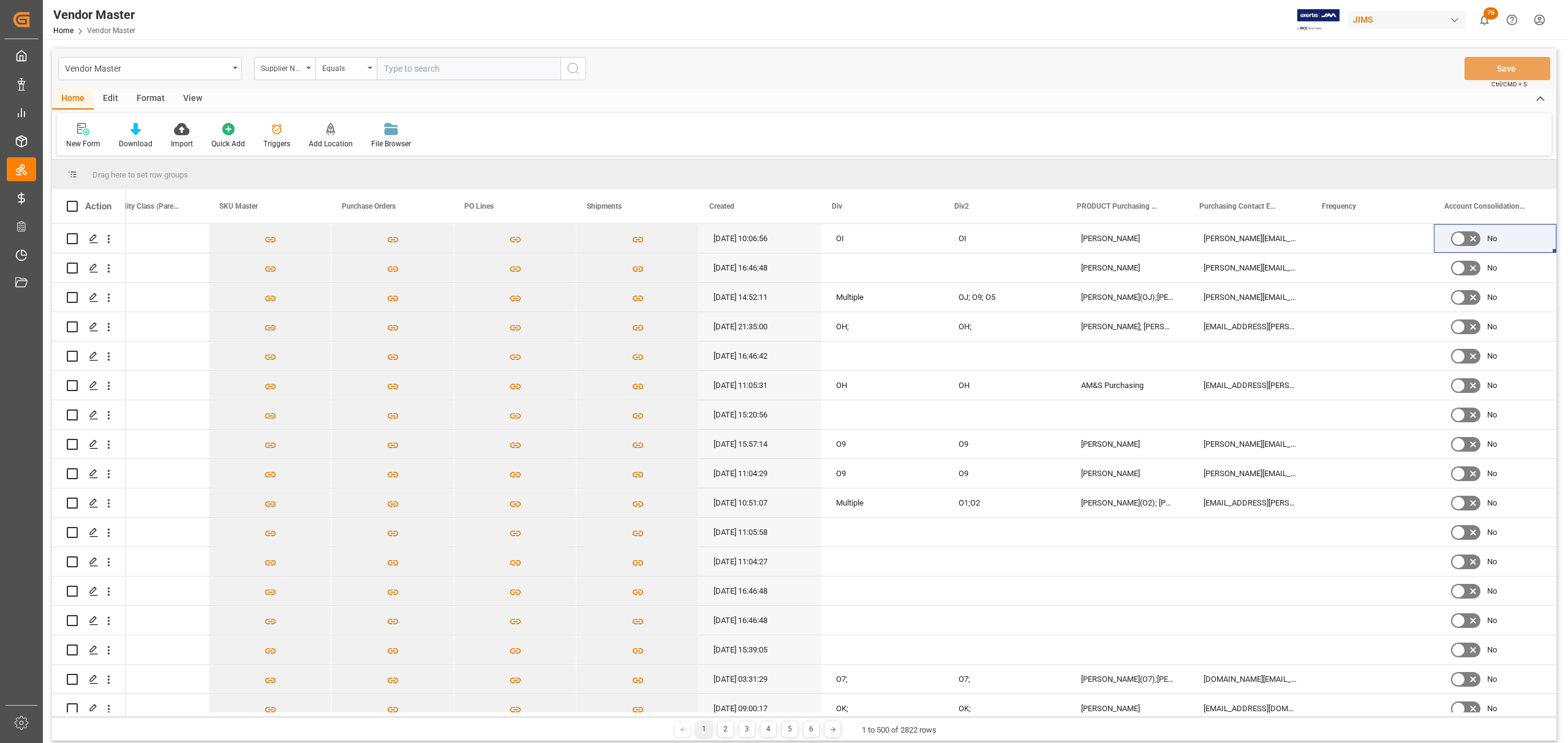
paste input "731183"
type input "731183"
click at [580, 69] on icon "search button" at bounding box center [573, 68] width 15 height 15
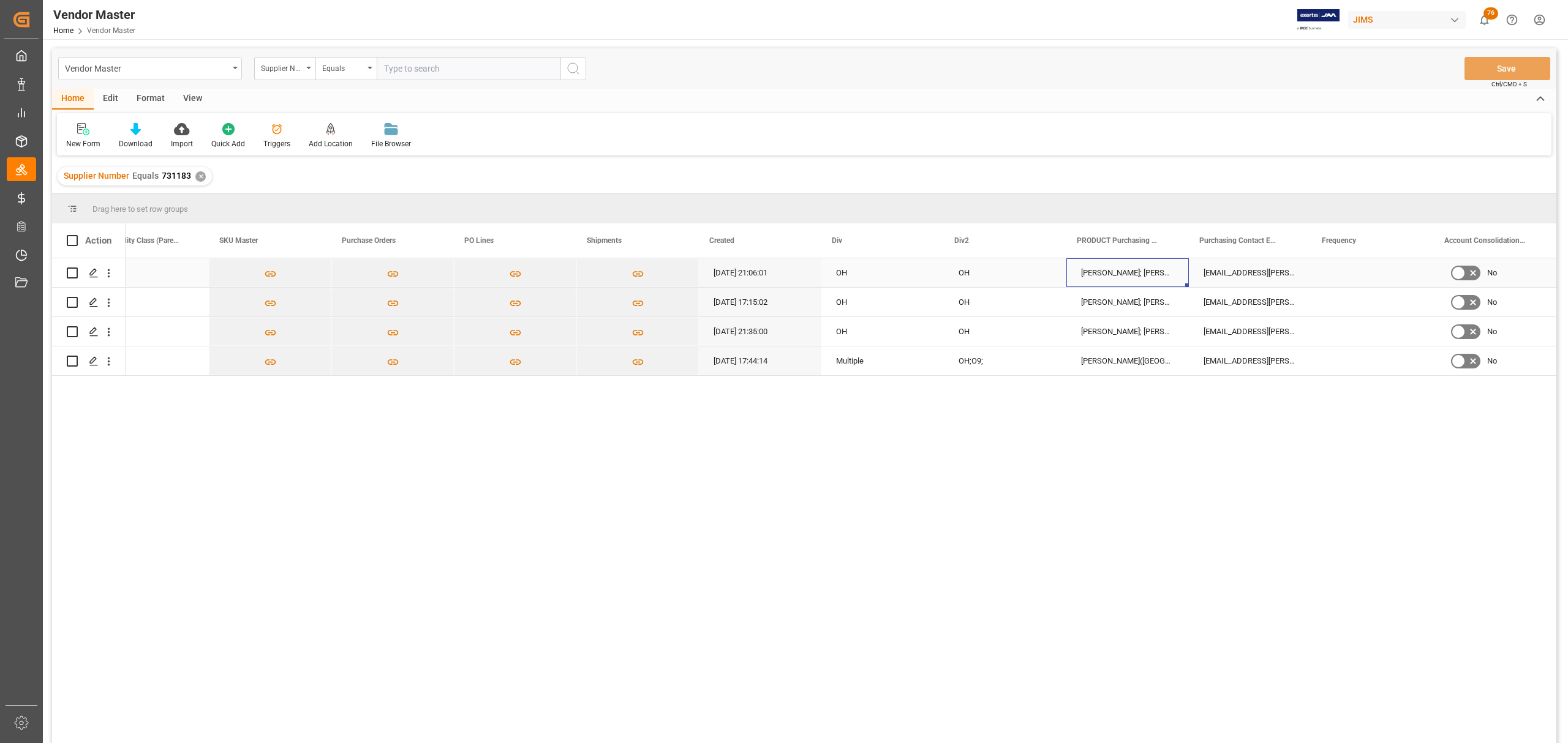
click at [1109, 265] on div "Carolina Balcacer; Trisha Santos" at bounding box center [1127, 273] width 122 height 29
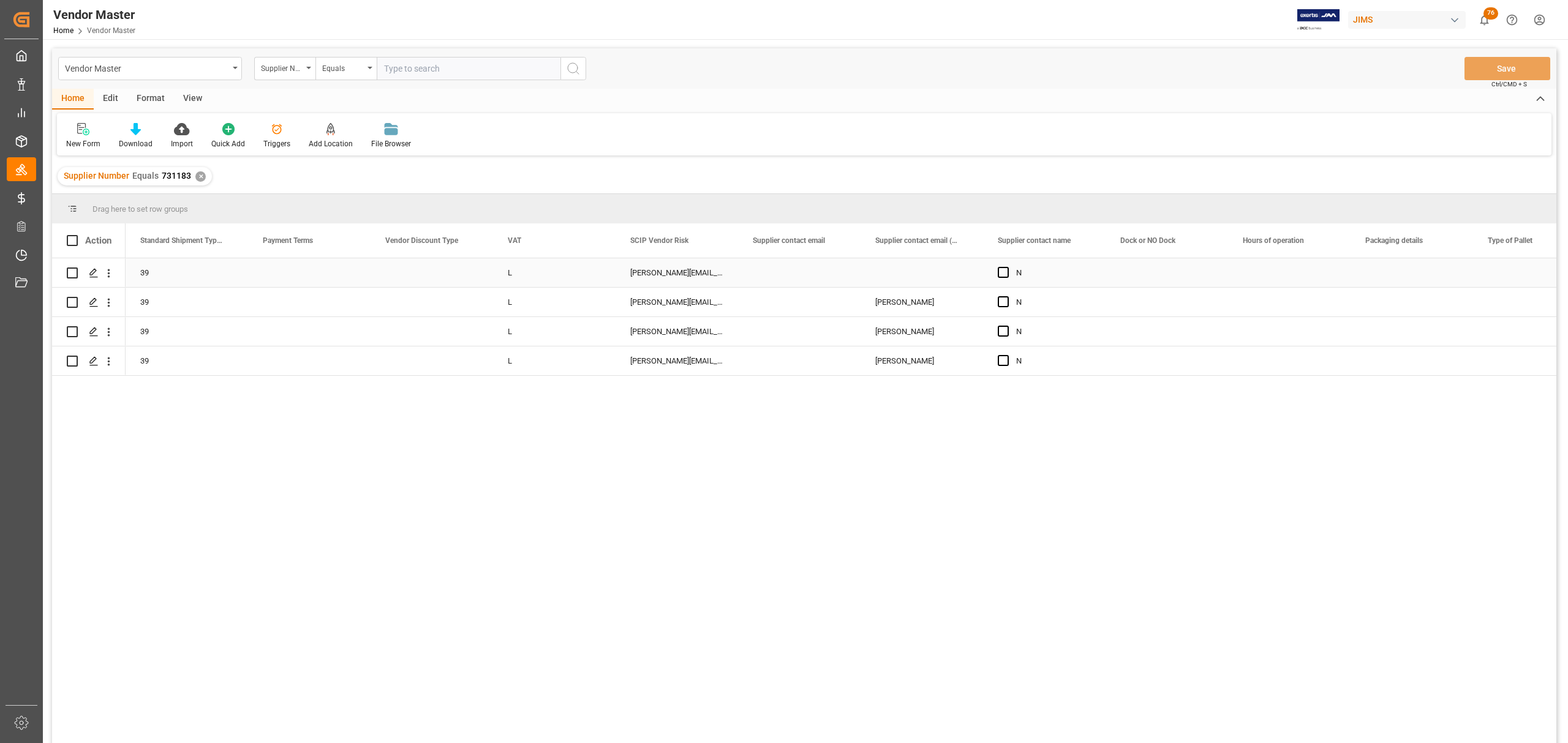
scroll to position [0, 4533]
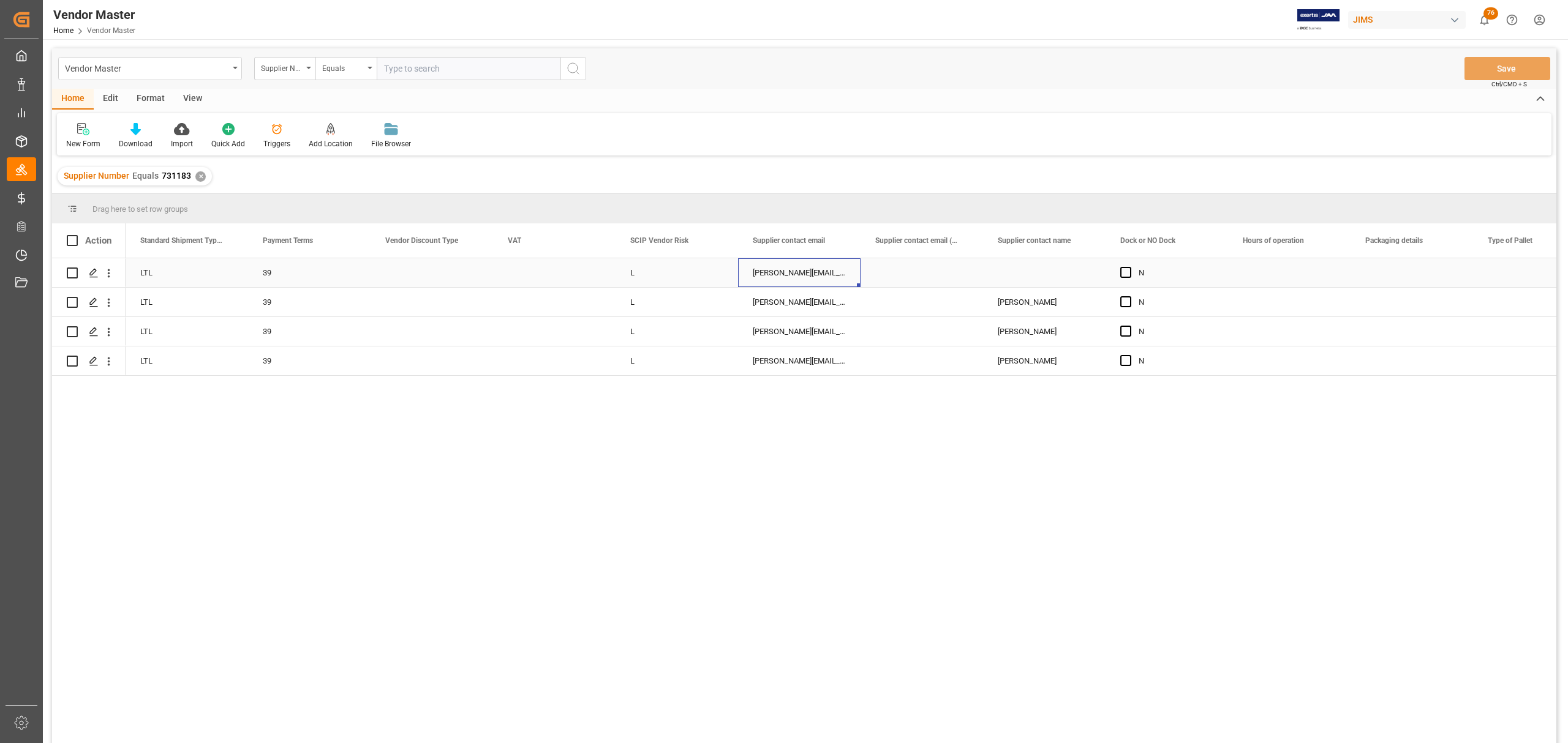
click at [822, 270] on div "lian@bassboss.com;fulfillment@bassboss.com;admin@bassboss.com;limce@bassboss.com" at bounding box center [799, 273] width 122 height 29
drag, startPoint x: 817, startPoint y: 276, endPoint x: 976, endPoint y: 293, distance: 159.9
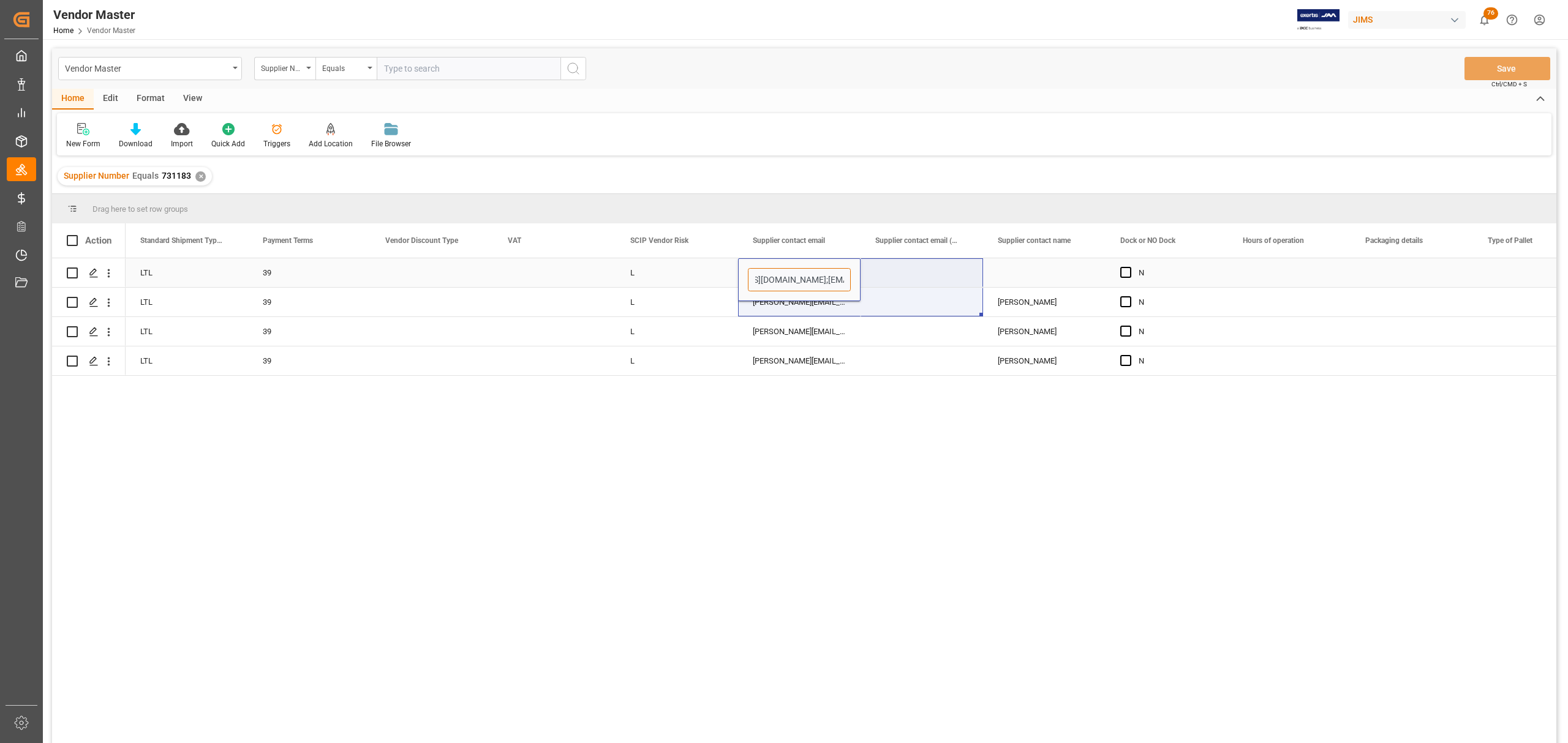
click at [803, 282] on input "lian@bassboss.com;fulfillment@bassboss.com;admin@bassboss.com;limce@bassboss.com" at bounding box center [799, 279] width 103 height 23
drag, startPoint x: 838, startPoint y: 280, endPoint x: 863, endPoint y: 282, distance: 25.1
click at [845, 279] on input "lian@bassboss.com;fulfillment@bassboss.com;admin@bassboss.com;limce@bassboss.com" at bounding box center [799, 279] width 103 height 23
paste input "tiffany@bassboss.com"
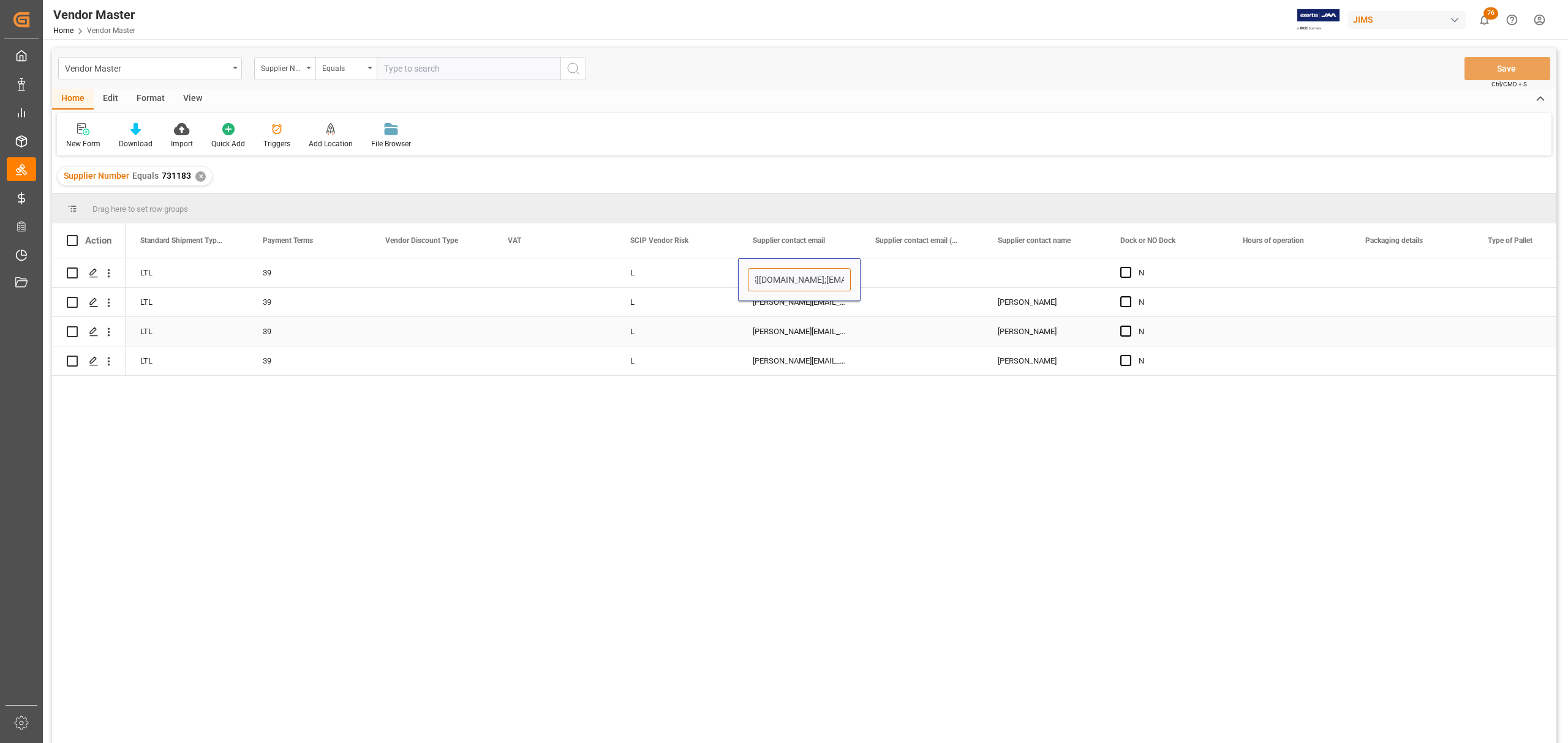
scroll to position [0, 358]
type input "lian@bassboss.com;fulfillment@bassboss.com;admin@bassboss.com;limce@bassboss.co…"
click at [806, 306] on div "lian@bassboss.com;fulfillment@bassboss.com;admin@bassboss.com;limce@bassboss.com" at bounding box center [799, 302] width 122 height 29
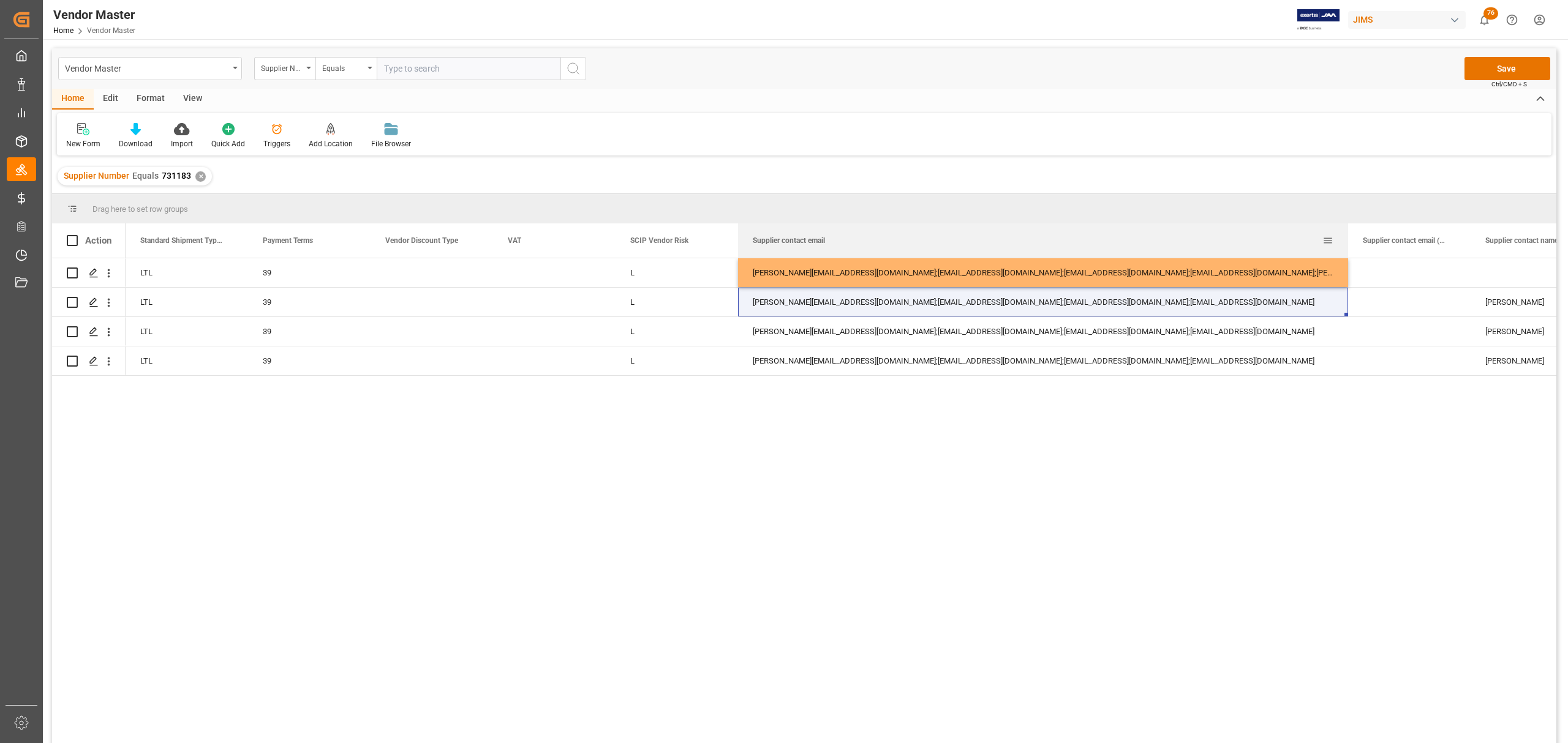
drag, startPoint x: 859, startPoint y: 239, endPoint x: 1346, endPoint y: 242, distance: 487.0
click at [1346, 242] on div at bounding box center [1348, 241] width 5 height 34
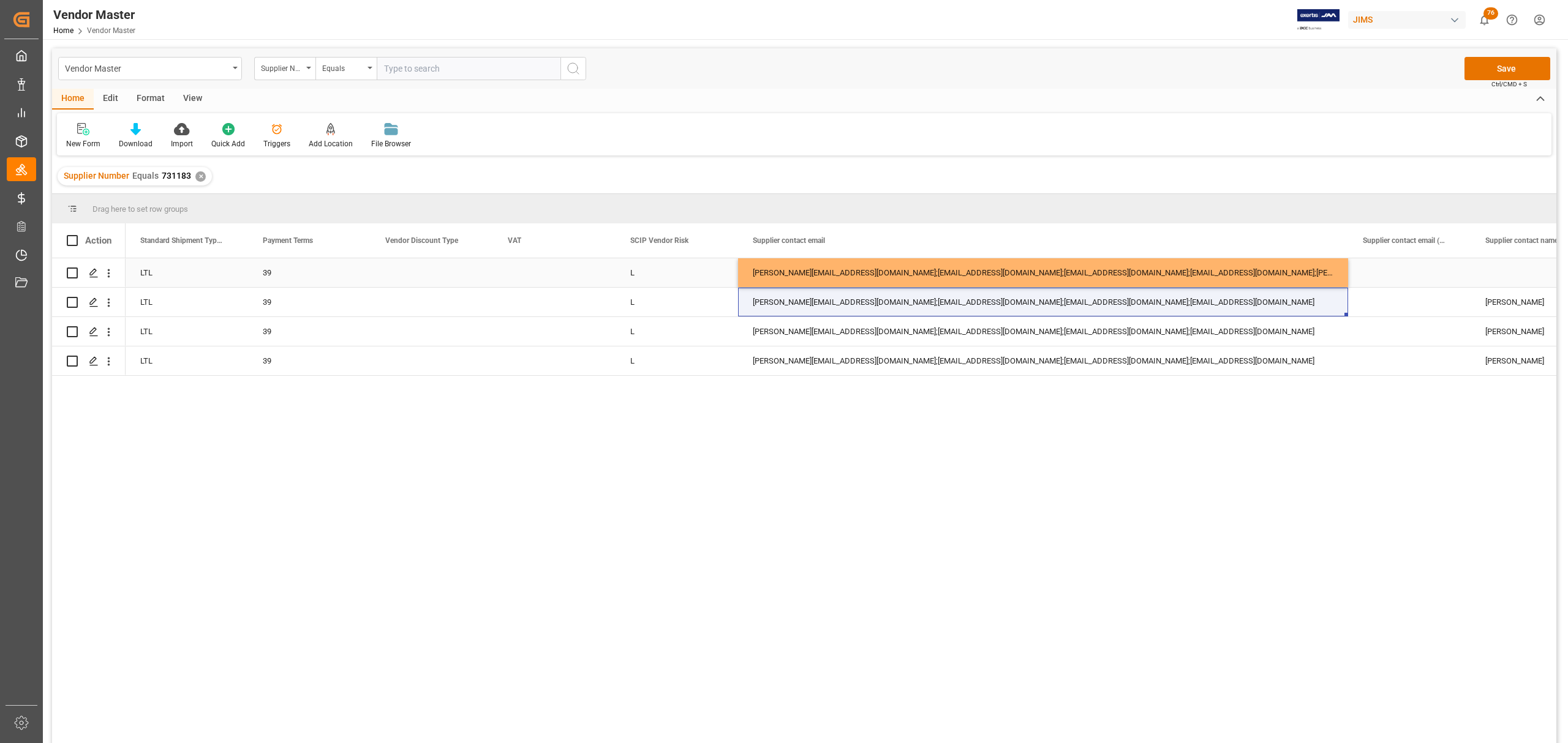
click at [1155, 268] on div "lian@bassboss.com;fulfillment@bassboss.com;admin@bassboss.com;limce@bassboss.co…" at bounding box center [1043, 273] width 610 height 29
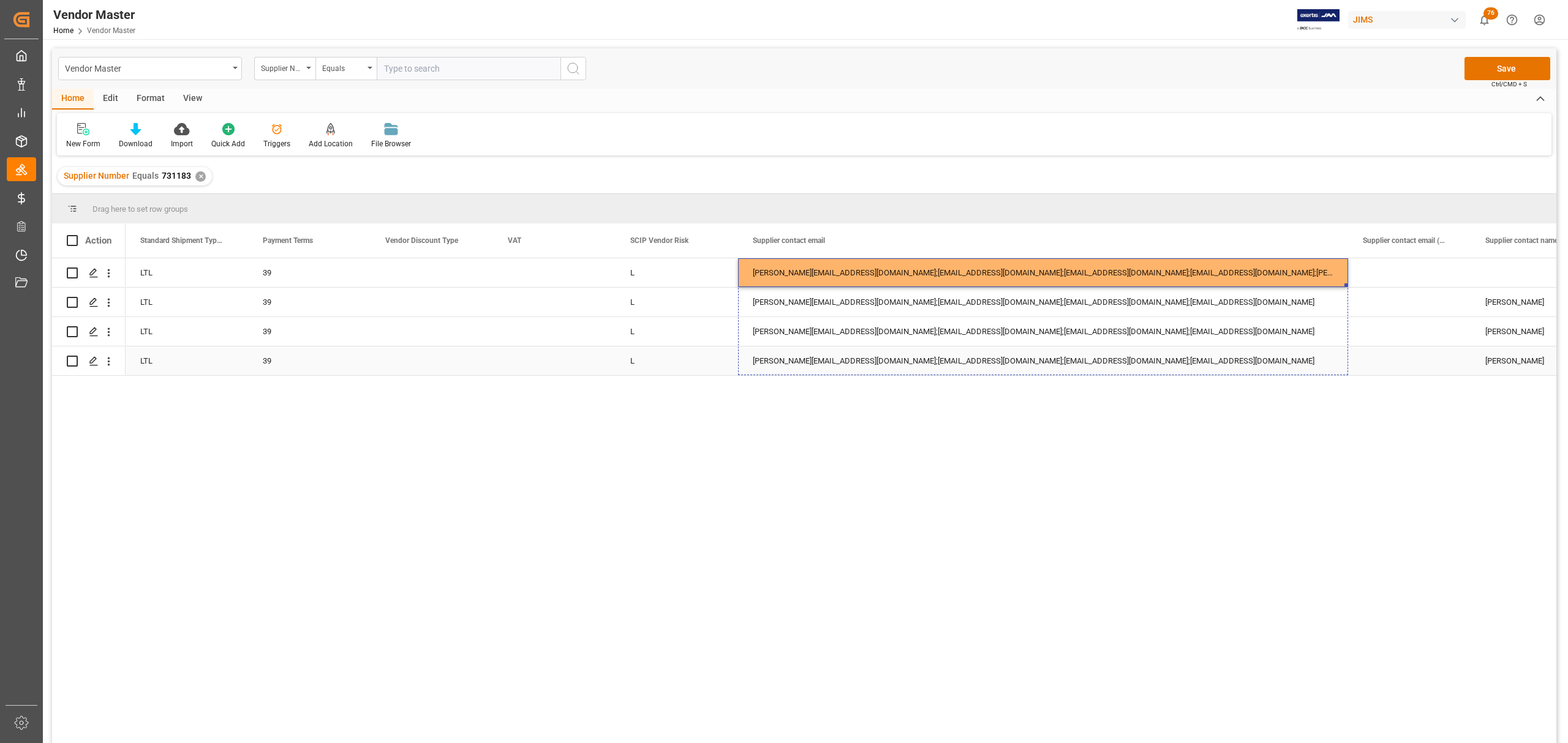
drag, startPoint x: 1345, startPoint y: 284, endPoint x: 1344, endPoint y: 354, distance: 70.0
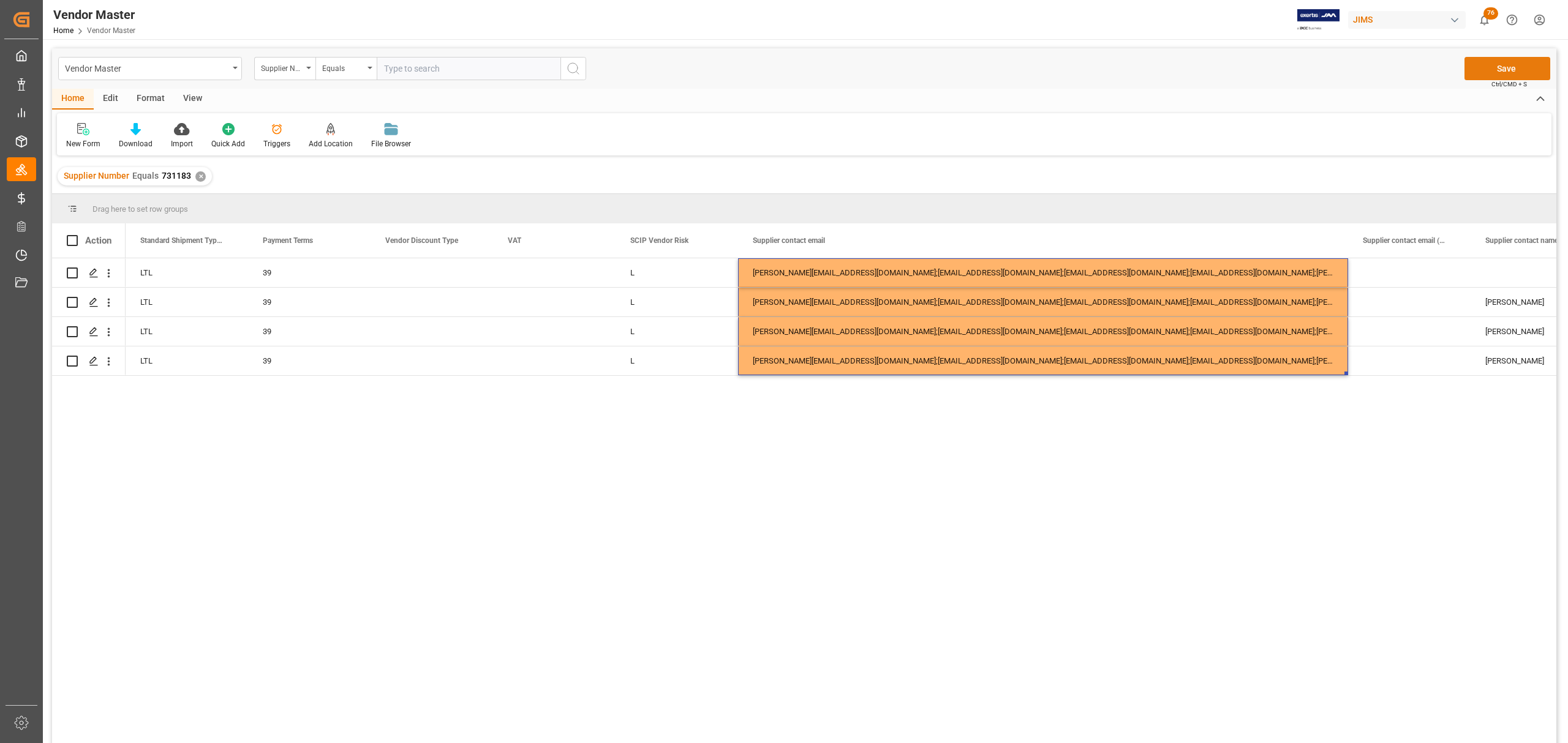
click at [1507, 72] on button "Save" at bounding box center [1507, 68] width 86 height 23
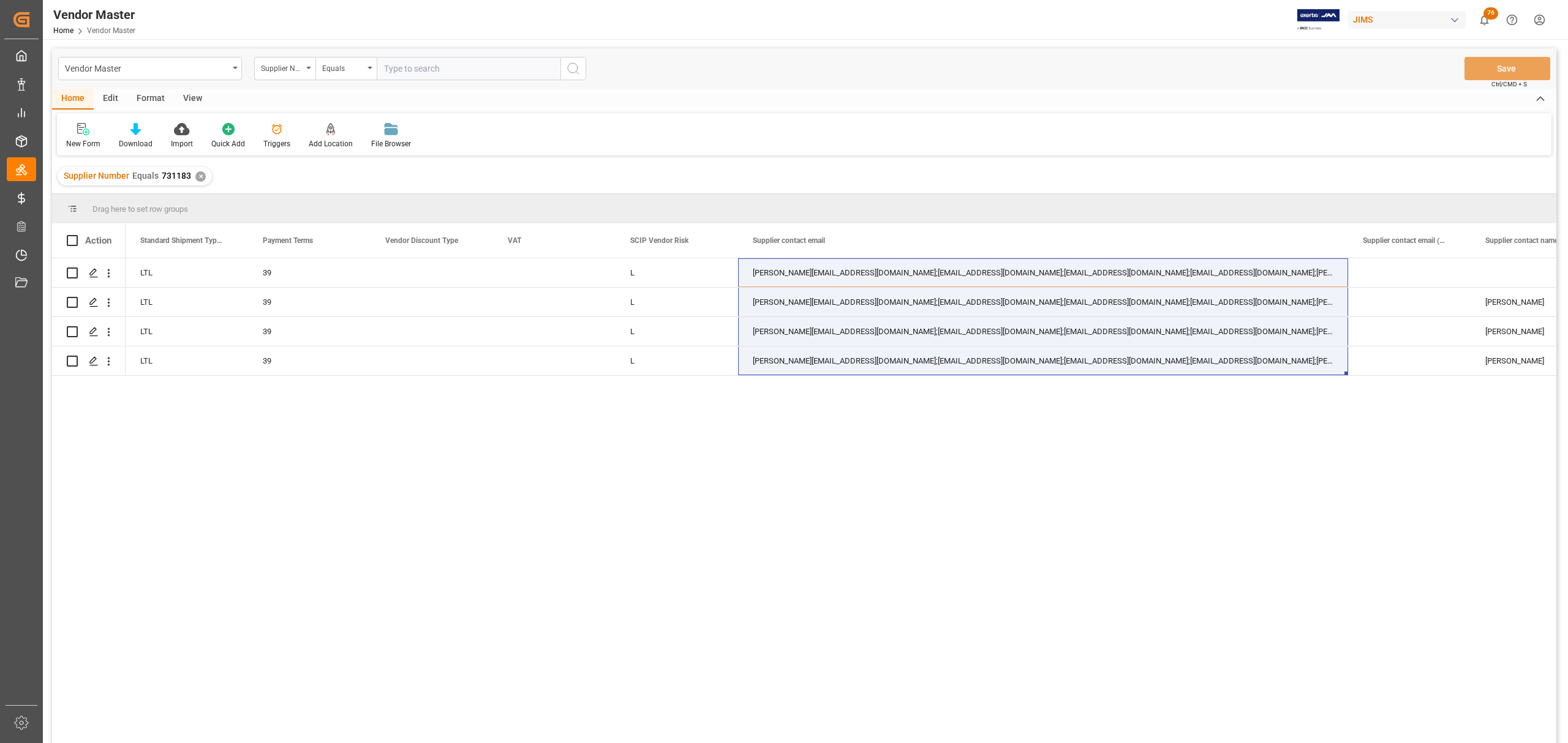
click at [199, 176] on div "✕" at bounding box center [200, 176] width 10 height 10
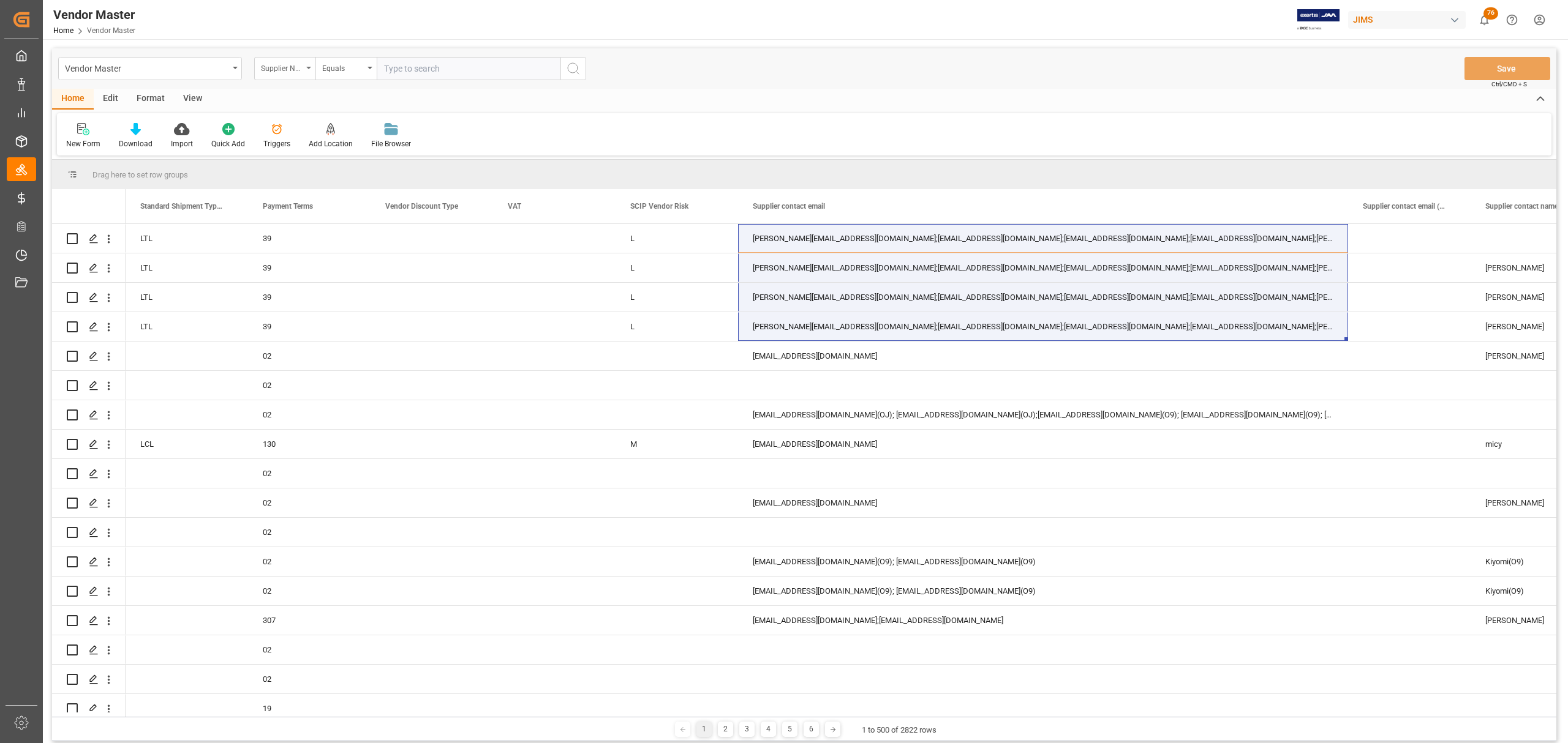
click at [293, 76] on div "Supplier Number" at bounding box center [285, 68] width 62 height 23
click at [333, 199] on div "Supplier Name" at bounding box center [346, 202] width 182 height 26
click at [356, 62] on div "Equals" at bounding box center [343, 67] width 42 height 14
click at [368, 152] on div "Fuzzy search" at bounding box center [407, 151] width 182 height 26
click at [410, 62] on input "text" at bounding box center [468, 68] width 184 height 23
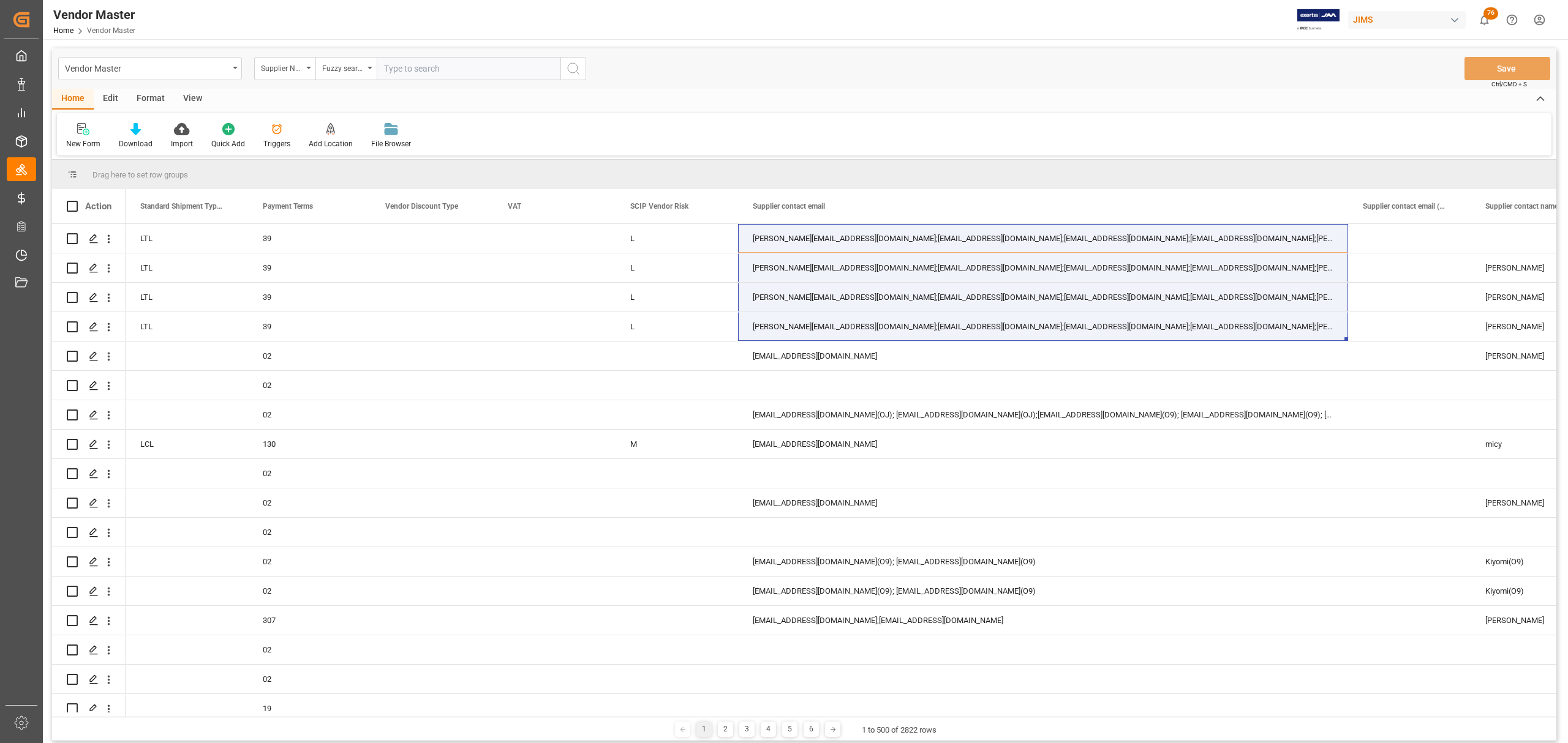
paste input "Peavey"
type input "Peavey"
click at [581, 71] on button "search button" at bounding box center [573, 68] width 26 height 23
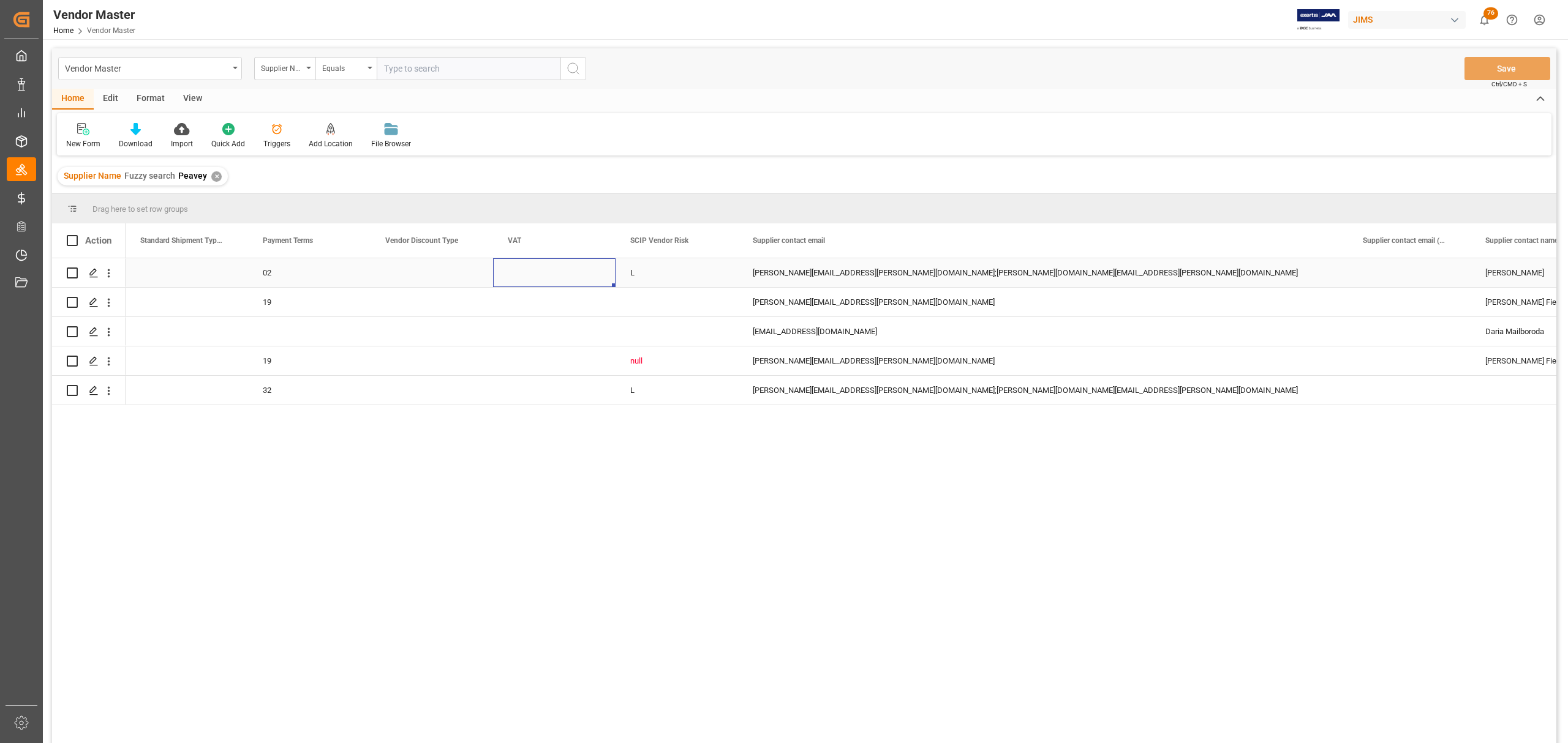
click at [528, 273] on div "Press SPACE to select this row." at bounding box center [554, 273] width 122 height 29
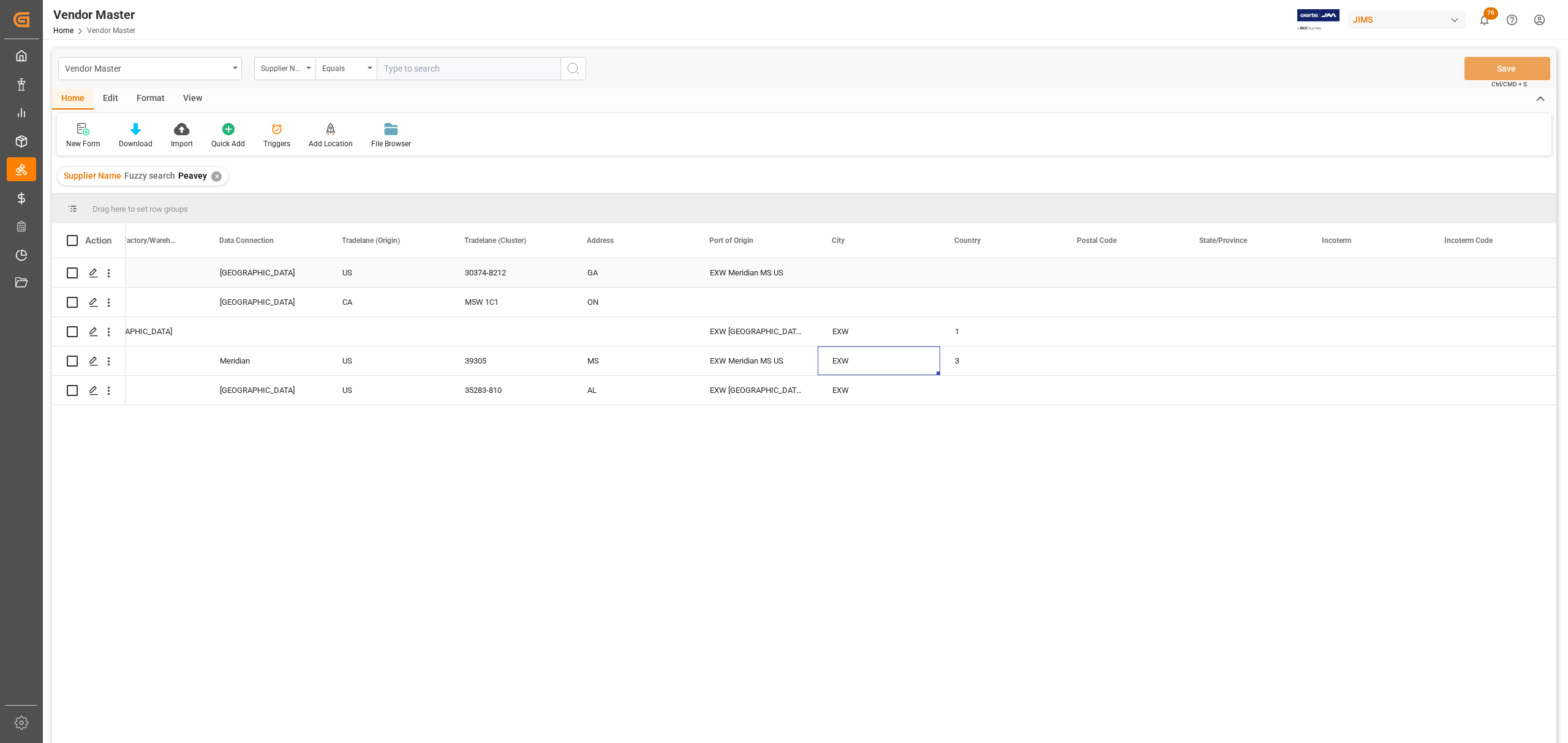
scroll to position [0, 2615]
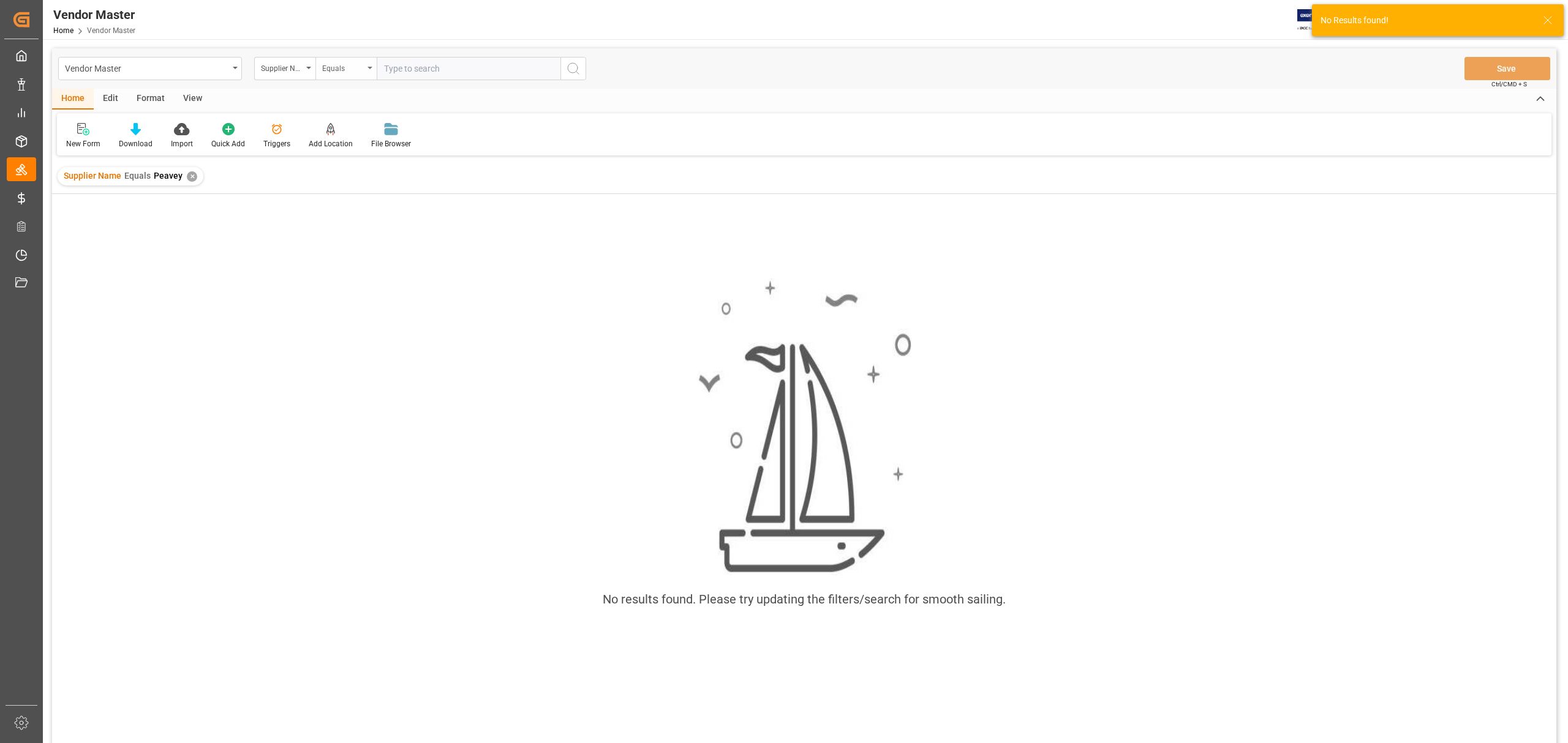
click at [354, 59] on div "Equals" at bounding box center [346, 68] width 62 height 23
click at [361, 147] on div "Fuzzy search" at bounding box center [407, 151] width 182 height 26
click at [442, 72] on input "text" at bounding box center [468, 68] width 184 height 23
paste input "Peavey"
type input "Peavey"
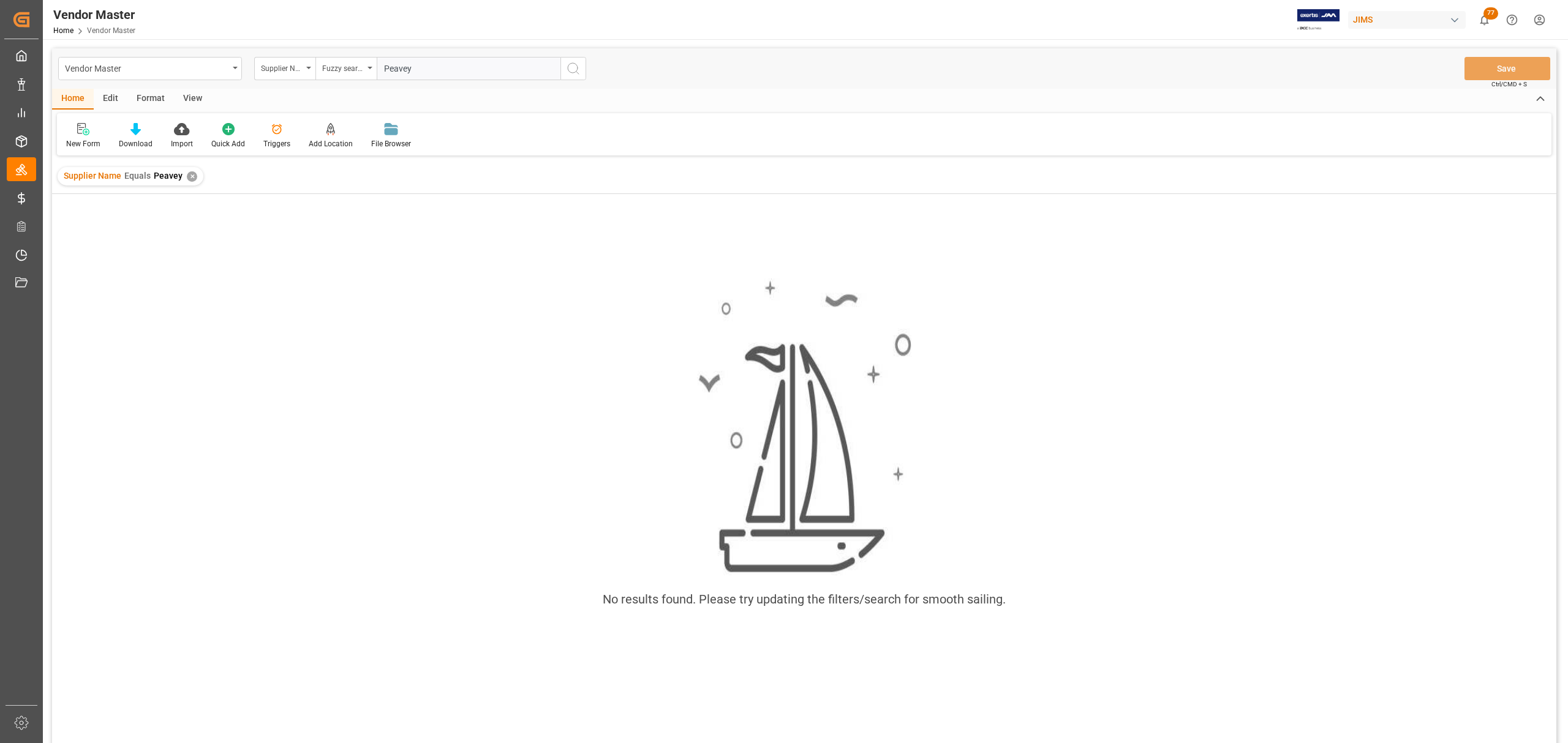
click at [571, 68] on icon "search button" at bounding box center [573, 68] width 15 height 15
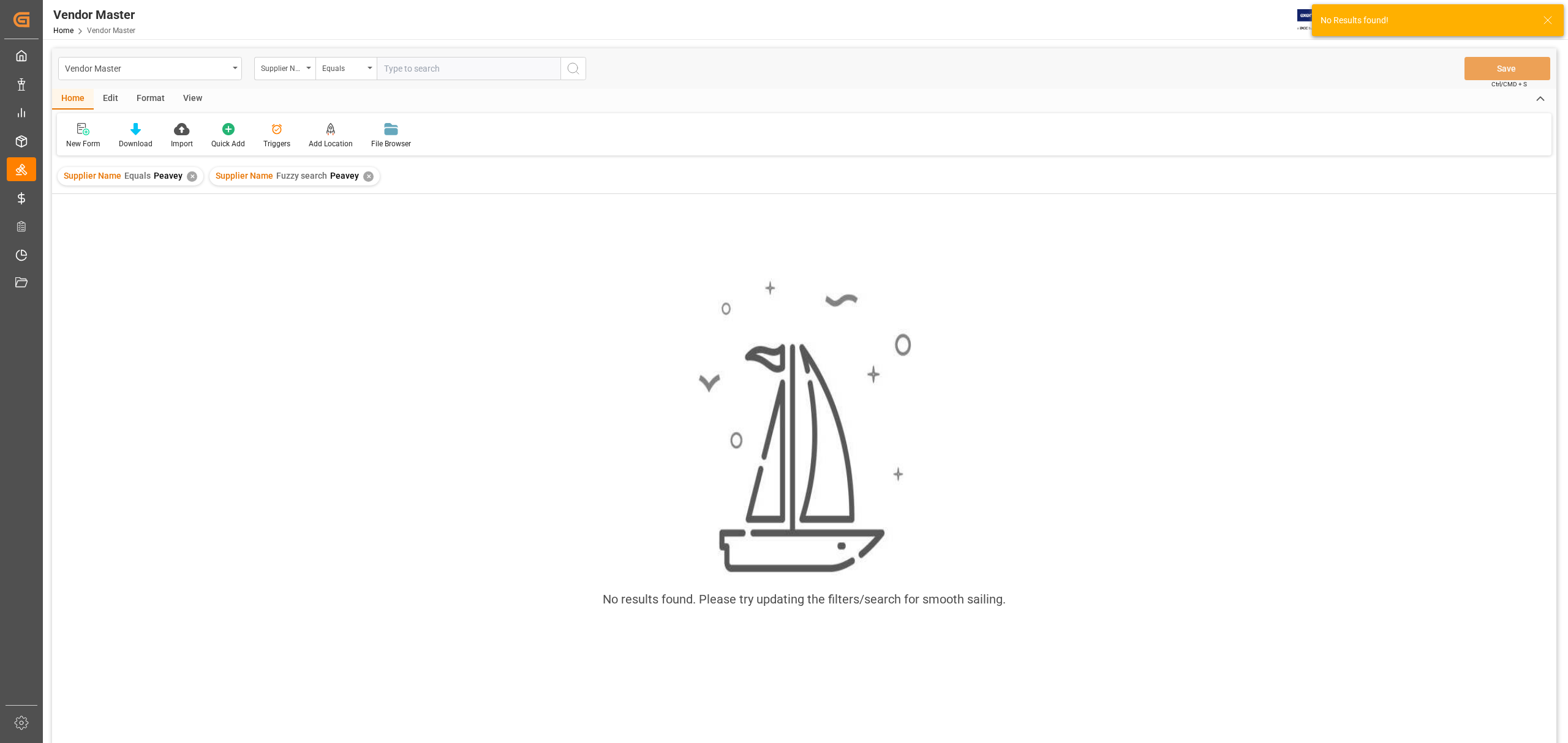
click at [188, 173] on div "✕" at bounding box center [192, 176] width 10 height 10
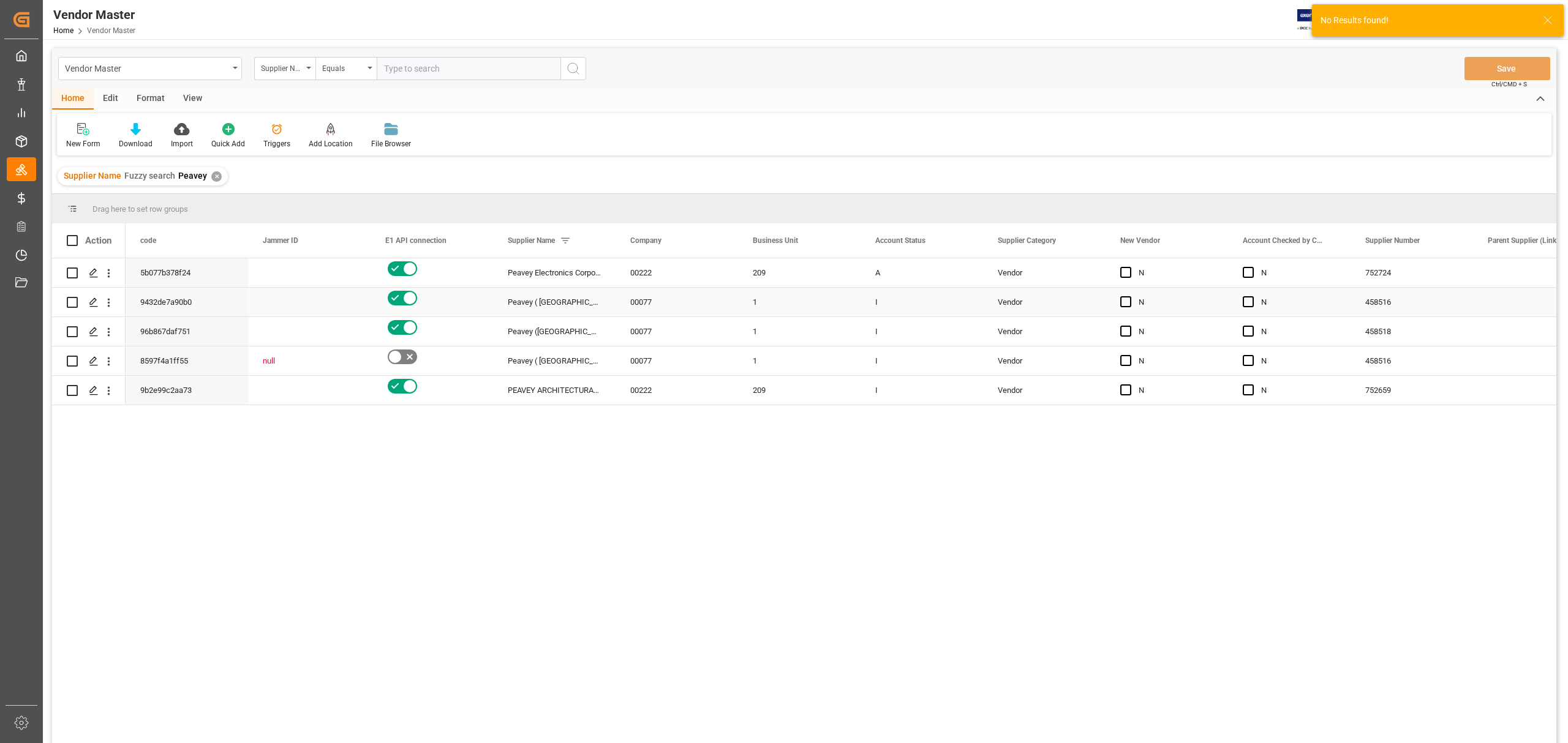
click at [1007, 294] on div "Vendor" at bounding box center [1044, 302] width 93 height 28
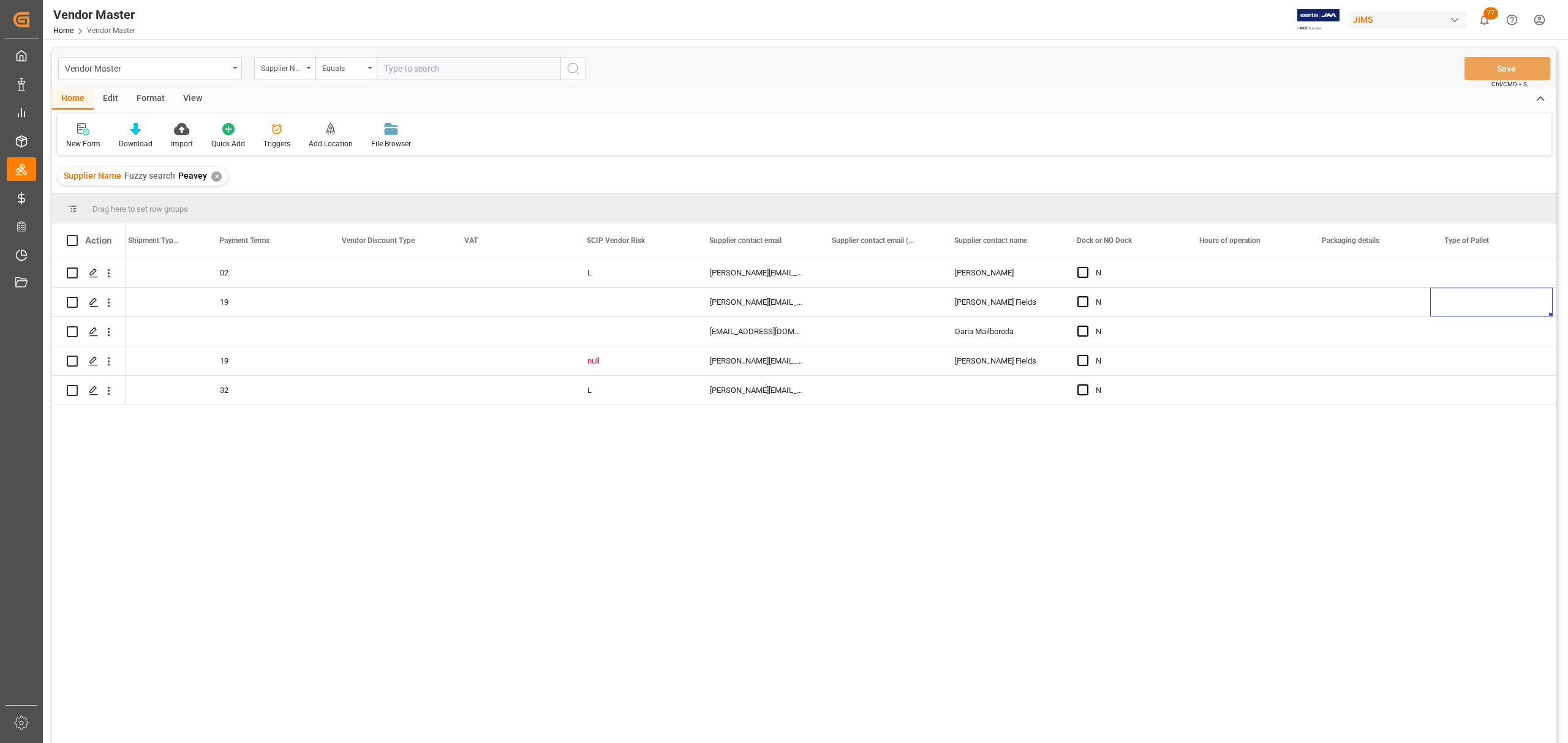
click at [826, 209] on div "Drag here to set row groups" at bounding box center [804, 209] width 1505 height 29
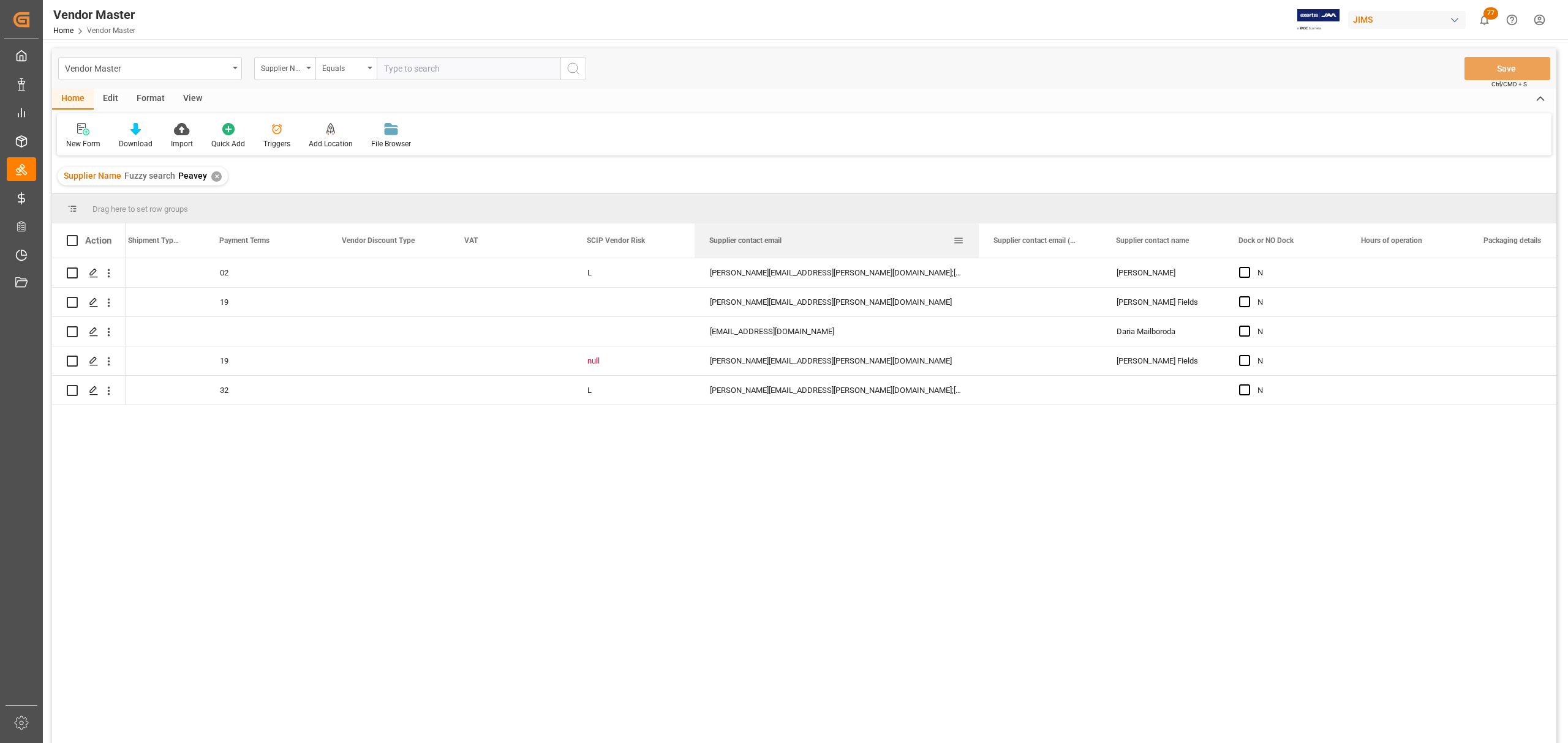
drag, startPoint x: 816, startPoint y: 240, endPoint x: 979, endPoint y: 227, distance: 163.5
click at [979, 227] on div at bounding box center [979, 241] width 5 height 34
click at [782, 299] on div "[PERSON_NAME][EMAIL_ADDRESS][PERSON_NAME][DOMAIN_NAME]" at bounding box center [838, 302] width 285 height 29
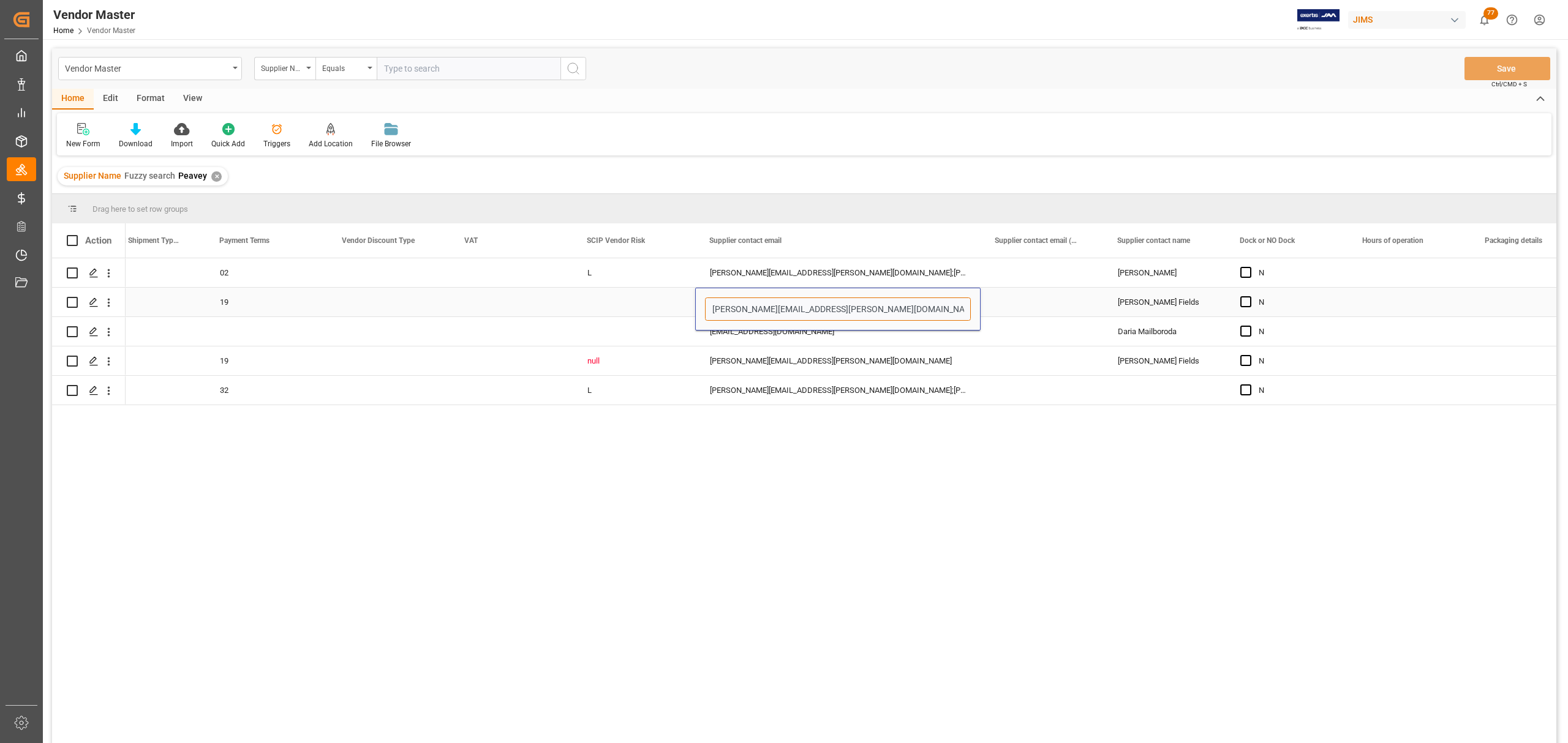
click at [814, 299] on input "[PERSON_NAME][EMAIL_ADDRESS][PERSON_NAME][DOMAIN_NAME]" at bounding box center [838, 309] width 265 height 23
drag, startPoint x: 856, startPoint y: 312, endPoint x: 625, endPoint y: 317, distance: 231.1
paste input "amber.[PERSON_NAME]"
type input "[EMAIL_ADDRESS][PERSON_NAME][DOMAIN_NAME]"
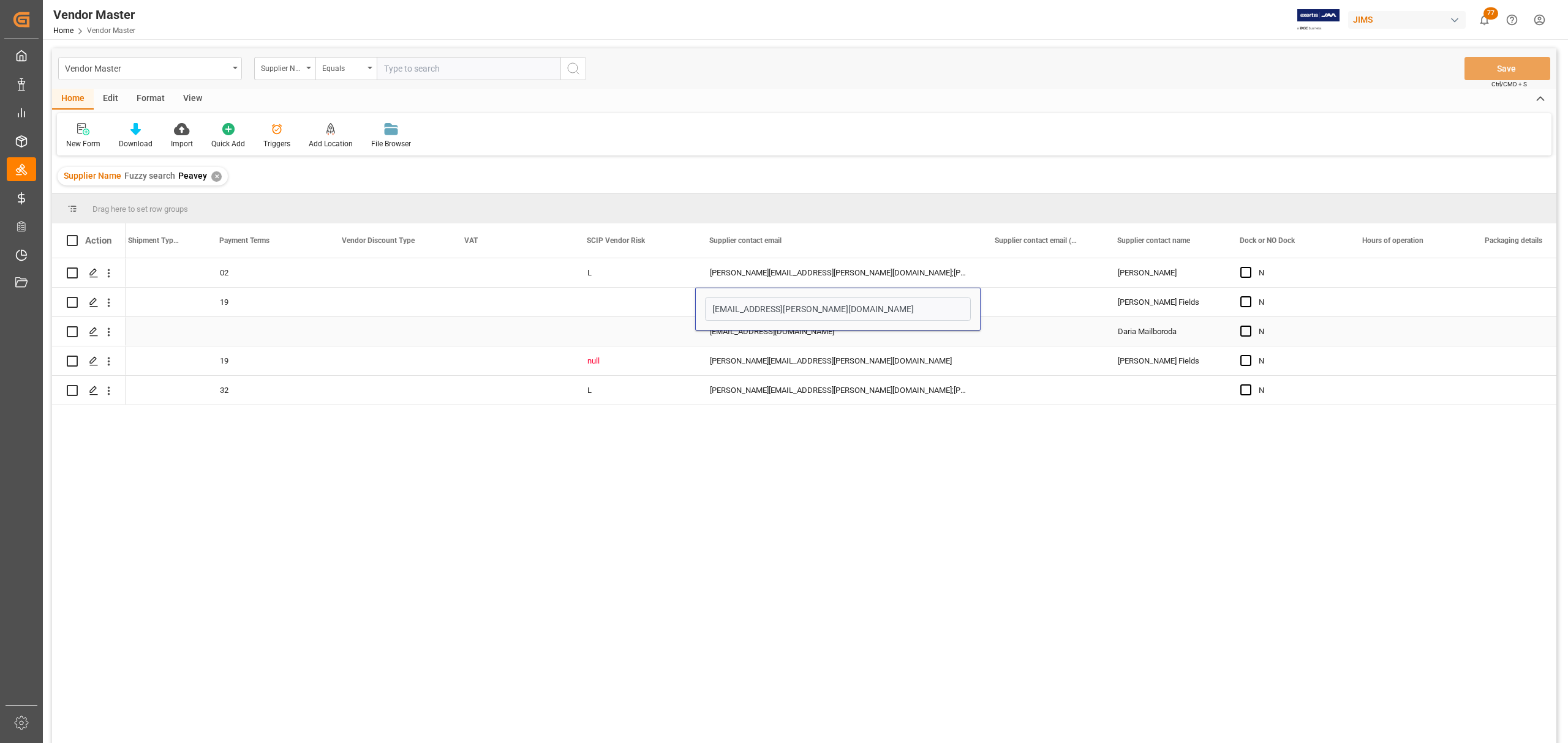
click at [769, 336] on div "[EMAIL_ADDRESS][DOMAIN_NAME]" at bounding box center [838, 332] width 285 height 29
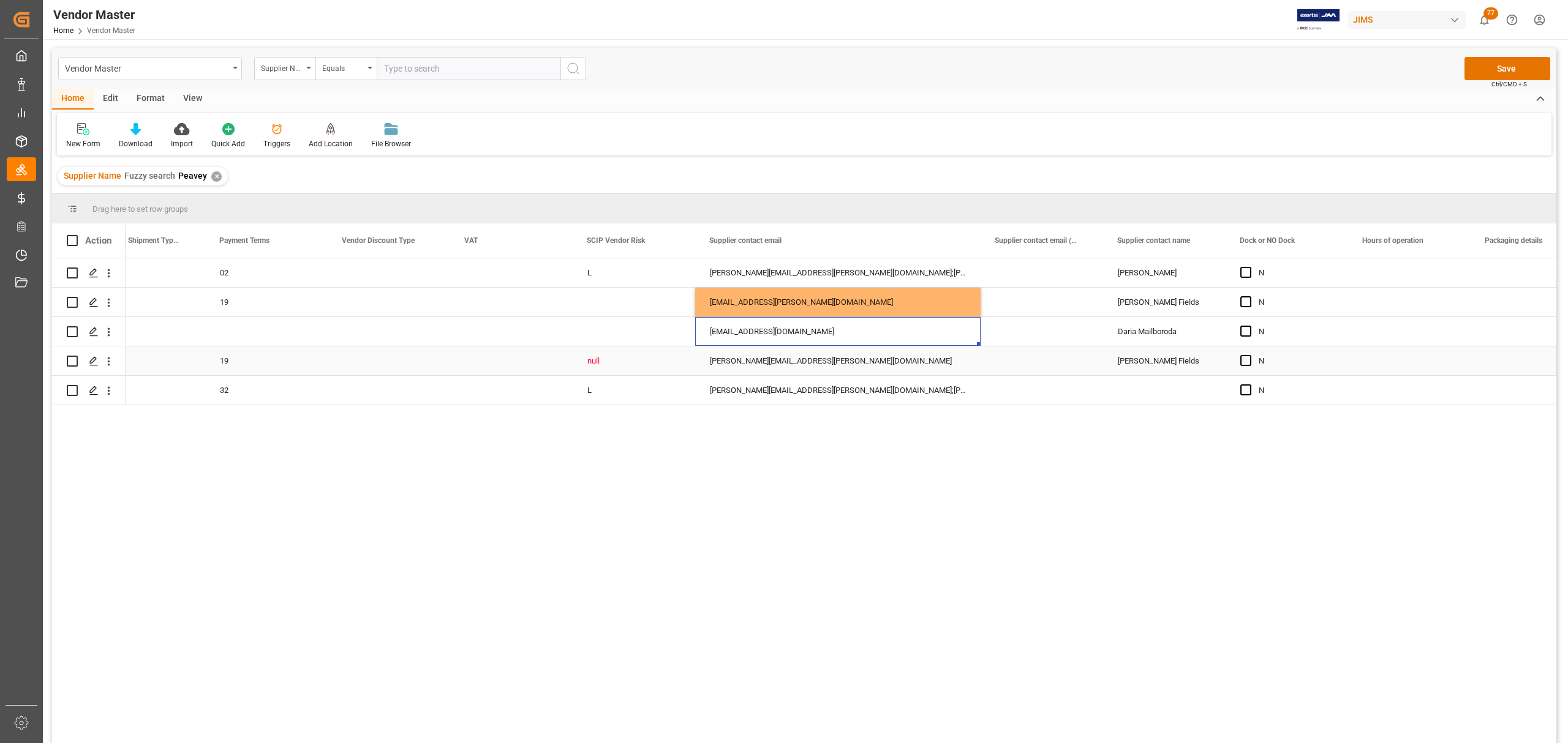
click at [794, 369] on div "[PERSON_NAME][EMAIL_ADDRESS][PERSON_NAME][DOMAIN_NAME]" at bounding box center [838, 361] width 285 height 29
click at [793, 369] on div "[PERSON_NAME][EMAIL_ADDRESS][PERSON_NAME][DOMAIN_NAME]" at bounding box center [838, 361] width 285 height 29
click at [793, 358] on input "[PERSON_NAME][EMAIL_ADDRESS][PERSON_NAME][DOMAIN_NAME]" at bounding box center [838, 367] width 265 height 23
click at [756, 370] on input "[PERSON_NAME][EMAIL_ADDRESS][PERSON_NAME][DOMAIN_NAME]" at bounding box center [838, 367] width 265 height 23
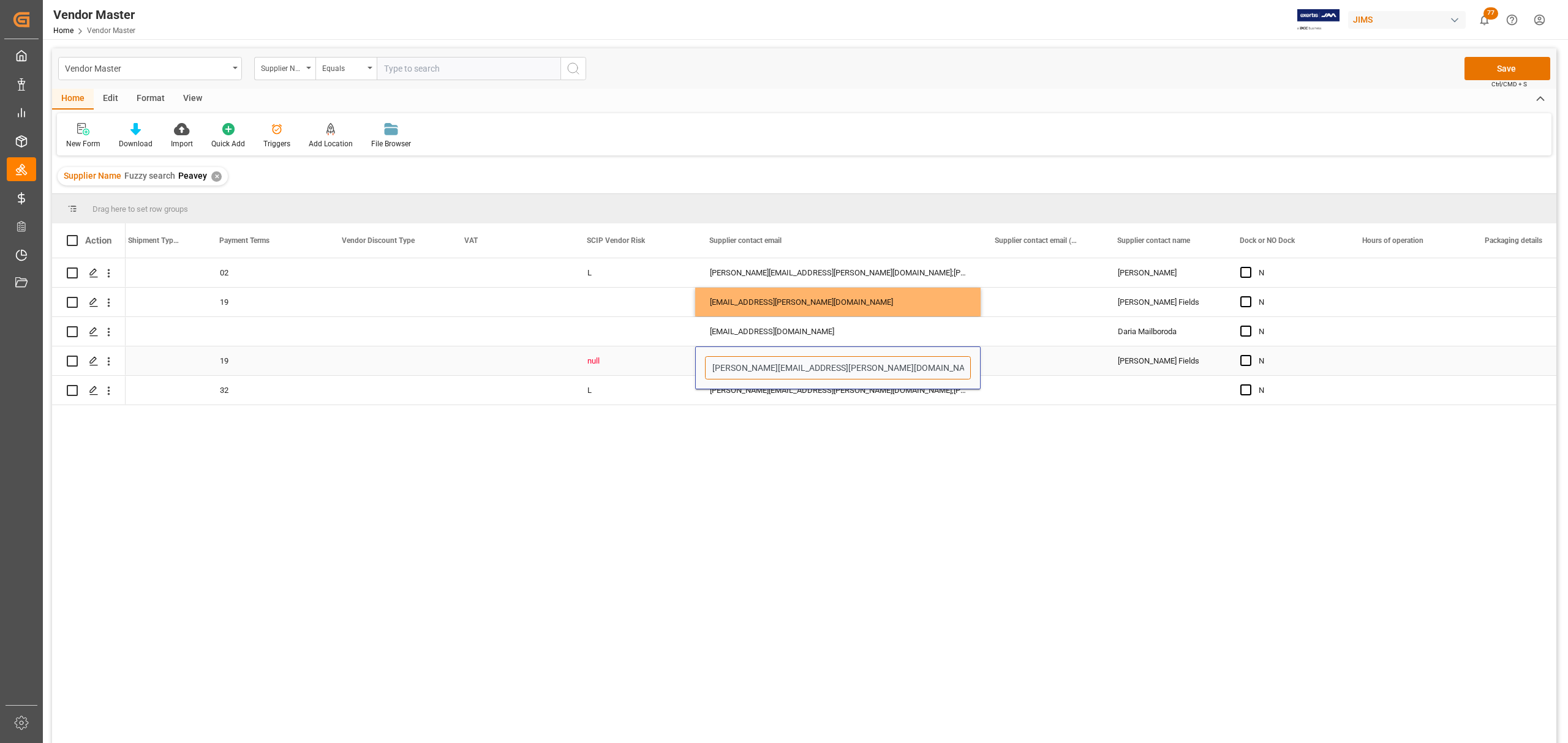
click at [756, 370] on input "[PERSON_NAME][EMAIL_ADDRESS][PERSON_NAME][DOMAIN_NAME]" at bounding box center [838, 367] width 265 height 23
paste input "amber.[PERSON_NAME]"
type input "[EMAIL_ADDRESS][PERSON_NAME][DOMAIN_NAME]"
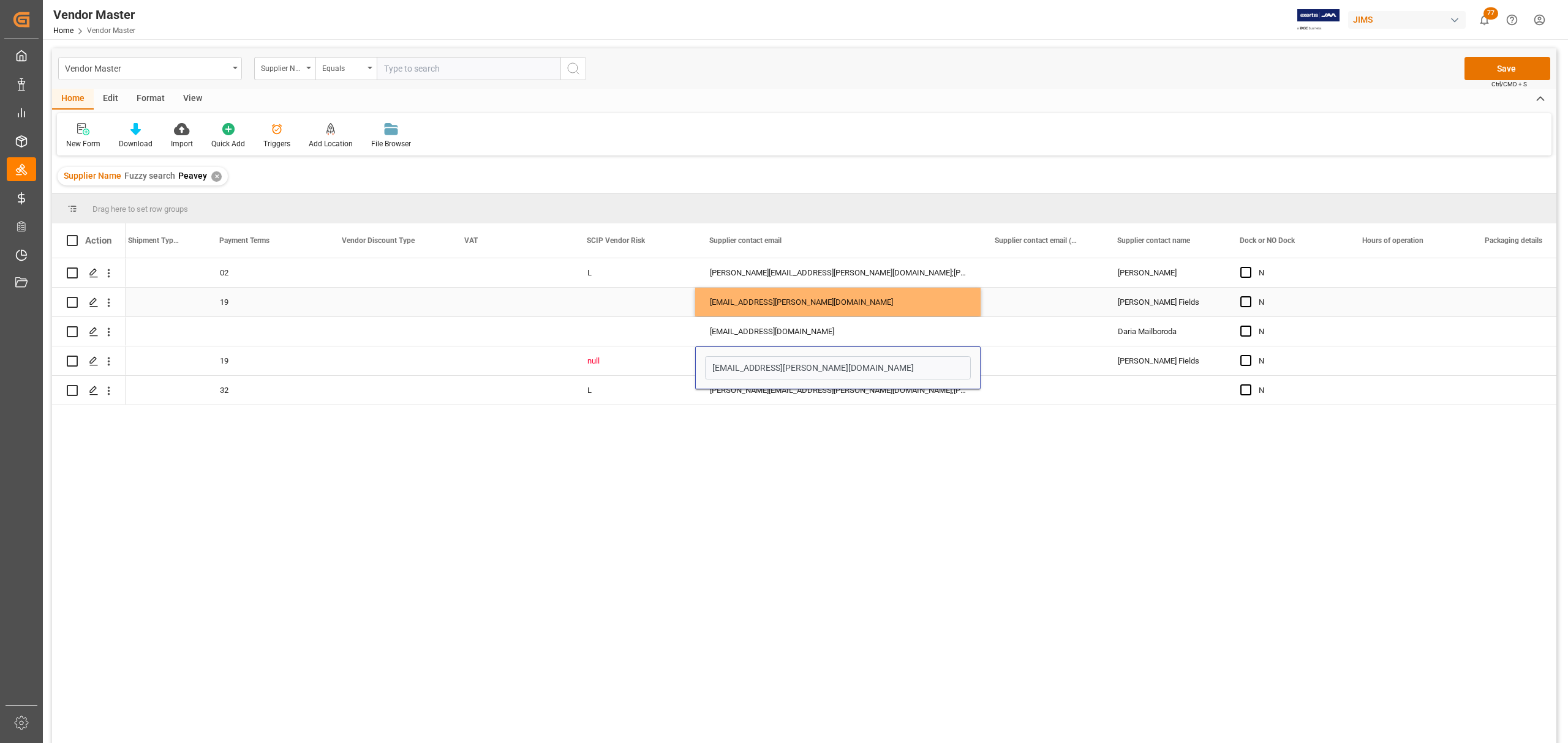
click at [1054, 305] on div "Press SPACE to select this row." at bounding box center [1041, 302] width 122 height 29
click at [1141, 302] on div "[PERSON_NAME] Fields" at bounding box center [1164, 302] width 122 height 29
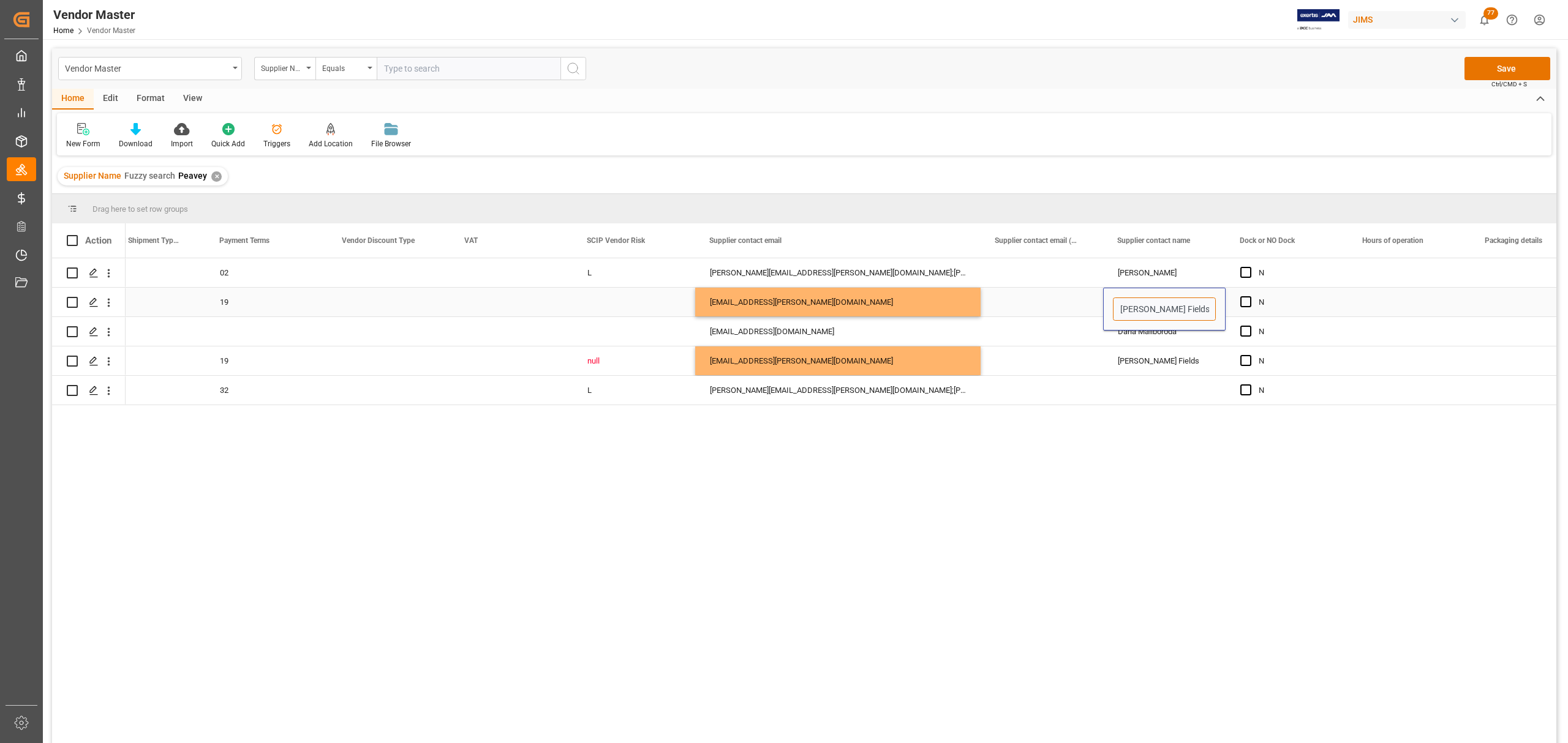
click at [1140, 300] on input "[PERSON_NAME] Fields" at bounding box center [1165, 309] width 103 height 23
drag, startPoint x: 1192, startPoint y: 309, endPoint x: 1023, endPoint y: 309, distance: 169.0
type input "Amber"
click at [1052, 327] on div "Press SPACE to select this row." at bounding box center [1041, 332] width 122 height 29
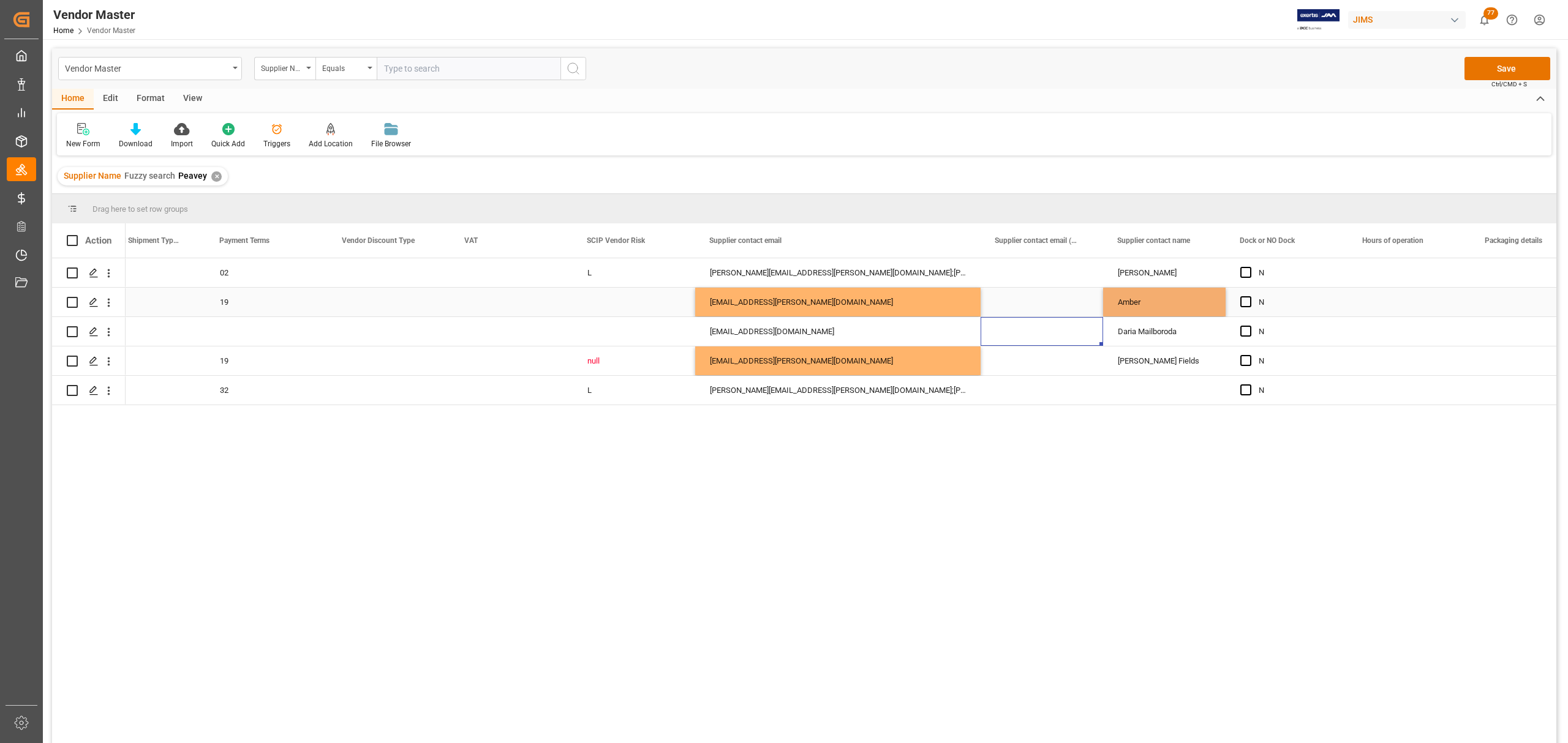
click at [1153, 302] on div "Amber" at bounding box center [1164, 302] width 122 height 29
click at [1161, 361] on div "[PERSON_NAME] Fields" at bounding box center [1164, 361] width 122 height 29
click at [1159, 358] on div "[PERSON_NAME] Fields" at bounding box center [1164, 361] width 122 height 29
click at [1159, 358] on input "[PERSON_NAME] Fields" at bounding box center [1165, 367] width 103 height 23
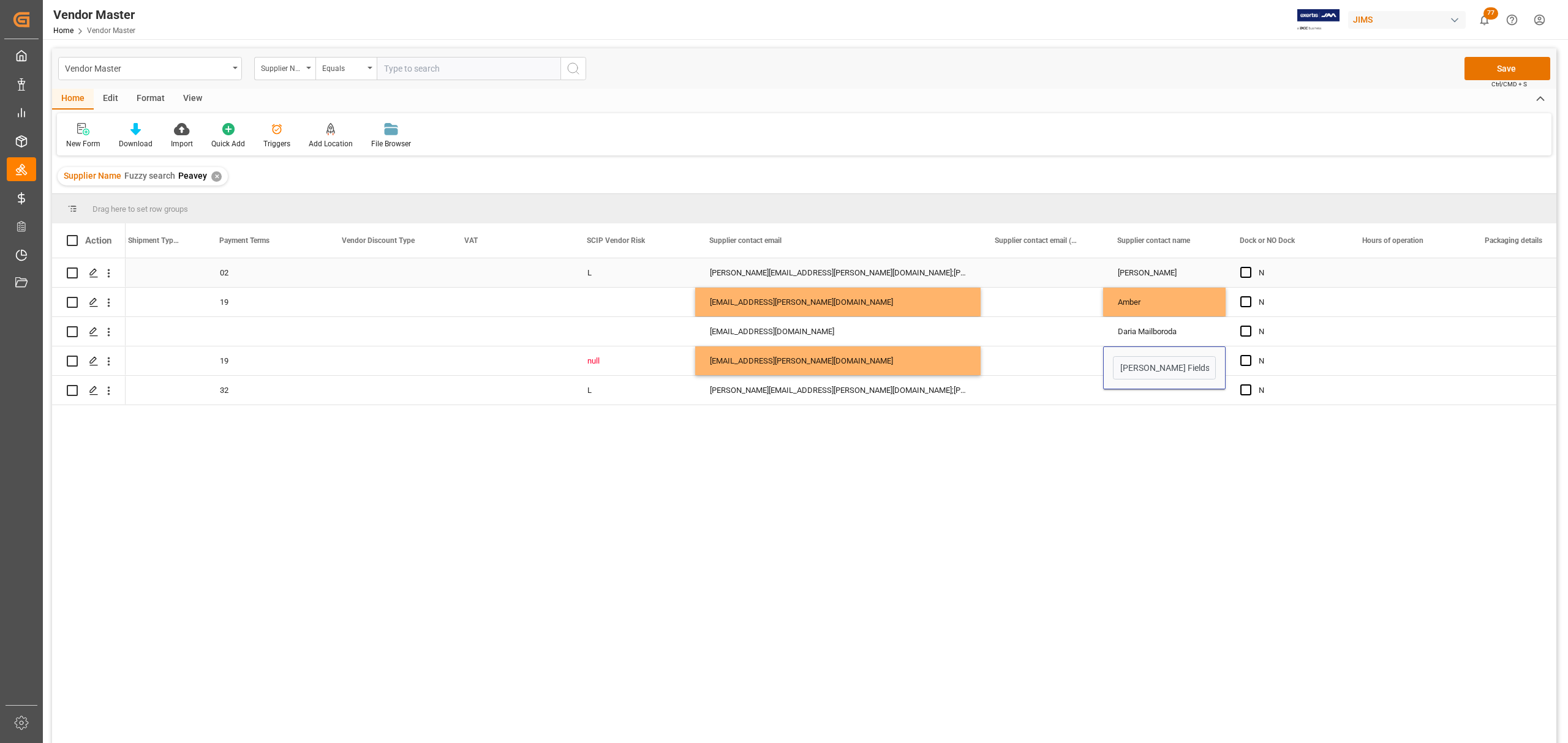
type input "Amber"
click at [1049, 364] on div "Press SPACE to select this row." at bounding box center [1041, 361] width 122 height 29
click at [1143, 379] on div "Press SPACE to select this row." at bounding box center [1164, 390] width 122 height 29
click at [1522, 76] on button "Save" at bounding box center [1507, 68] width 86 height 23
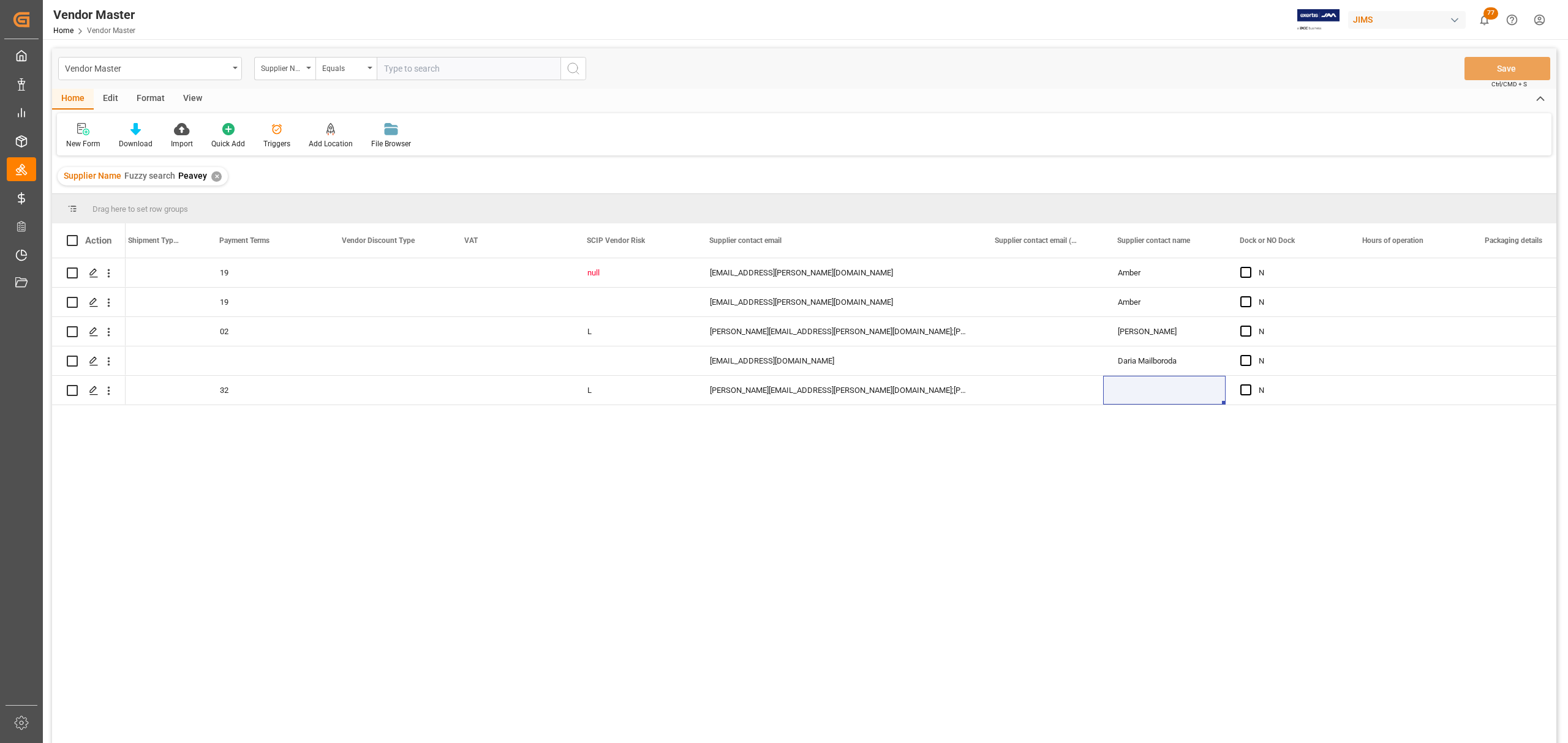
click at [213, 177] on div "✕" at bounding box center [217, 176] width 10 height 10
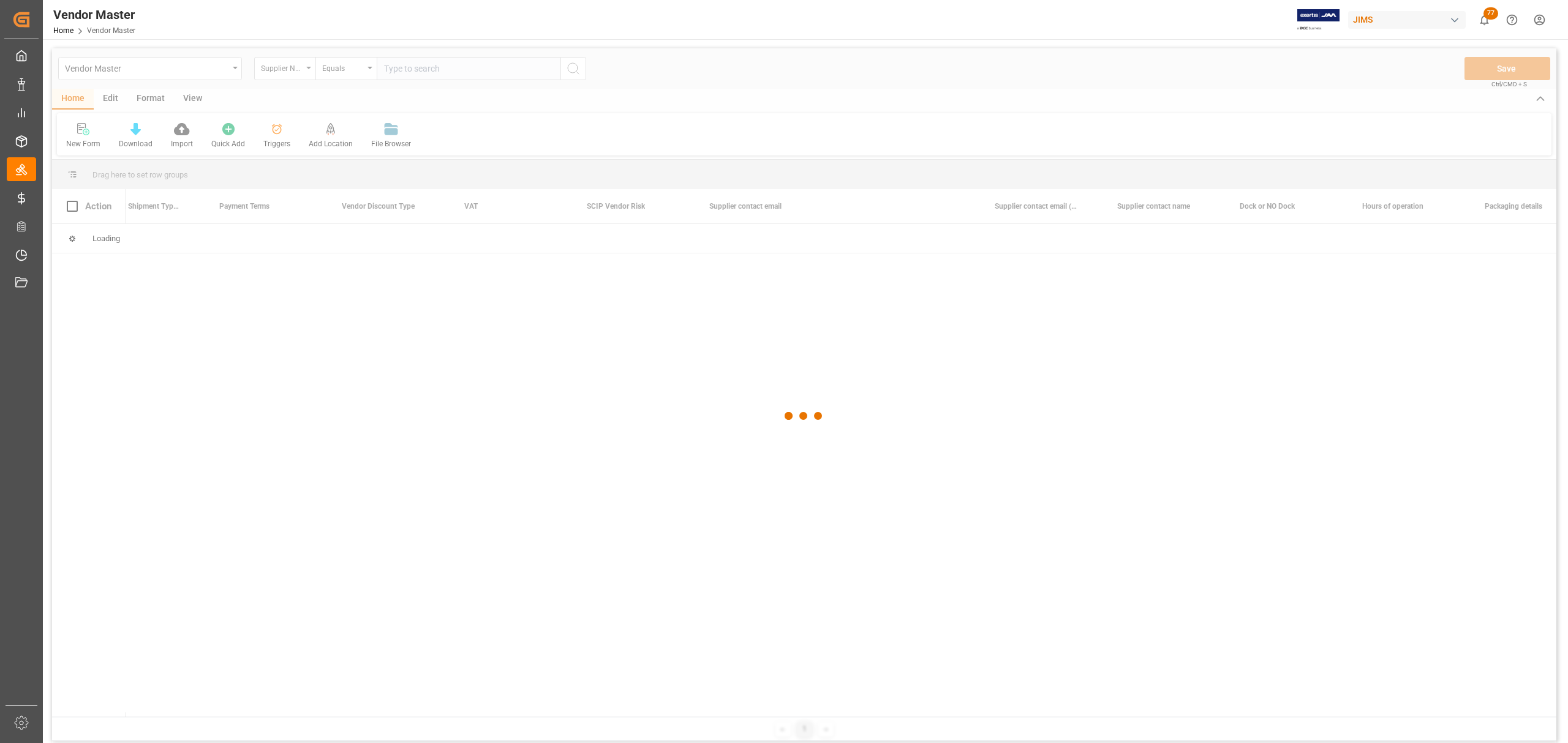
click at [302, 69] on div "Supplier Name" at bounding box center [282, 67] width 42 height 14
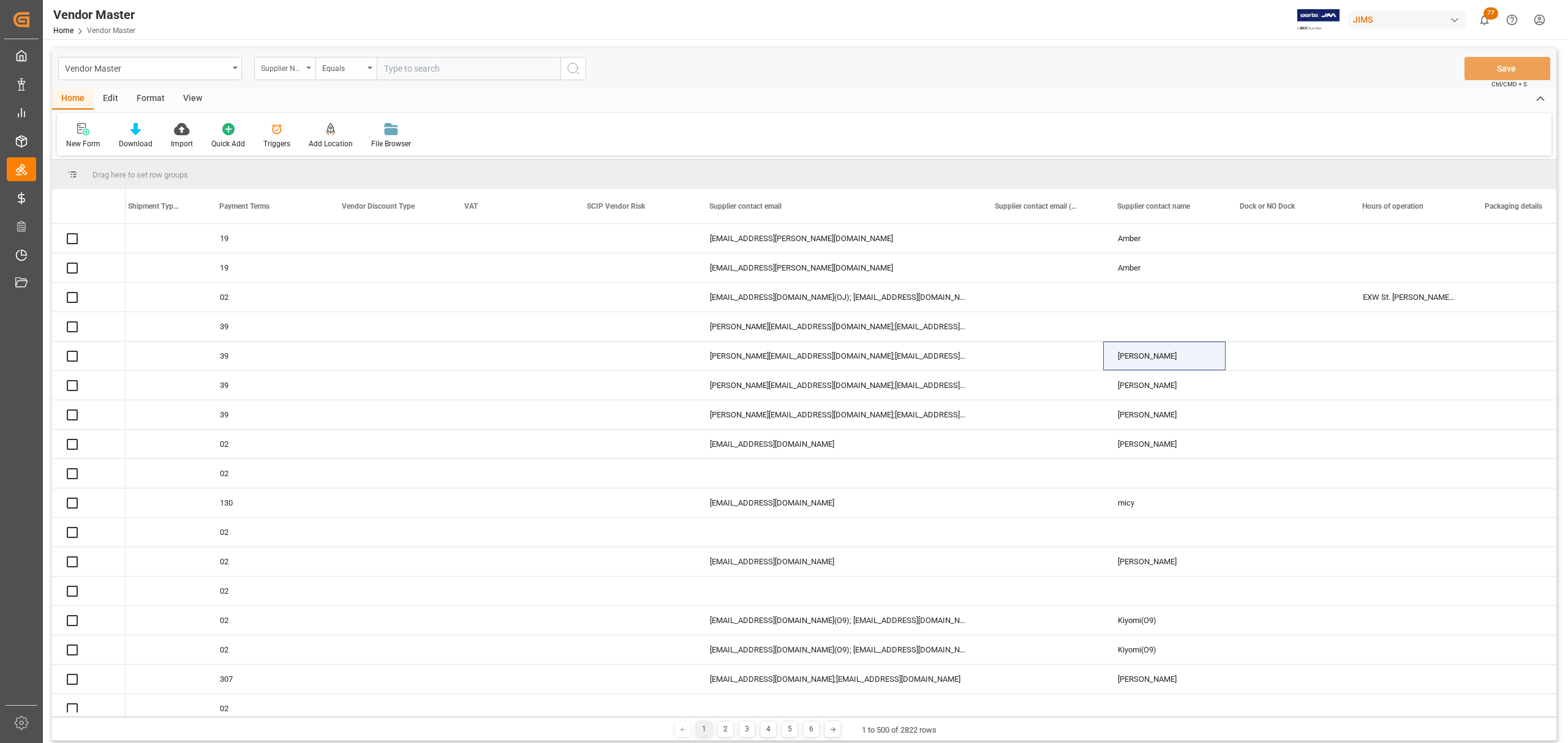
click at [304, 69] on div "Supplier Name" at bounding box center [285, 68] width 62 height 23
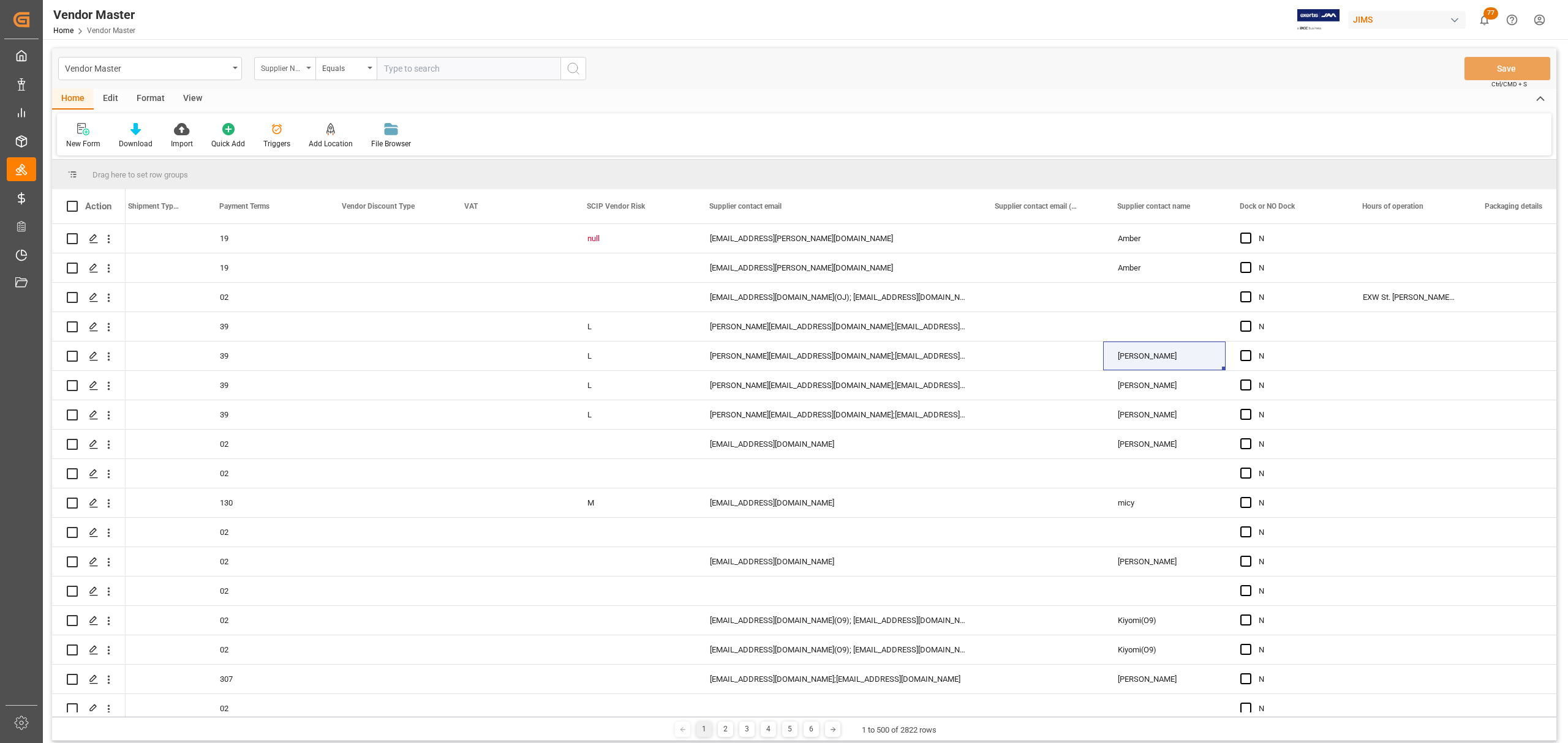
click at [289, 66] on div "Supplier Name" at bounding box center [282, 67] width 42 height 14
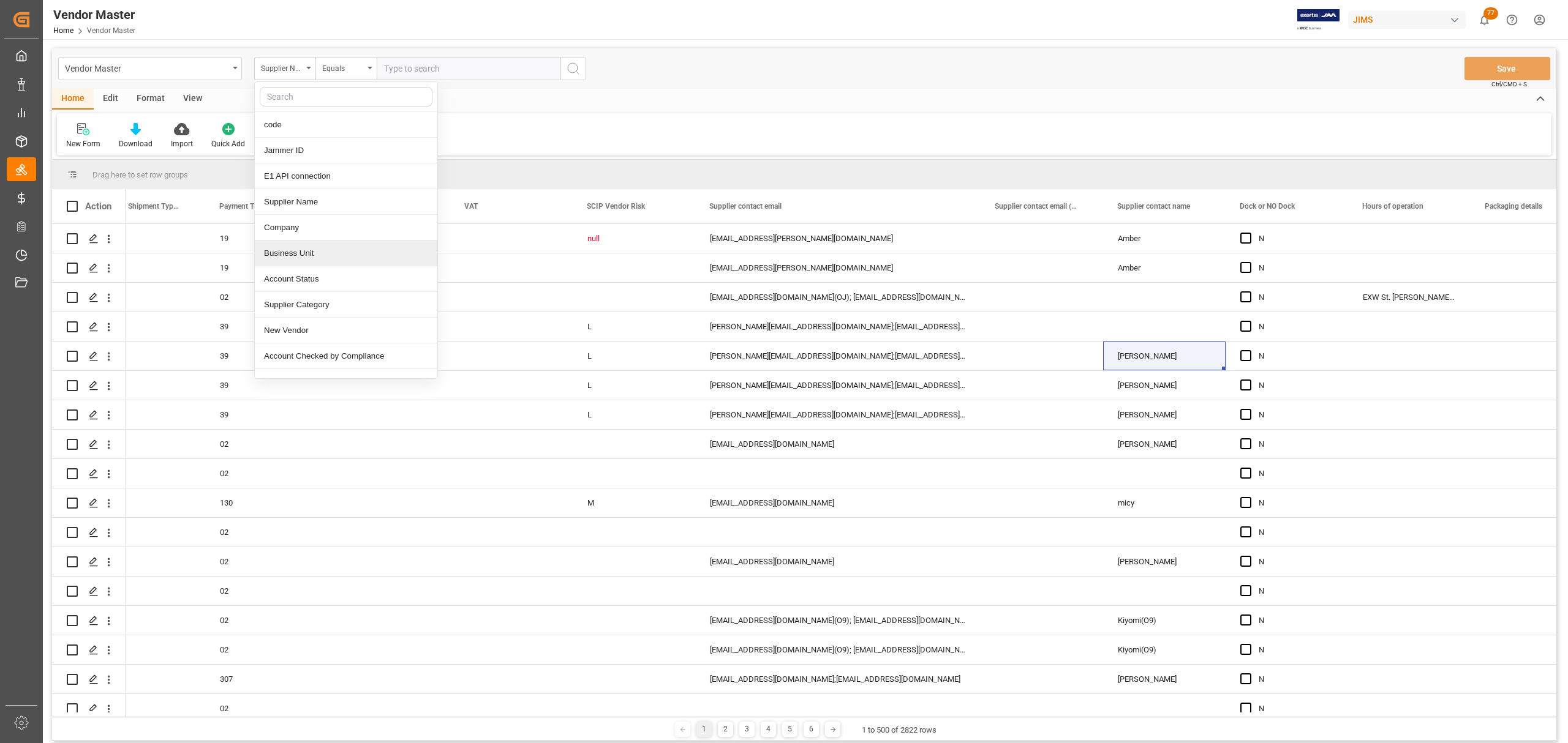
scroll to position [81, 0]
click at [335, 306] on div "Supplier Number" at bounding box center [346, 300] width 182 height 26
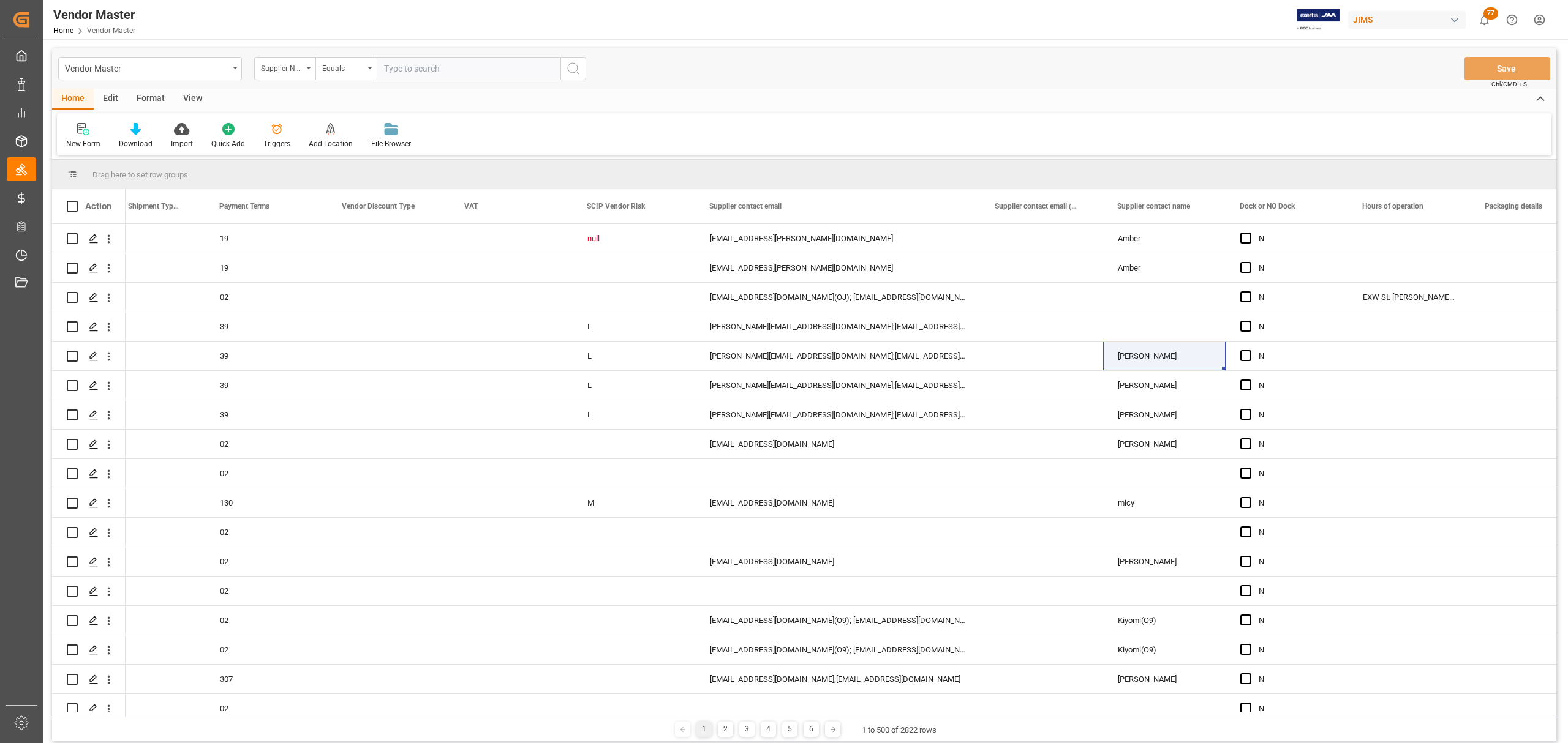
click at [425, 68] on input "text" at bounding box center [468, 68] width 184 height 23
paste input "217594"
type input "217594"
click at [573, 67] on icon "search button" at bounding box center [573, 68] width 15 height 15
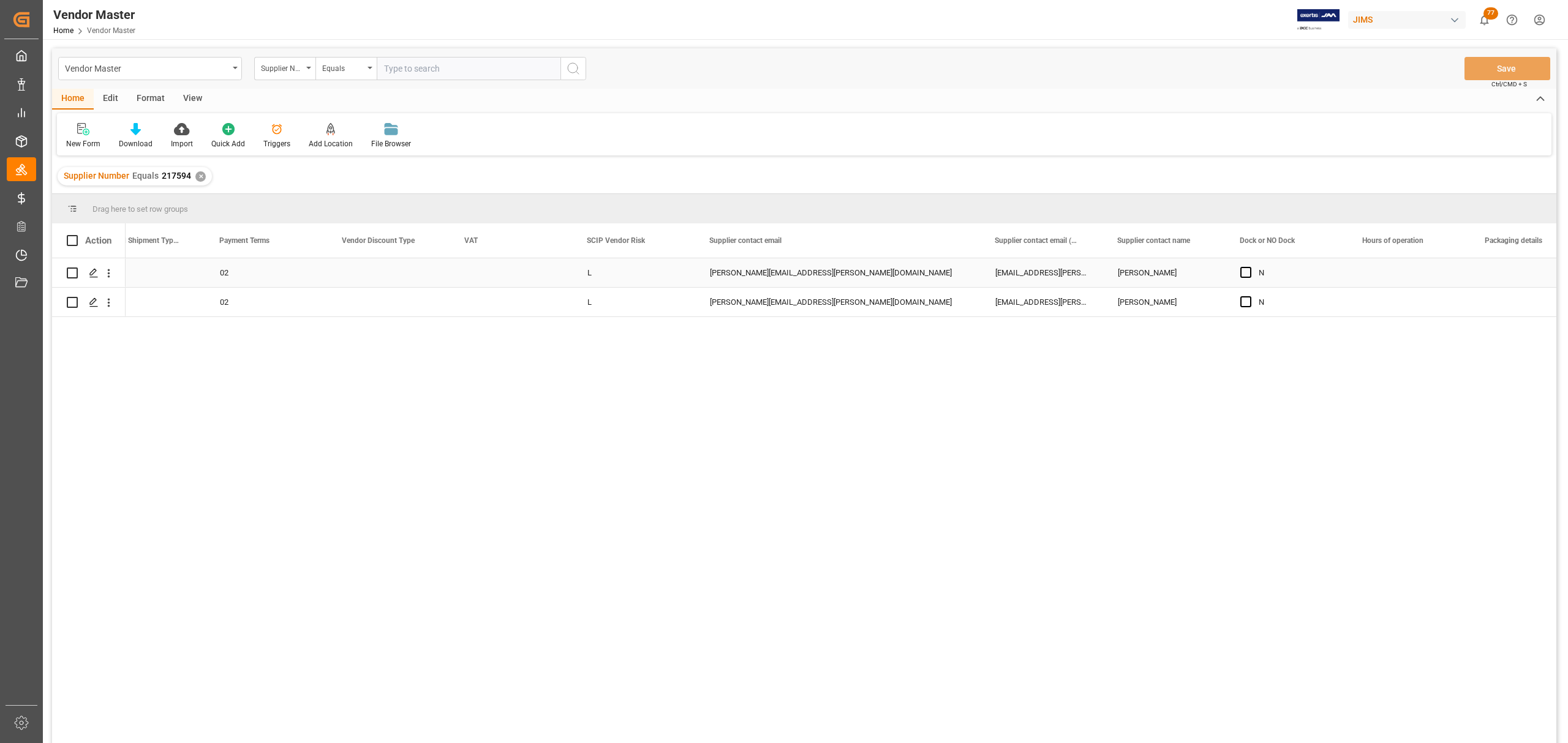
click at [772, 273] on div "Ian.Greenspon@JamIndustriesUSA.com" at bounding box center [838, 273] width 285 height 29
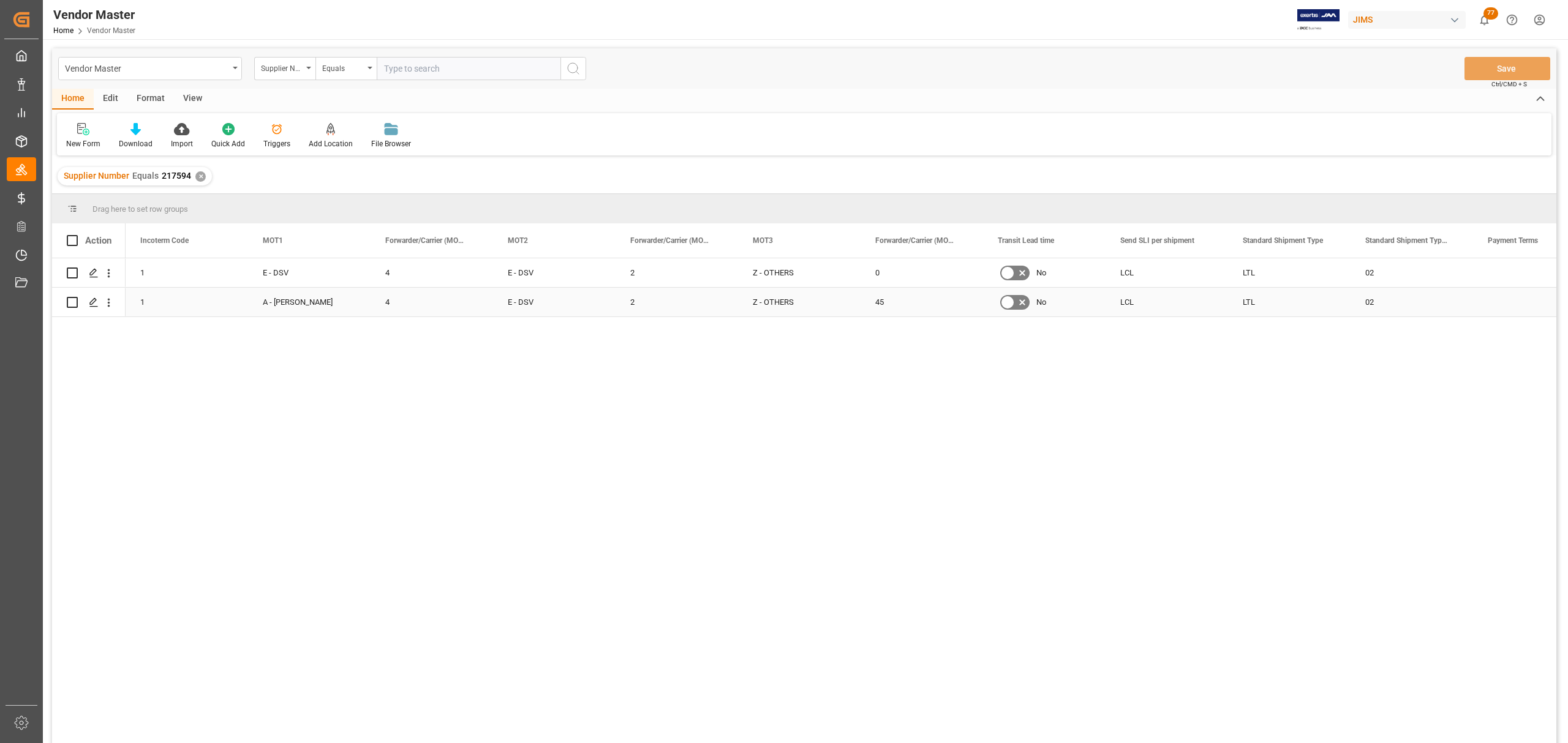
scroll to position [0, 3307]
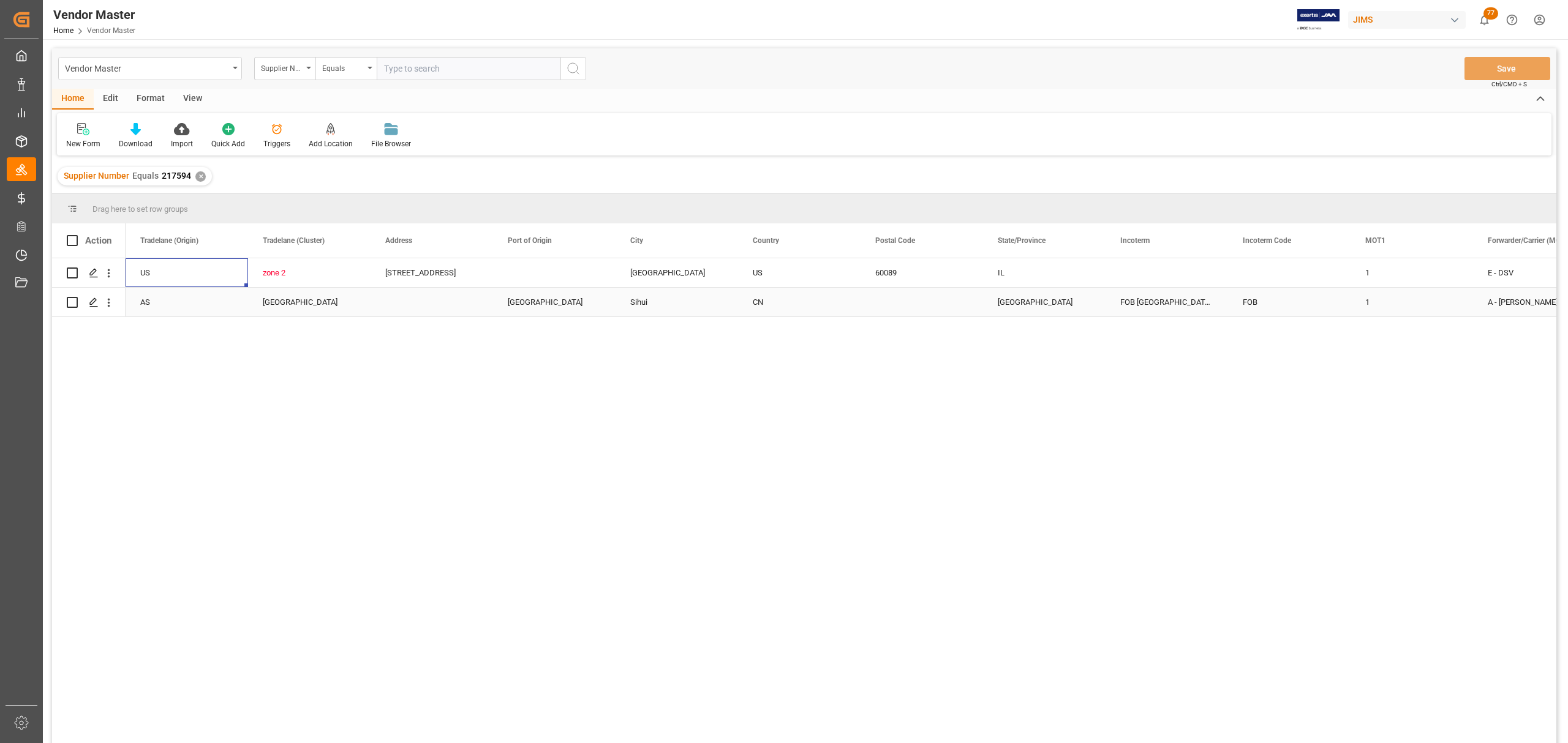
click at [530, 300] on div "Guangzhou" at bounding box center [554, 302] width 122 height 29
click at [417, 302] on div "Press SPACE to select this row." at bounding box center [432, 302] width 122 height 29
click at [415, 299] on div "Press SPACE to select this row." at bounding box center [432, 302] width 122 height 29
click at [415, 299] on input "Press SPACE to select this row." at bounding box center [432, 294] width 103 height 23
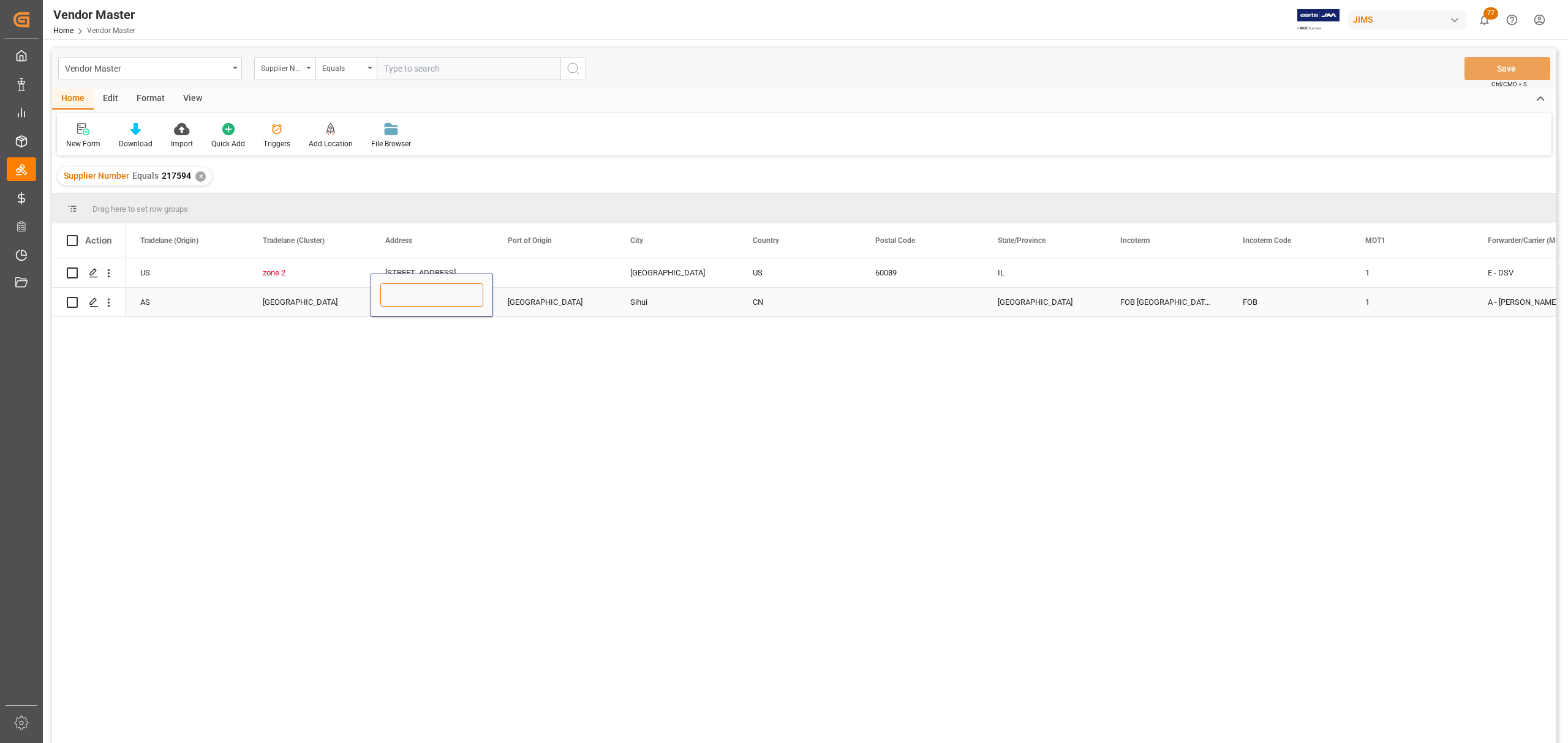
click at [415, 299] on input "Press SPACE to select this row." at bounding box center [432, 294] width 103 height 23
paste input "NO.41, LIANGTIAN ZHONGLU, ZHONGLUOTAN TOWN, BAIYUN DISTRCT"
type input "NO.41, LIANGTIAN ZHONGLU, ZHONGLUOTAN TOWN, BAIYUN DISTRCT"
click at [537, 300] on div "Guangzhou" at bounding box center [554, 302] width 122 height 29
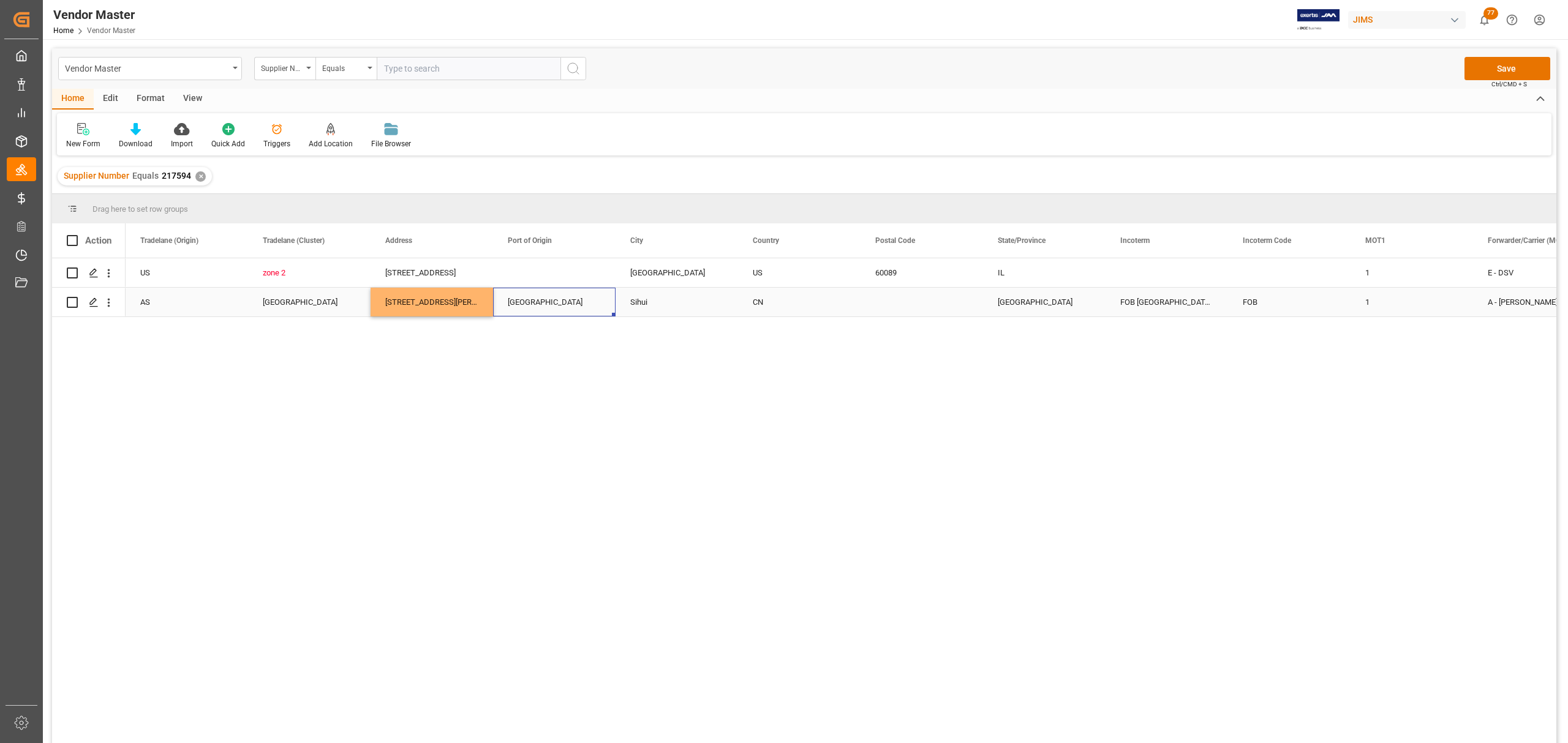
click at [911, 300] on div "Press SPACE to select this row." at bounding box center [921, 302] width 122 height 29
click at [566, 302] on div "Guangzhou" at bounding box center [554, 302] width 122 height 29
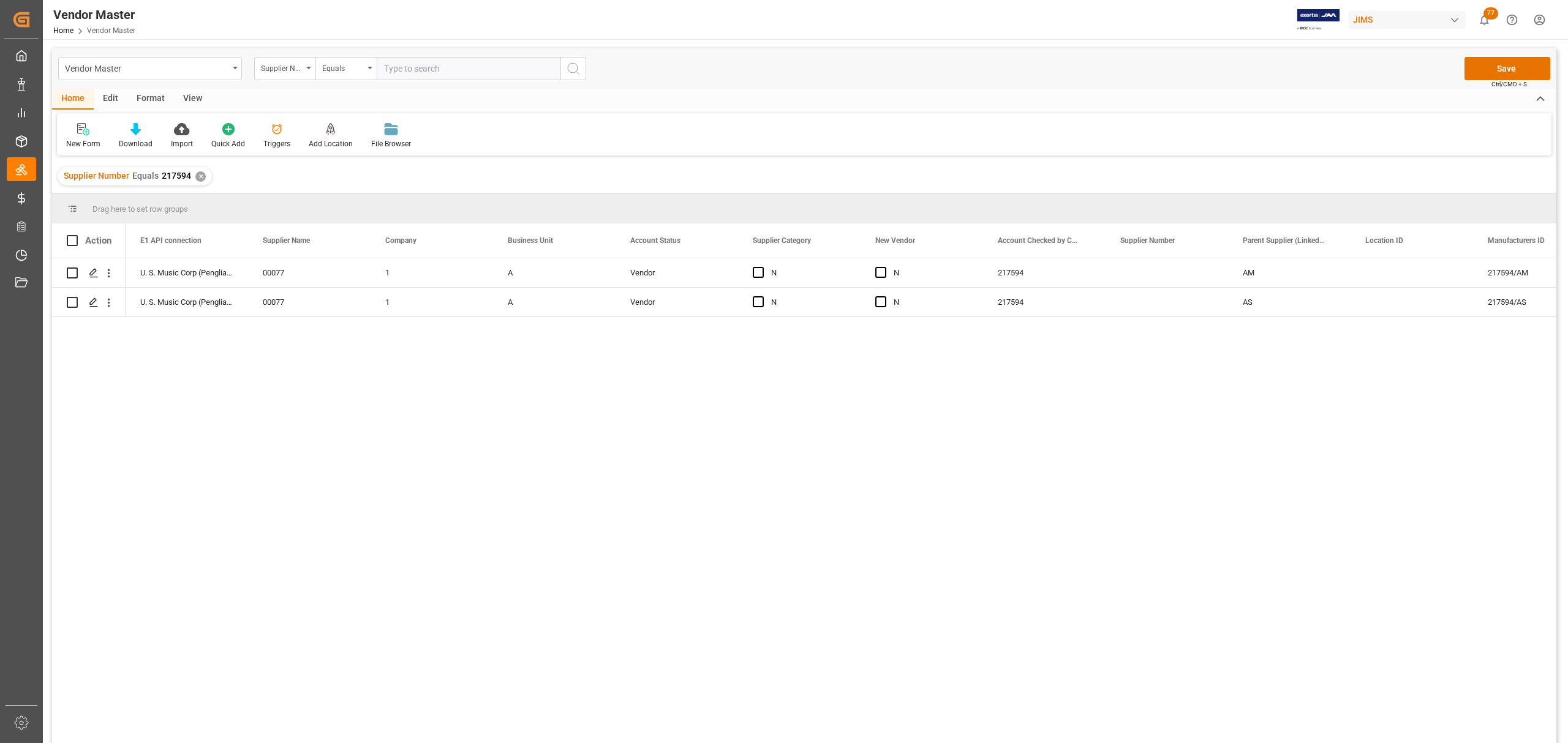
scroll to position [0, 245]
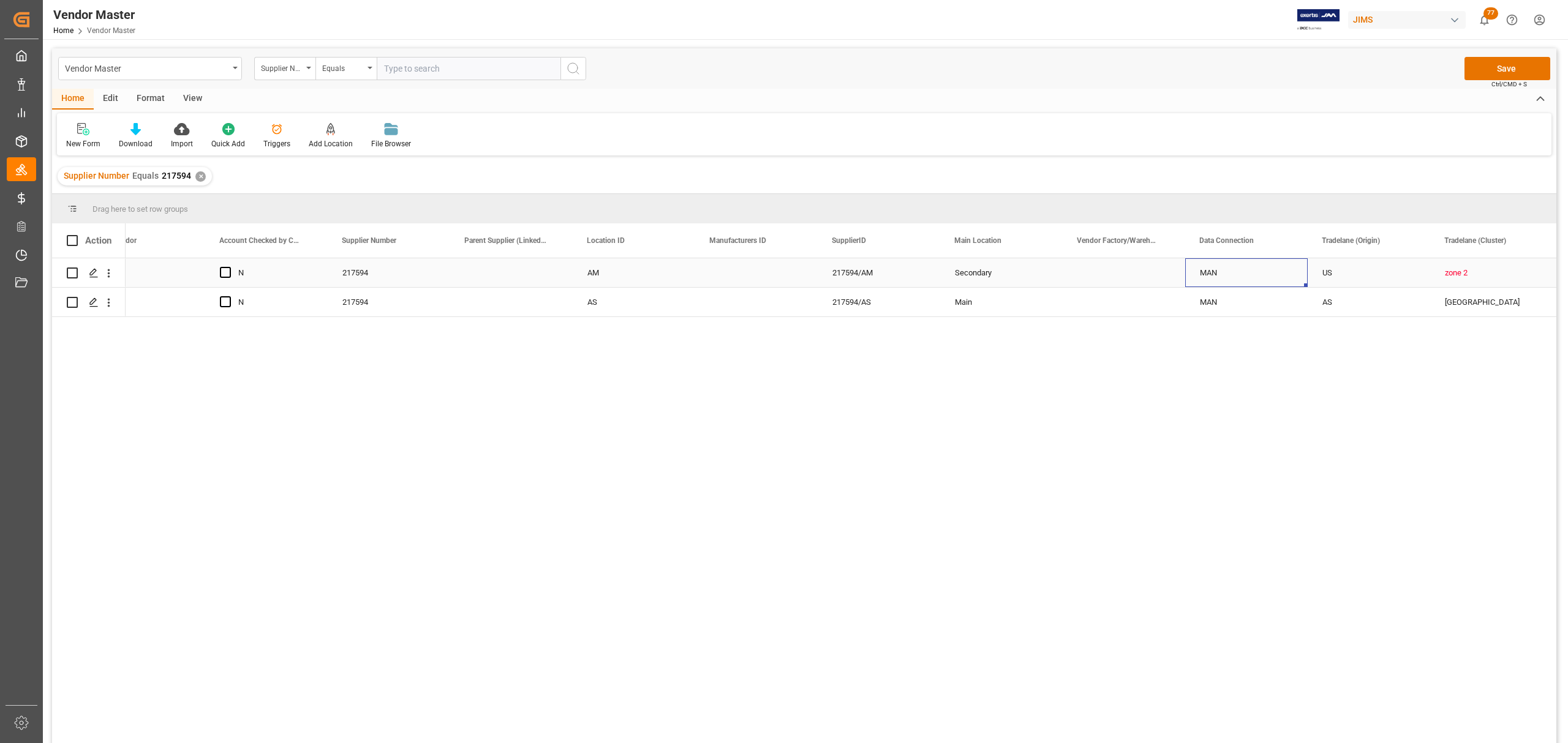
click at [1229, 267] on div "MAN" at bounding box center [1246, 273] width 93 height 28
click at [1290, 278] on icon "open menu" at bounding box center [1285, 280] width 15 height 15
click at [1250, 356] on div "EDI" at bounding box center [1246, 358] width 102 height 43
click at [1283, 276] on icon "open menu" at bounding box center [1285, 280] width 15 height 15
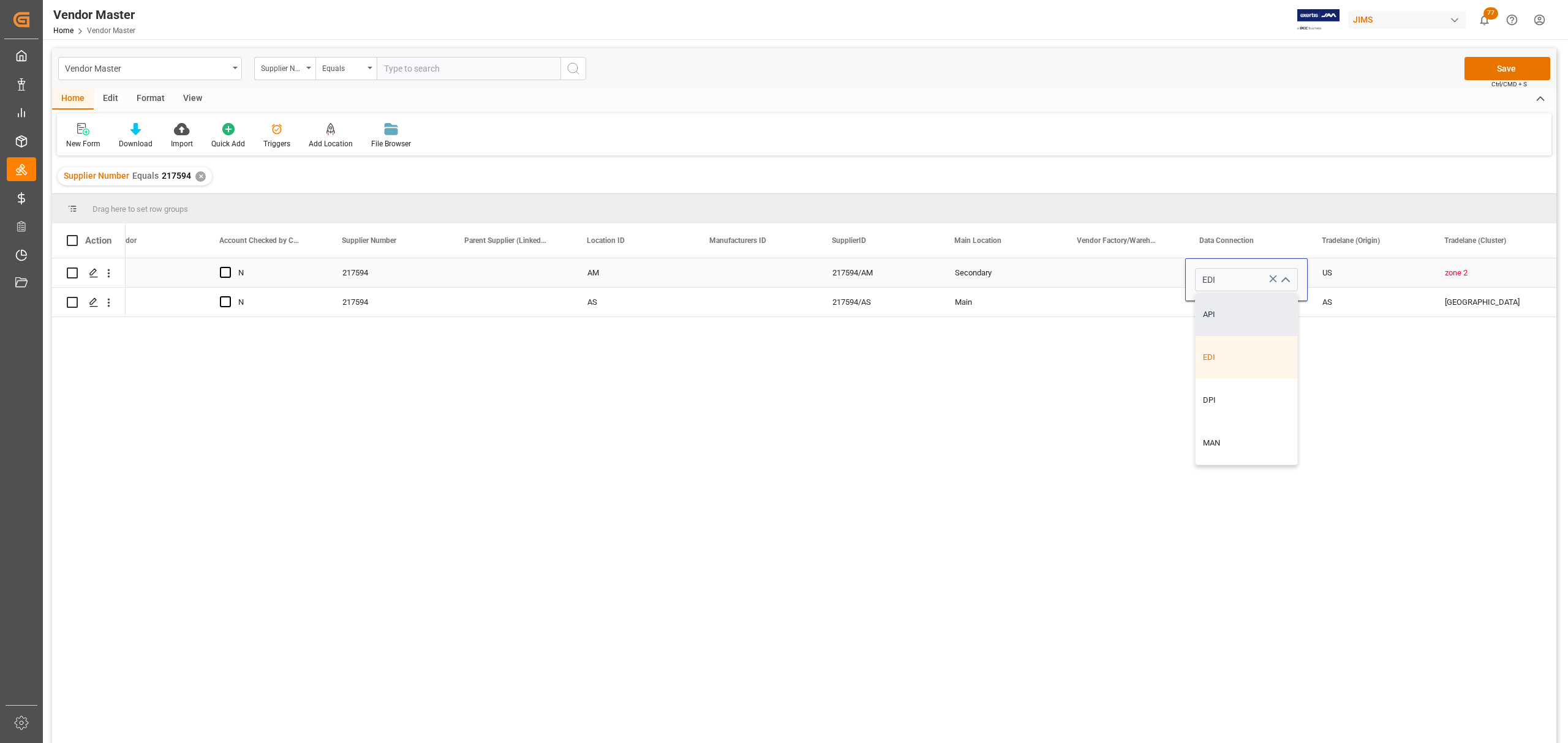
click at [1243, 314] on div "API" at bounding box center [1246, 315] width 102 height 43
type input "API"
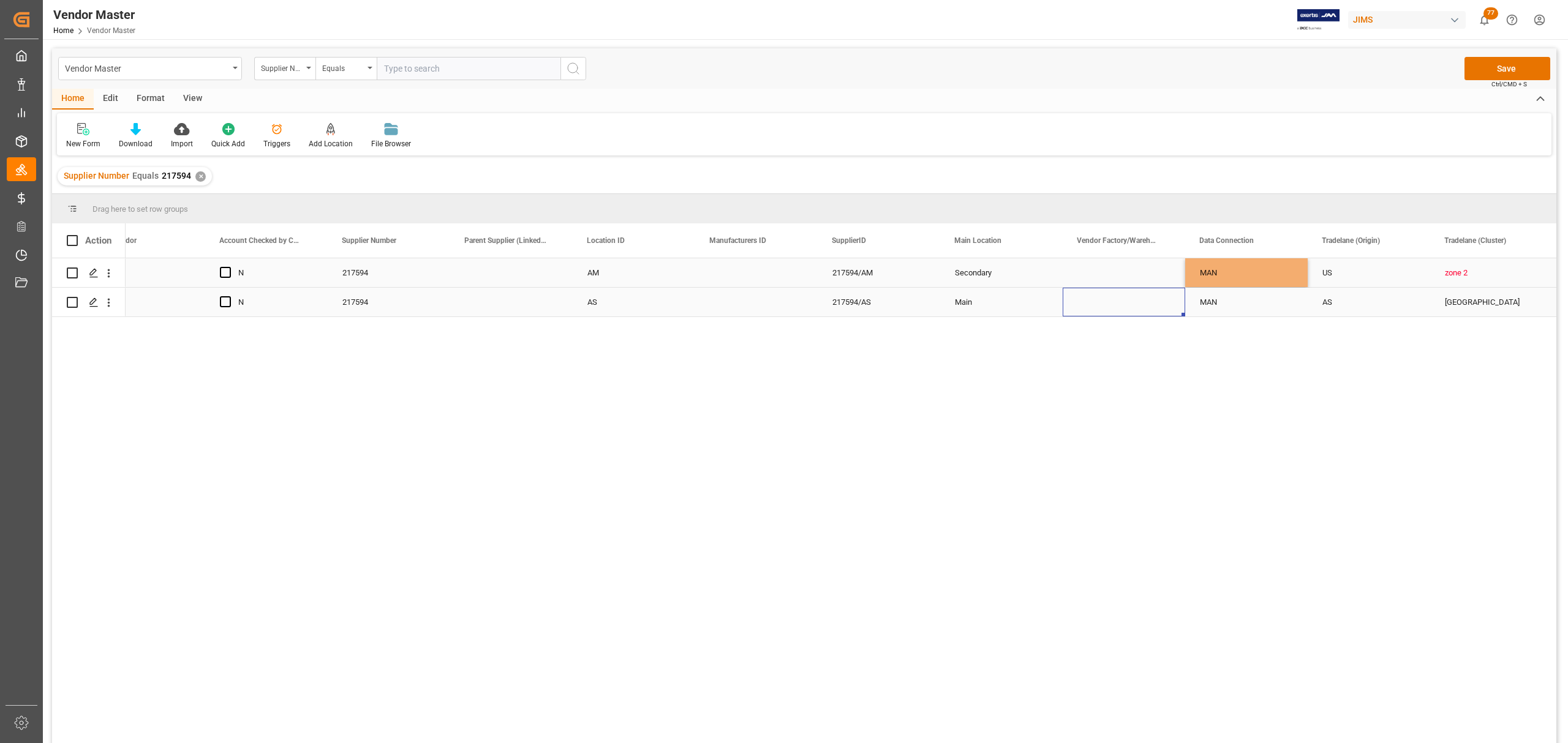
click at [1170, 299] on div "Press SPACE to select this row." at bounding box center [1124, 302] width 122 height 29
click at [1227, 299] on div "MAN" at bounding box center [1246, 302] width 93 height 28
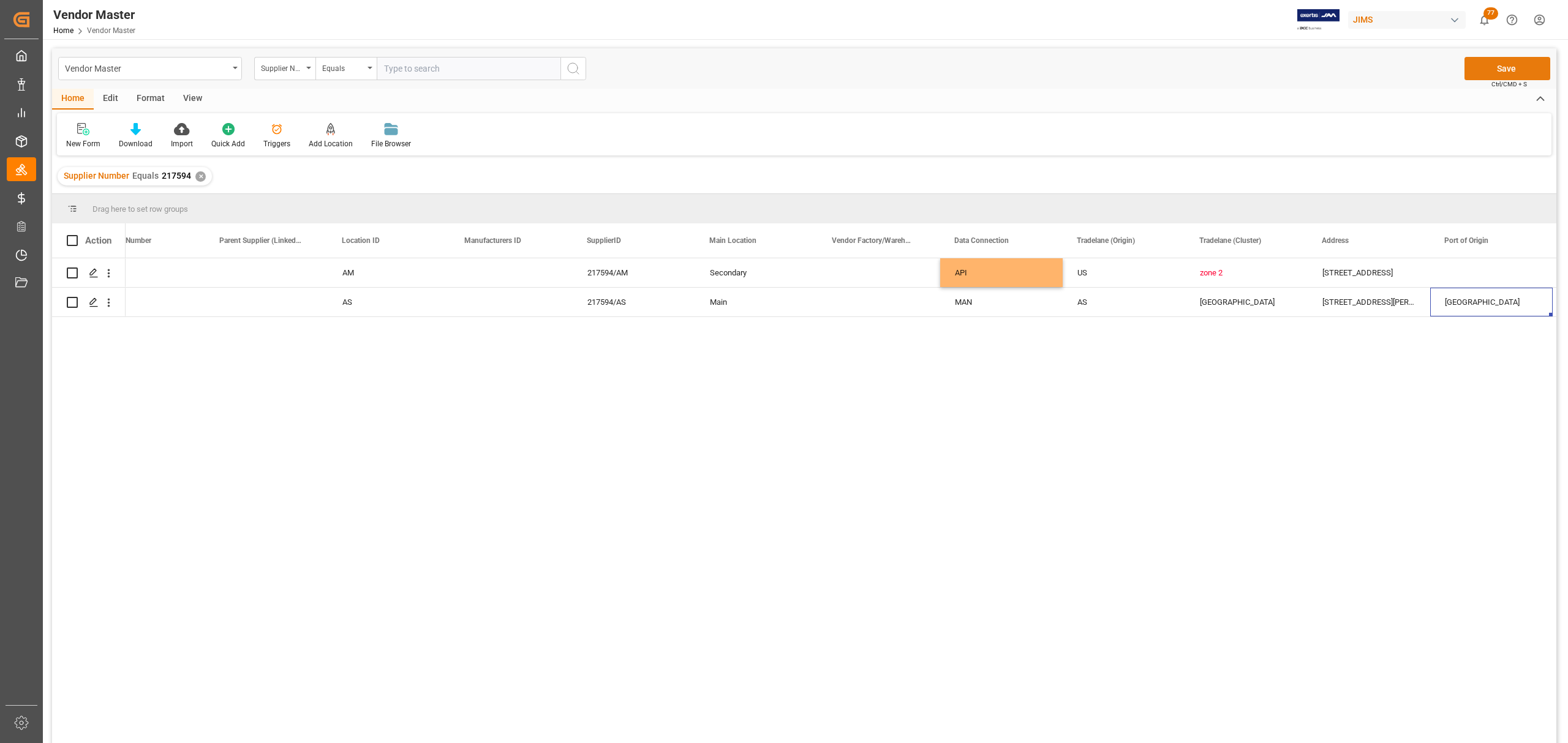
click at [1517, 72] on button "Save" at bounding box center [1507, 68] width 86 height 23
click at [197, 179] on div "✕" at bounding box center [200, 176] width 10 height 10
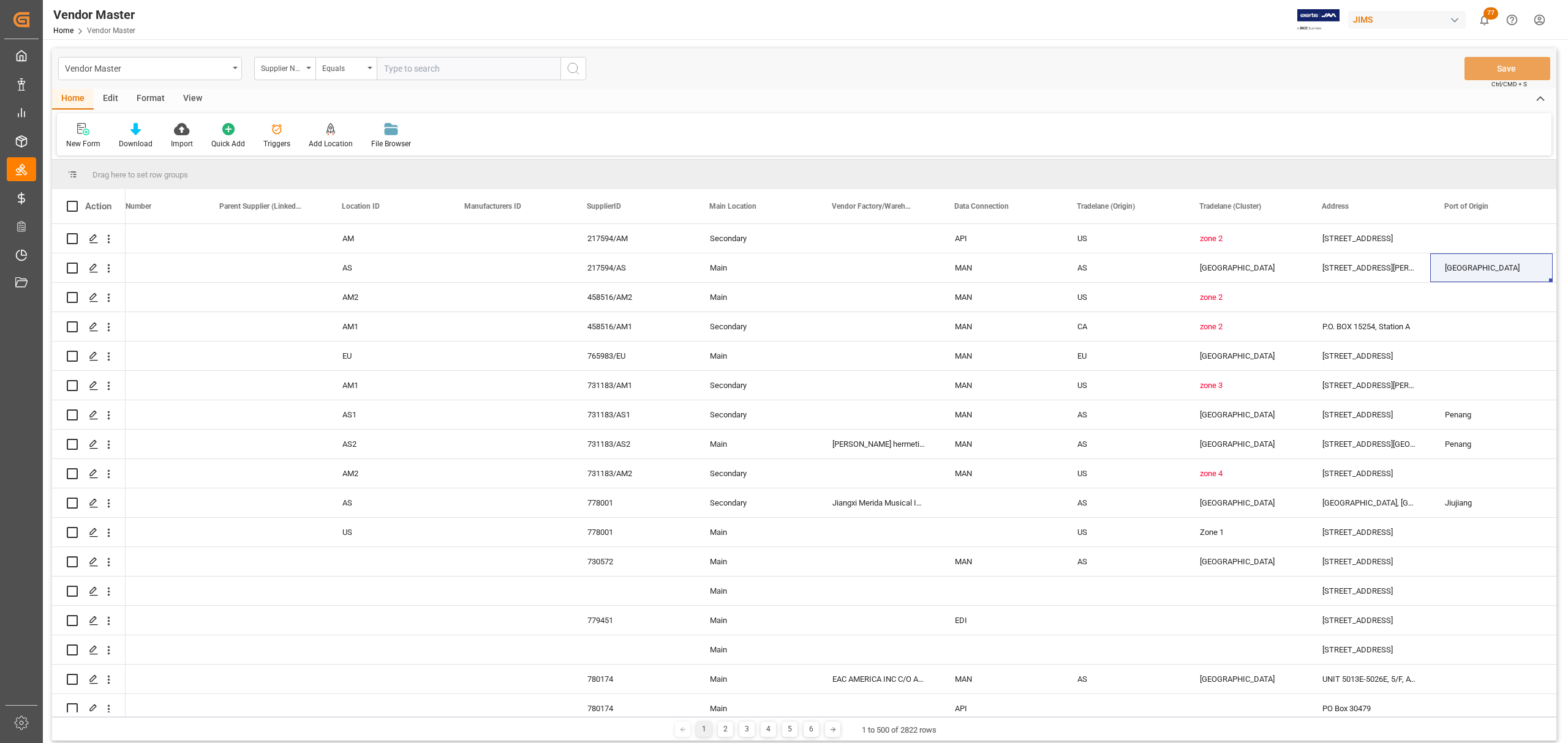
click at [444, 72] on input "text" at bounding box center [468, 68] width 184 height 23
paste input "404229"
type input "404229"
click at [574, 68] on icon "search button" at bounding box center [573, 68] width 15 height 15
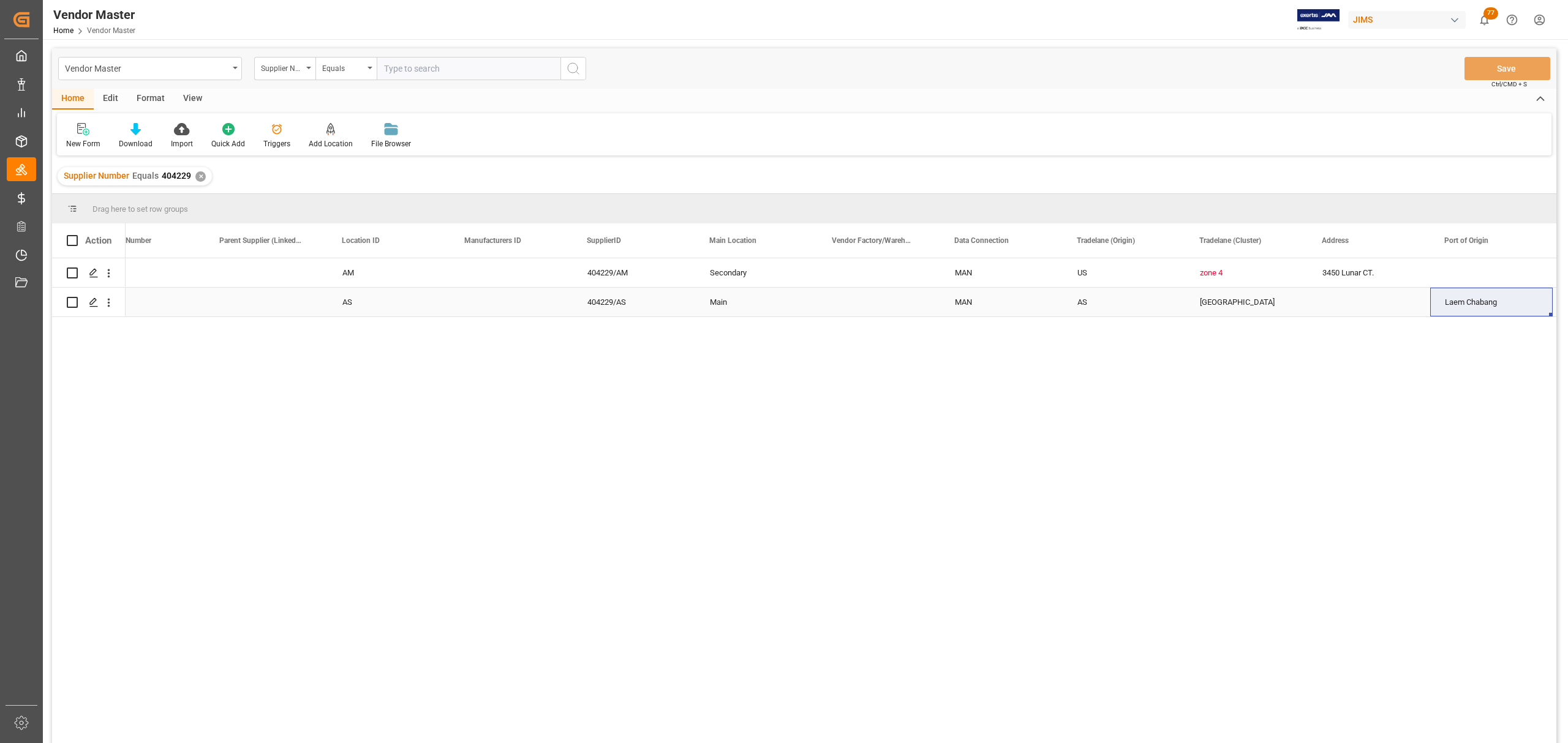
click at [1340, 312] on div "Press SPACE to select this row." at bounding box center [1368, 302] width 122 height 29
click at [658, 429] on div "Secondary MAN US zone 4 3450 Lunar CT. Oxnard US 93030 CA EXW Oxnard CA US EXW …" at bounding box center [841, 505] width 1431 height 493
click at [621, 300] on div "Press SPACE to select this row." at bounding box center [634, 302] width 122 height 29
click at [612, 300] on div "Press SPACE to select this row." at bounding box center [634, 302] width 122 height 29
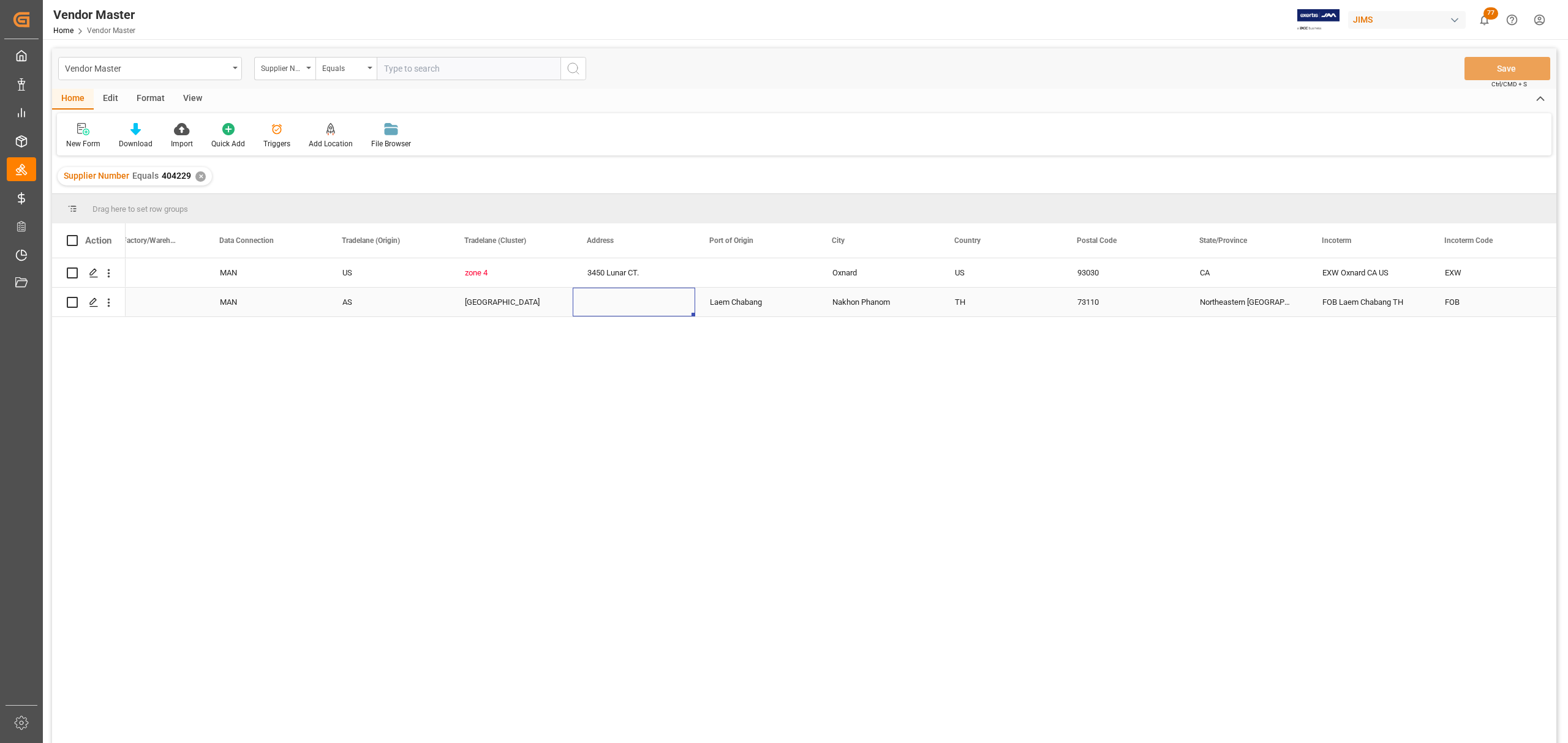
click at [612, 300] on div "Press SPACE to select this row." at bounding box center [634, 302] width 122 height 29
type input "91 MOO 2 TALADCHINDA, SAMPRAN"
click at [756, 300] on div "Laem Chabang" at bounding box center [756, 302] width 122 height 29
click at [492, 302] on div "South Asia" at bounding box center [511, 302] width 93 height 28
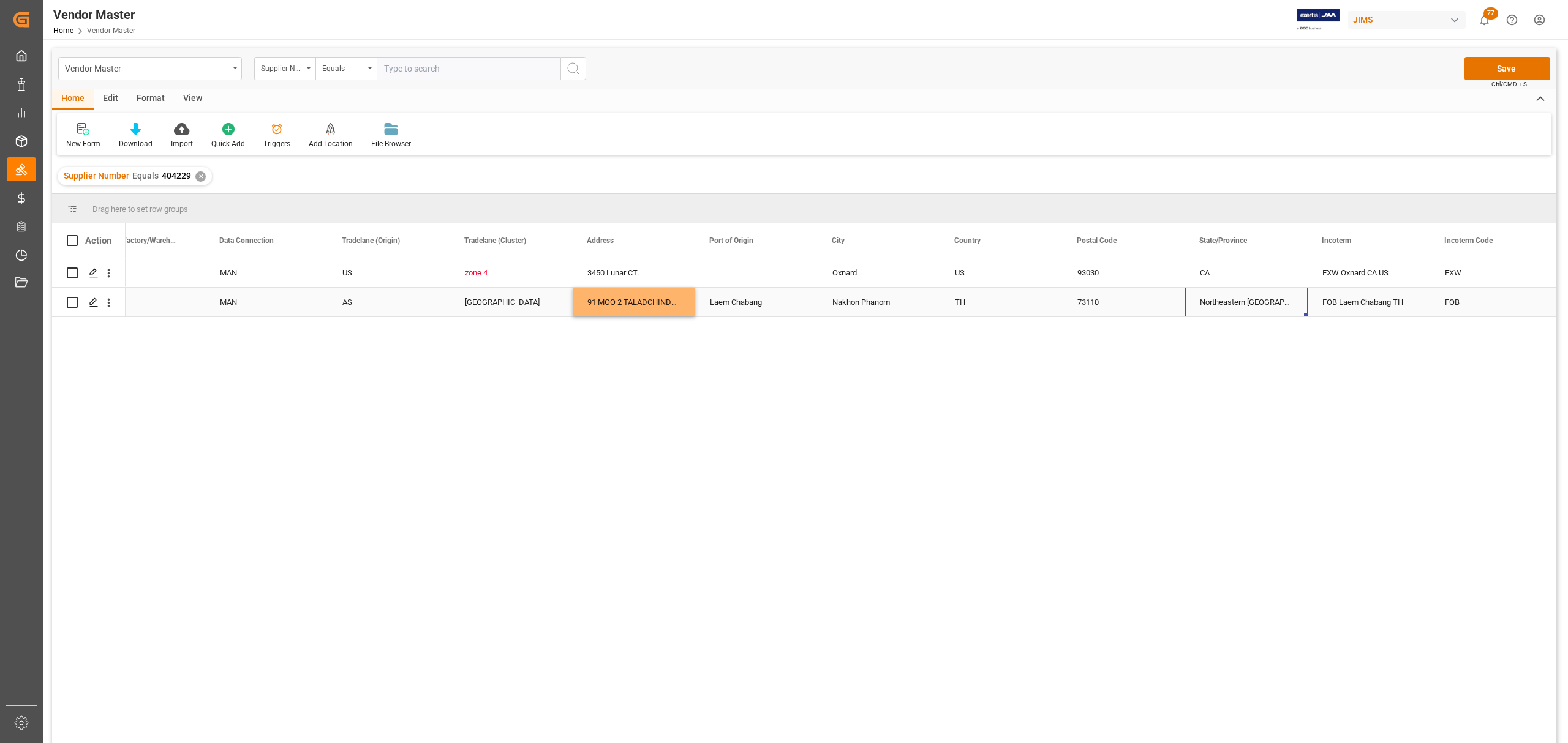
click at [1257, 306] on div "Northeastern Thailand" at bounding box center [1246, 302] width 122 height 29
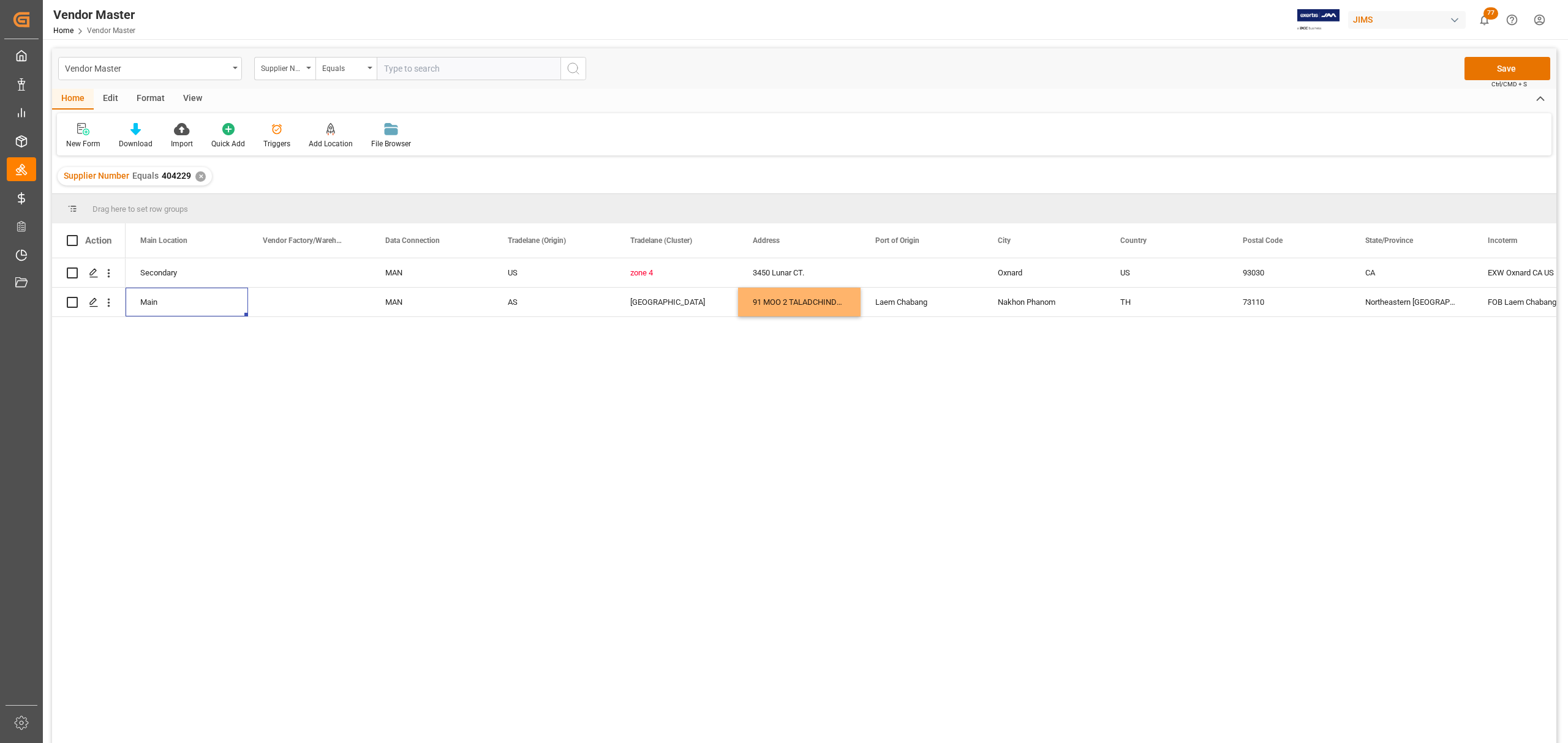
scroll to position [0, 1715]
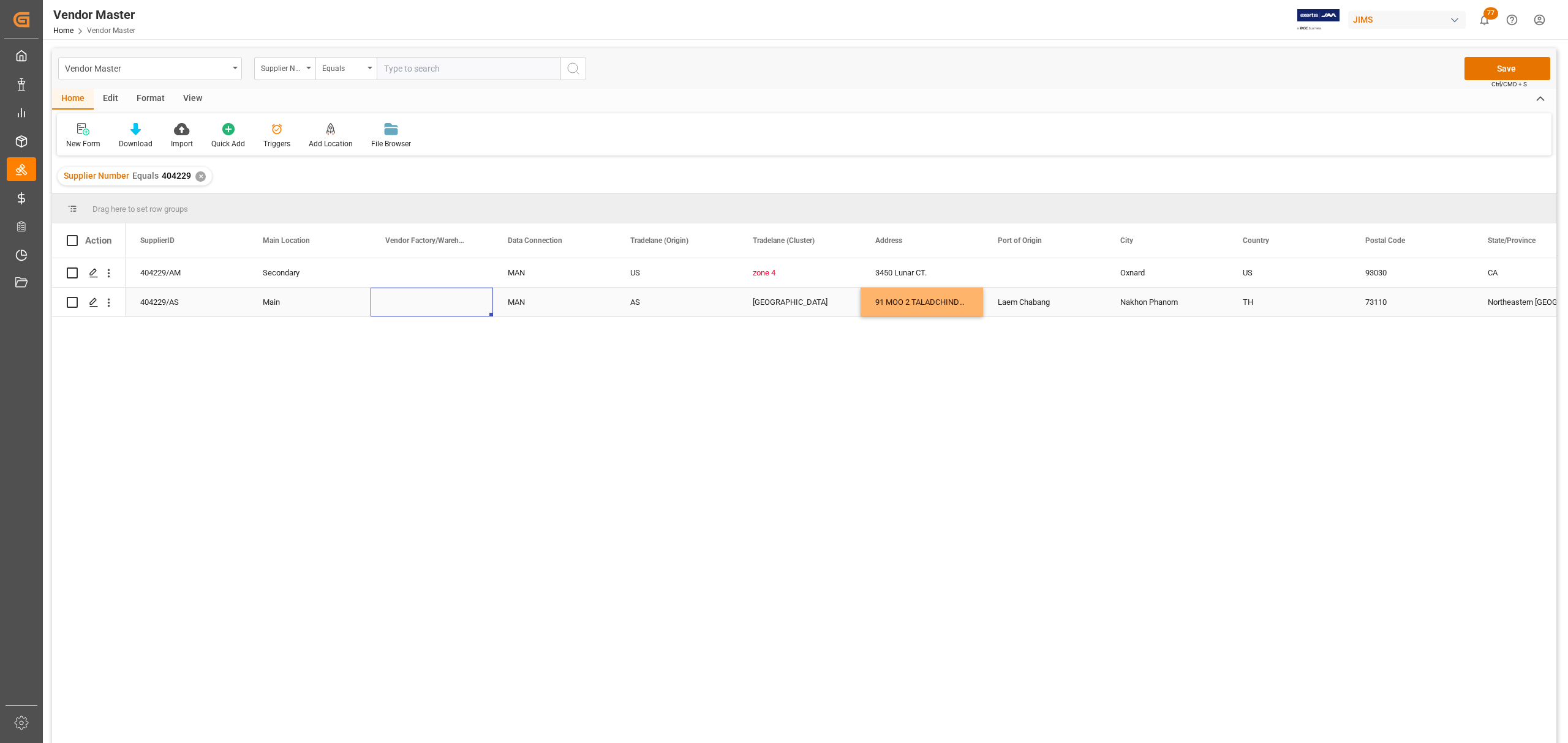
click at [423, 296] on div "Press SPACE to select this row." at bounding box center [432, 302] width 122 height 29
click at [423, 298] on input "Press SPACE to select this row." at bounding box center [432, 294] width 103 height 23
paste input "CHAI PATTANA INDUSTRY (1999) CO.,LTD"
type input "CHAI PATTANA INDUSTRY (1999) CO.,LTD"
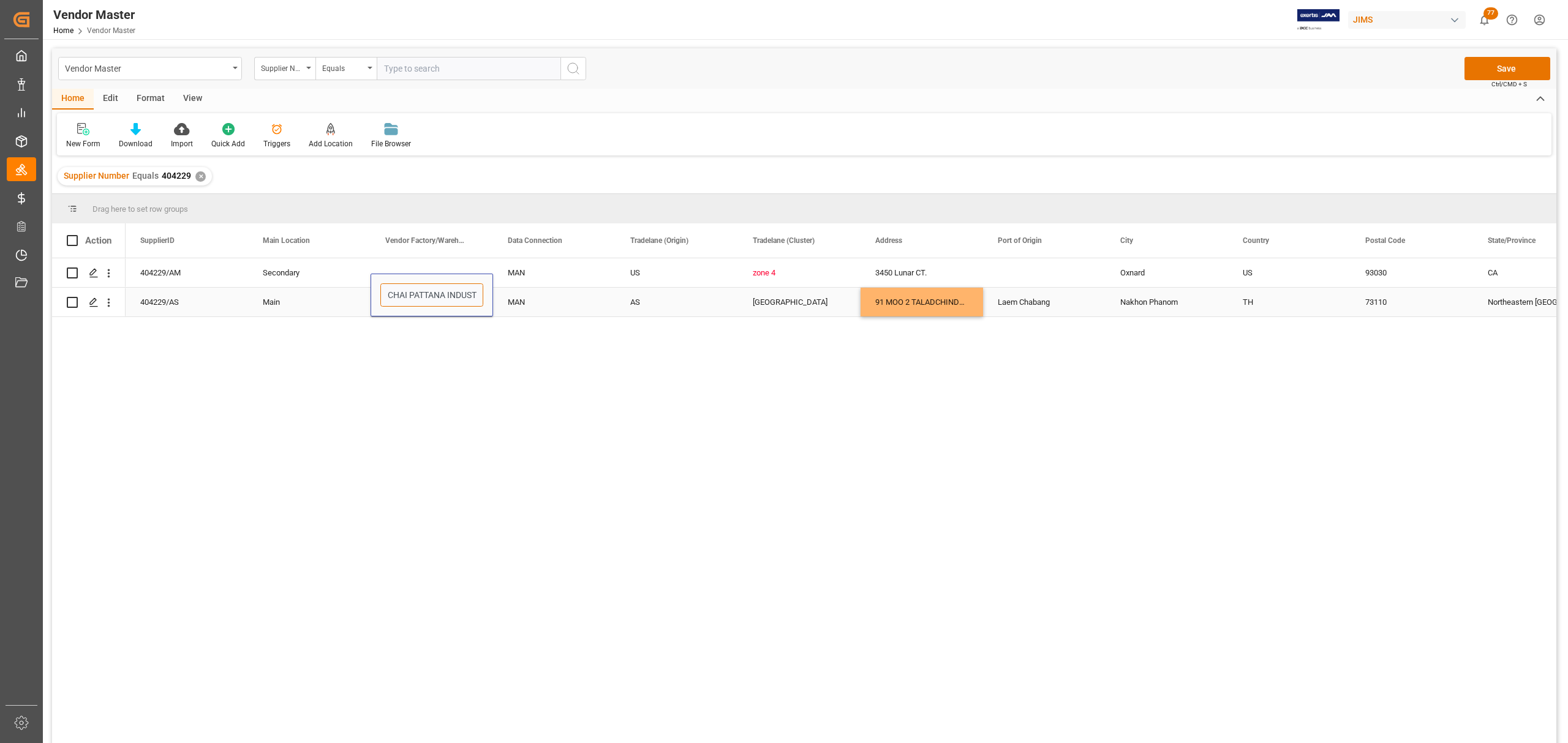
scroll to position [0, 71]
click at [538, 299] on div "MAN" at bounding box center [554, 302] width 93 height 28
click at [1522, 70] on button "Save" at bounding box center [1507, 68] width 86 height 23
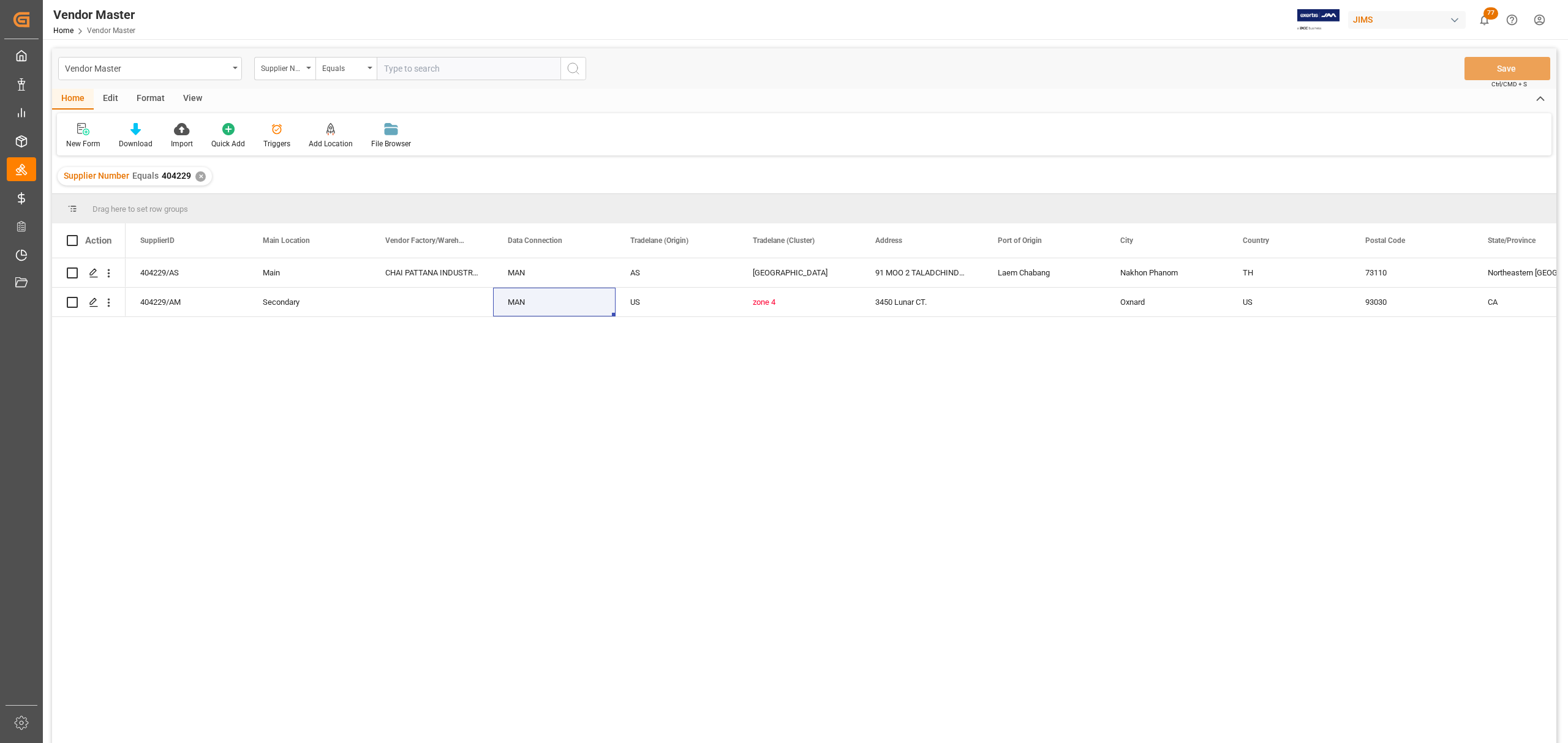
click at [200, 176] on div "✕" at bounding box center [200, 176] width 10 height 10
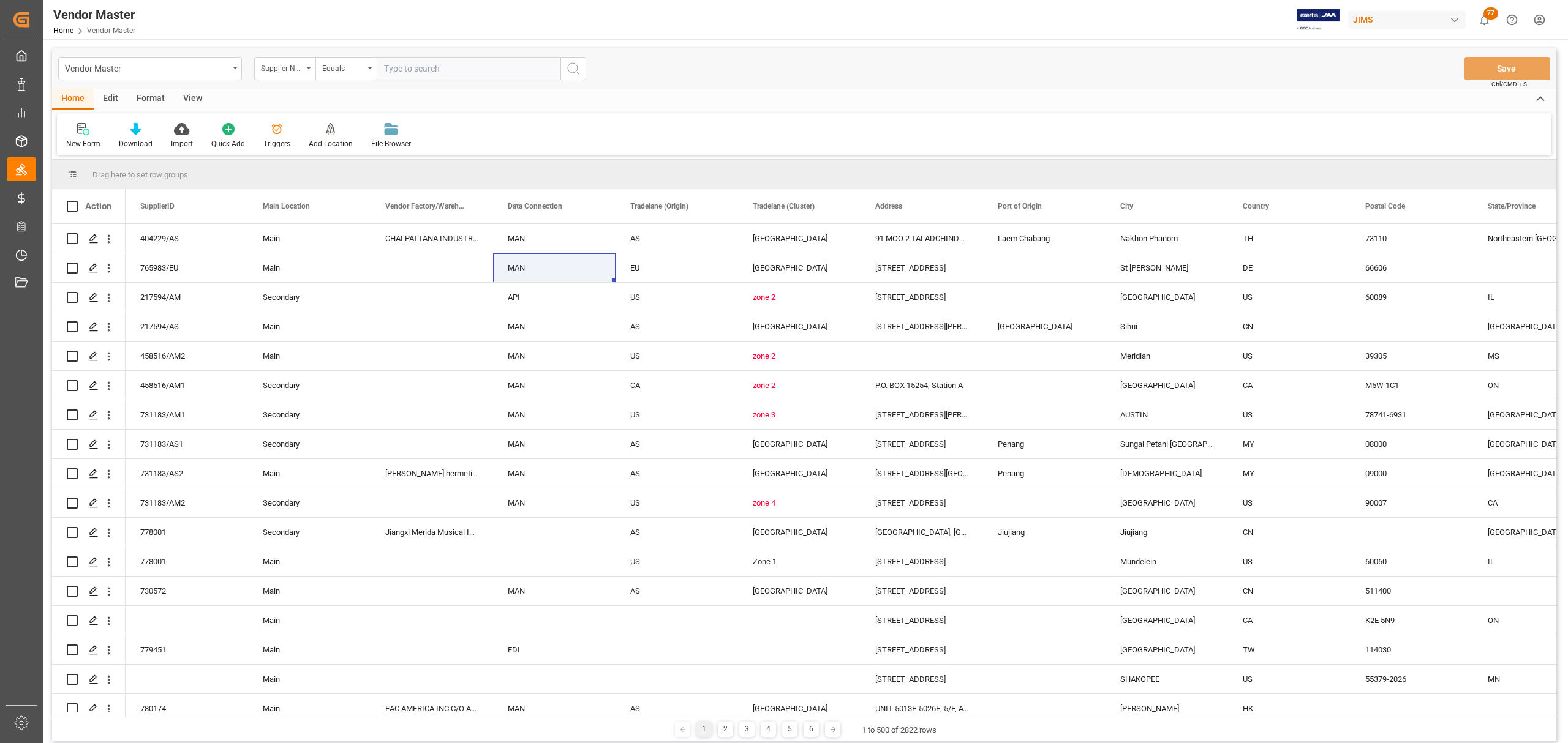
click at [438, 68] on input "text" at bounding box center [468, 68] width 184 height 23
paste input "647041"
type input "647041"
click at [573, 72] on icon "search button" at bounding box center [573, 68] width 15 height 15
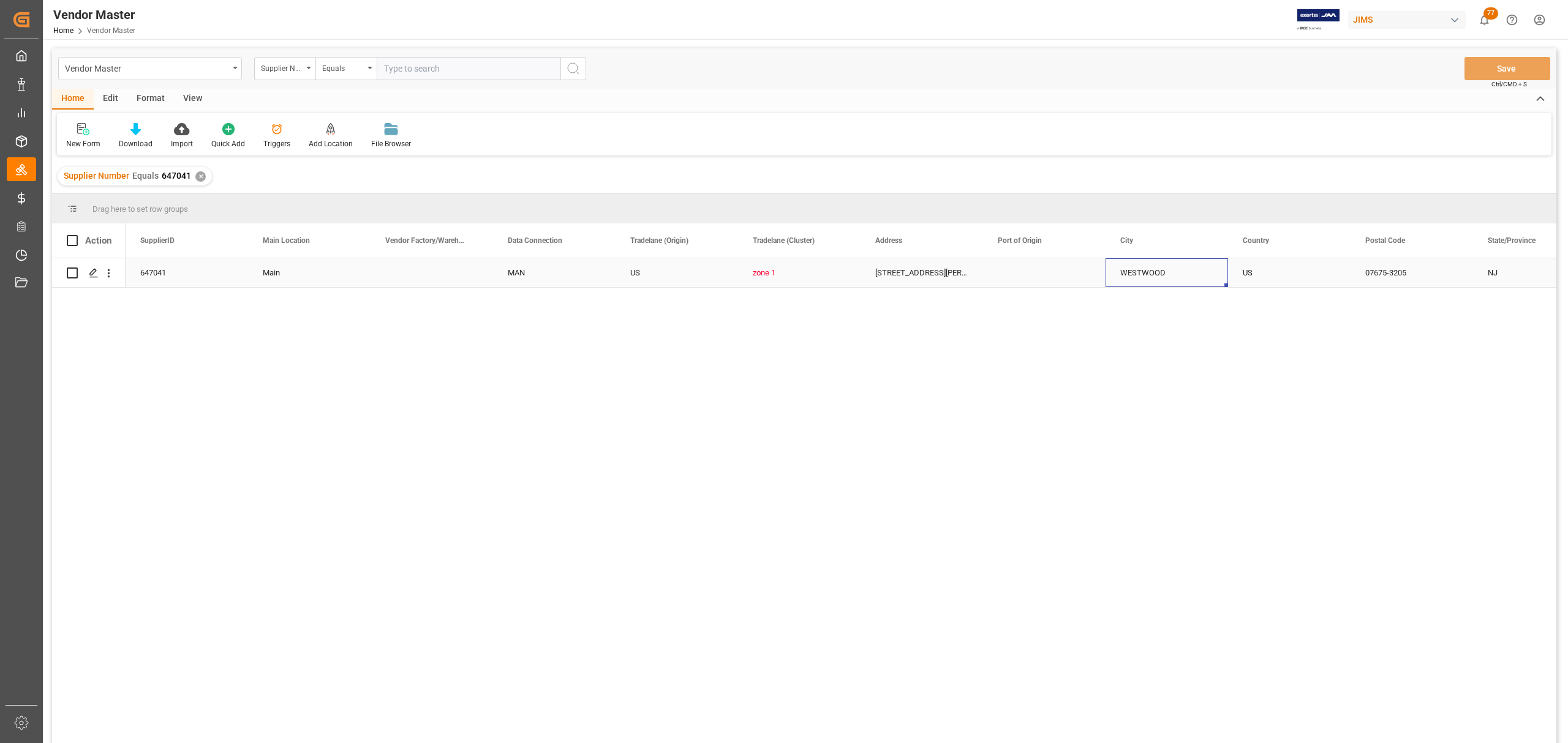
click at [1148, 265] on div "WESTWOOD" at bounding box center [1166, 273] width 122 height 29
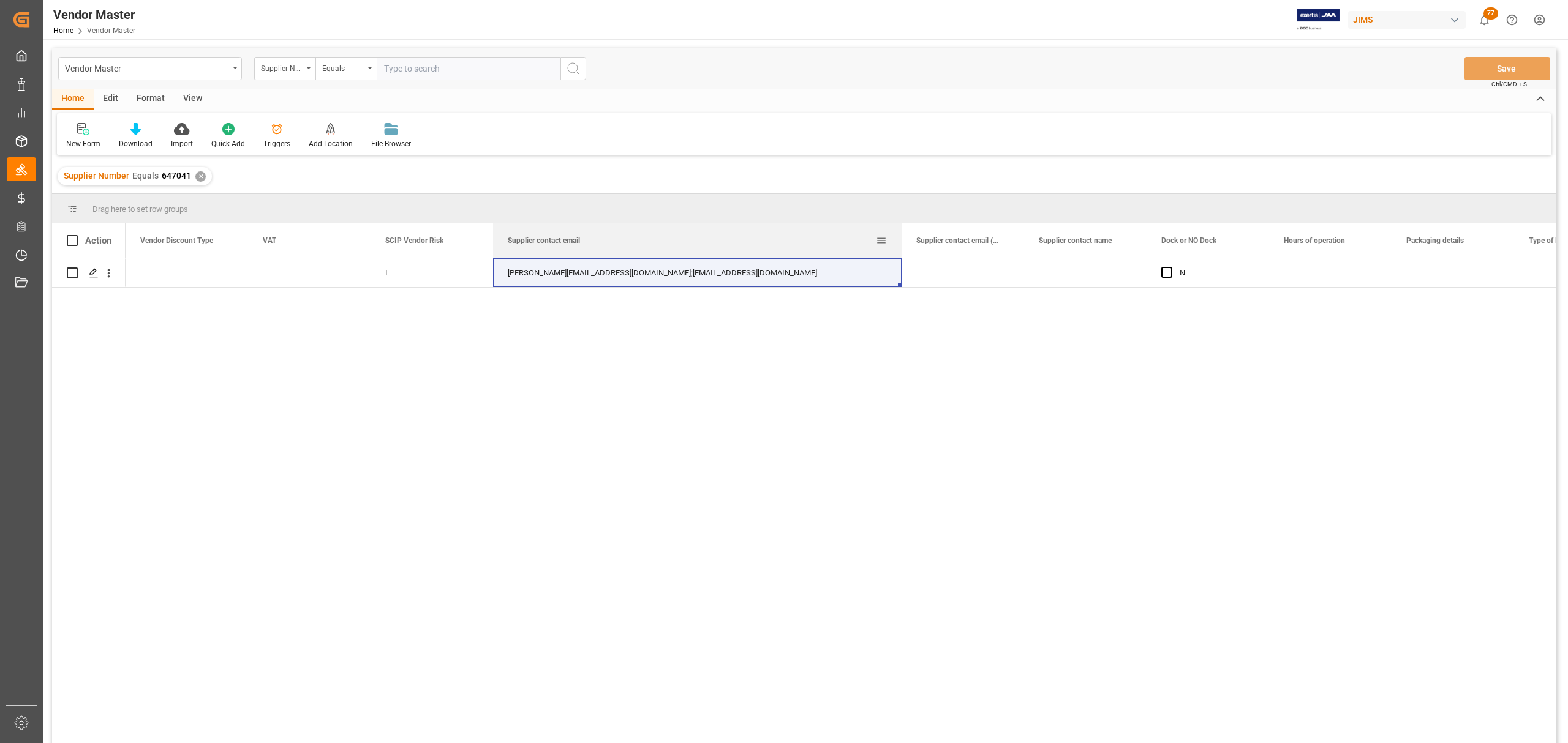
drag, startPoint x: 778, startPoint y: 235, endPoint x: 915, endPoint y: 235, distance: 137.0
click at [904, 235] on div at bounding box center [902, 241] width 5 height 34
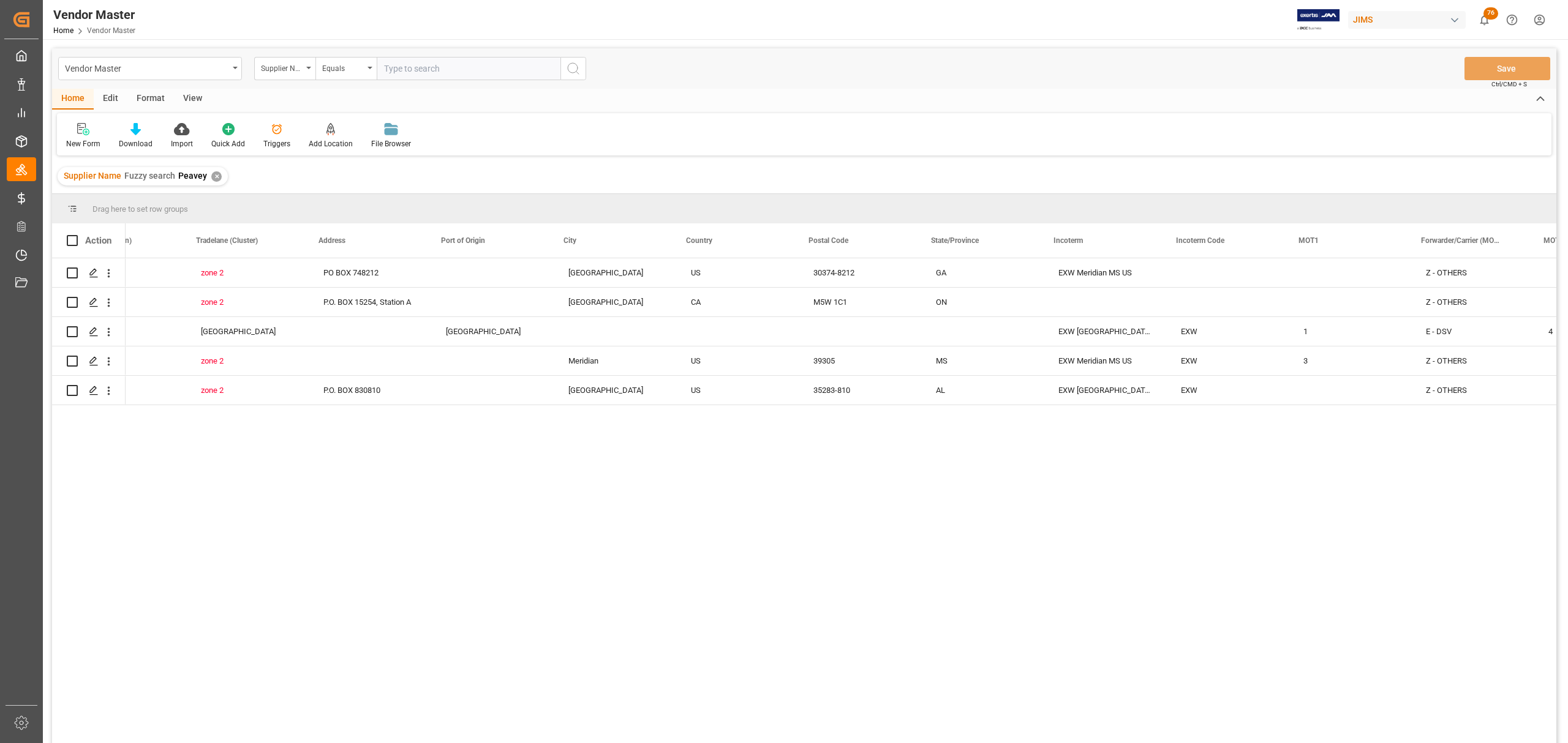
scroll to position [0, 2439]
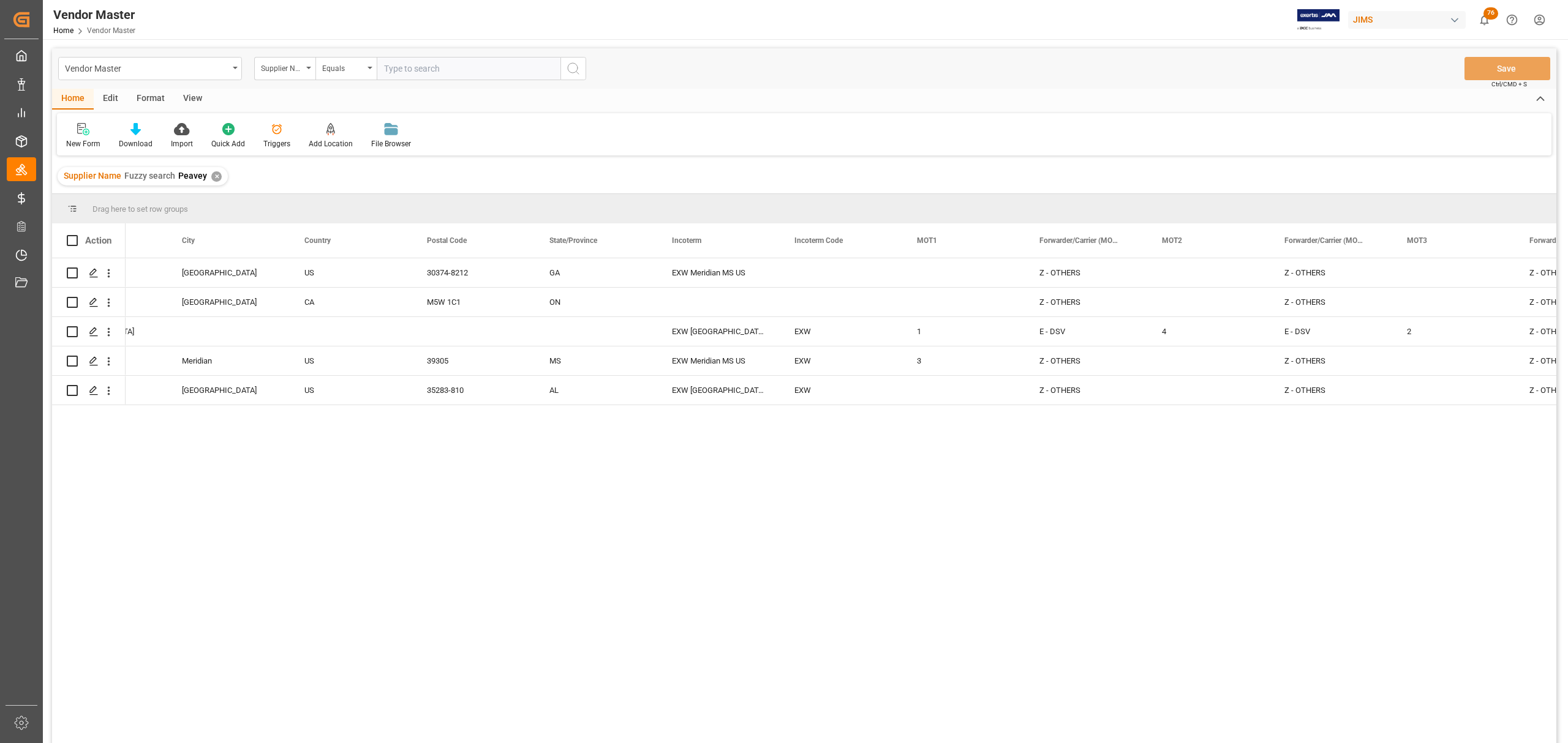
click at [316, 532] on div "PO BOX 748212 [GEOGRAPHIC_DATA] [GEOGRAPHIC_DATA] 30374-8212 GA EXW Meridian MS…" at bounding box center [841, 505] width 1431 height 493
click at [214, 175] on div "✕" at bounding box center [217, 176] width 10 height 10
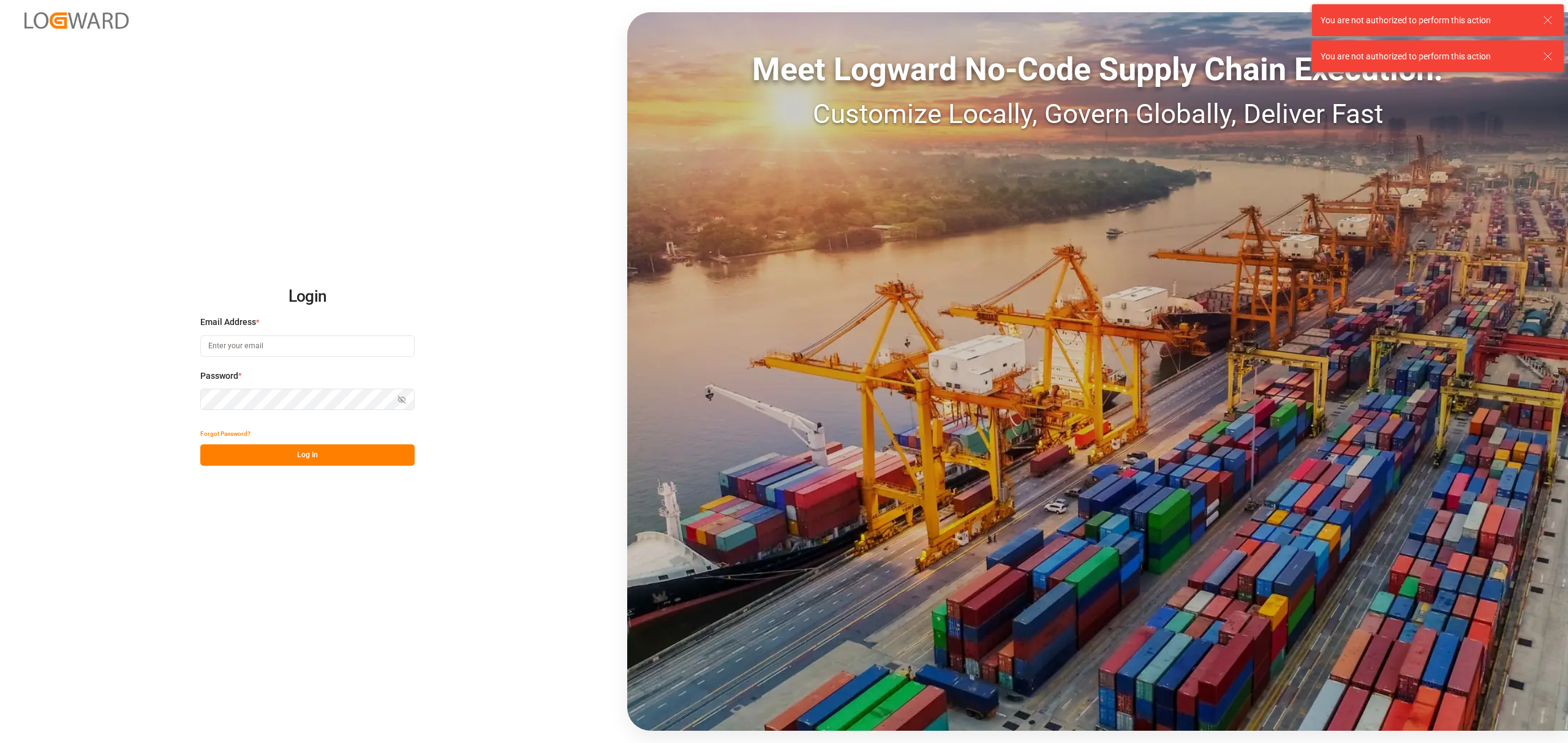
type input "[PERSON_NAME][EMAIL_ADDRESS][PERSON_NAME][DOMAIN_NAME]"
click at [292, 455] on button "Log In" at bounding box center [307, 455] width 214 height 21
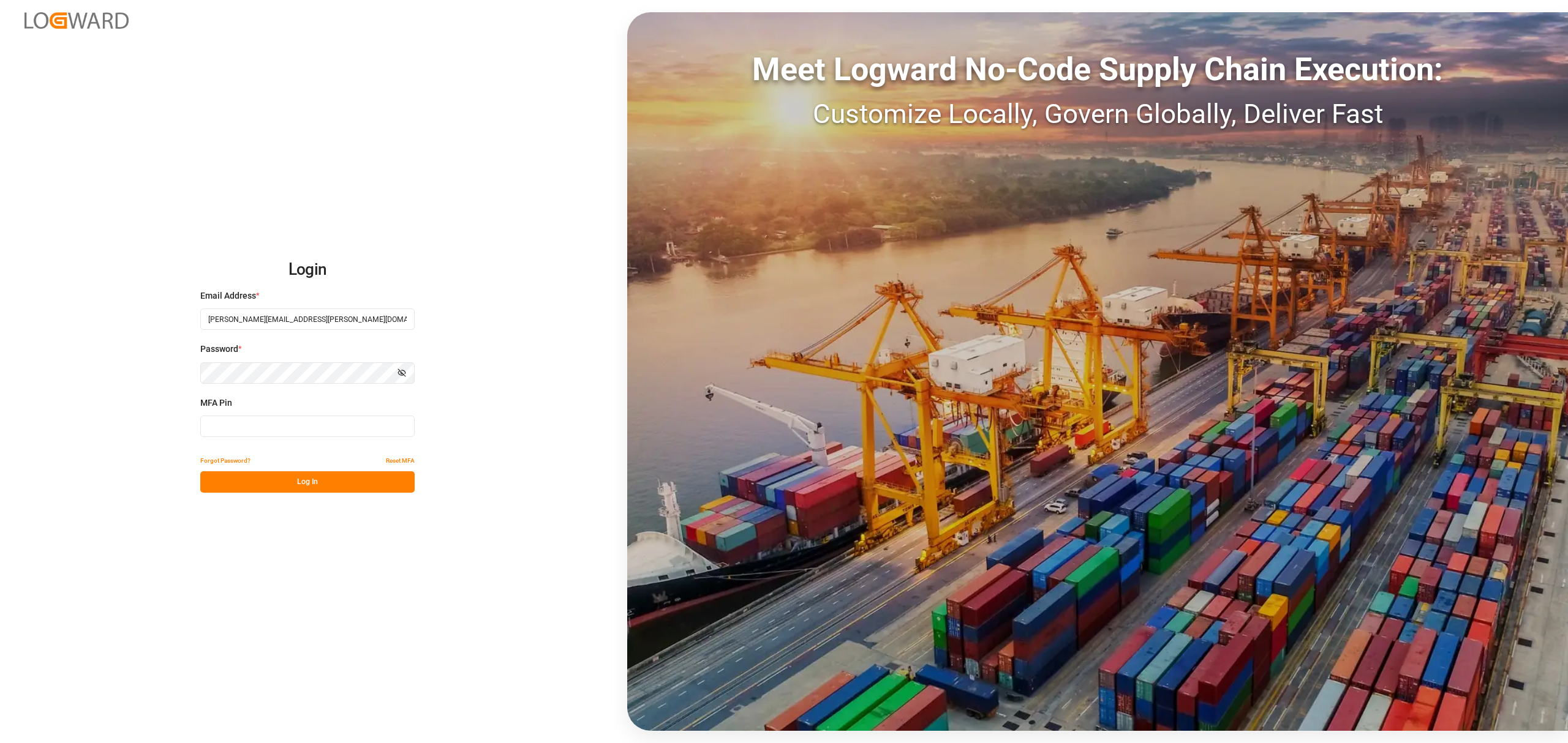
click at [296, 423] on input at bounding box center [307, 426] width 214 height 21
type input "252241"
click at [322, 490] on button "Log In" at bounding box center [307, 482] width 214 height 21
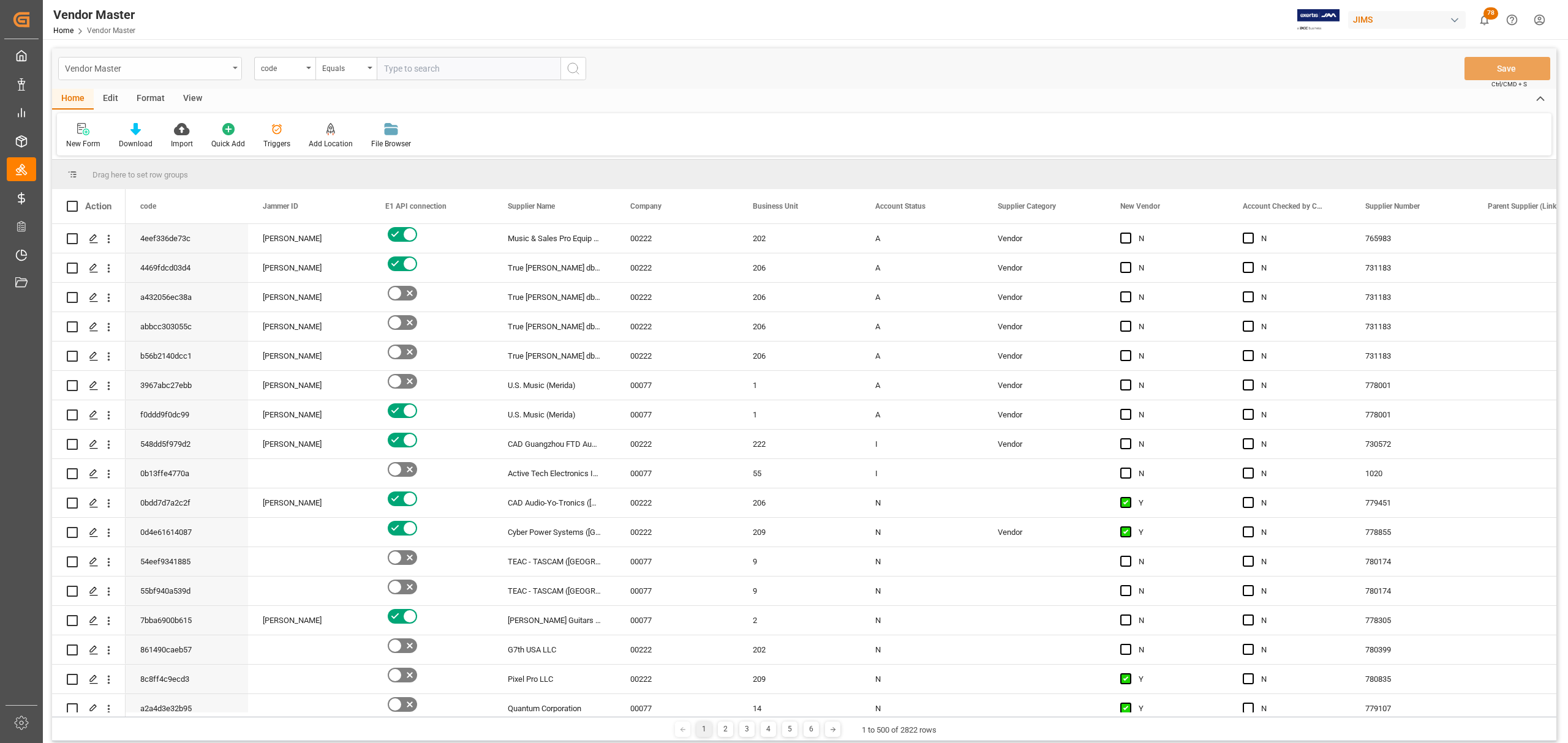
click at [235, 67] on icon "open menu" at bounding box center [235, 68] width 5 height 3
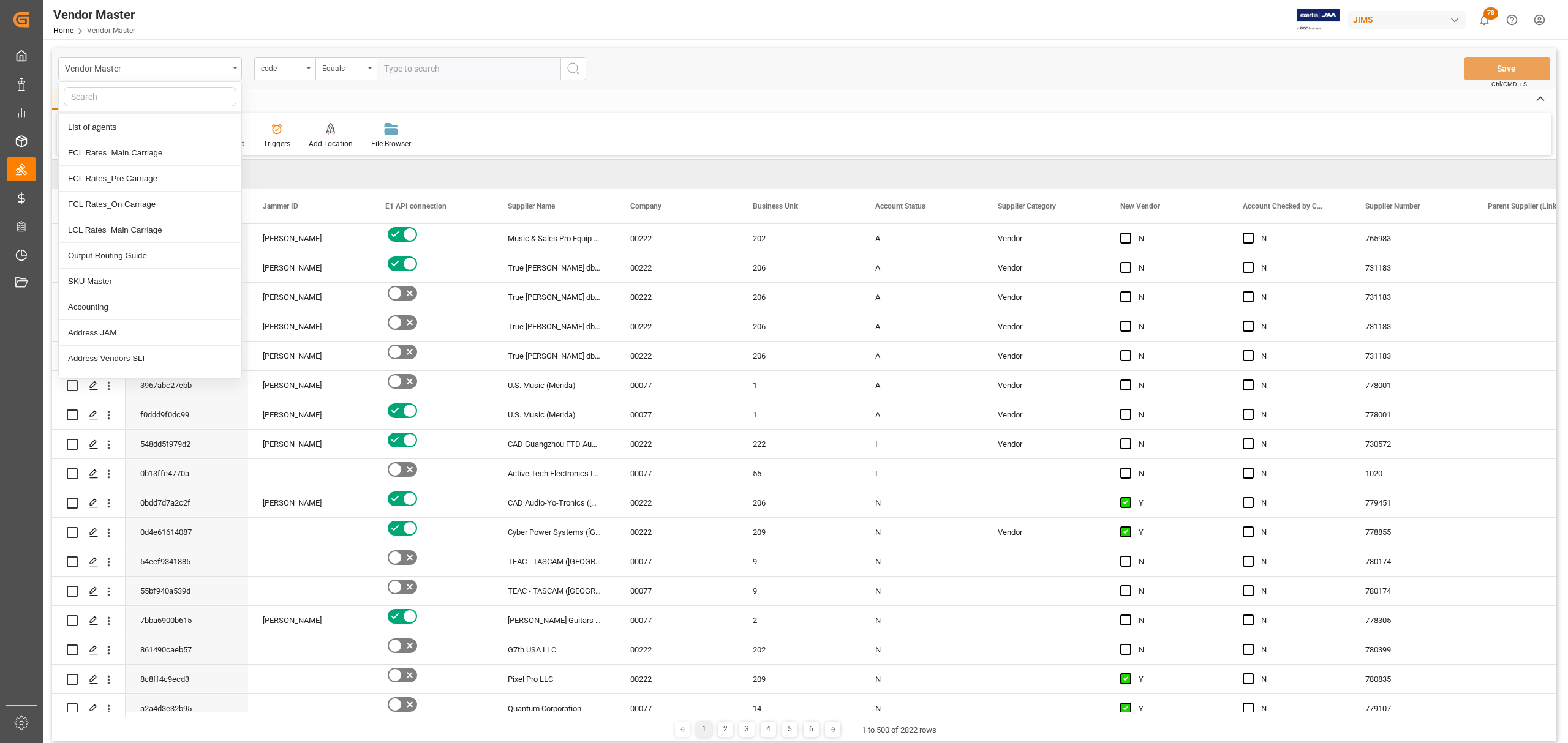
scroll to position [163, 0]
click at [140, 277] on div "SKU Master" at bounding box center [150, 270] width 182 height 26
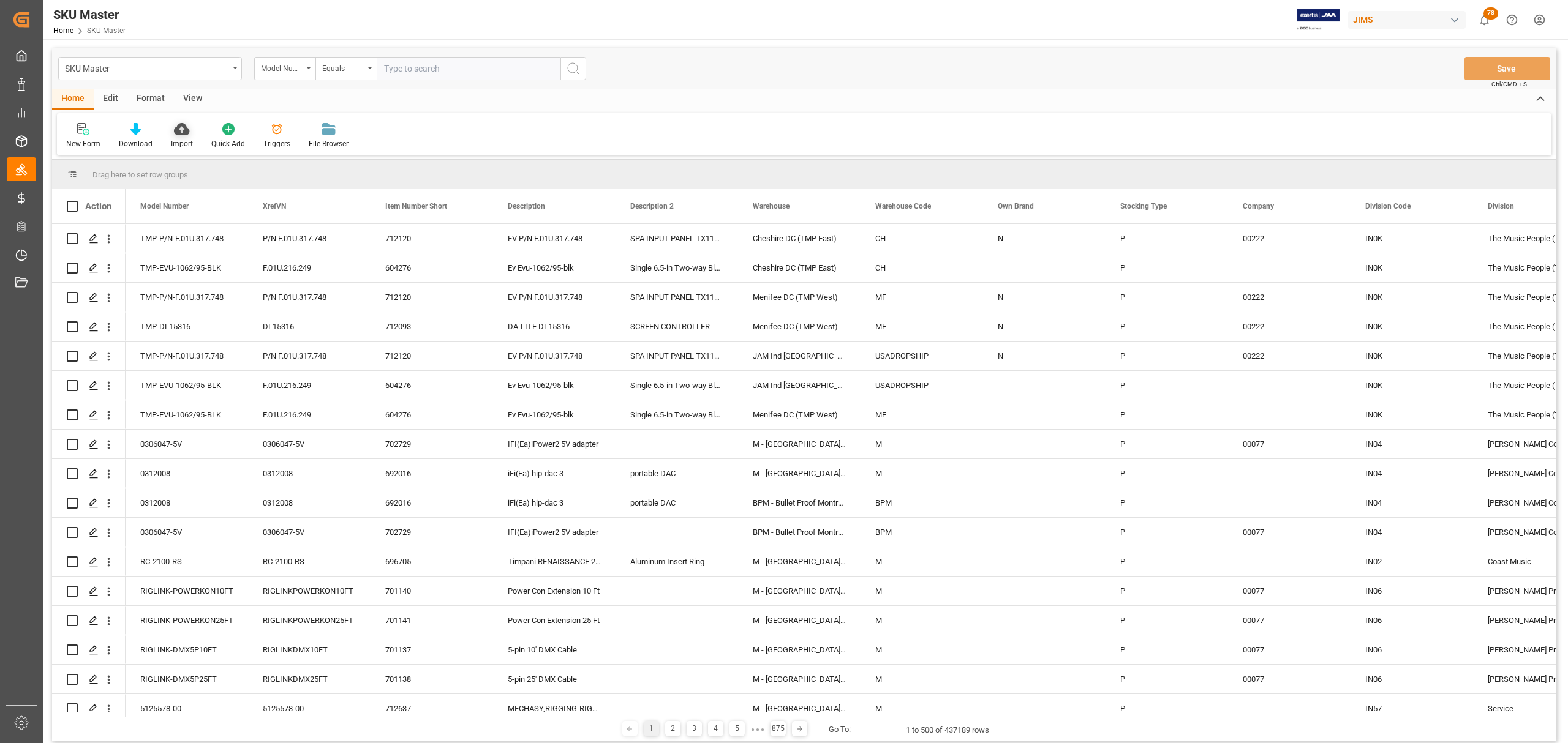
click at [176, 134] on icon at bounding box center [182, 129] width 15 height 12
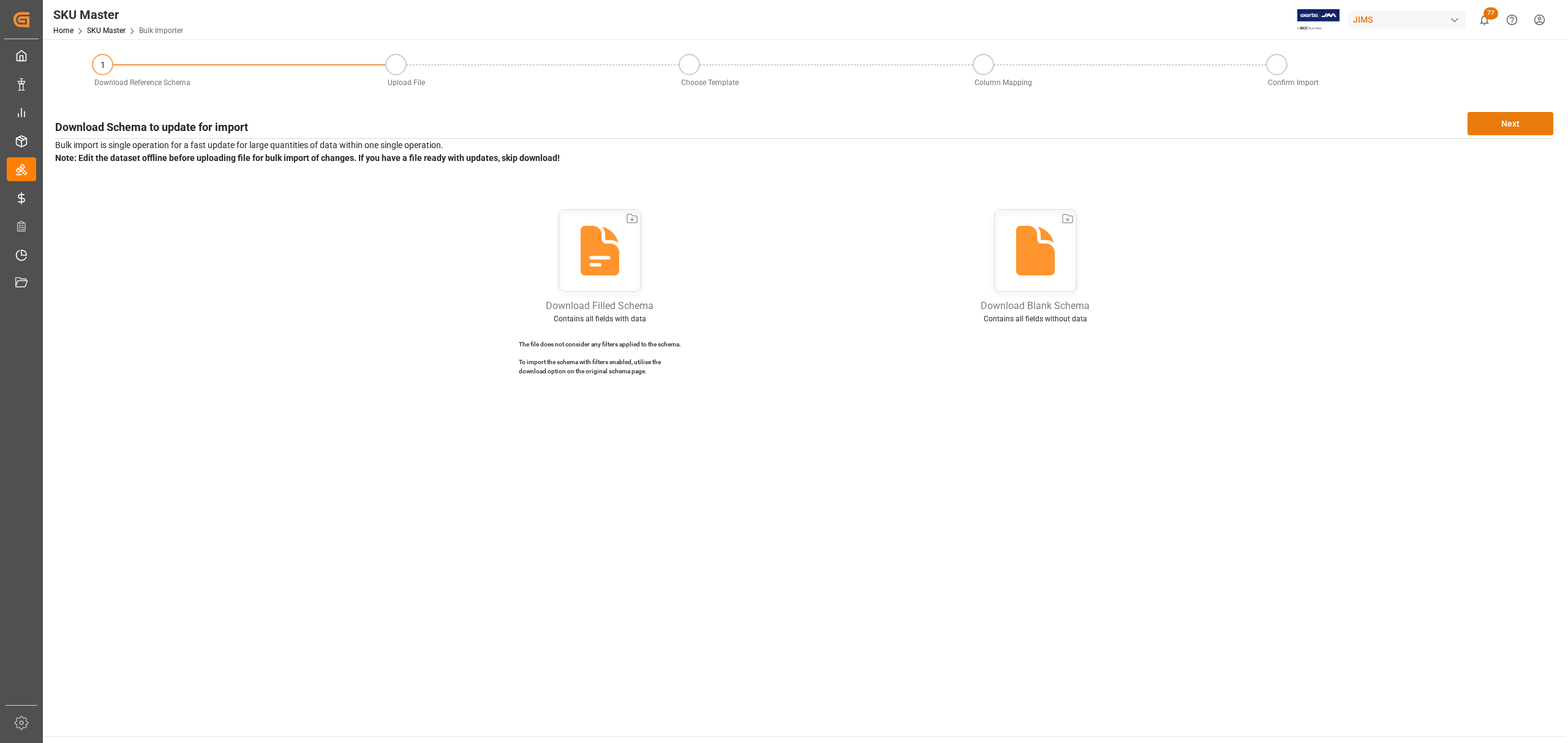
click at [1510, 119] on button "Next" at bounding box center [1511, 123] width 86 height 23
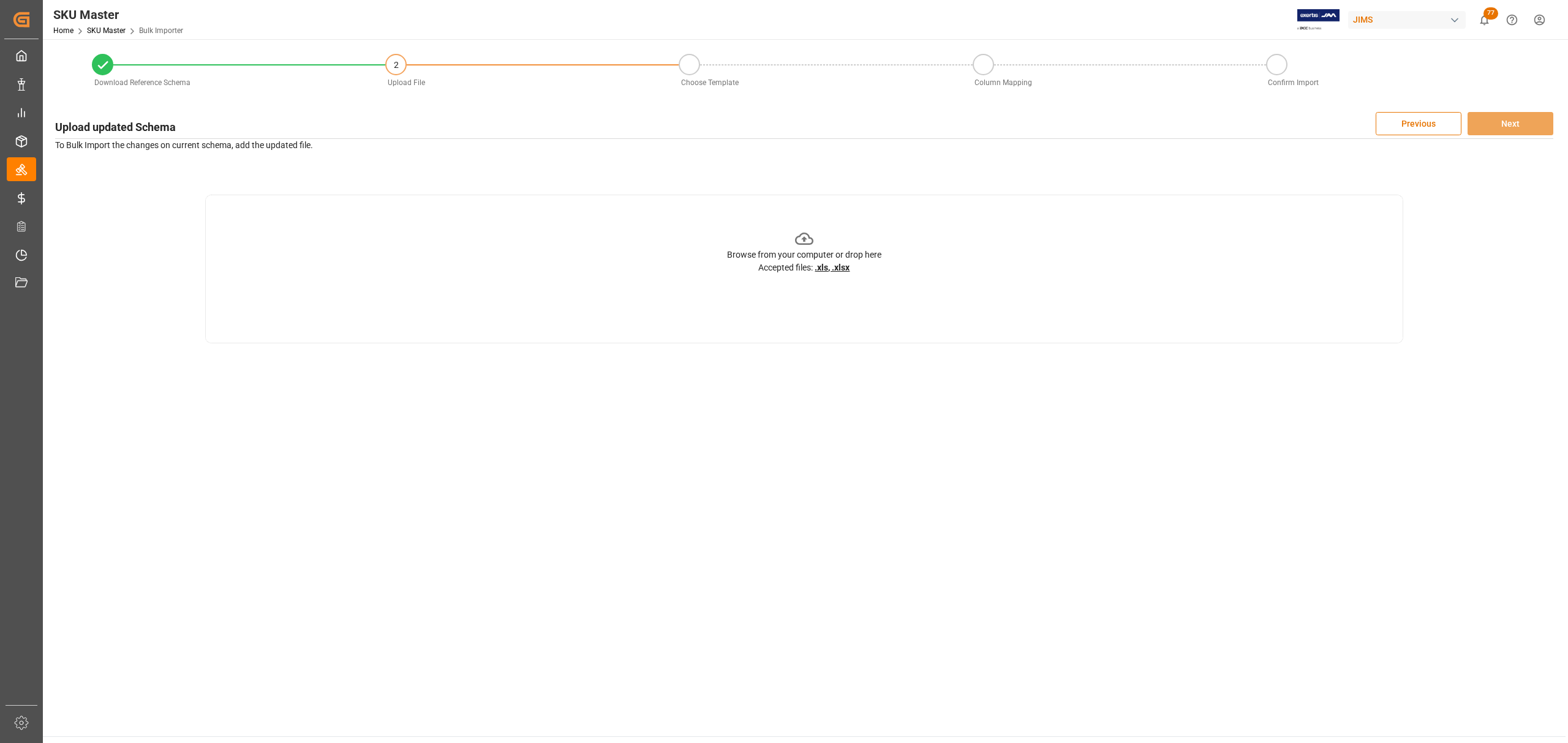
click at [957, 238] on div "Browse from your computer or drop here Accepted files: .xls, .xlsx" at bounding box center [805, 269] width 1199 height 149
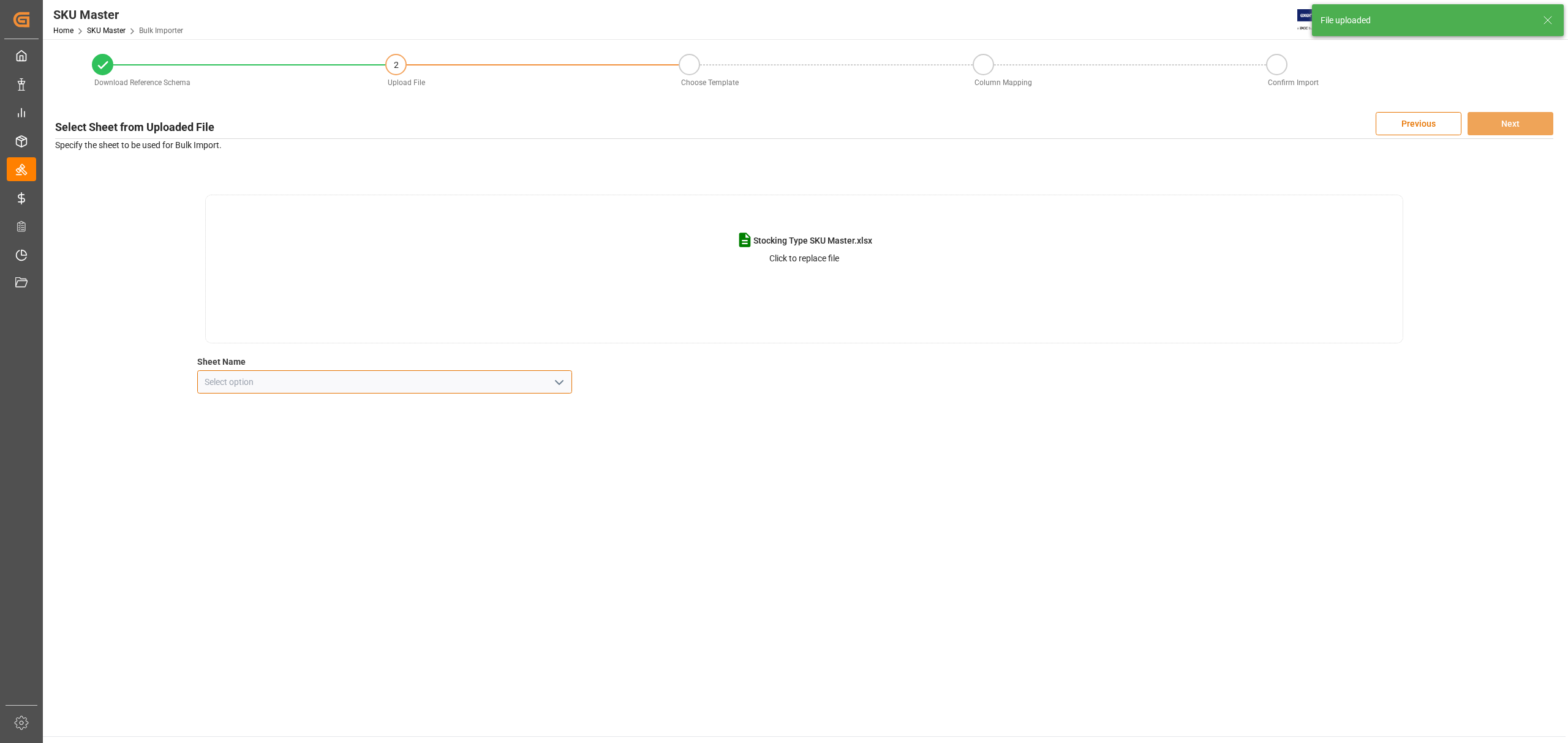
click at [293, 383] on input at bounding box center [385, 382] width 375 height 23
click at [556, 381] on polyline "open menu" at bounding box center [559, 383] width 8 height 3
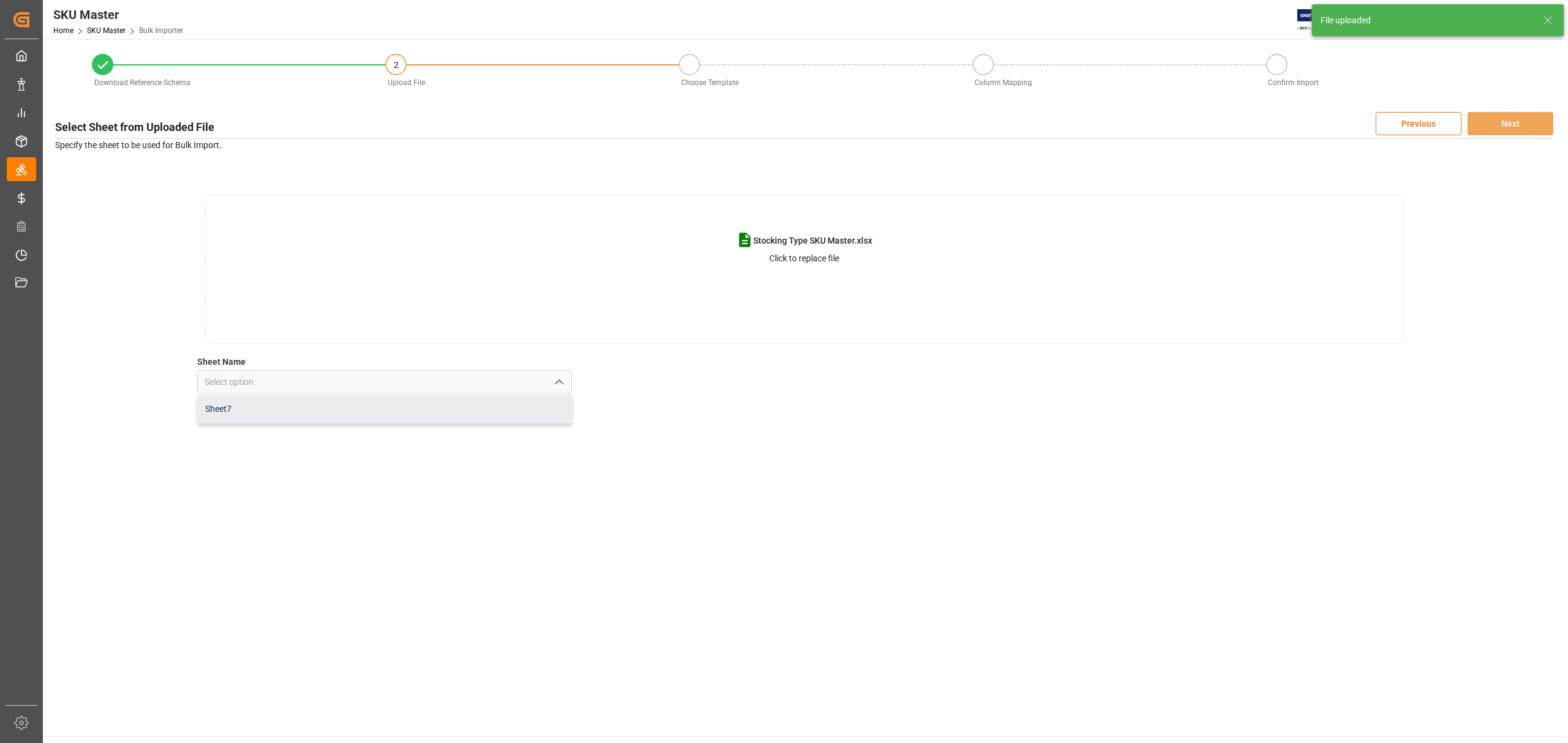
click at [414, 401] on div "Sheet7" at bounding box center [385, 409] width 373 height 27
type input "Sheet7"
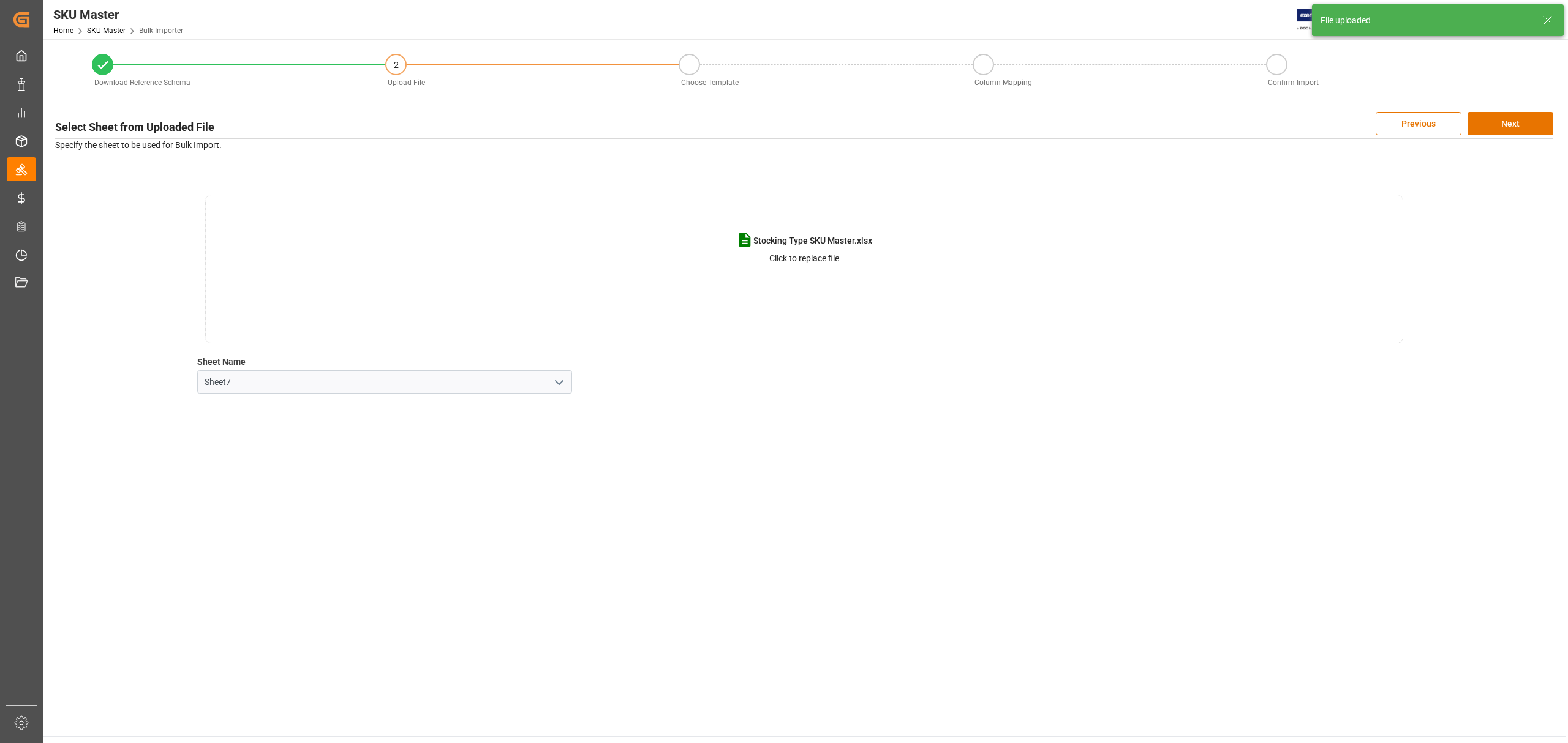
click at [1068, 463] on main "Download Reference Schema 2 Upload File Choose Template Column Mapping Confirm …" at bounding box center [804, 388] width 1523 height 698
click at [1527, 123] on button "Next" at bounding box center [1511, 123] width 86 height 23
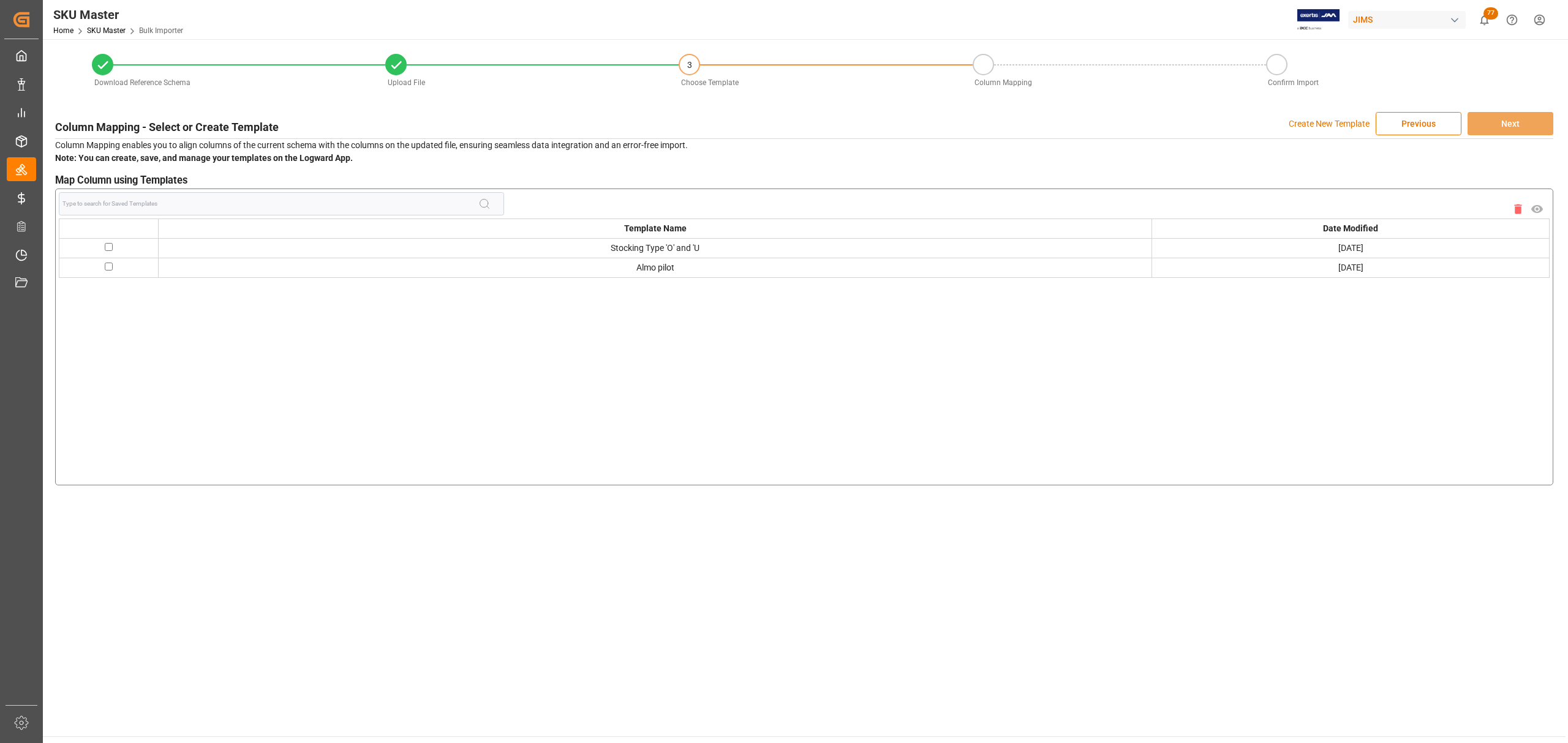
click at [1321, 119] on p "Create New Template" at bounding box center [1329, 123] width 80 height 23
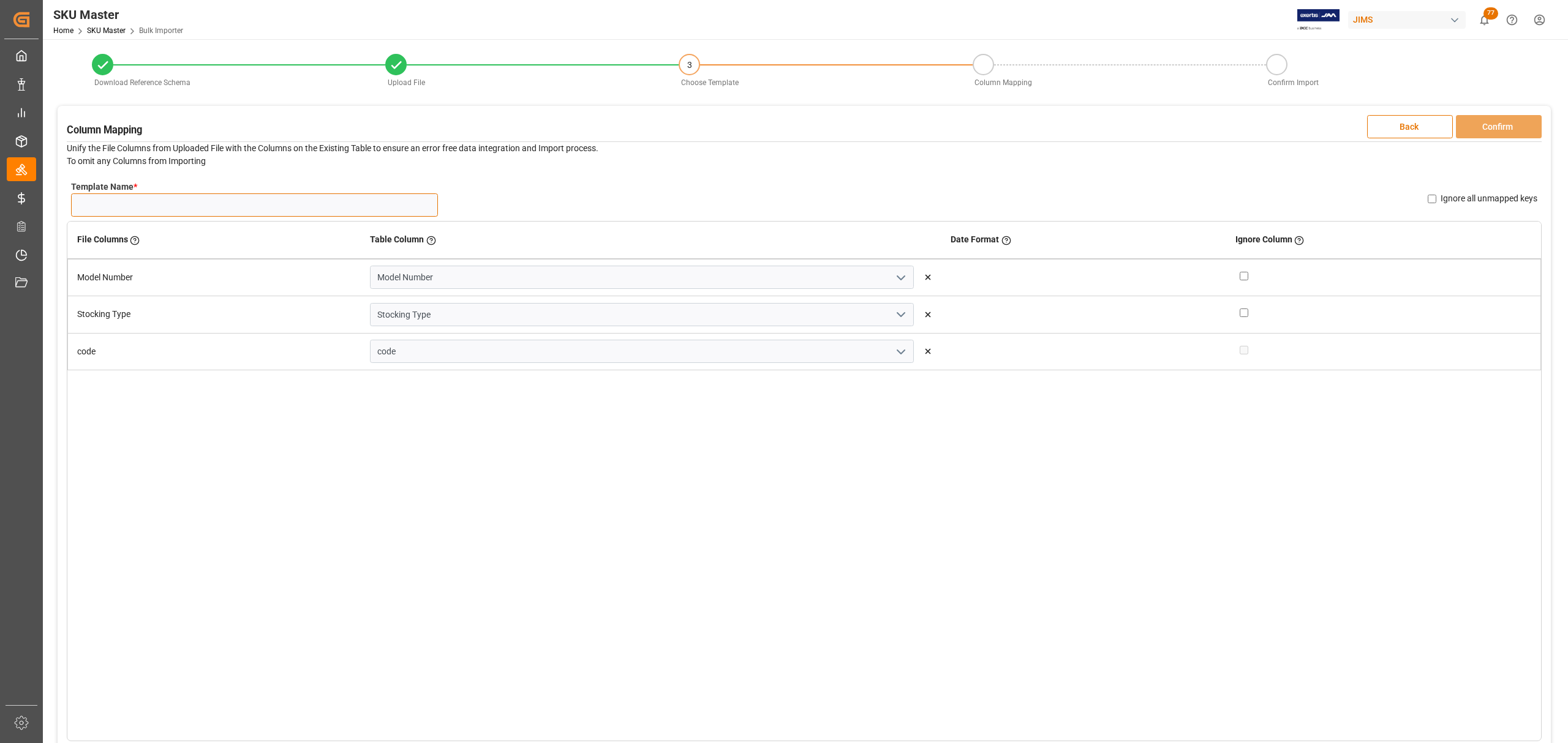
click at [135, 199] on input "Template Name *" at bounding box center [254, 205] width 367 height 23
type input "Stocking Type"
click at [267, 484] on div "File Columns Header of the column in the sheet that is uploaded Table Column Ke…" at bounding box center [804, 481] width 1475 height 520
click at [1240, 277] on input "checkbox" at bounding box center [1244, 276] width 9 height 9
checkbox input "true"
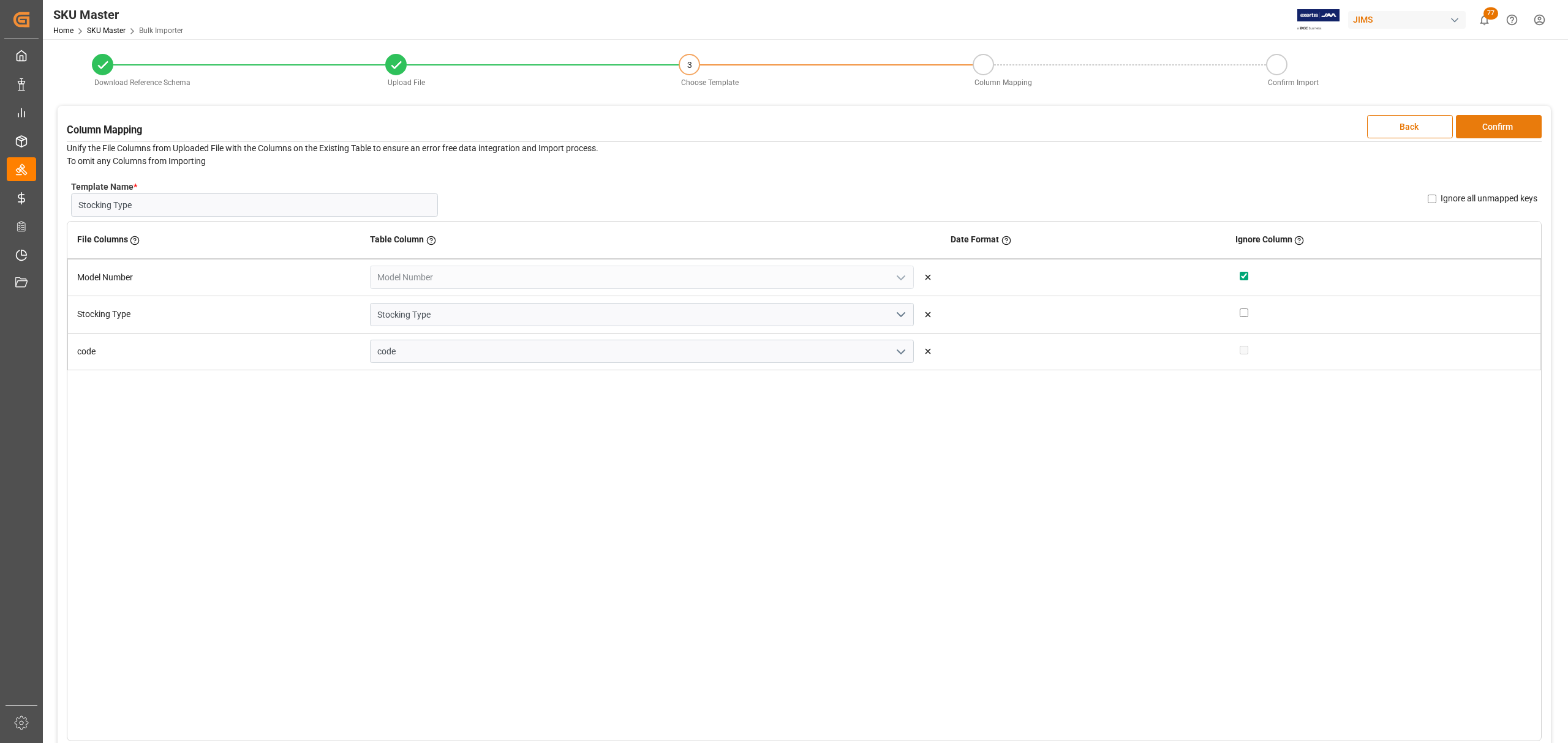
click at [1496, 119] on button "Confirm" at bounding box center [1499, 126] width 86 height 23
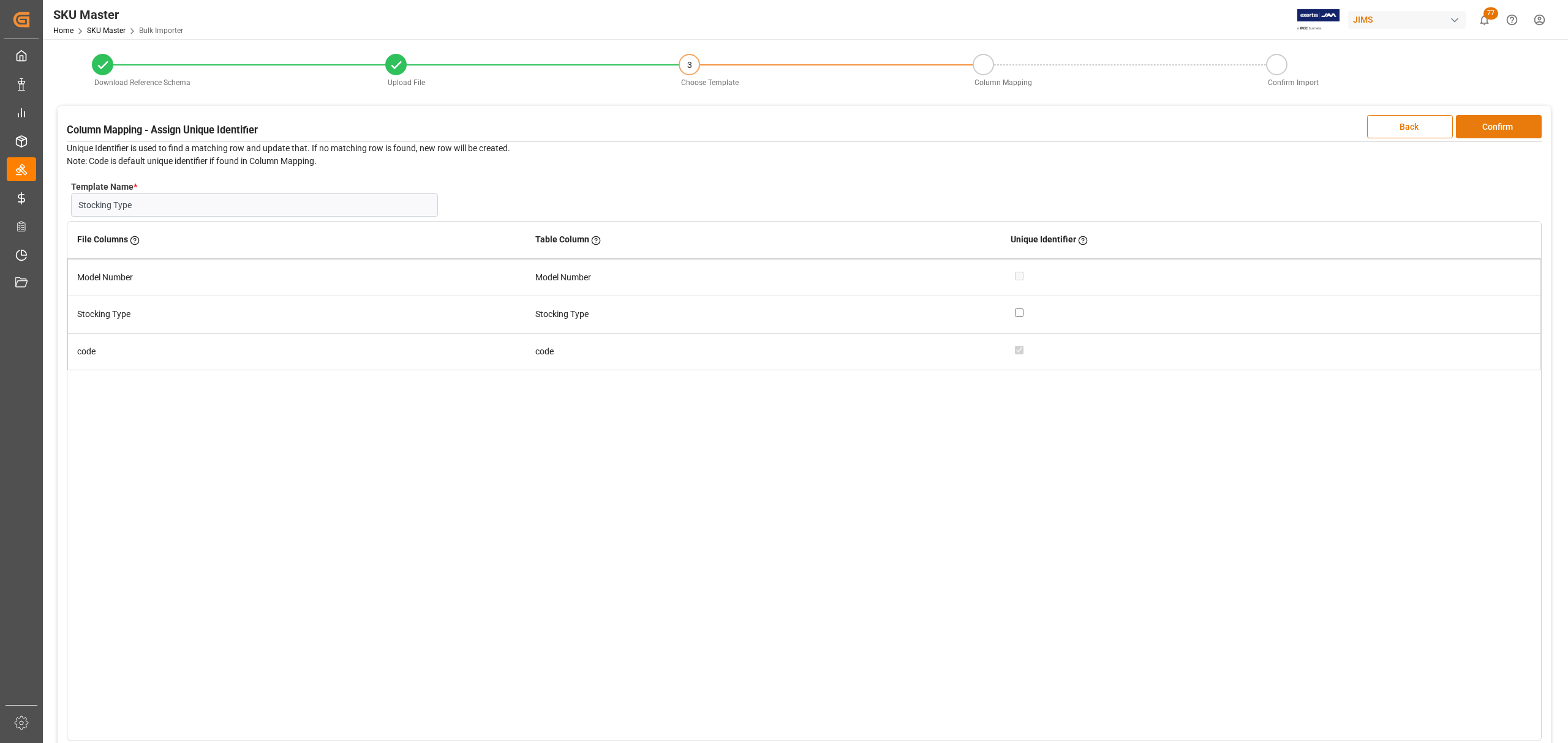
click at [1514, 123] on button "Confirm" at bounding box center [1499, 126] width 86 height 23
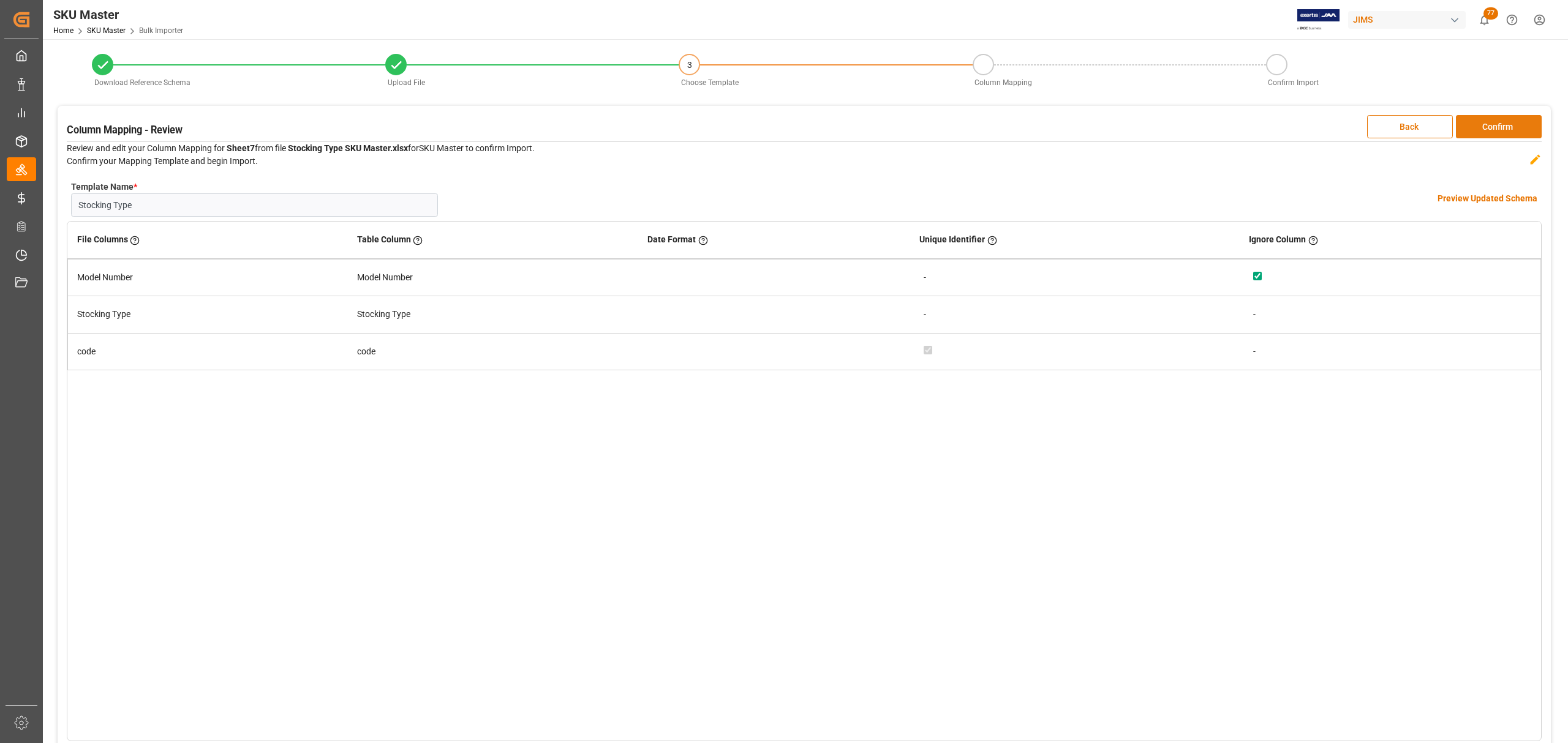
click at [1503, 126] on button "Confirm" at bounding box center [1499, 126] width 86 height 23
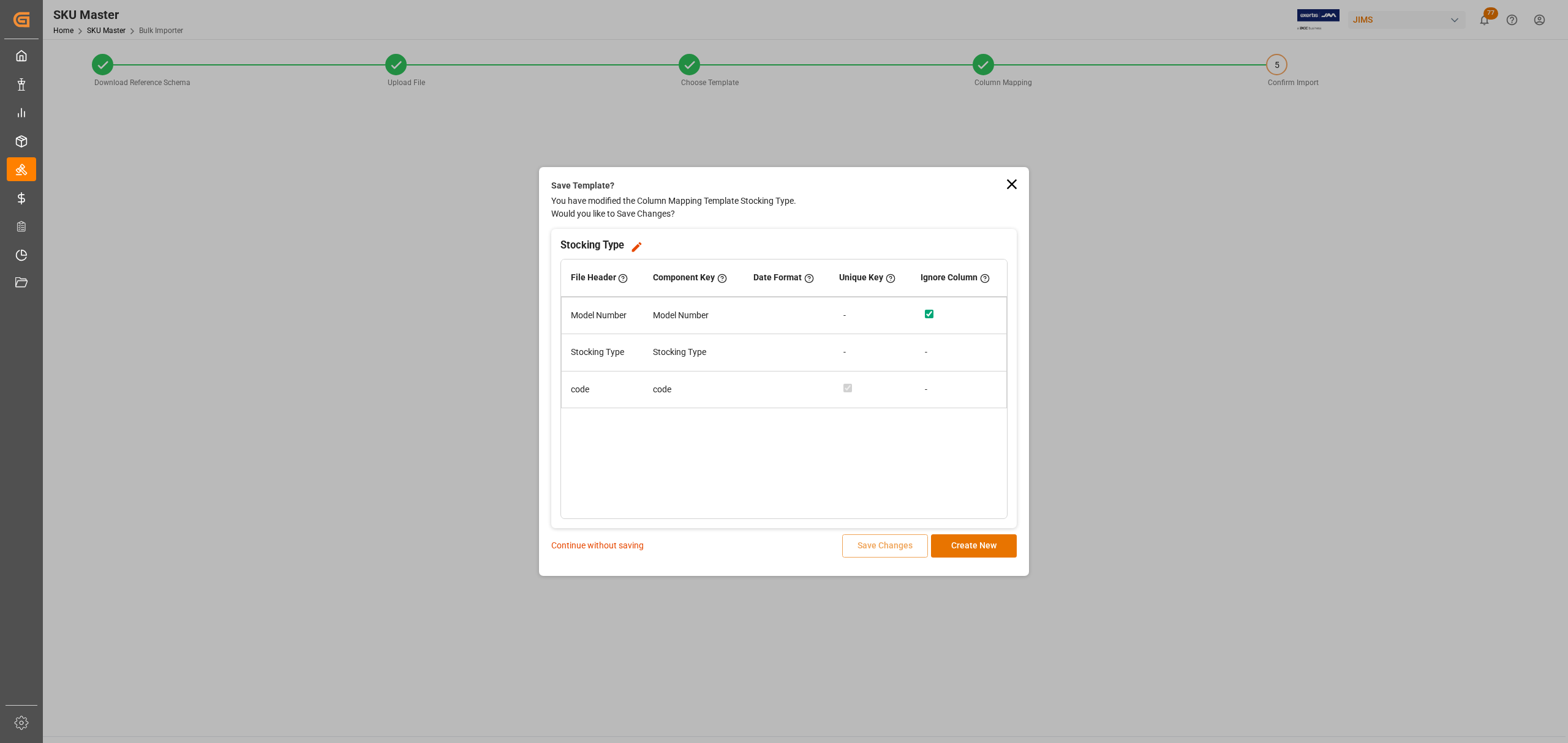
click at [577, 544] on p "Continue without saving" at bounding box center [598, 545] width 92 height 13
click at [614, 546] on p "Continue without saving" at bounding box center [598, 545] width 92 height 13
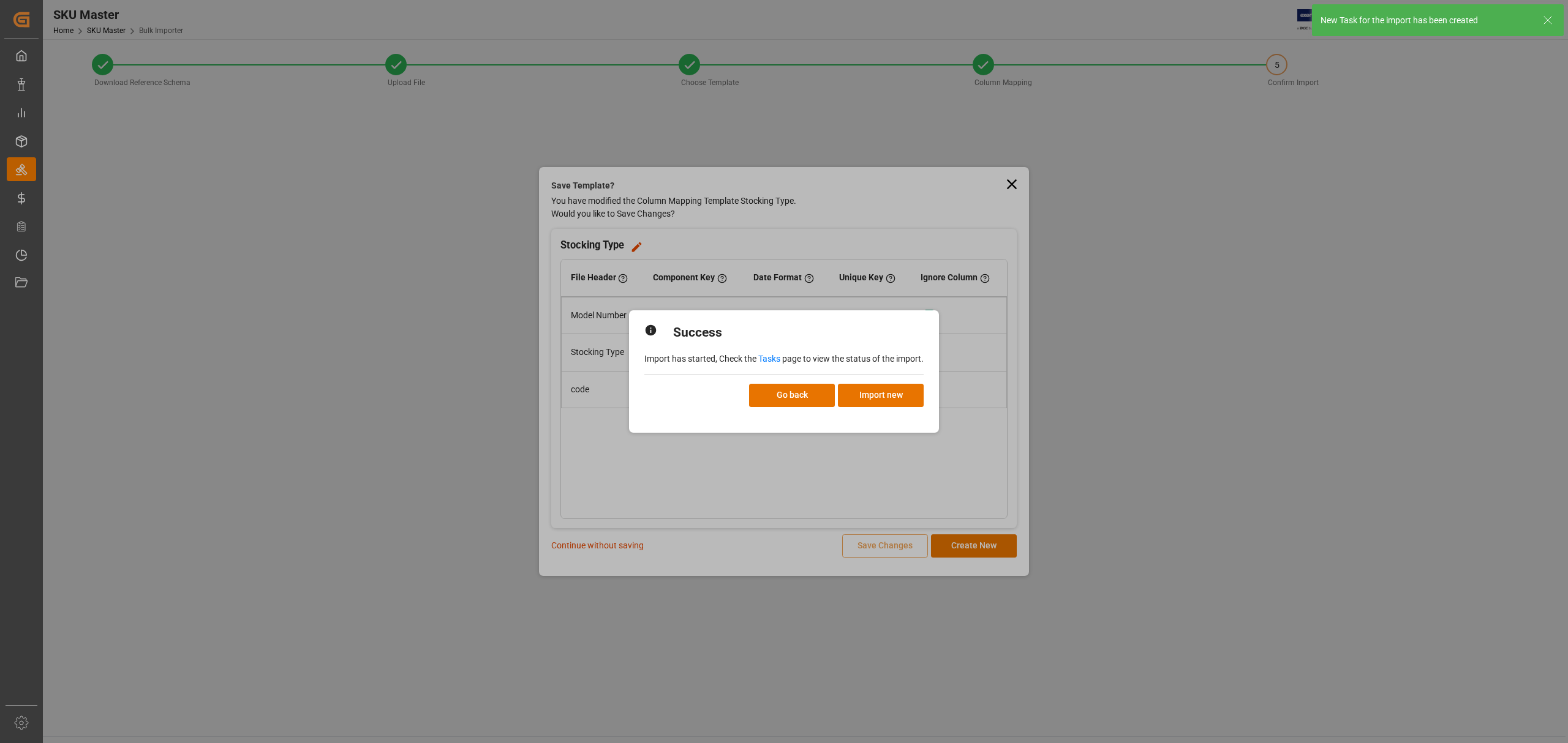
click at [770, 354] on link "Tasks" at bounding box center [770, 358] width 22 height 9
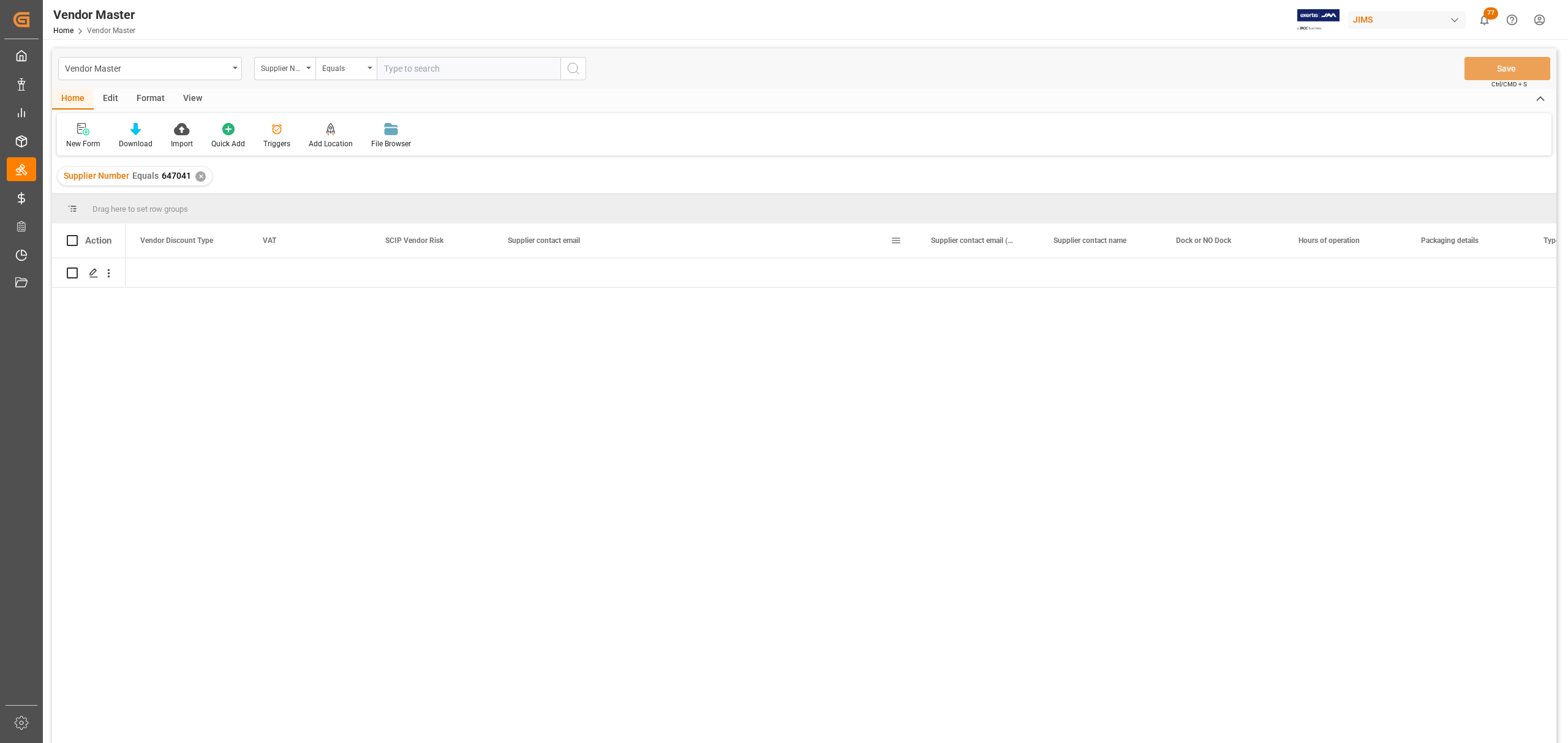
scroll to position [0, 4778]
click at [725, 270] on div "Anthony@drstrings.com;Annika@drstrings.com" at bounding box center [705, 273] width 423 height 29
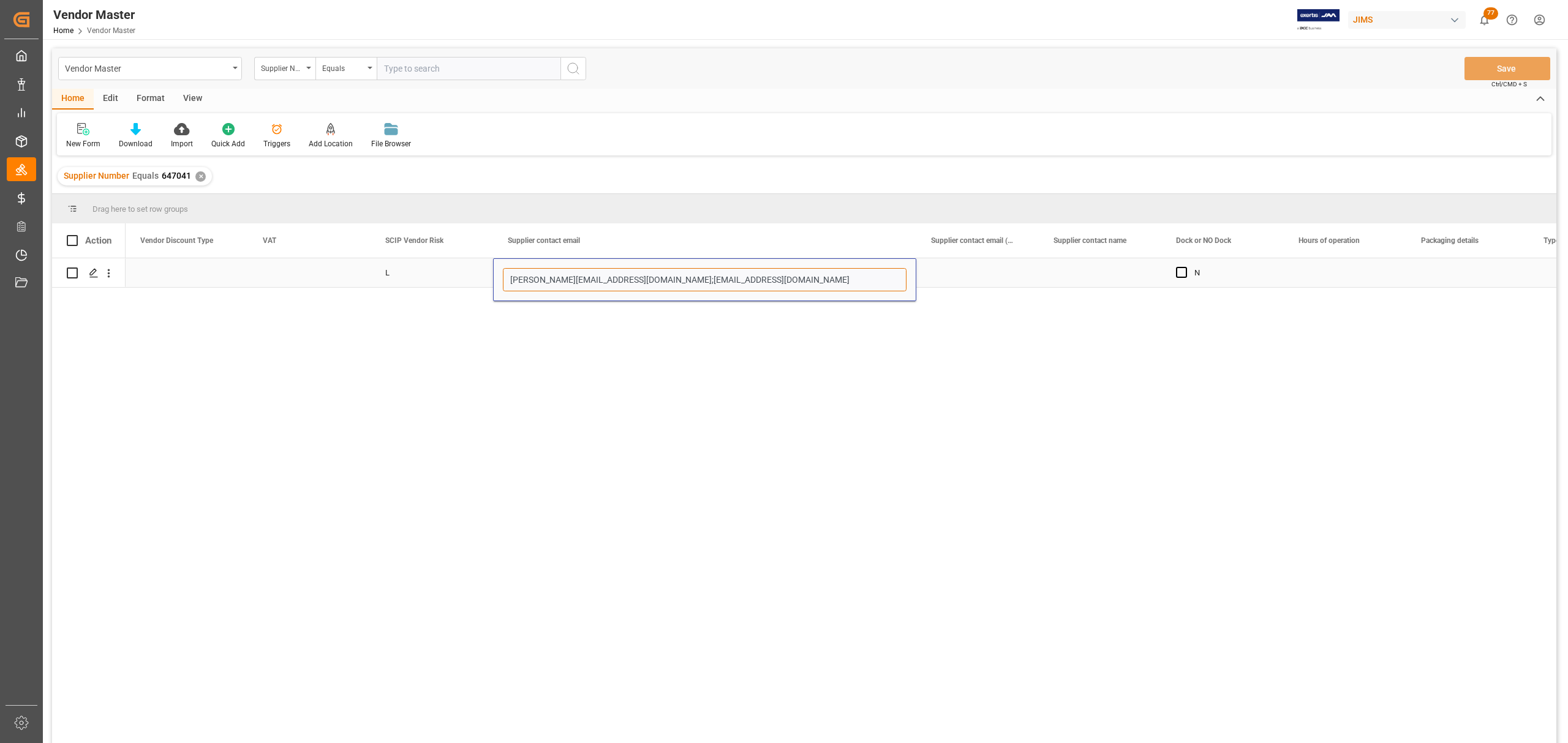
click at [741, 279] on input "Anthony@drstrings.com;Annika@drstrings.com" at bounding box center [704, 279] width 403 height 23
paste input "dave@drstrings.com"
type input "Anthony@drstrings.com;Annika@drstrings.com; dave@drstrings.com"
click at [987, 270] on div "Press SPACE to select this row." at bounding box center [977, 273] width 122 height 29
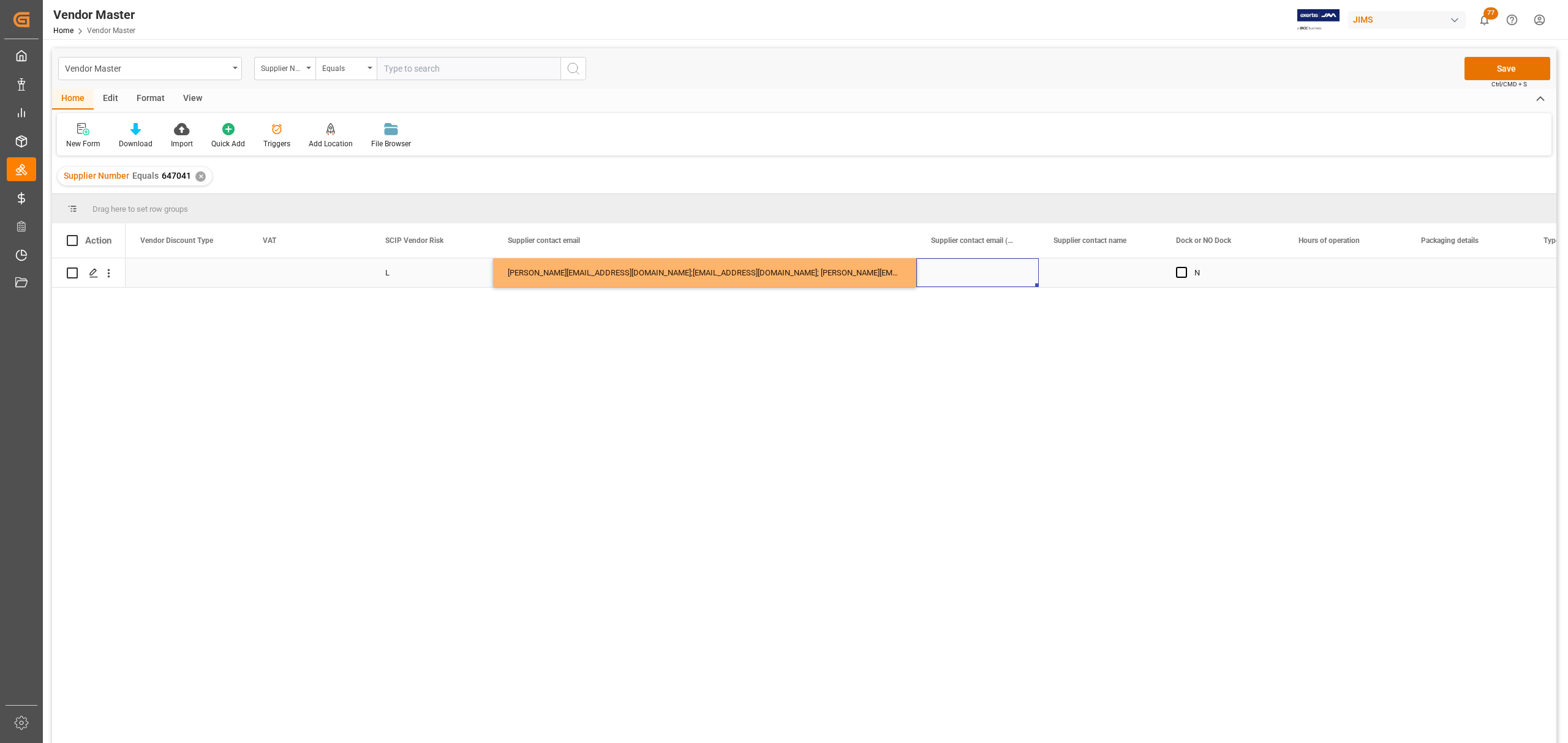
click at [1088, 265] on div "Press SPACE to select this row." at bounding box center [1100, 273] width 122 height 29
click at [1088, 275] on input "Press SPACE to select this row." at bounding box center [1100, 279] width 103 height 23
type input "Dave"
click at [975, 272] on div "Press SPACE to select this row." at bounding box center [977, 273] width 122 height 29
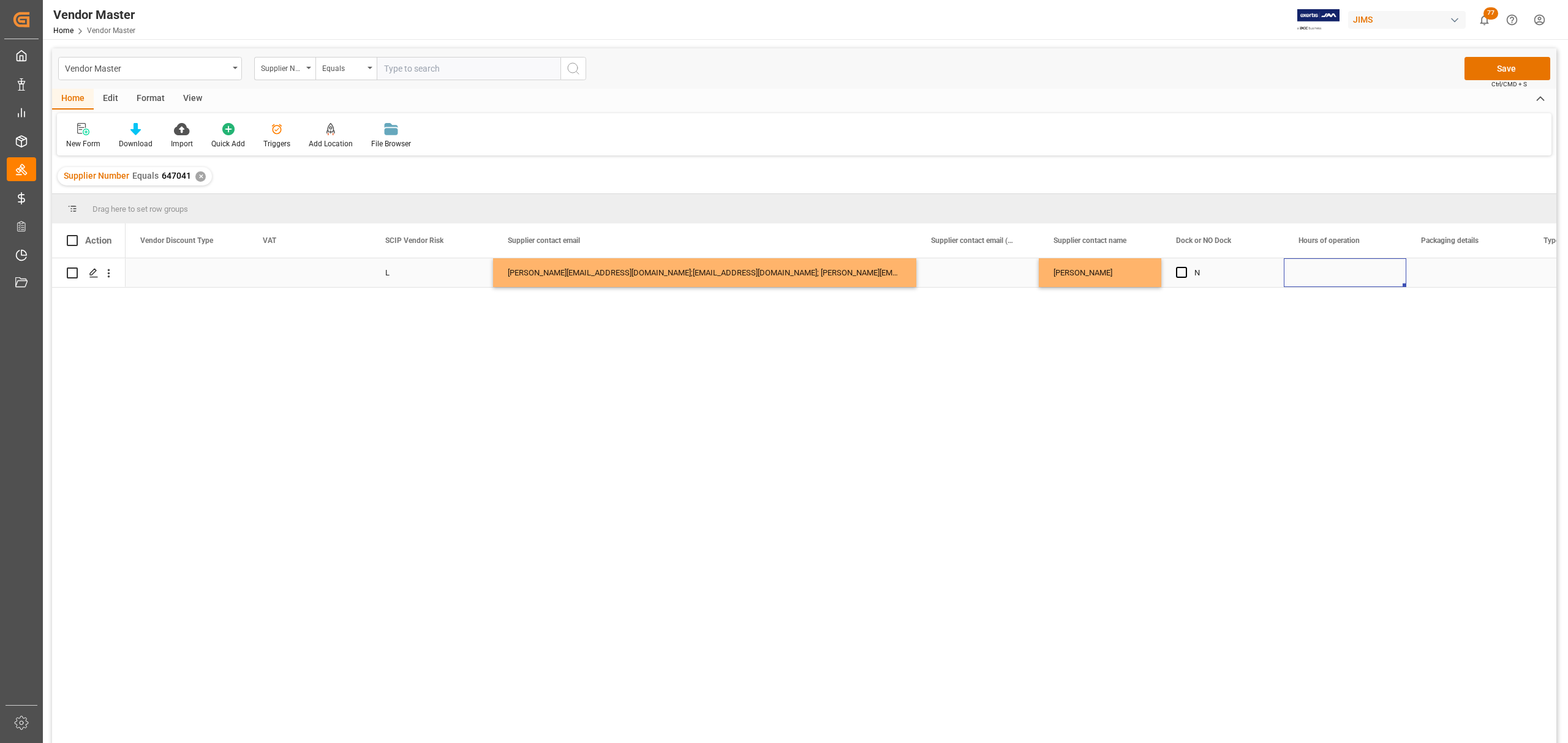
click at [1356, 270] on div "Press SPACE to select this row." at bounding box center [1344, 273] width 122 height 29
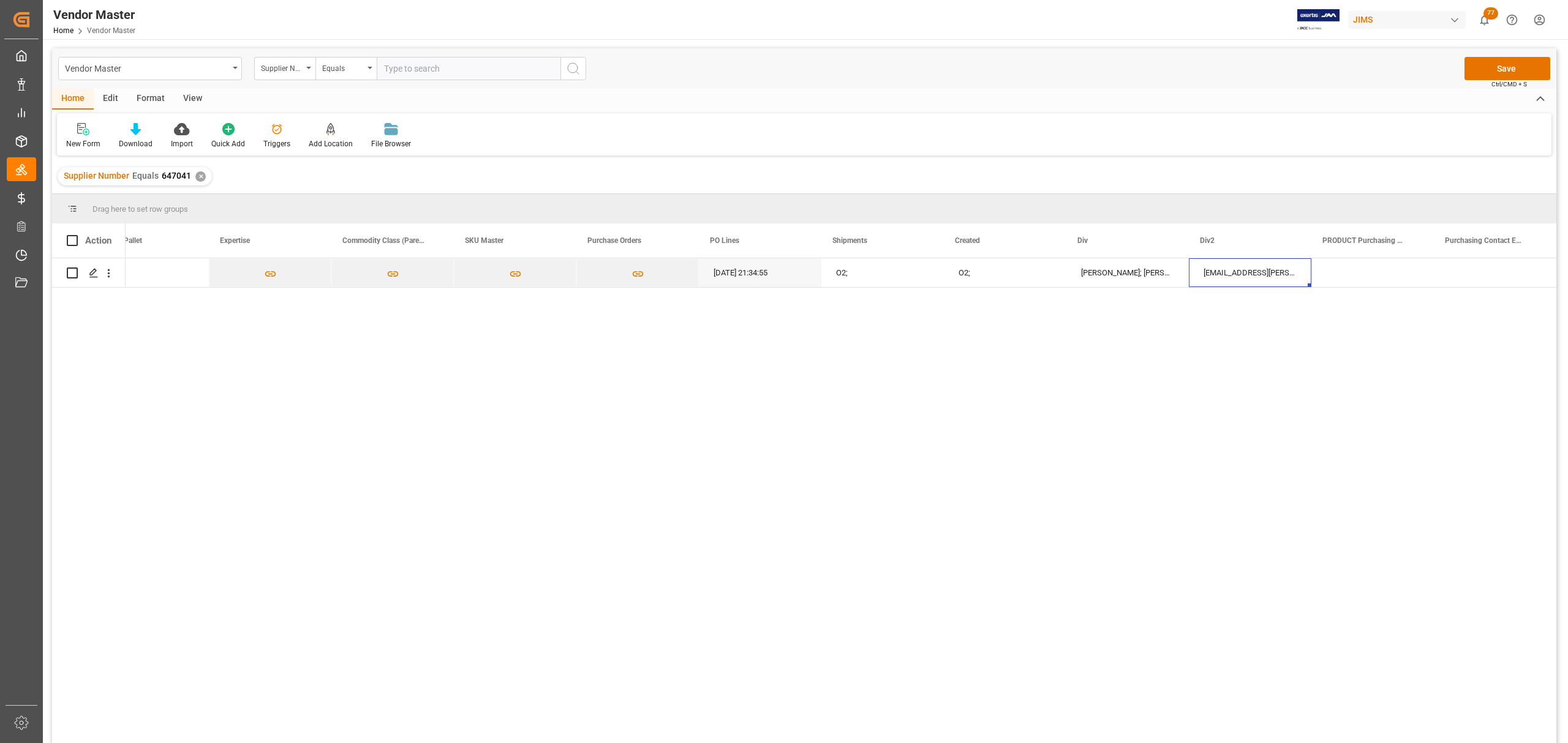
scroll to position [0, 6465]
click at [1502, 64] on button "Save" at bounding box center [1507, 68] width 86 height 23
click at [200, 177] on div "✕" at bounding box center [200, 176] width 10 height 10
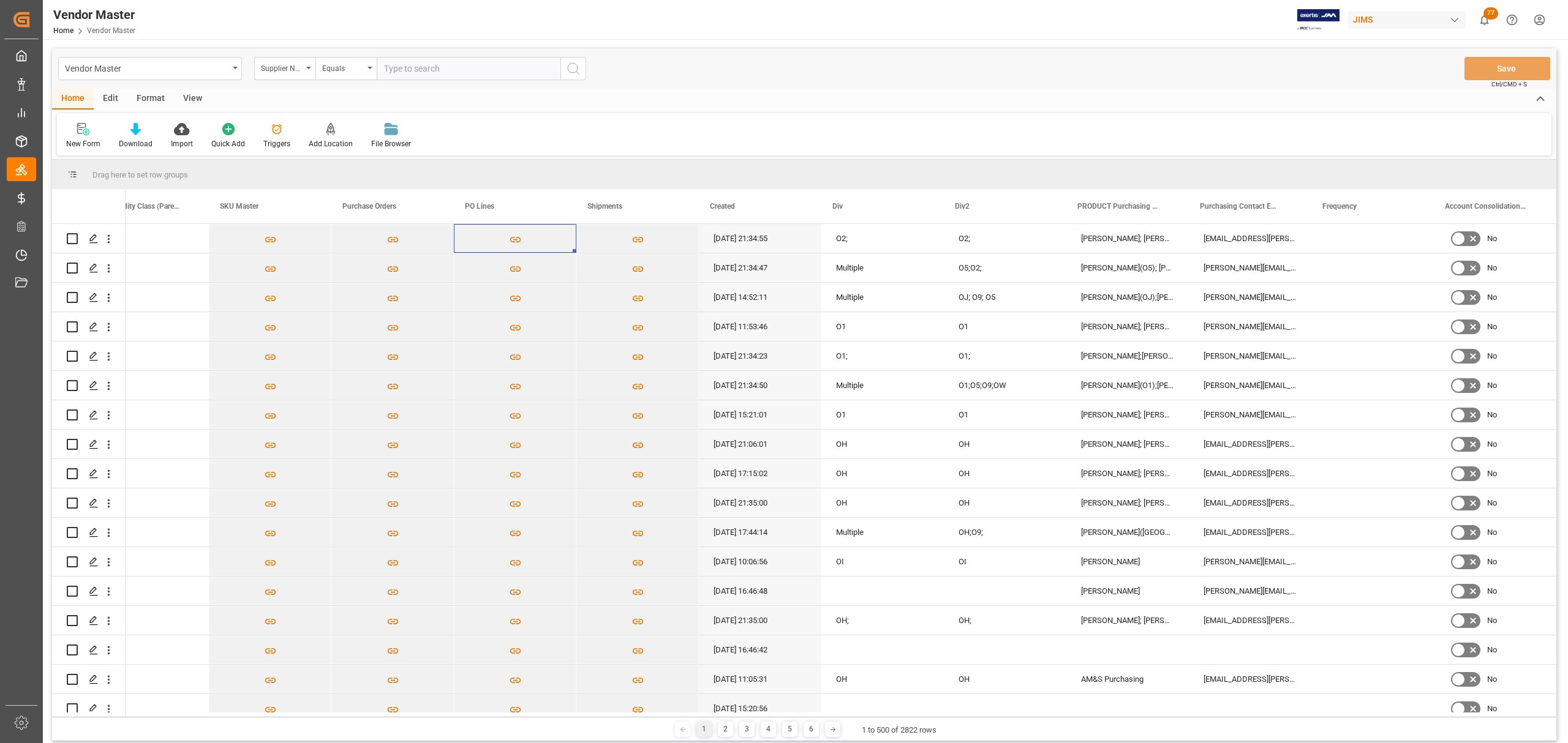
click at [424, 60] on input "text" at bounding box center [468, 68] width 184 height 23
click at [422, 60] on input "text" at bounding box center [468, 68] width 184 height 23
paste input "769575"
type input "769575"
click at [571, 65] on icon "search button" at bounding box center [573, 68] width 15 height 15
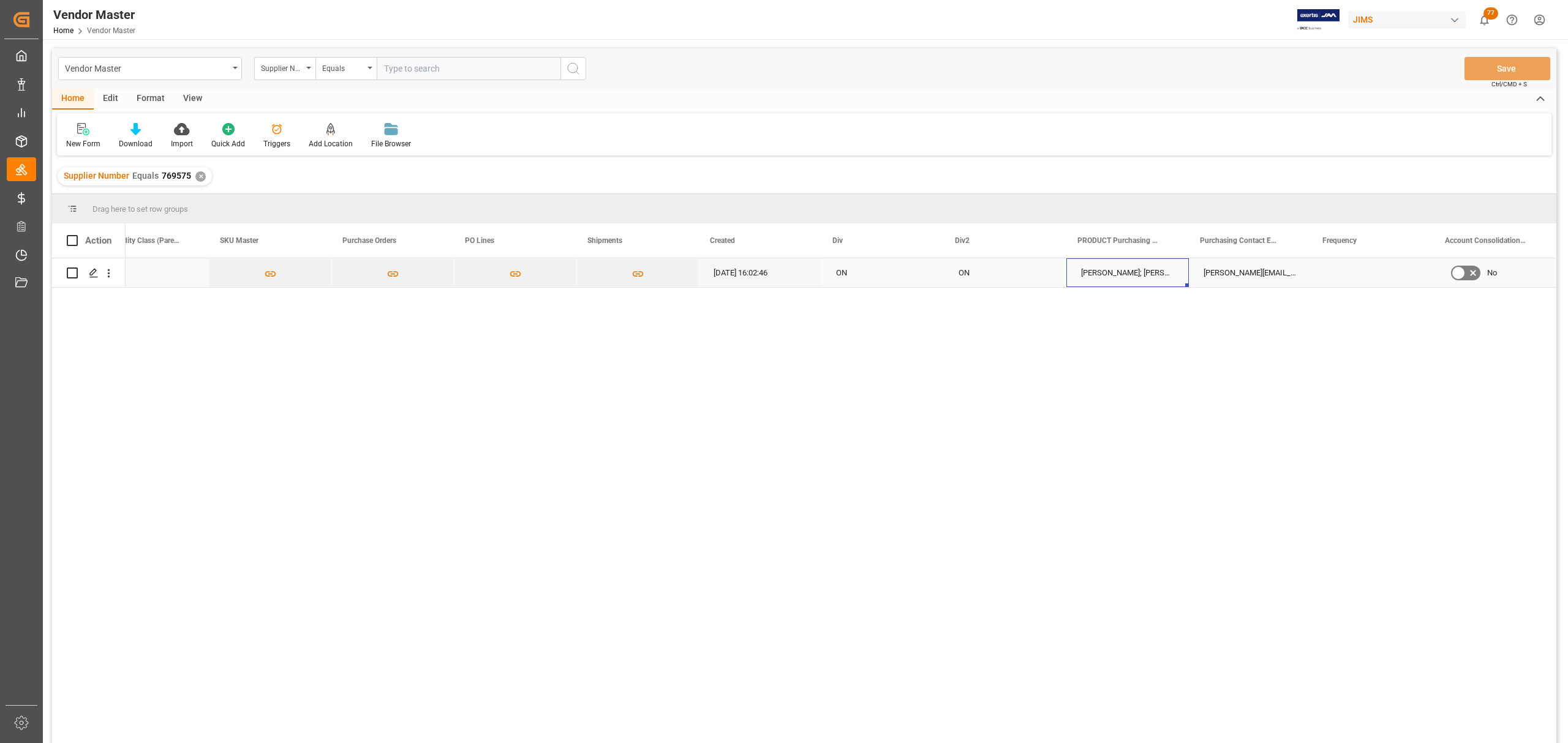
click at [1095, 279] on div "Monique Verdeja; Nataliya Potapova; Jocelyn Rowcliffe; Allison Chow" at bounding box center [1127, 273] width 122 height 29
click at [1357, 282] on div "Press SPACE to select this row." at bounding box center [1372, 273] width 122 height 29
click at [93, 272] on icon "Press SPACE to select this row." at bounding box center [93, 272] width 9 height 9
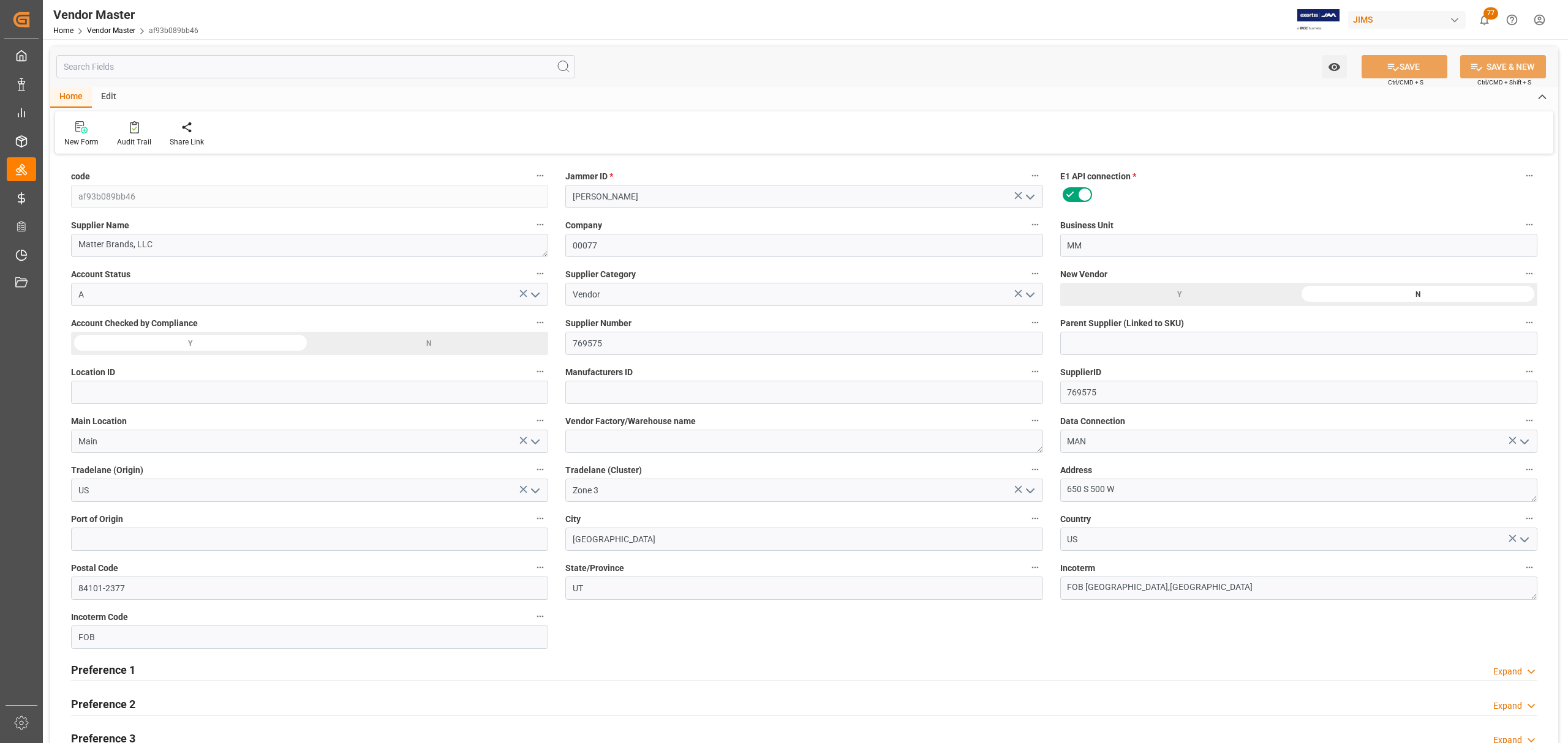
type input "07-24-2024 20:02"
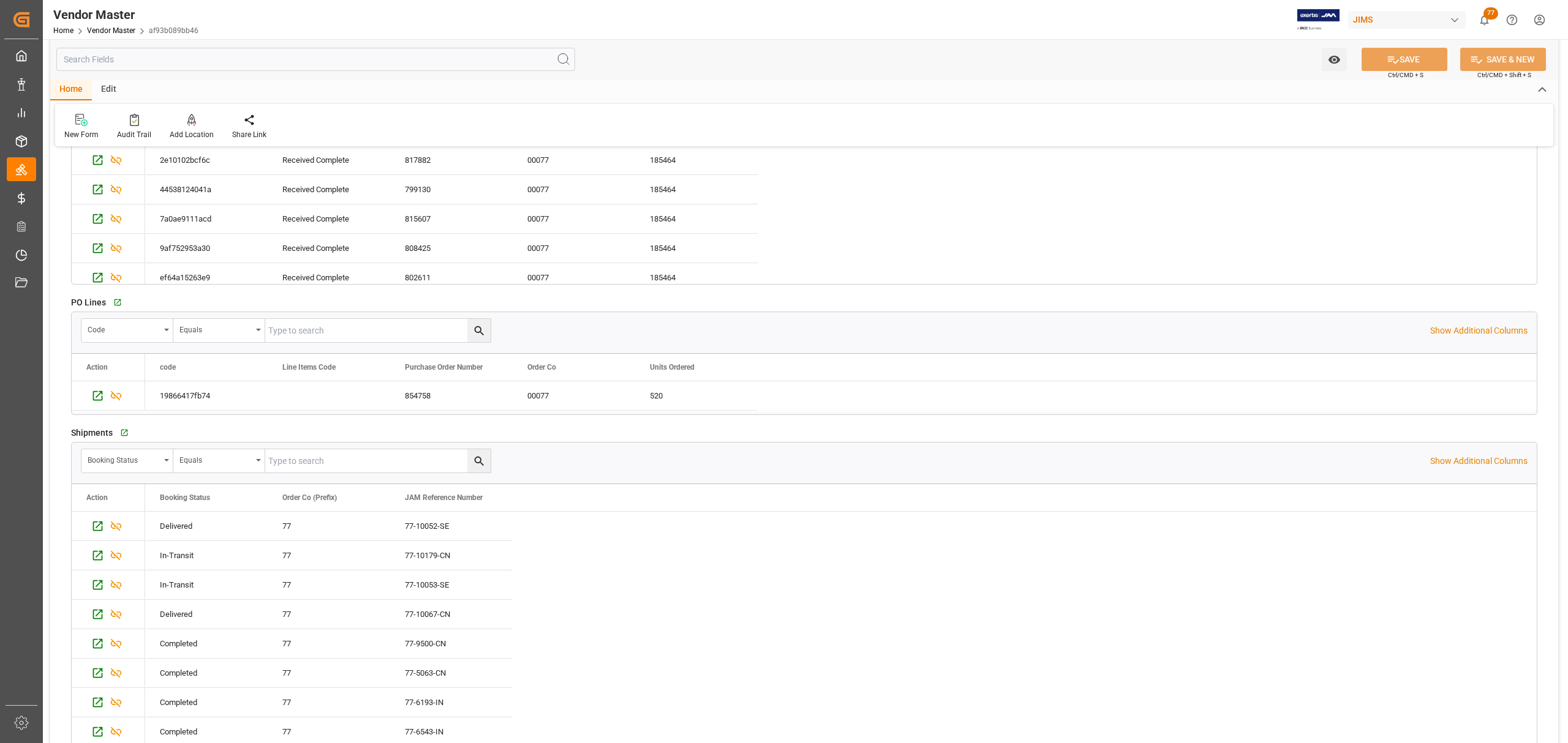
scroll to position [2401, 0]
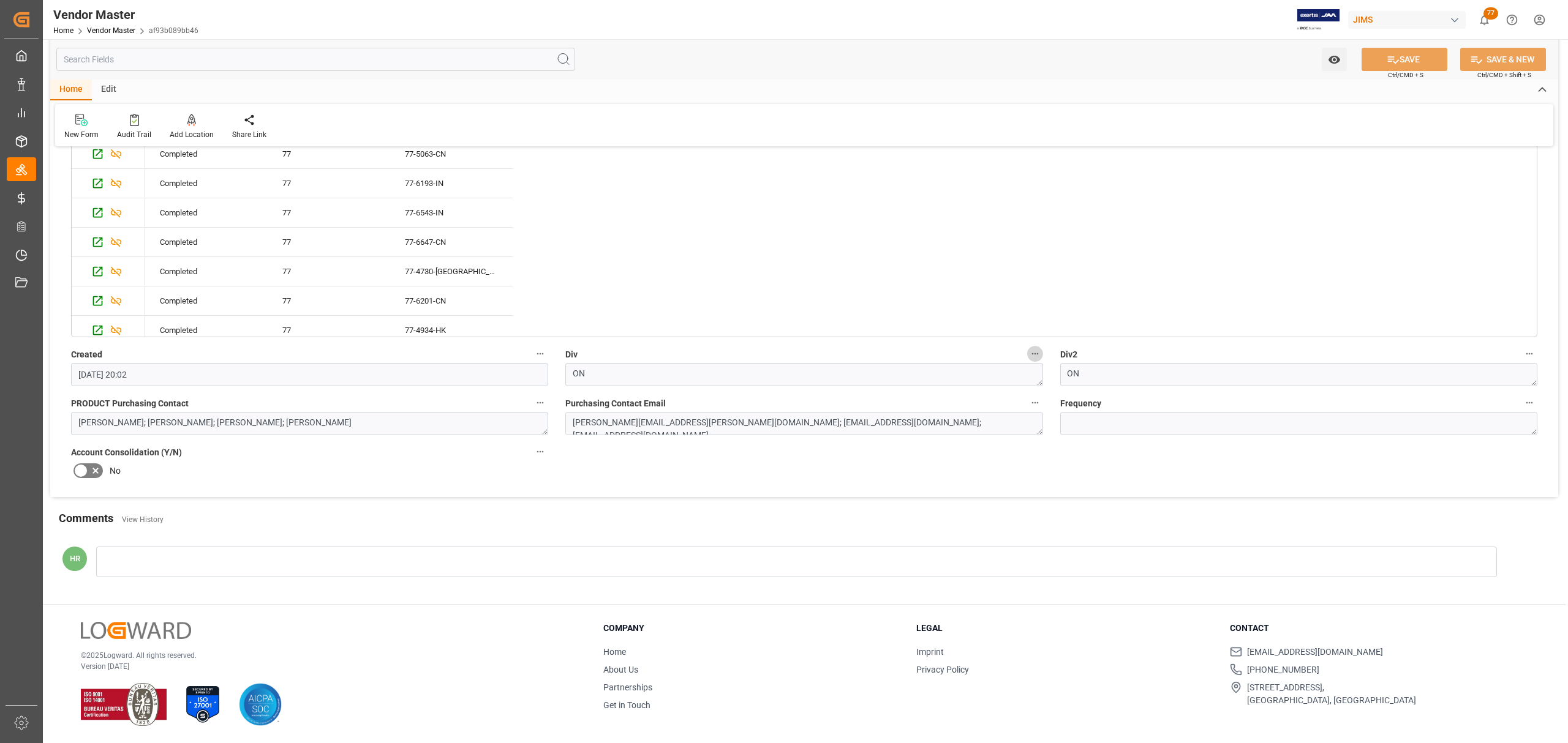
click at [1037, 354] on icon "button" at bounding box center [1034, 354] width 9 height 9
click at [1051, 355] on li "Audits" at bounding box center [1058, 355] width 63 height 21
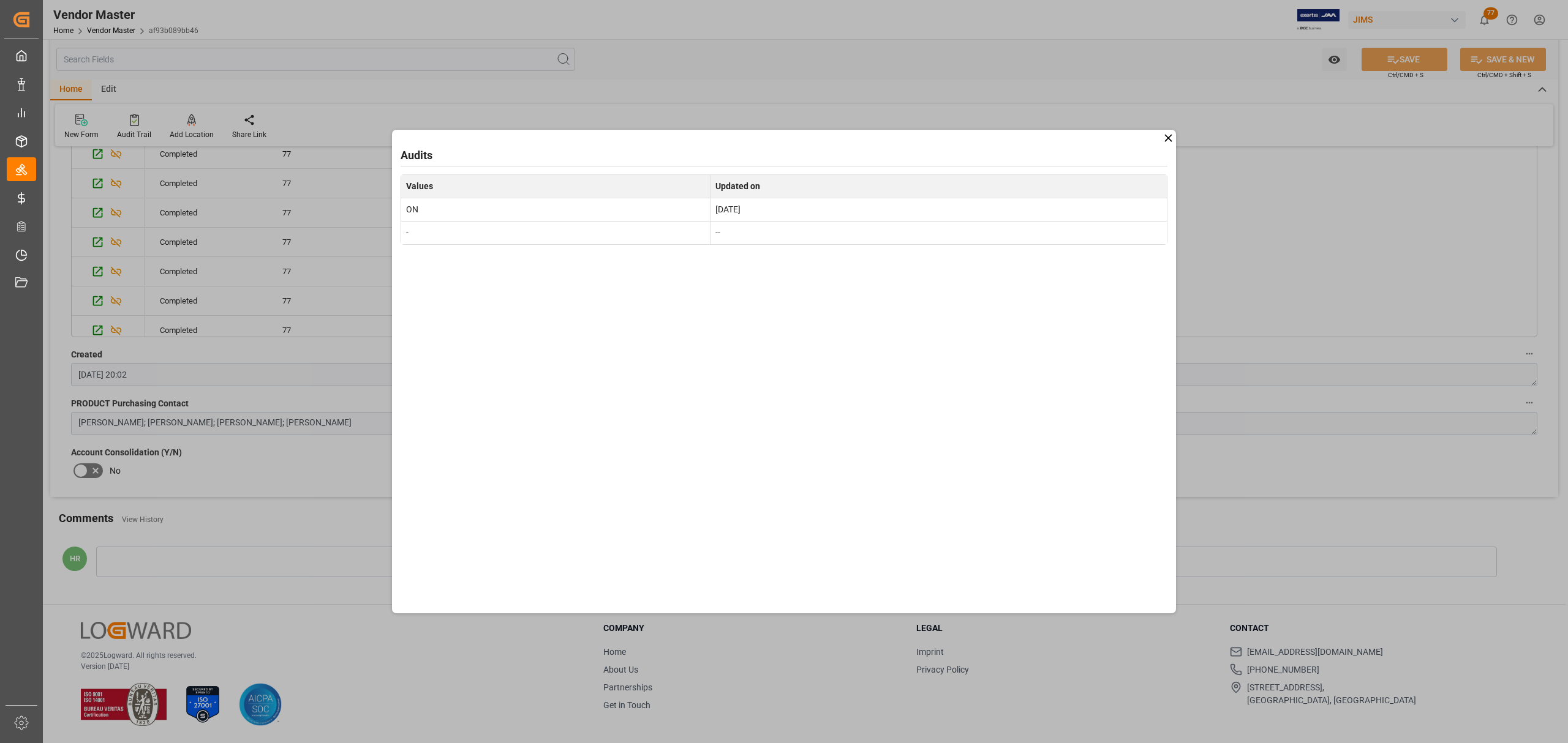
click at [1170, 138] on icon at bounding box center [1168, 138] width 13 height 13
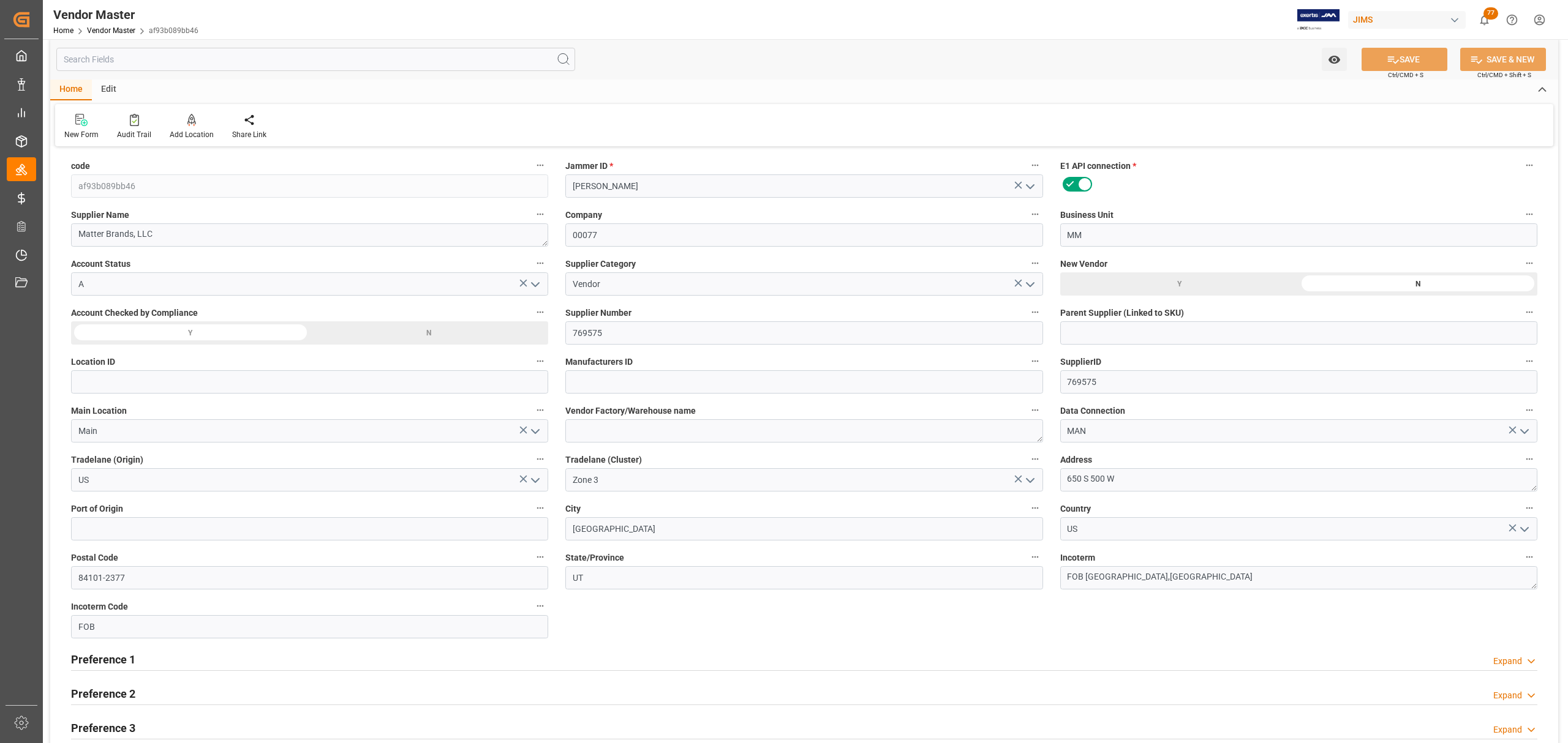
scroll to position [0, 0]
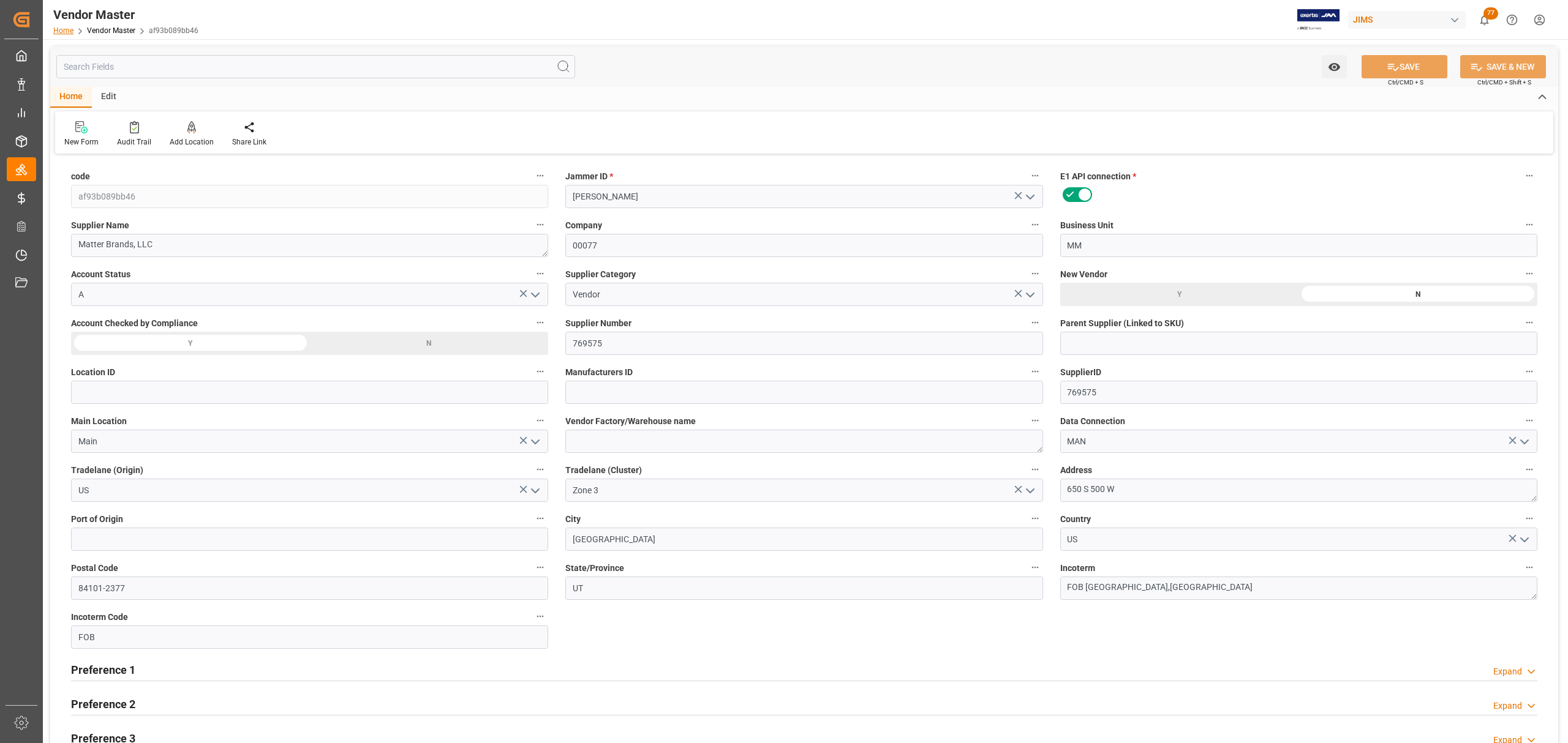
click at [63, 27] on link "Home" at bounding box center [63, 31] width 21 height 9
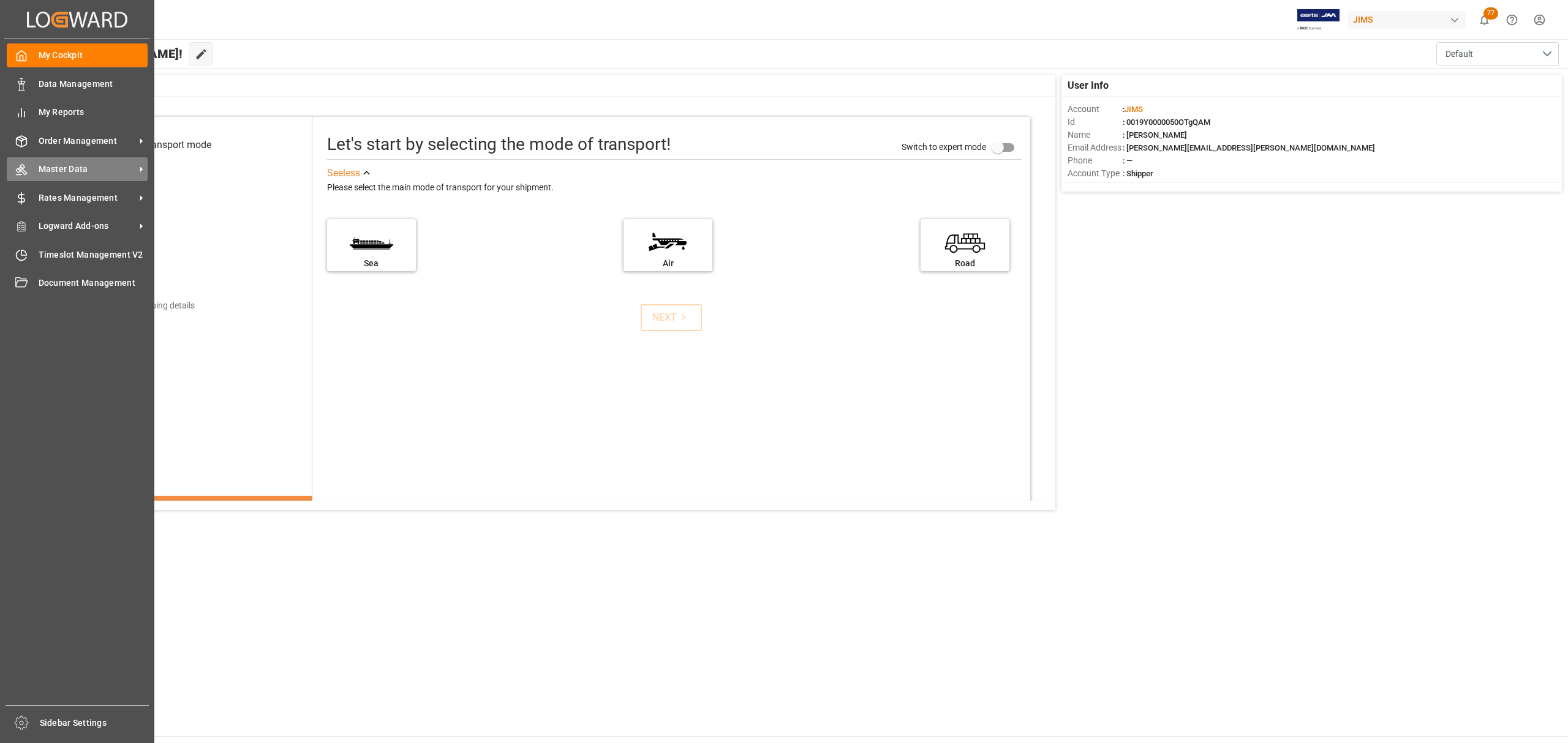
click at [69, 167] on span "Master Data" at bounding box center [86, 169] width 97 height 13
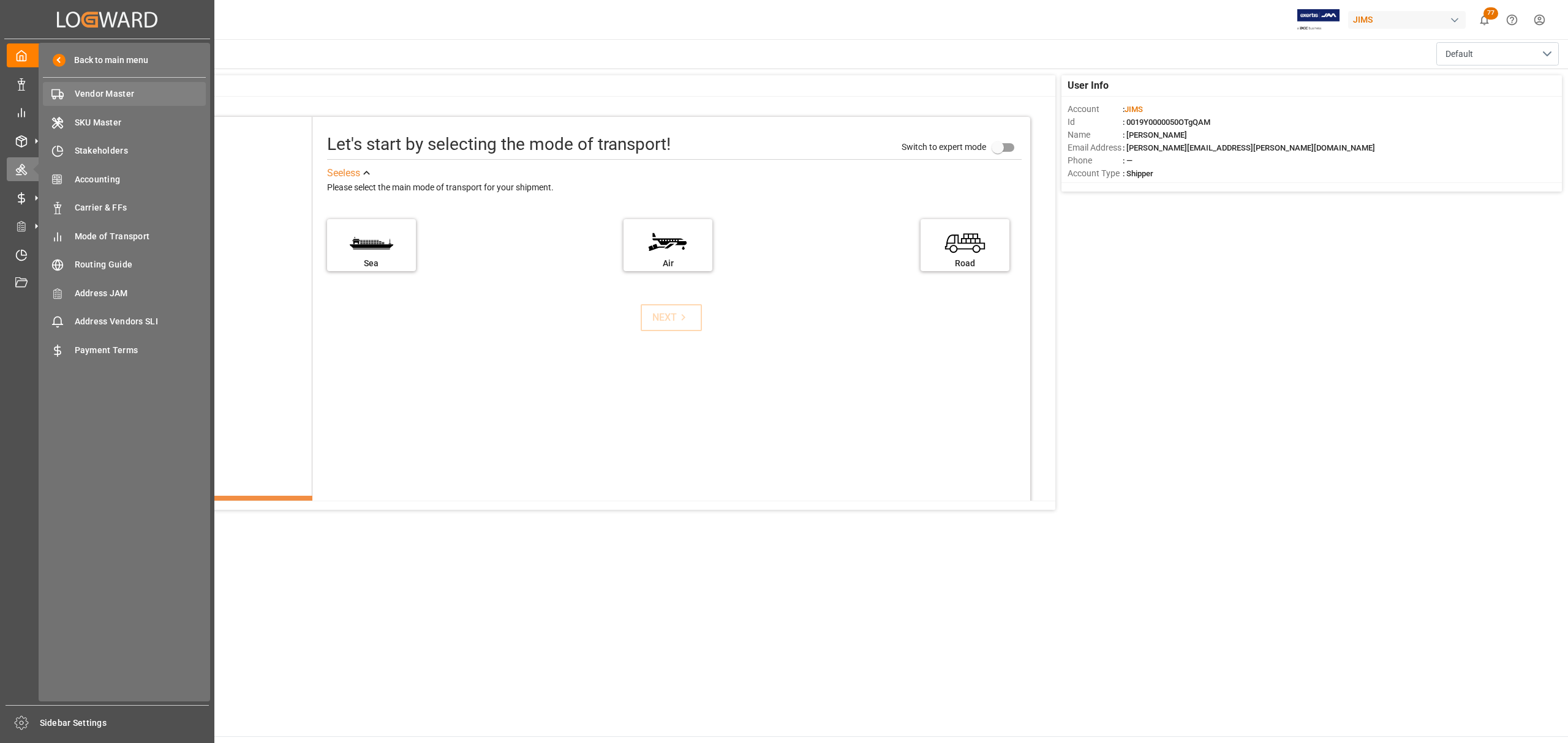
click at [106, 94] on span "Vendor Master" at bounding box center [140, 93] width 132 height 13
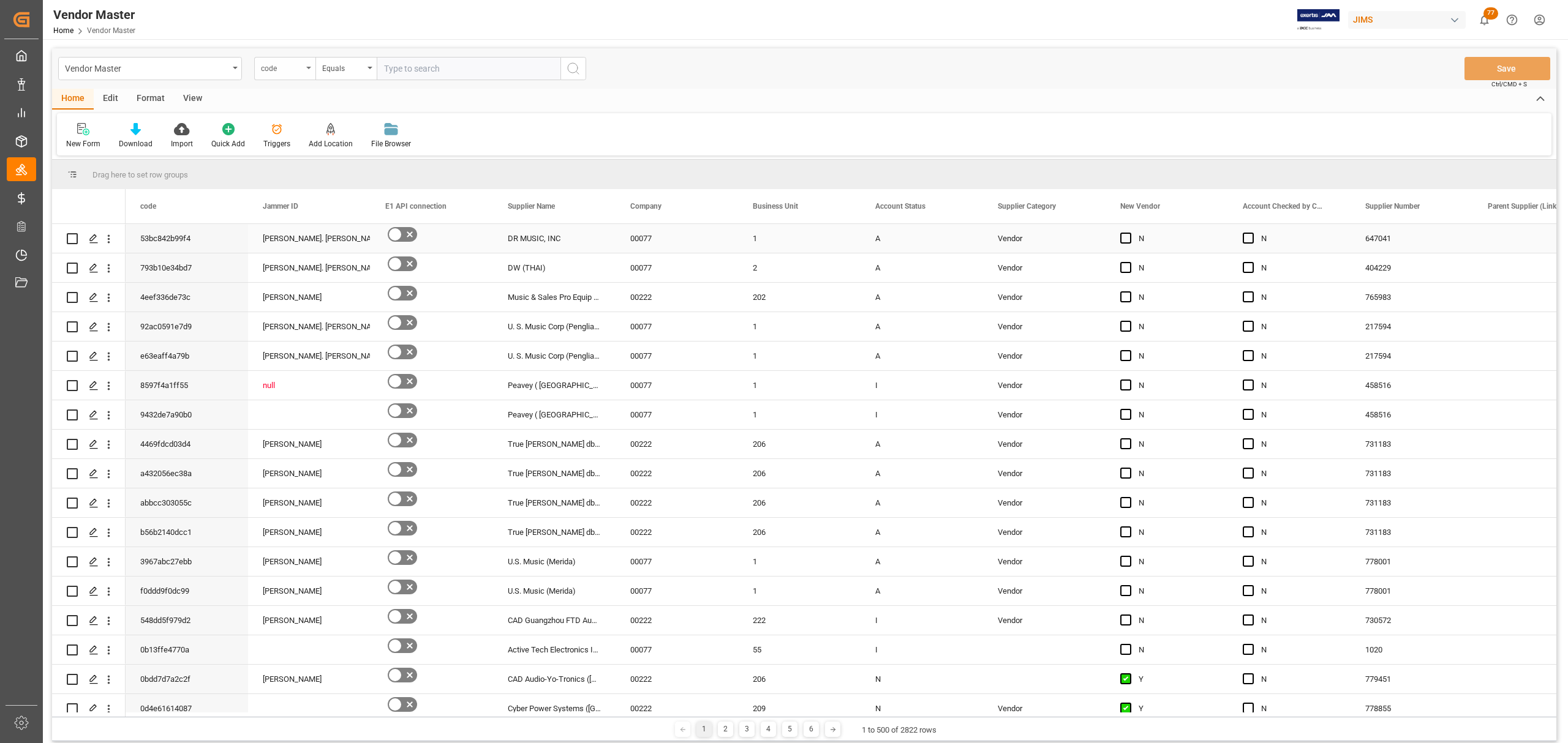
click at [295, 60] on div "code" at bounding box center [282, 67] width 42 height 14
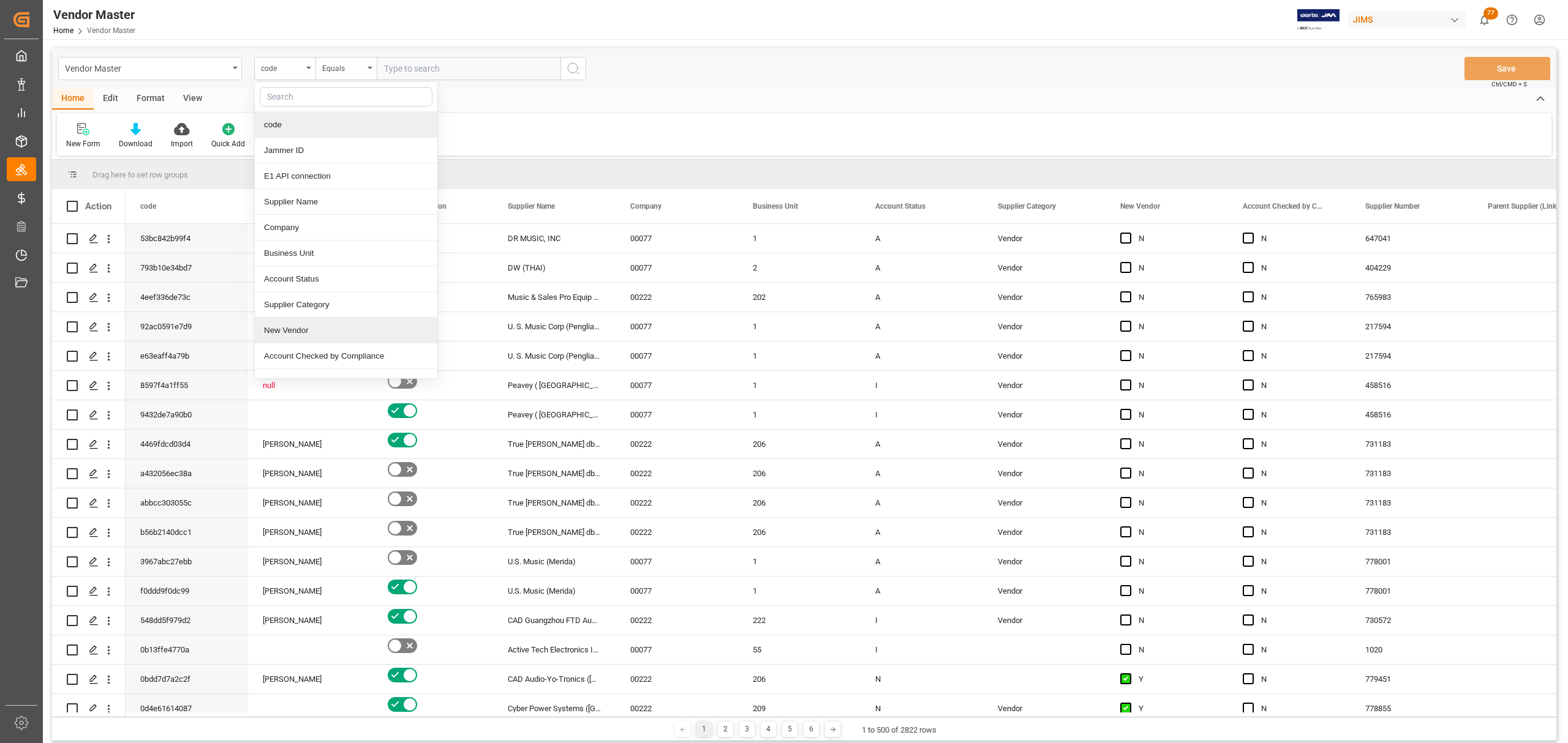
scroll to position [81, 0]
click at [324, 305] on div "Supplier Number" at bounding box center [346, 300] width 182 height 26
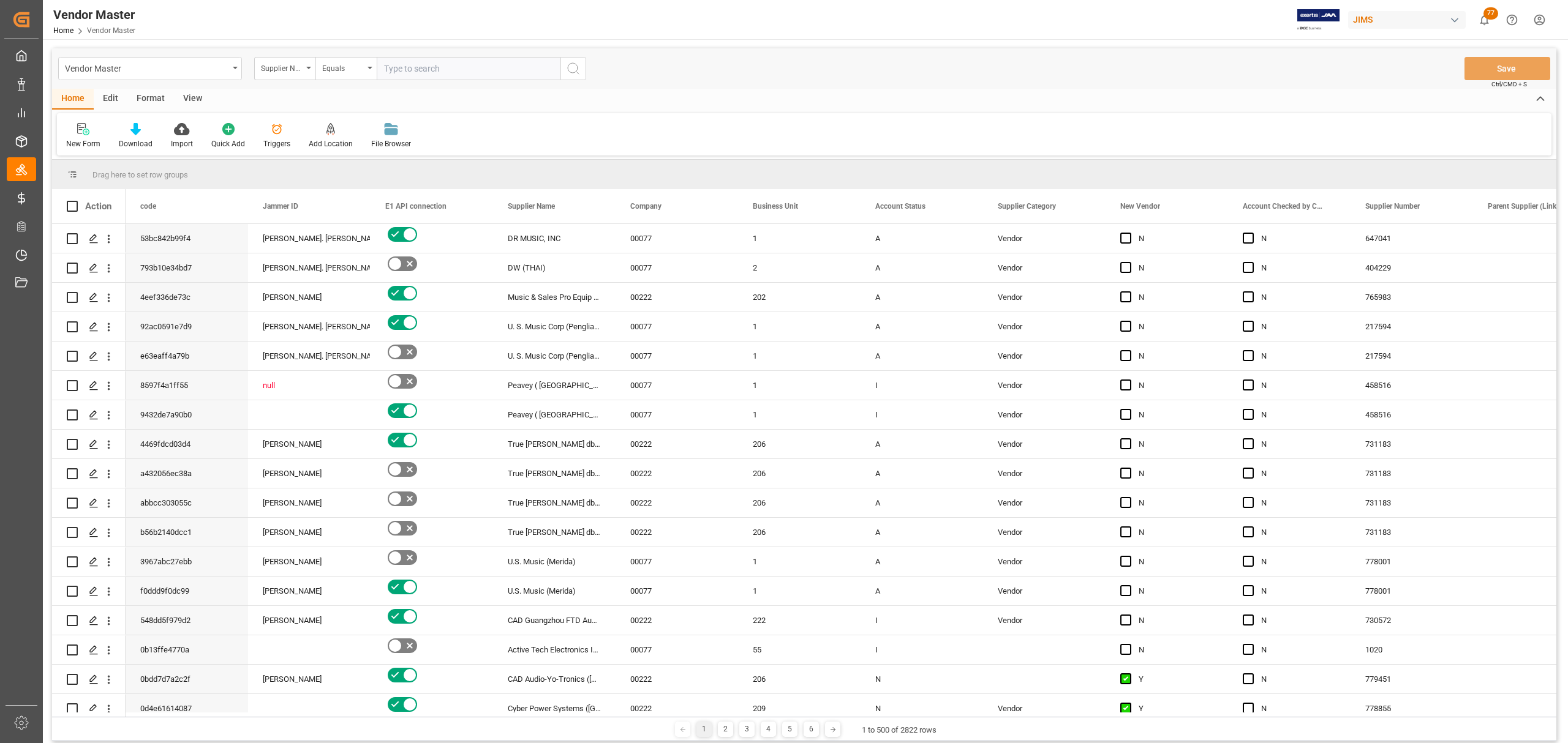
click at [462, 69] on input "text" at bounding box center [468, 68] width 184 height 23
paste input "131479"
type input "131479"
click at [567, 62] on icon "search button" at bounding box center [573, 68] width 15 height 15
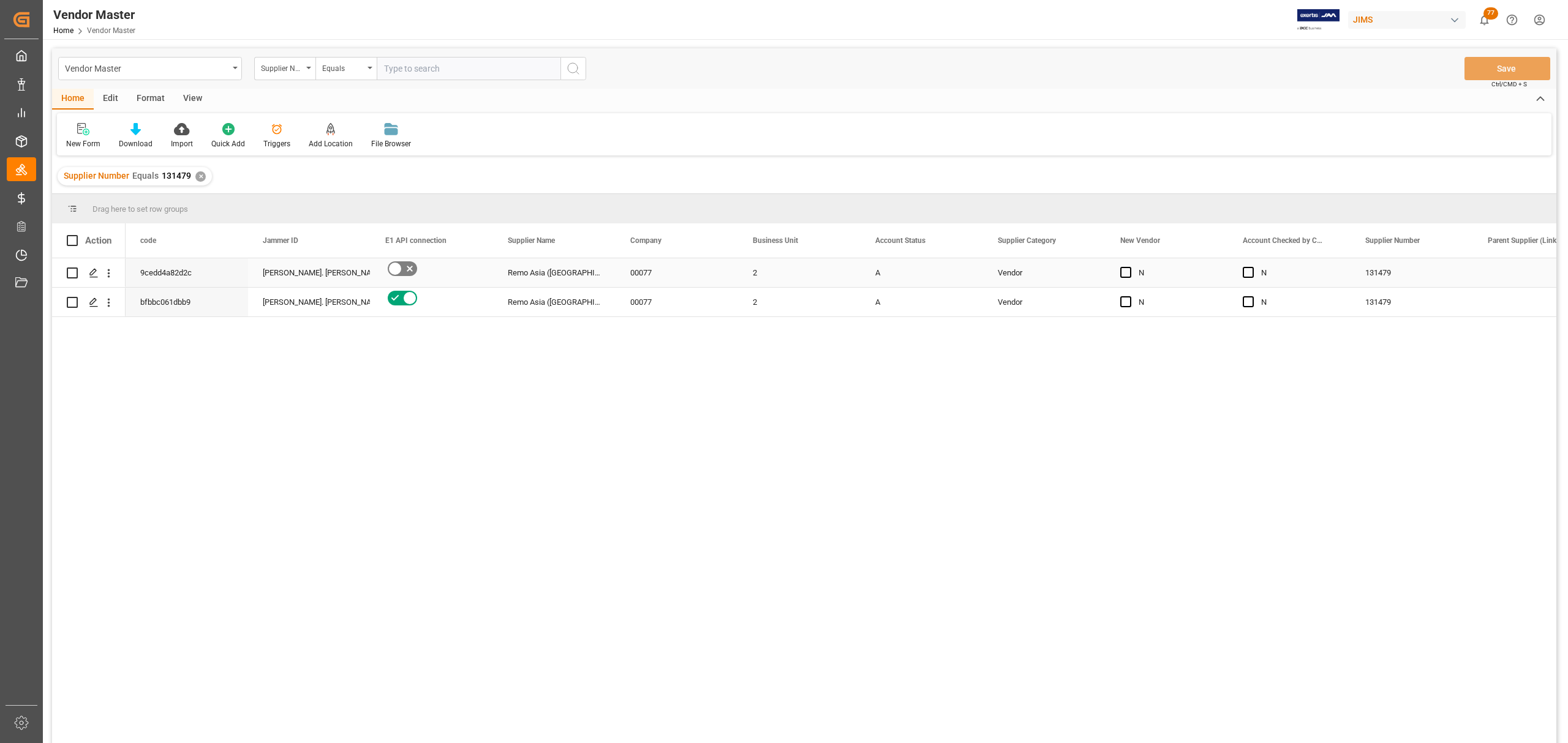
click at [657, 270] on div "00077" at bounding box center [677, 273] width 122 height 29
click at [556, 276] on div "Remo Asia (Taiwan)" at bounding box center [554, 273] width 122 height 29
click at [661, 272] on div "00077" at bounding box center [677, 273] width 122 height 29
click at [779, 272] on div "2" at bounding box center [799, 273] width 122 height 29
click at [1018, 270] on div "Vendor" at bounding box center [1044, 273] width 93 height 28
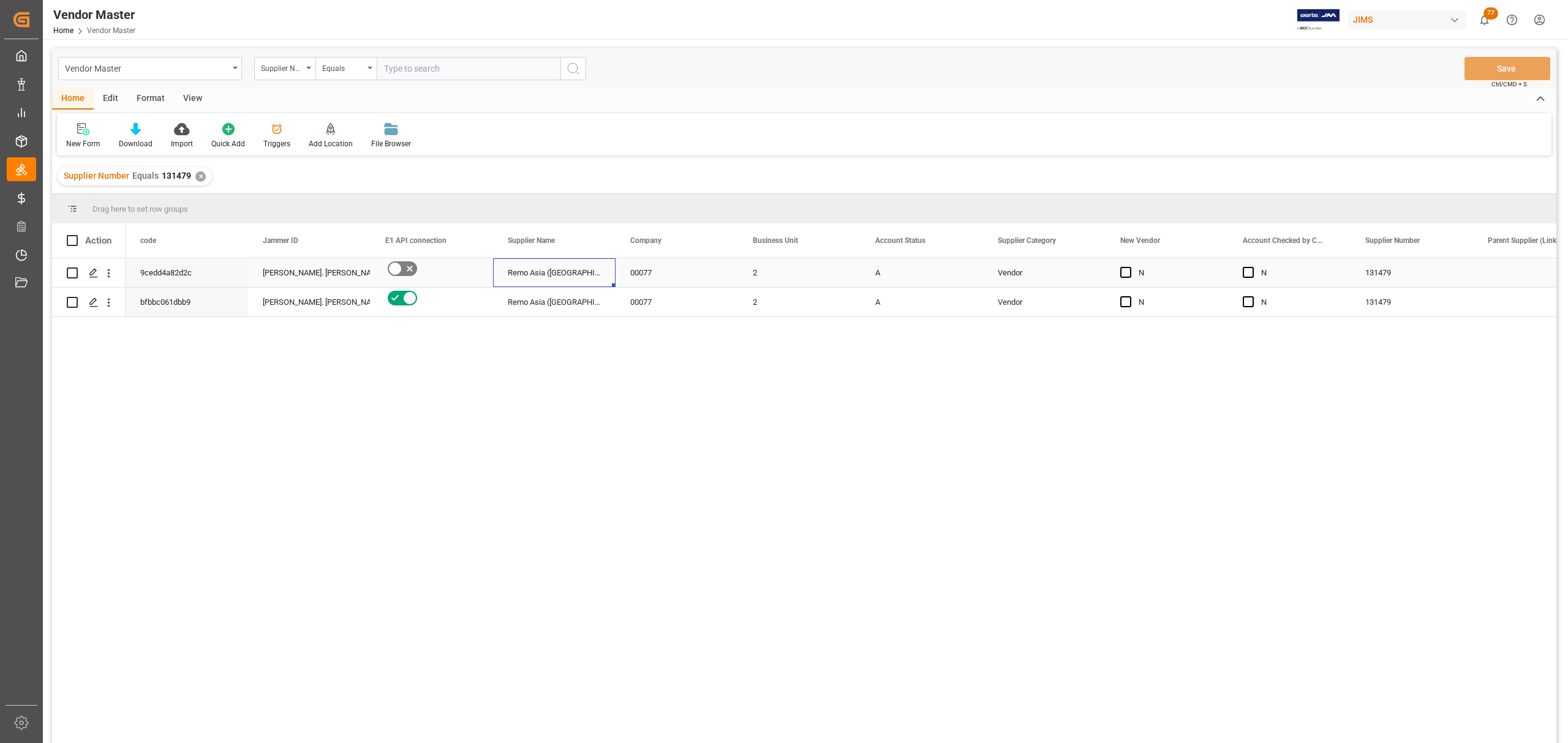
click at [564, 276] on div "Remo Asia (Taiwan)" at bounding box center [554, 273] width 122 height 29
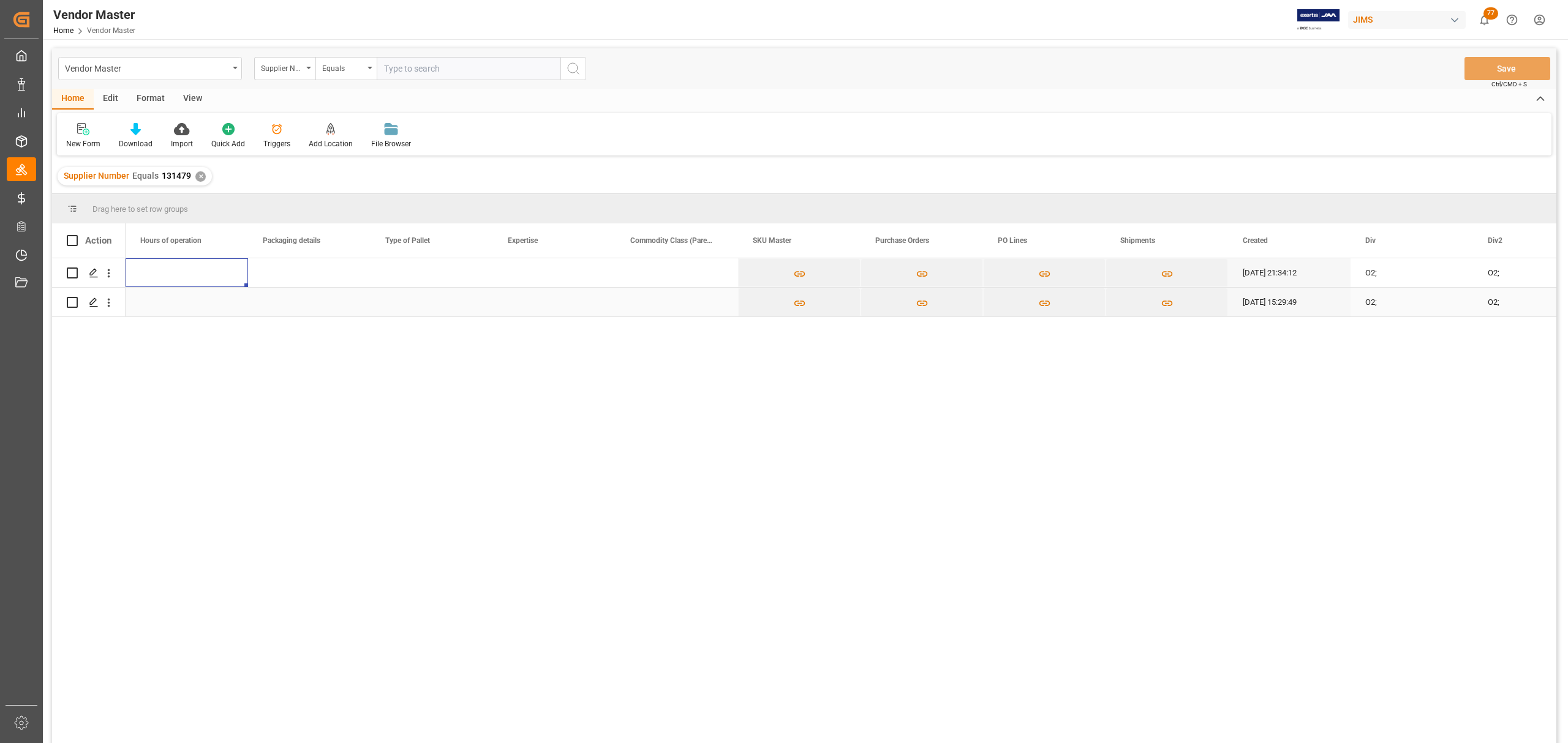
scroll to position [0, 5512]
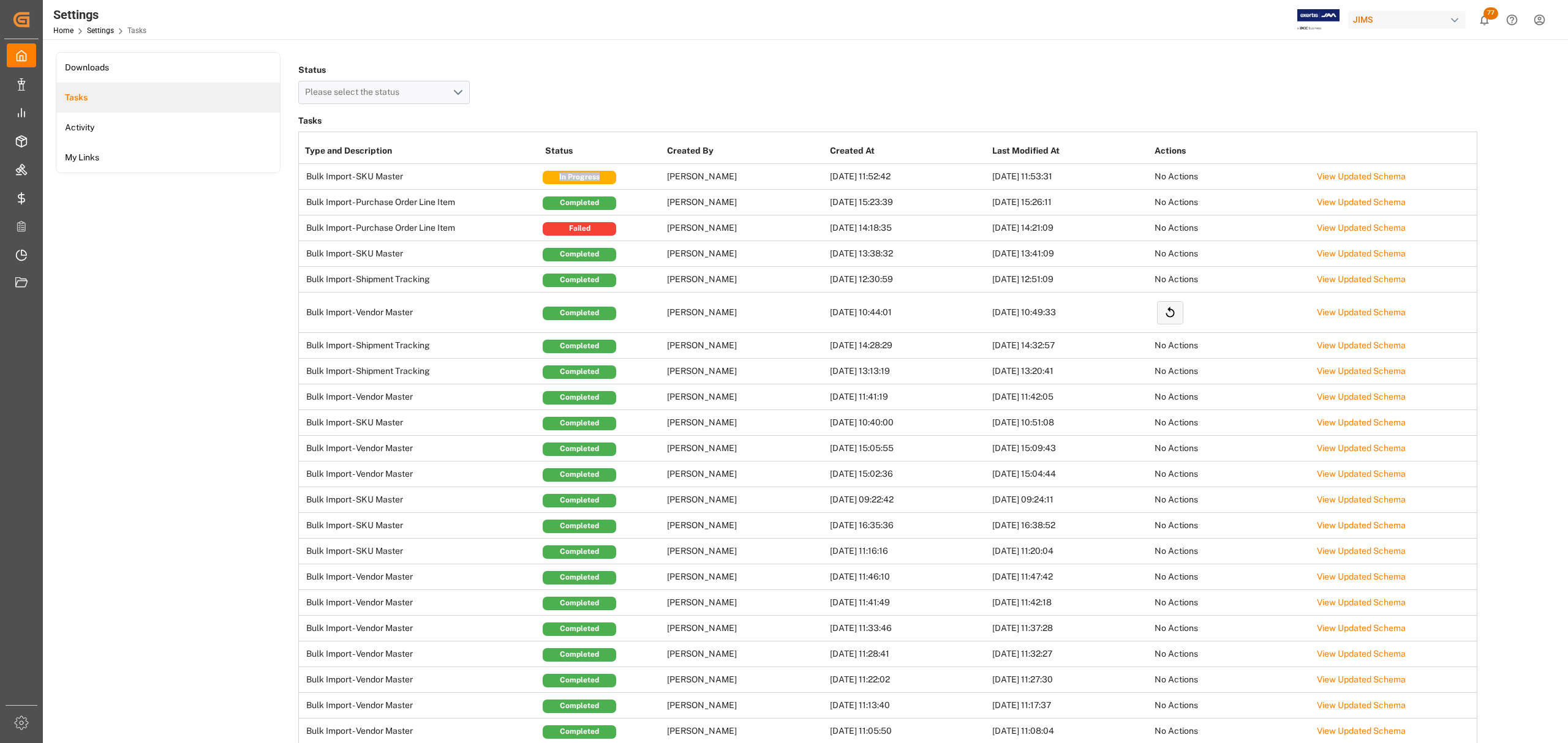
drag, startPoint x: 599, startPoint y: 181, endPoint x: 551, endPoint y: 181, distance: 48.0
click at [551, 181] on div "In Progress" at bounding box center [580, 178] width 74 height 14
